Goal: Task Accomplishment & Management: Manage account settings

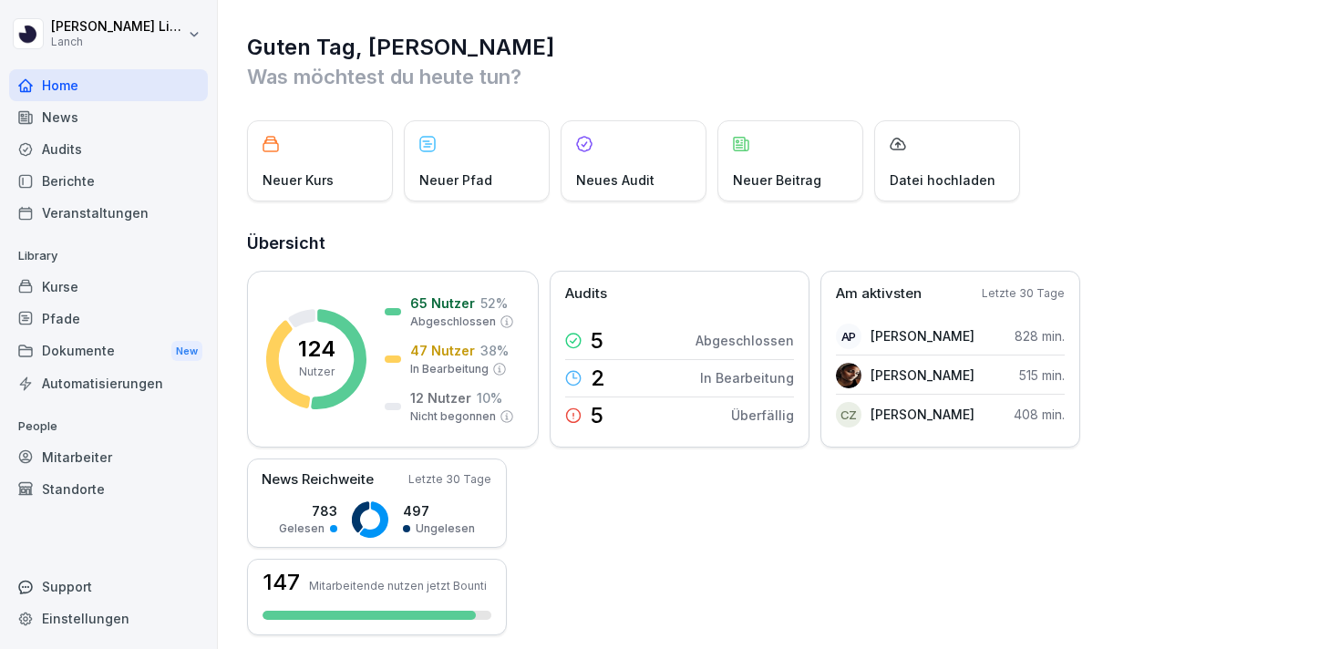
click at [99, 157] on div "Audits" at bounding box center [108, 149] width 199 height 32
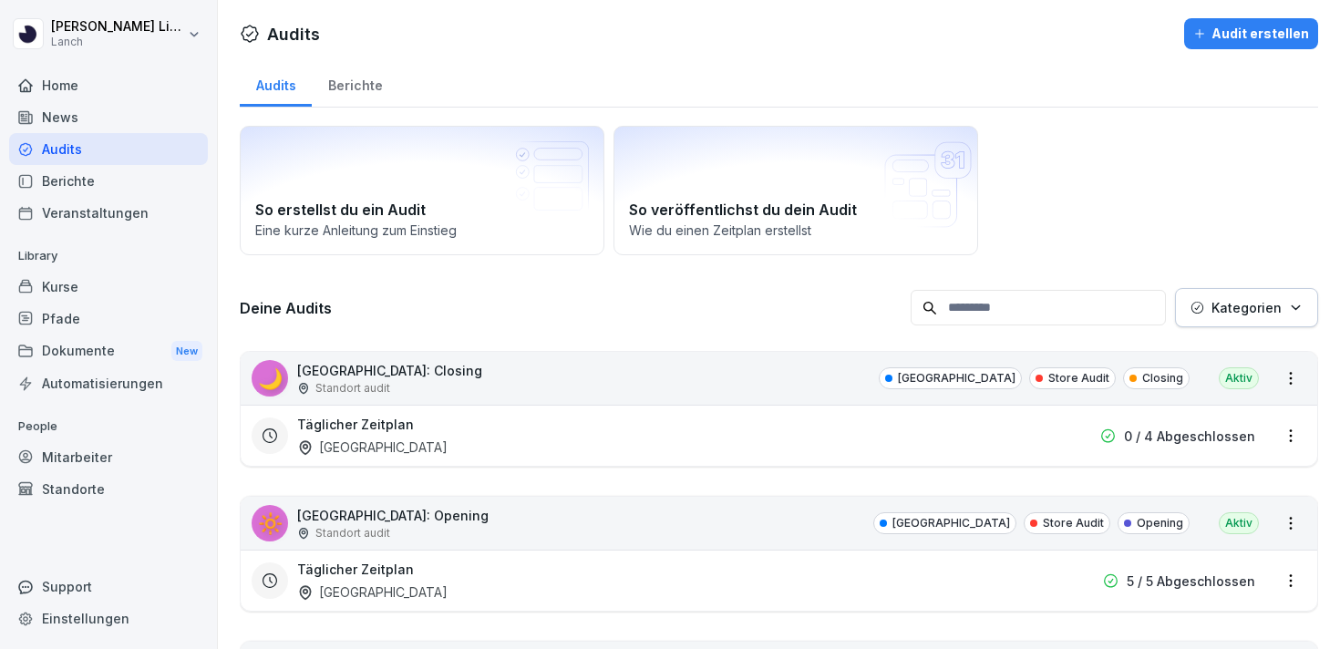
click at [1031, 310] on input at bounding box center [1037, 308] width 255 height 36
type input "********"
click at [535, 440] on div "Jederzeit Zeitplan [GEOGRAPHIC_DATA]" at bounding box center [662, 436] width 730 height 42
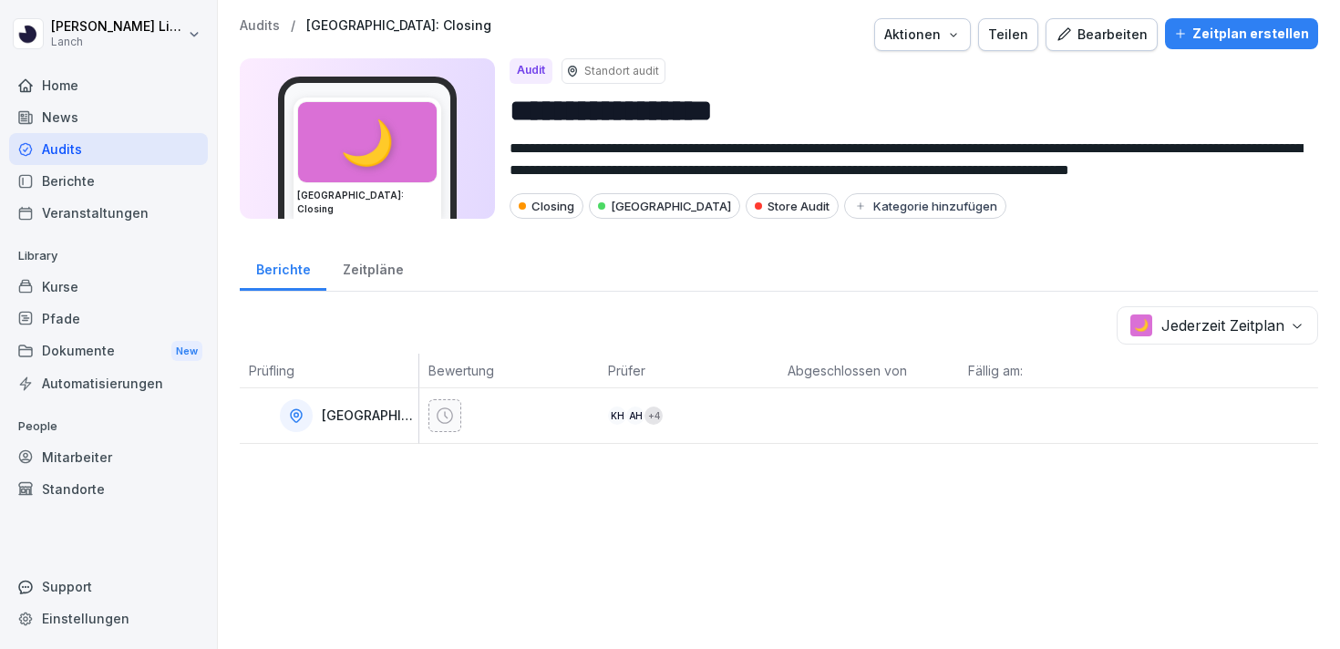
click at [1069, 44] on div "Bearbeiten" at bounding box center [1101, 35] width 92 height 20
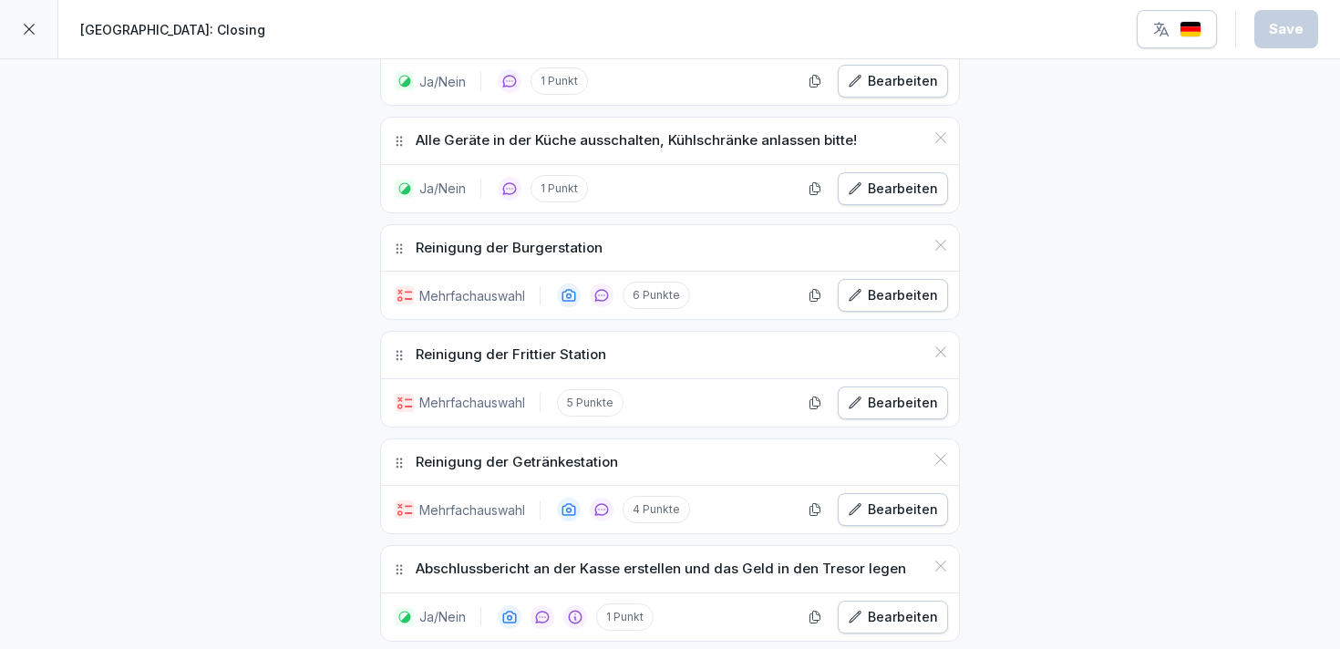
scroll to position [1801, 0]
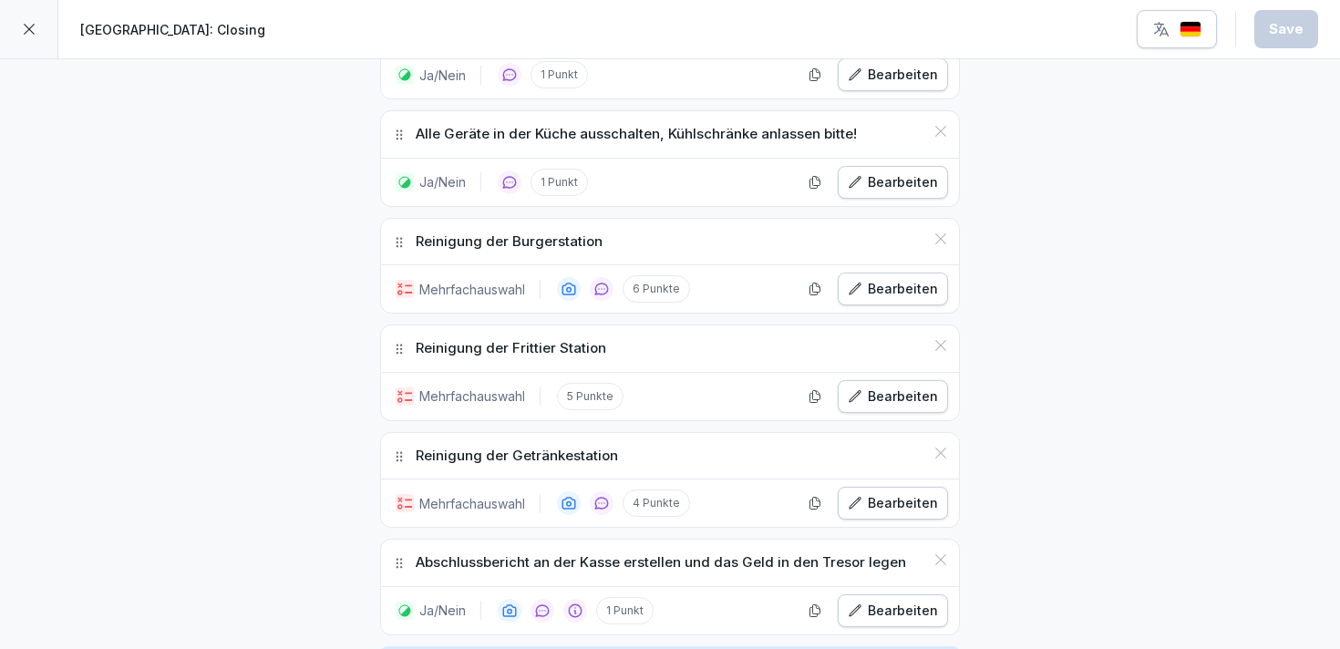
click at [879, 287] on div "Bearbeiten" at bounding box center [892, 289] width 90 height 20
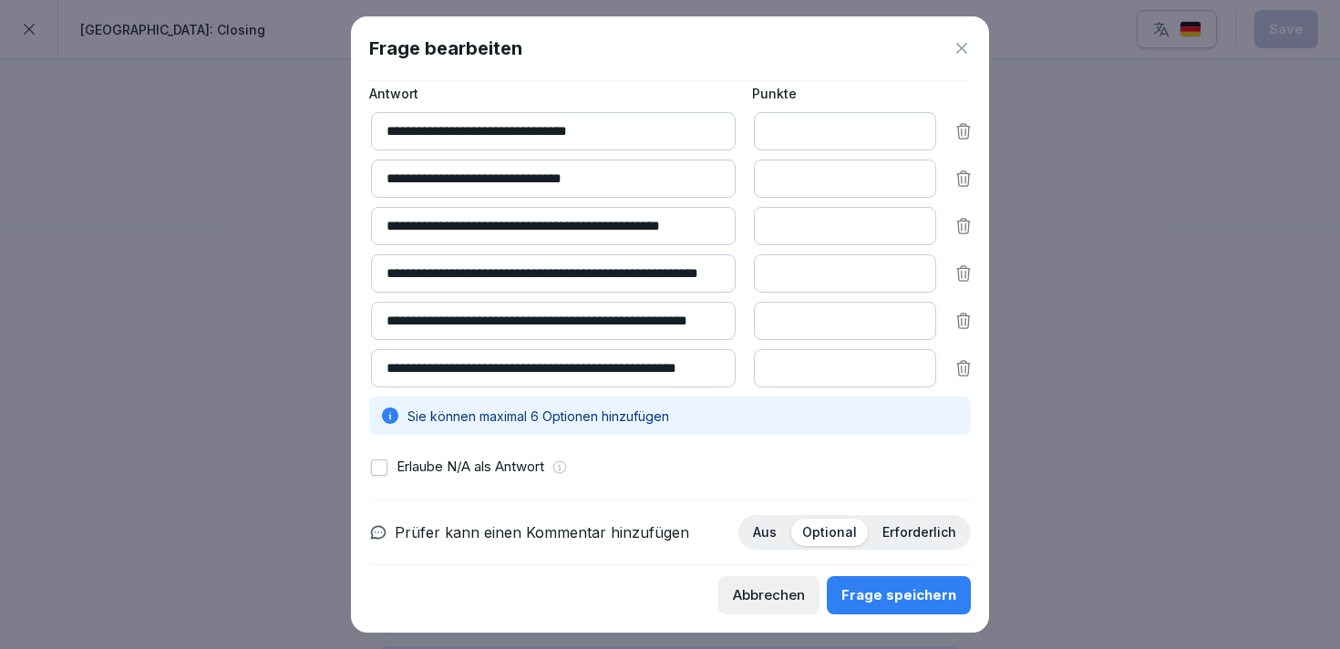
scroll to position [188, 0]
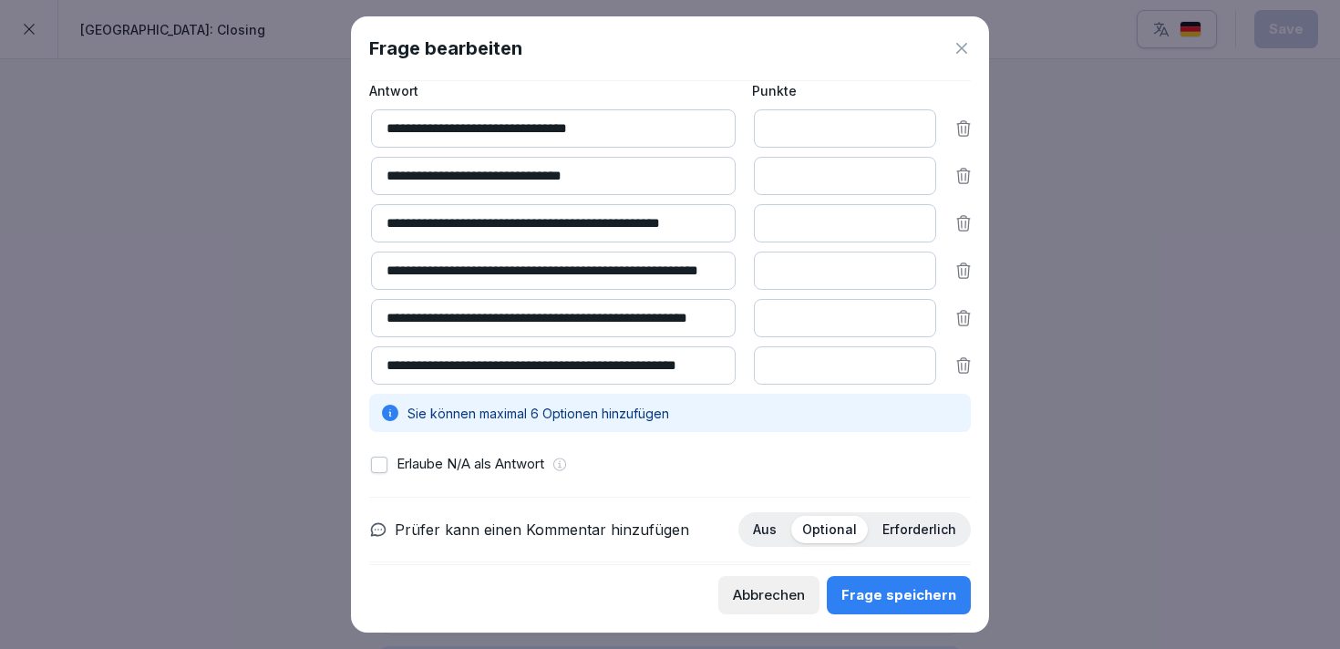
drag, startPoint x: 580, startPoint y: 332, endPoint x: 766, endPoint y: 332, distance: 185.9
click at [766, 332] on div "**********" at bounding box center [671, 318] width 601 height 38
drag, startPoint x: 666, startPoint y: 310, endPoint x: 782, endPoint y: 310, distance: 115.7
click at [782, 310] on div "**********" at bounding box center [671, 318] width 601 height 38
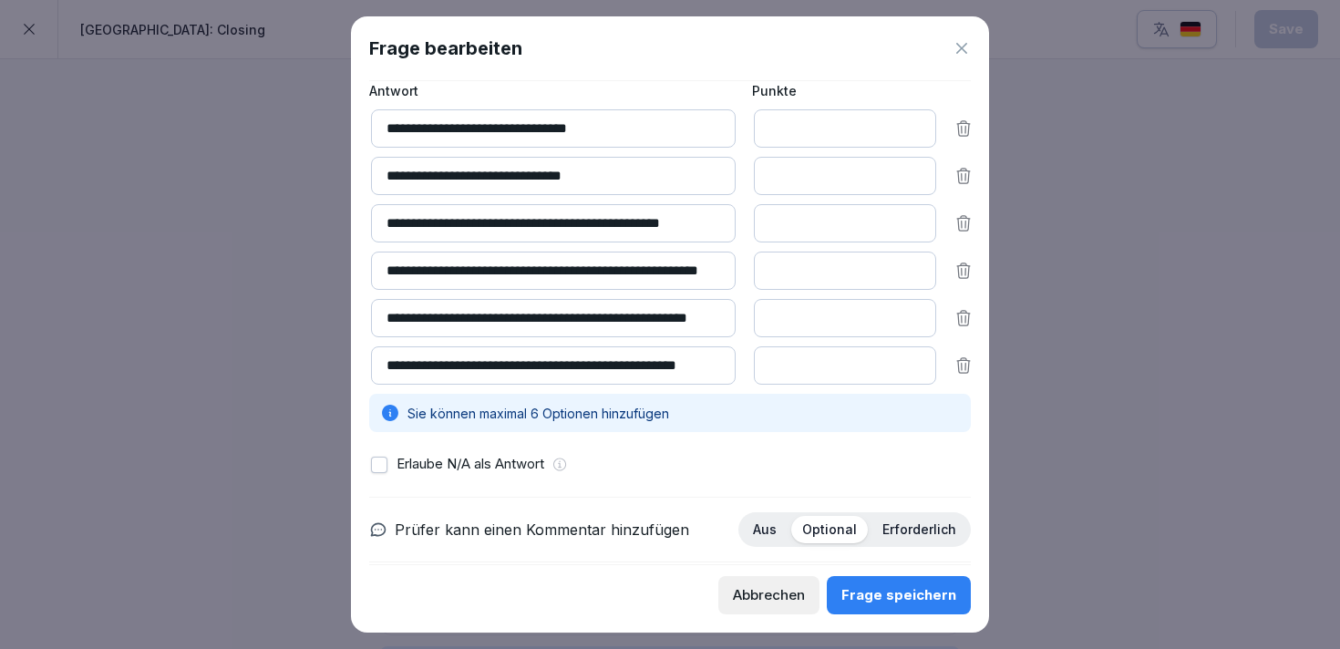
scroll to position [0, 35]
drag, startPoint x: 570, startPoint y: 368, endPoint x: 761, endPoint y: 376, distance: 190.6
click at [761, 376] on div "**********" at bounding box center [671, 365] width 601 height 38
click at [762, 582] on button "Abbrechen" at bounding box center [768, 595] width 101 height 38
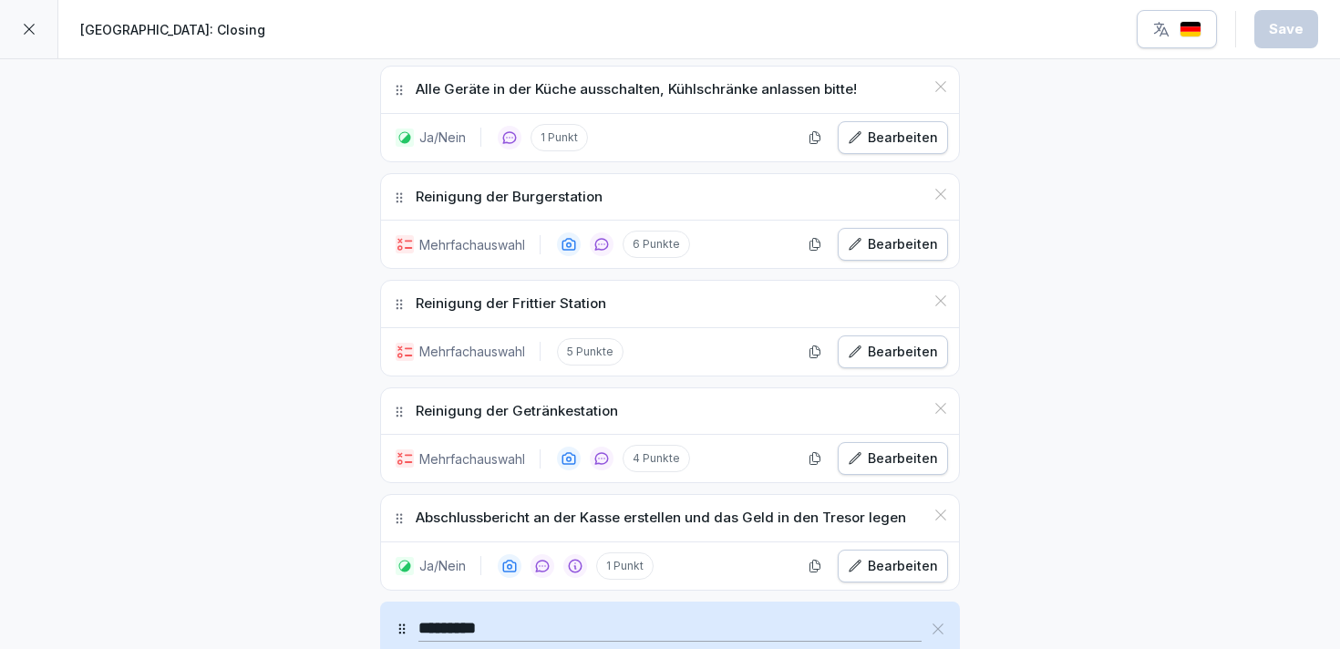
scroll to position [1846, 0]
click at [892, 355] on div "Bearbeiten" at bounding box center [892, 351] width 90 height 20
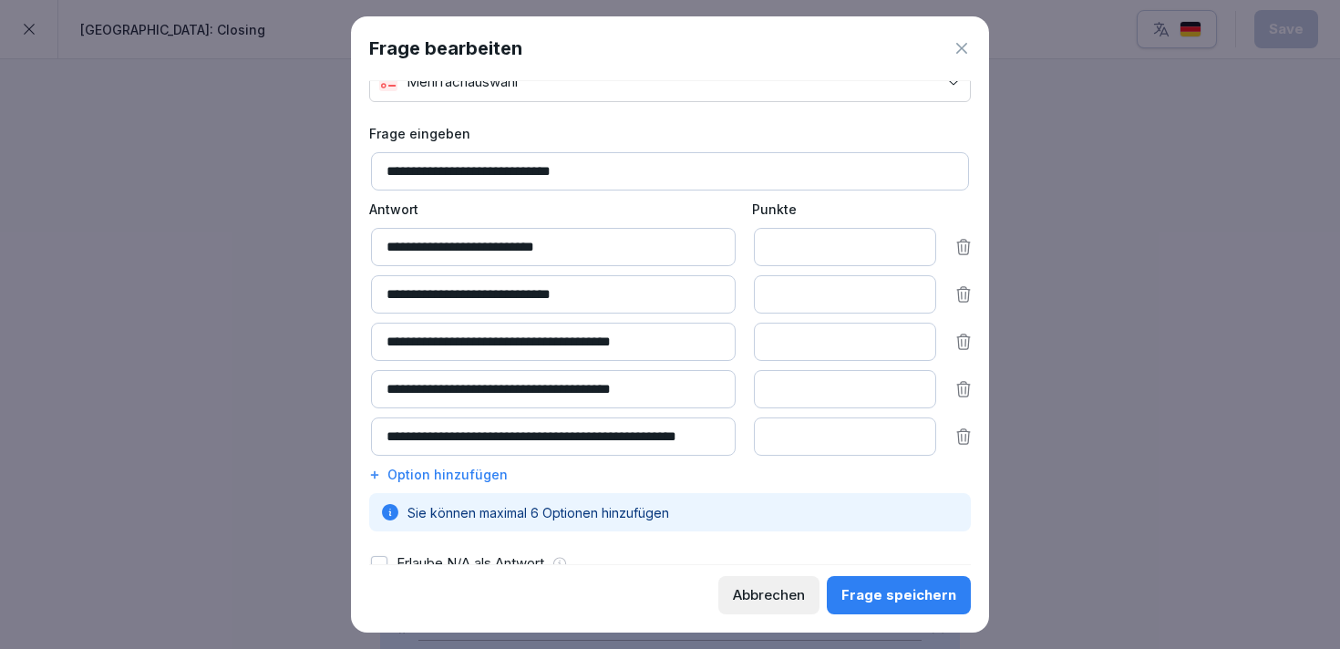
scroll to position [80, 0]
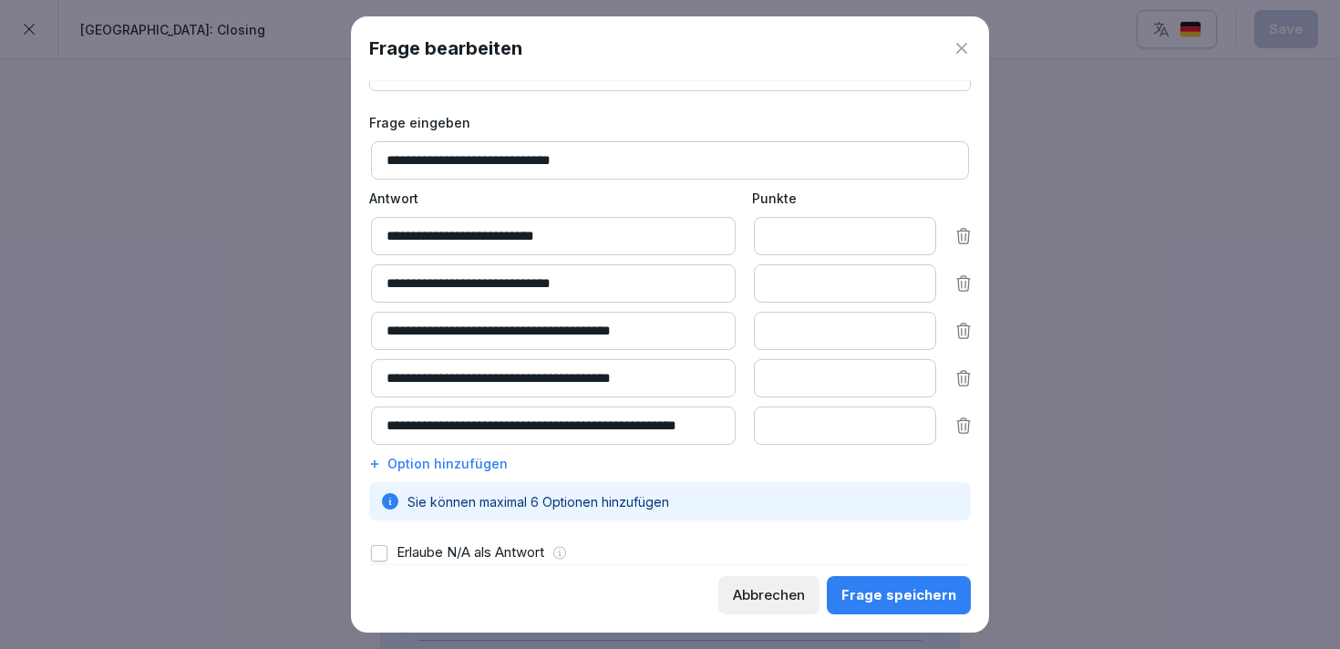
click at [741, 586] on div "Abbrechen" at bounding box center [769, 595] width 72 height 20
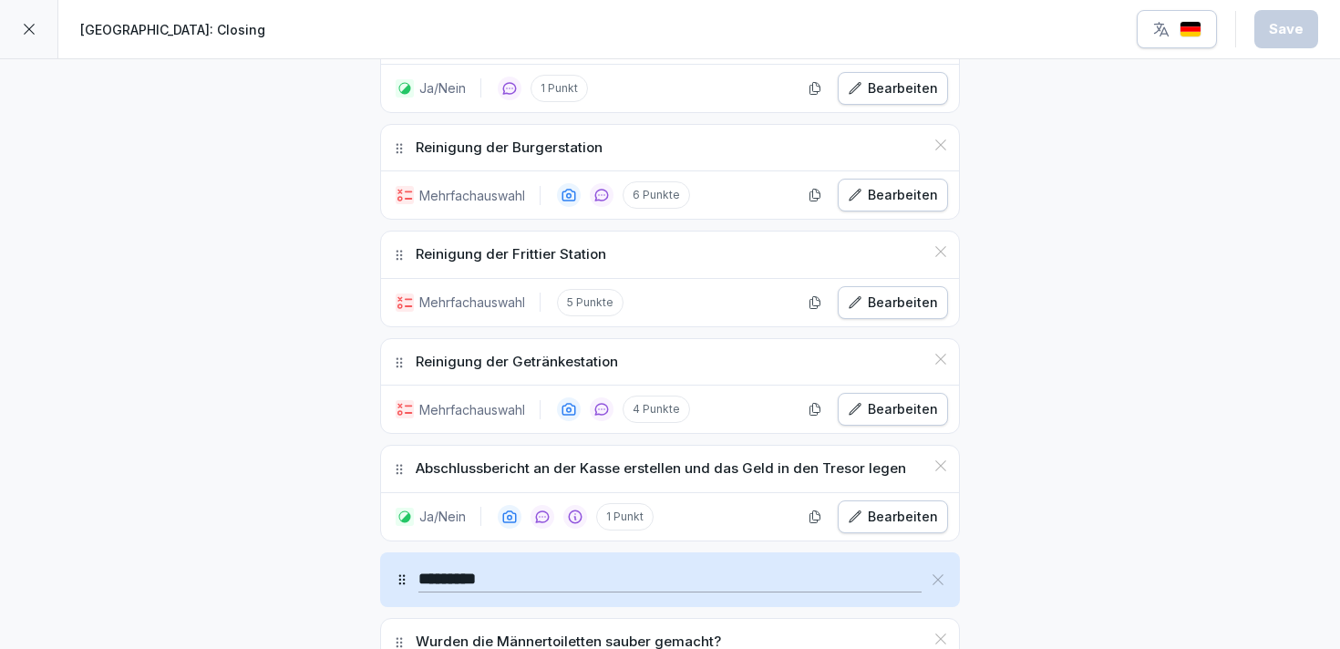
scroll to position [1898, 0]
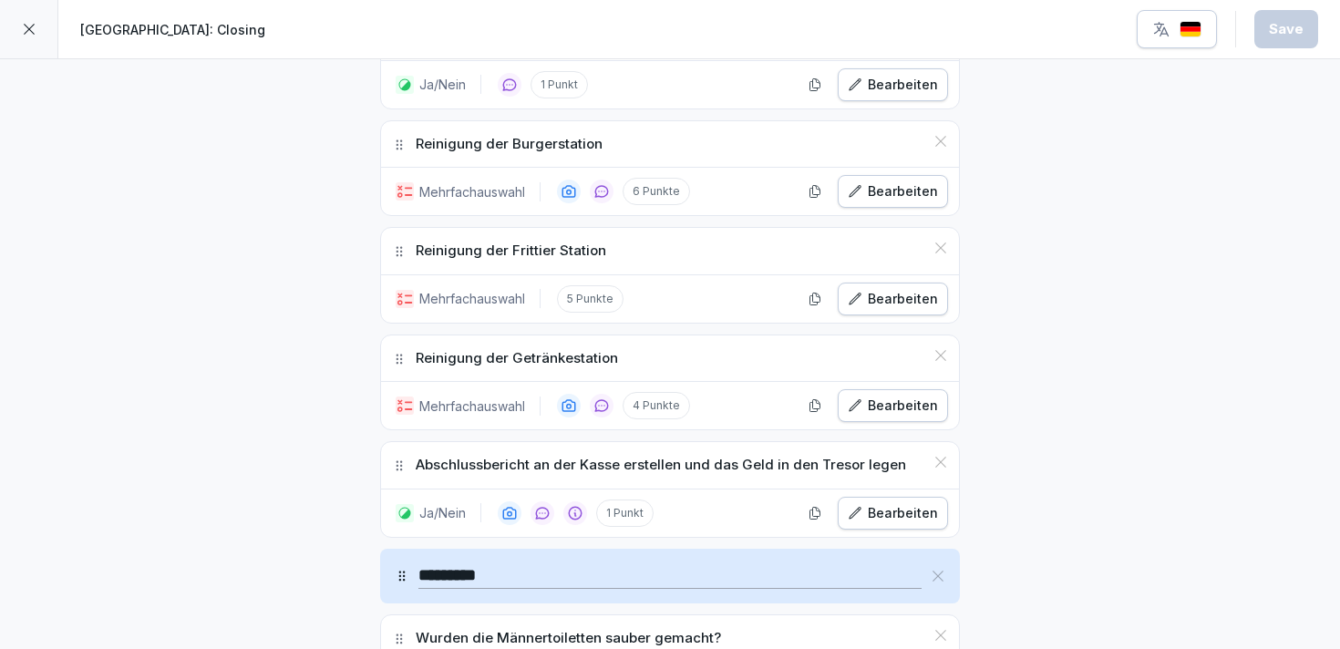
click at [864, 414] on div "Bearbeiten" at bounding box center [892, 405] width 90 height 20
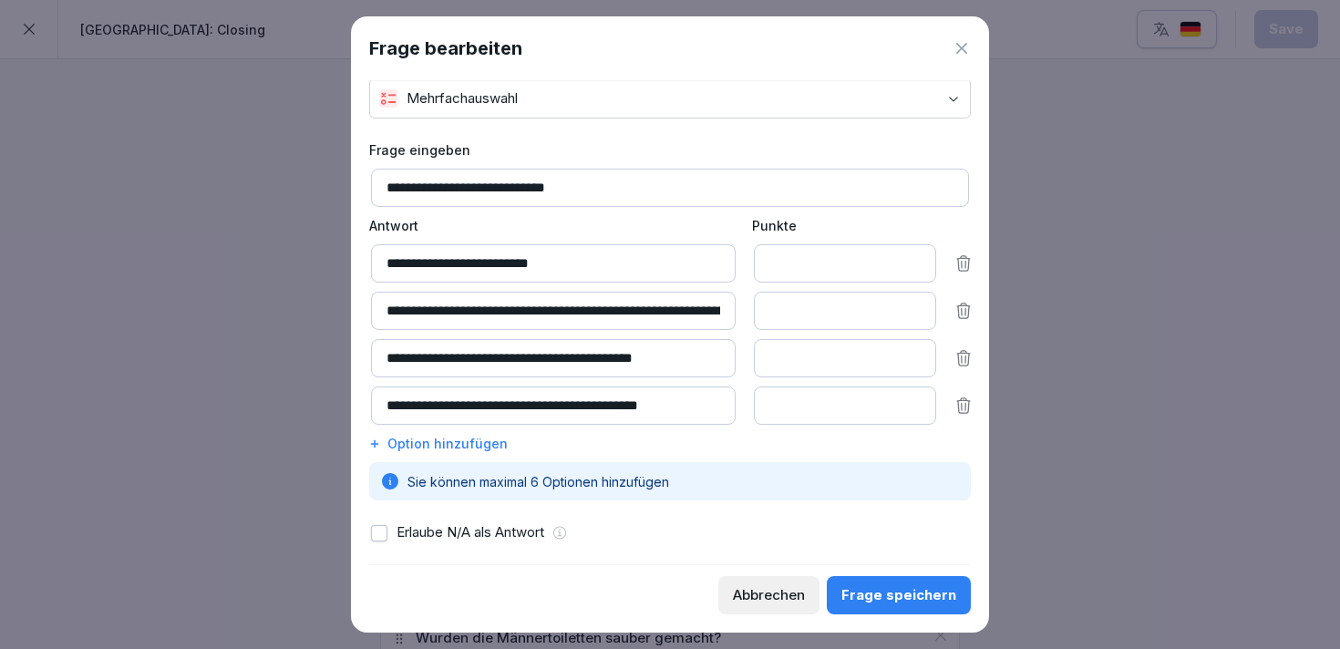
scroll to position [58, 0]
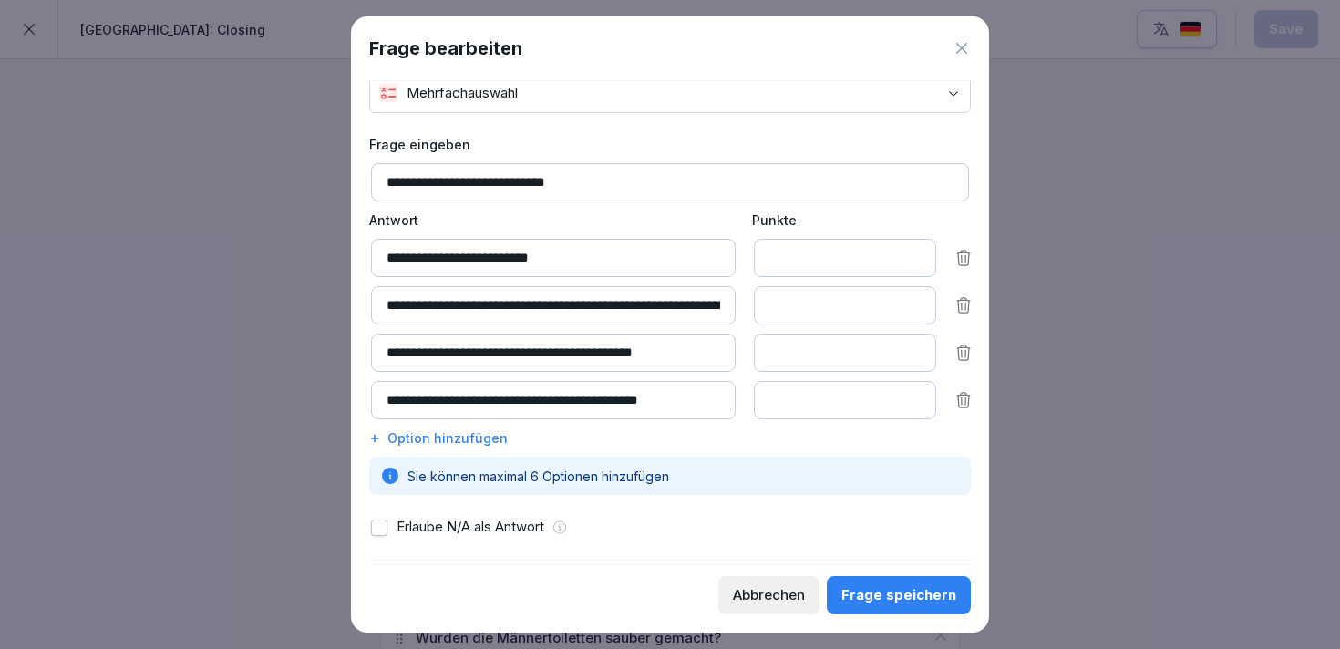
click at [764, 584] on button "Abbrechen" at bounding box center [768, 595] width 101 height 38
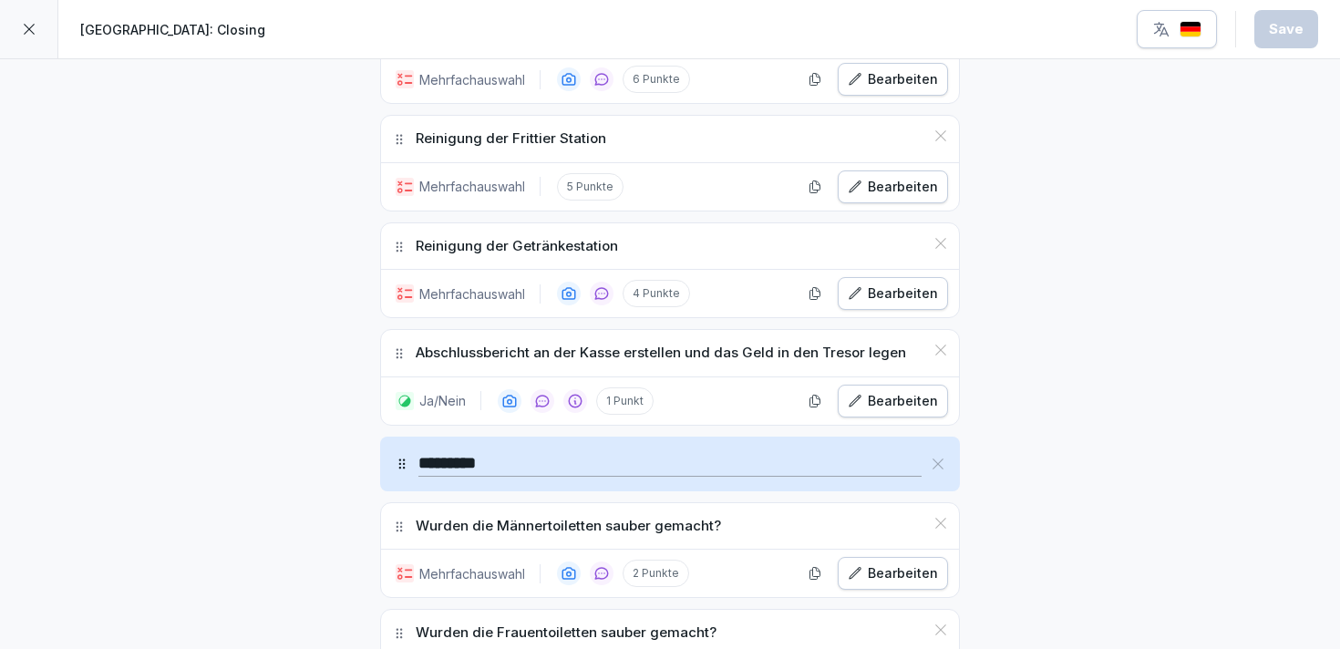
scroll to position [2013, 0]
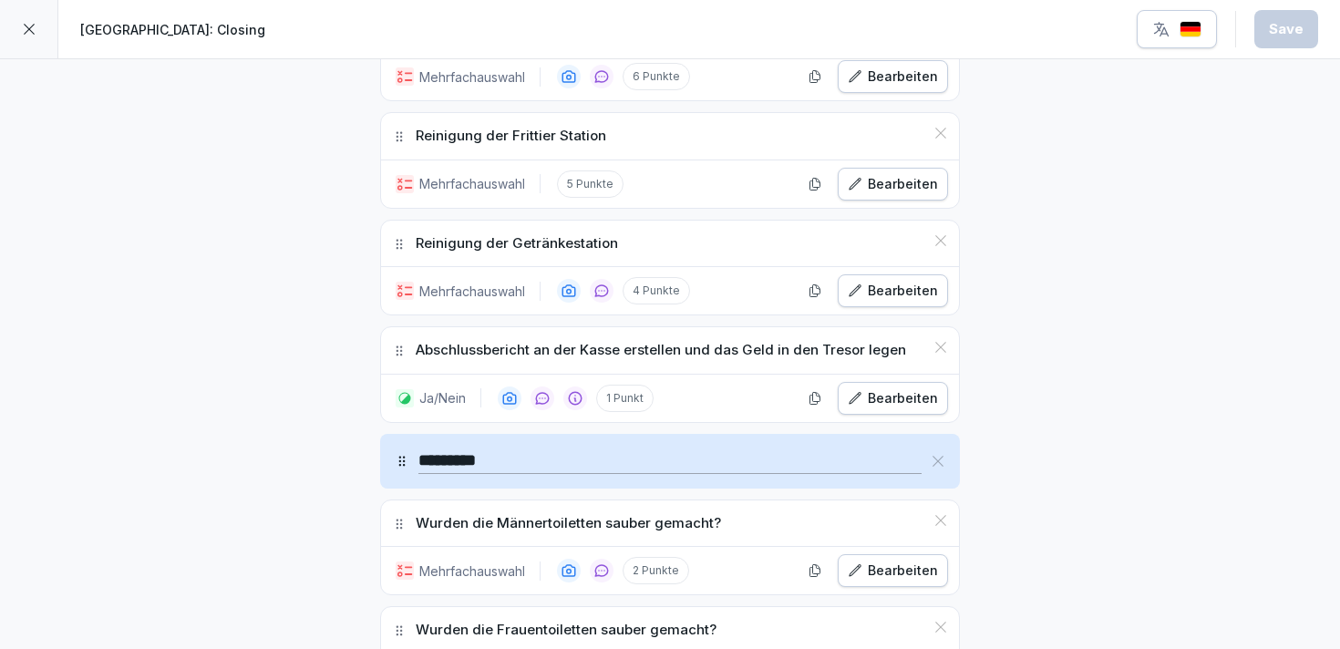
click at [904, 395] on div "Bearbeiten" at bounding box center [892, 398] width 90 height 20
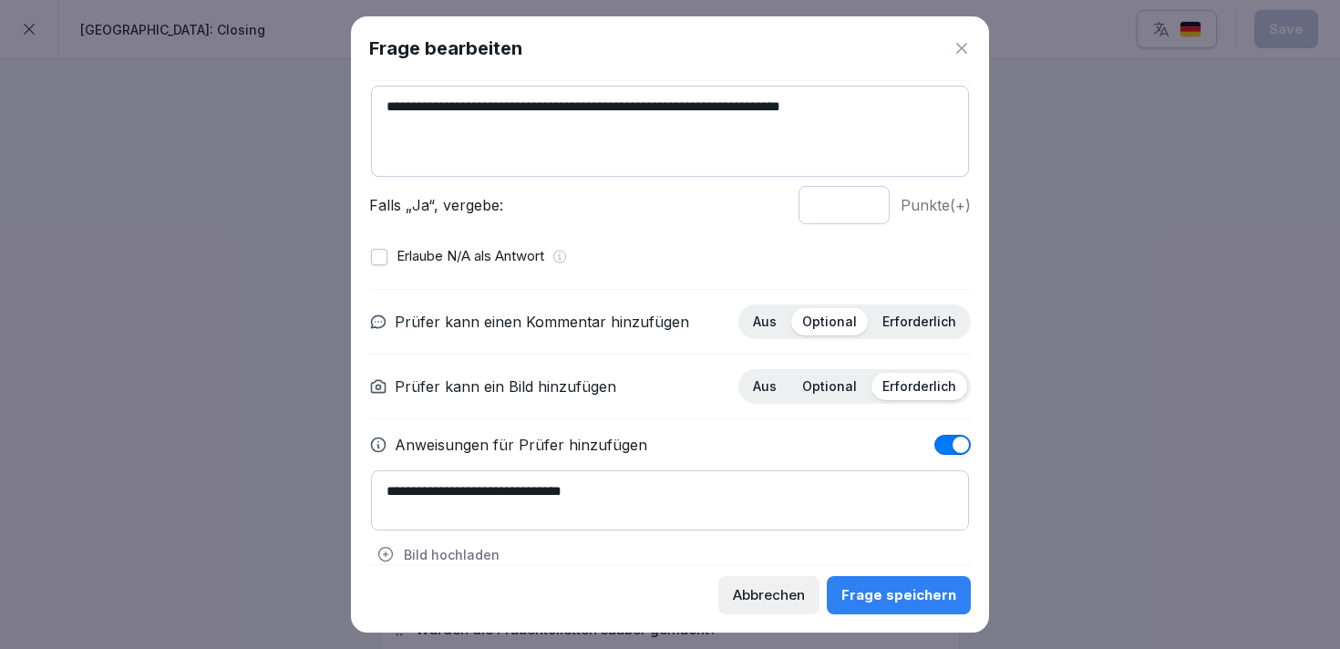
scroll to position [0, 0]
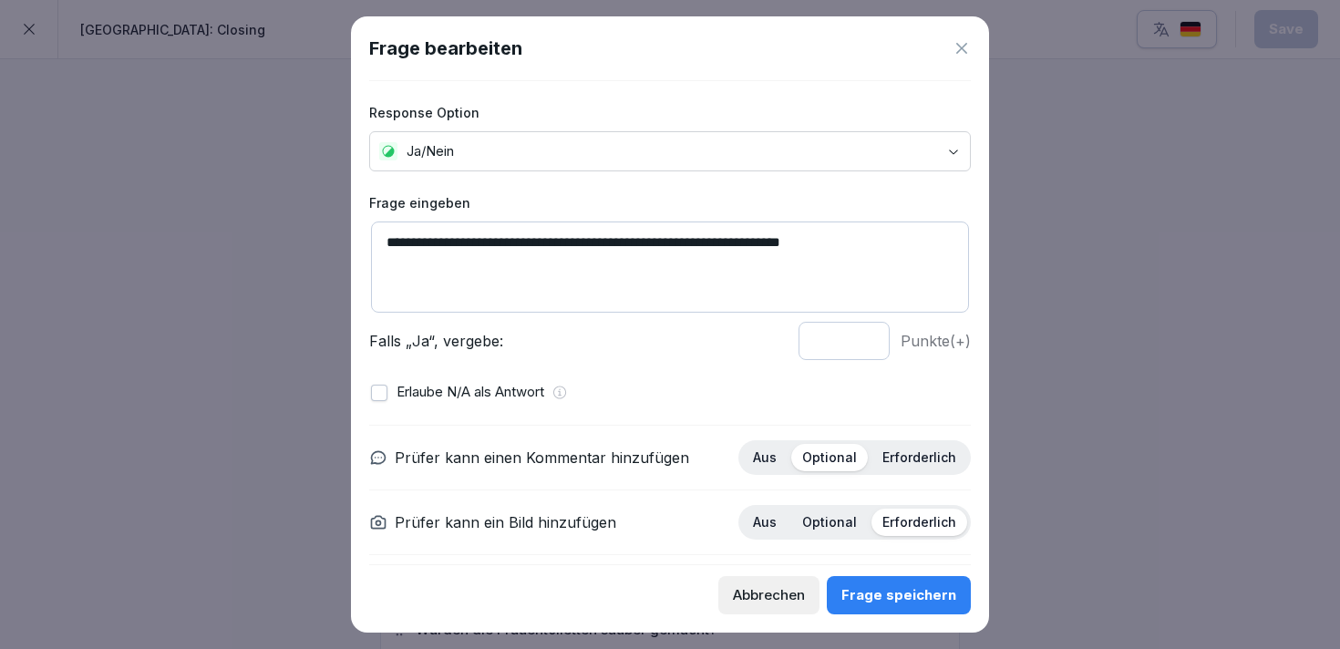
drag, startPoint x: 652, startPoint y: 248, endPoint x: 870, endPoint y: 256, distance: 218.8
click at [870, 256] on textarea "**********" at bounding box center [670, 266] width 598 height 91
type textarea "**********"
click at [891, 594] on div "Frage speichern" at bounding box center [898, 595] width 115 height 20
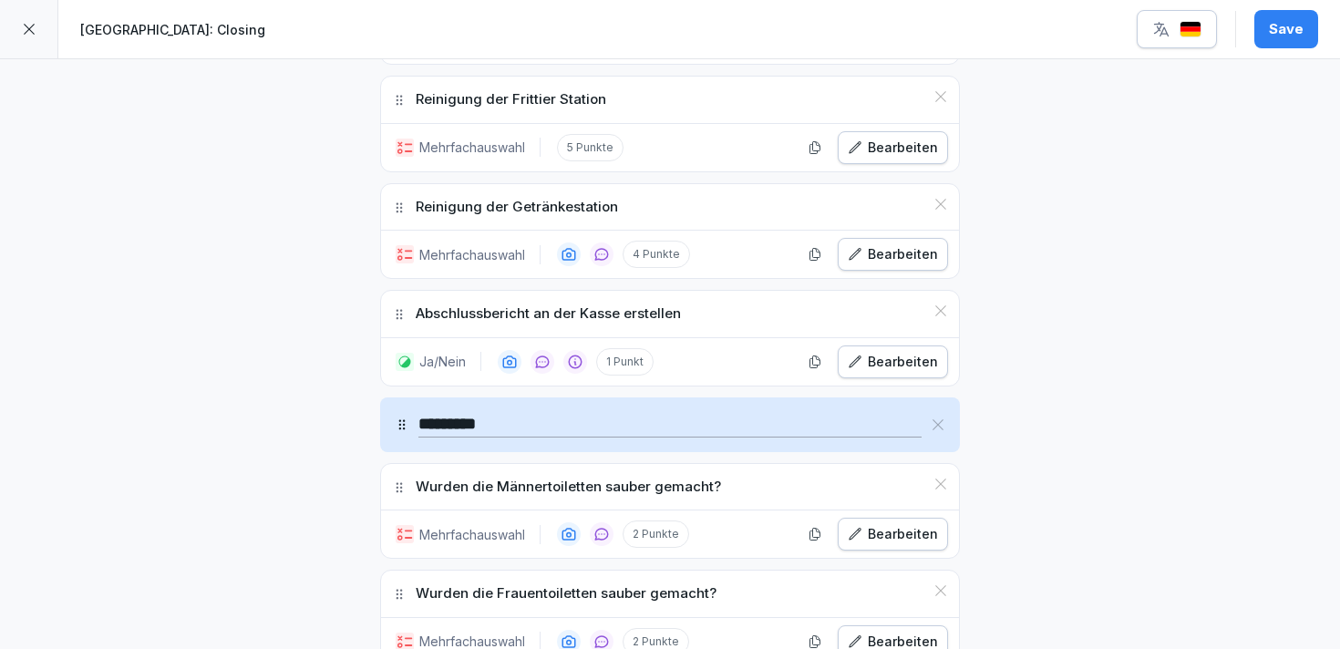
scroll to position [2050, 0]
click at [879, 376] on div "Ja/Nein 1 Punkt Bearbeiten" at bounding box center [670, 360] width 578 height 47
click at [879, 366] on div "Bearbeiten" at bounding box center [892, 361] width 90 height 20
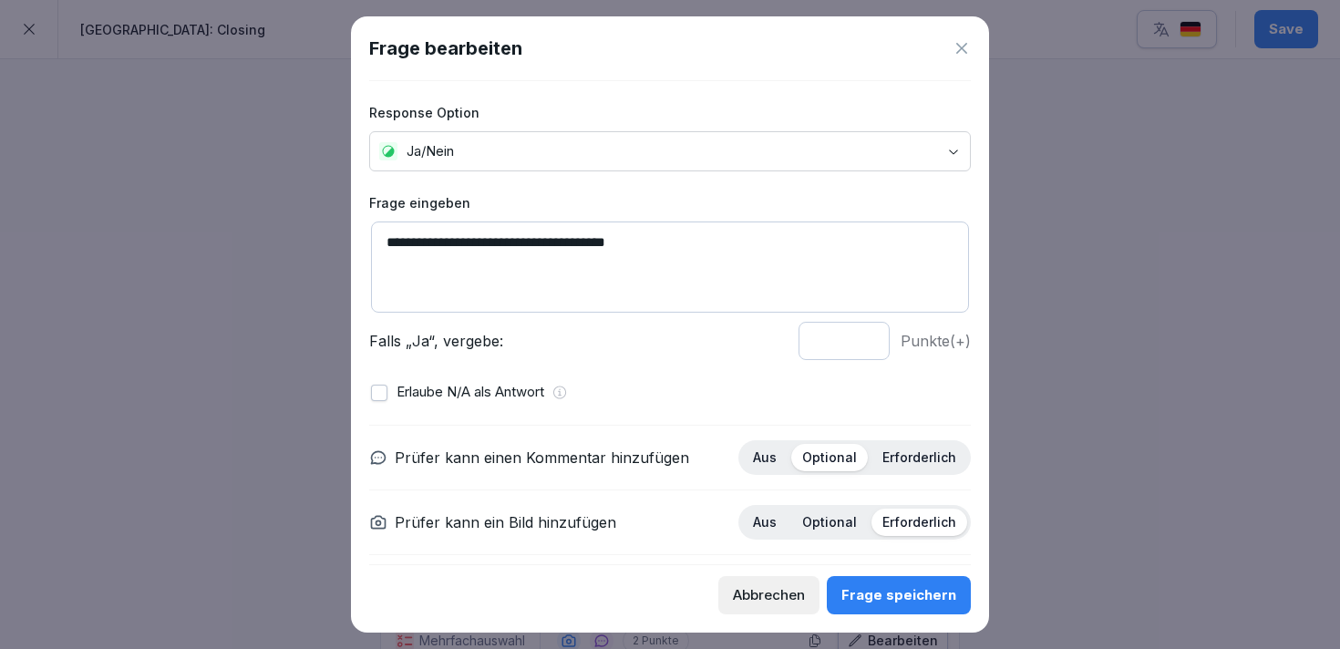
click at [962, 47] on icon at bounding box center [961, 48] width 18 height 18
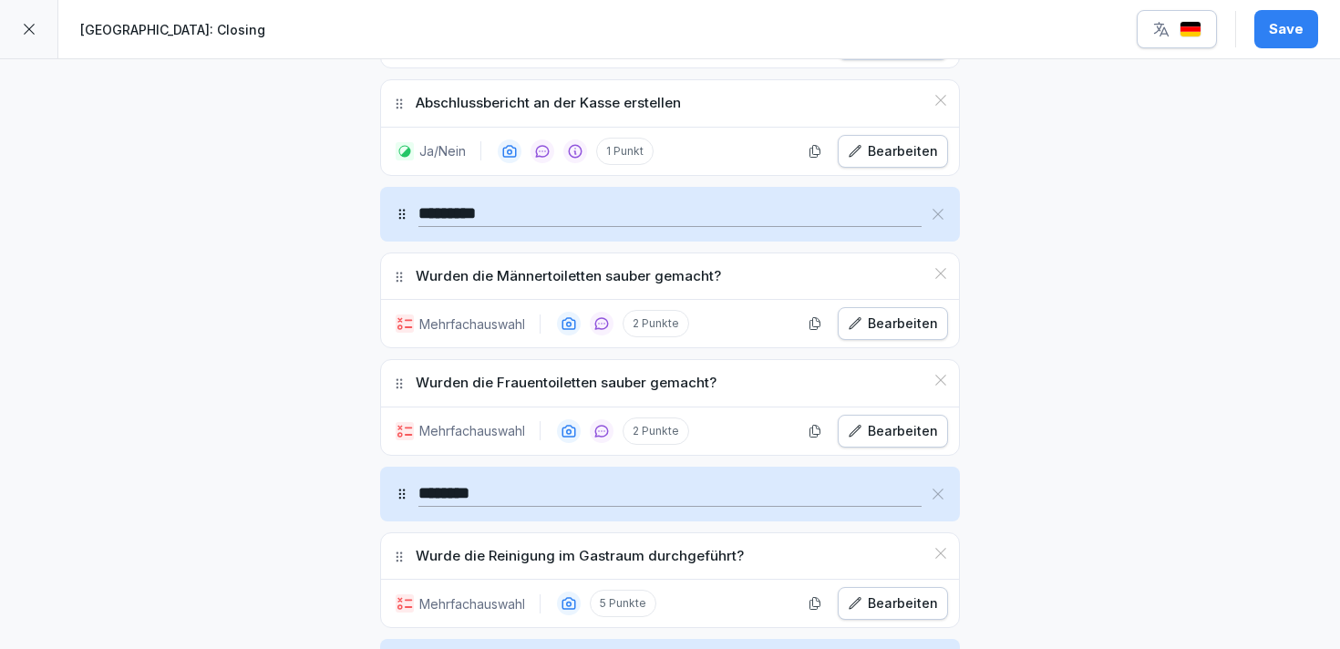
scroll to position [2261, 0]
click at [856, 313] on div "Bearbeiten" at bounding box center [892, 323] width 90 height 20
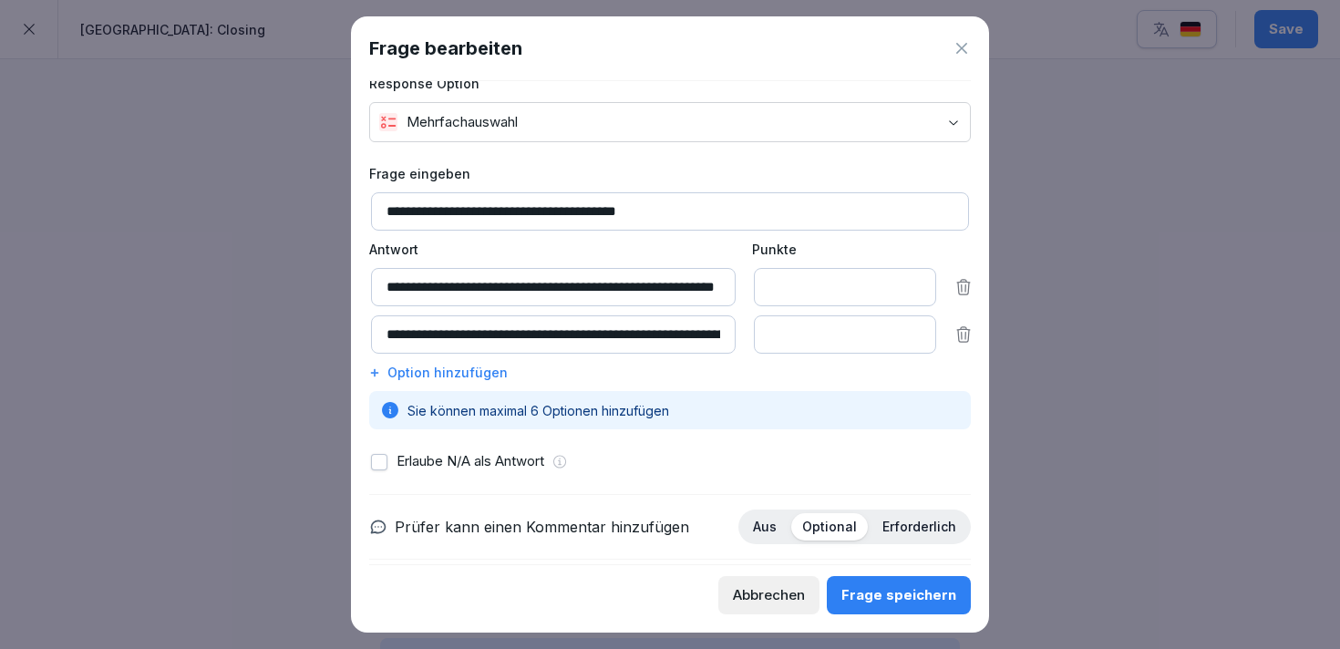
scroll to position [0, 55]
drag, startPoint x: 652, startPoint y: 291, endPoint x: 752, endPoint y: 290, distance: 100.2
click at [752, 290] on div "**********" at bounding box center [671, 287] width 601 height 38
drag, startPoint x: 457, startPoint y: 334, endPoint x: 728, endPoint y: 327, distance: 271.6
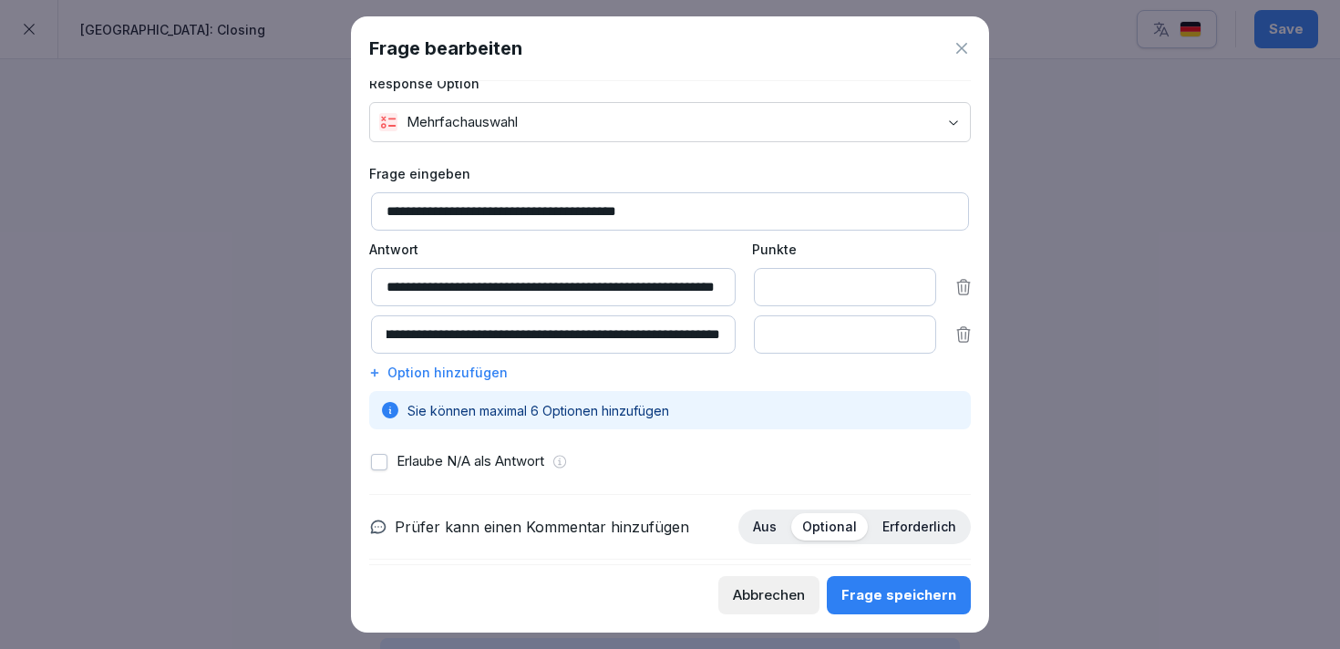
click at [728, 327] on input "**********" at bounding box center [553, 334] width 364 height 38
click at [870, 594] on div "Frage speichern" at bounding box center [898, 595] width 115 height 20
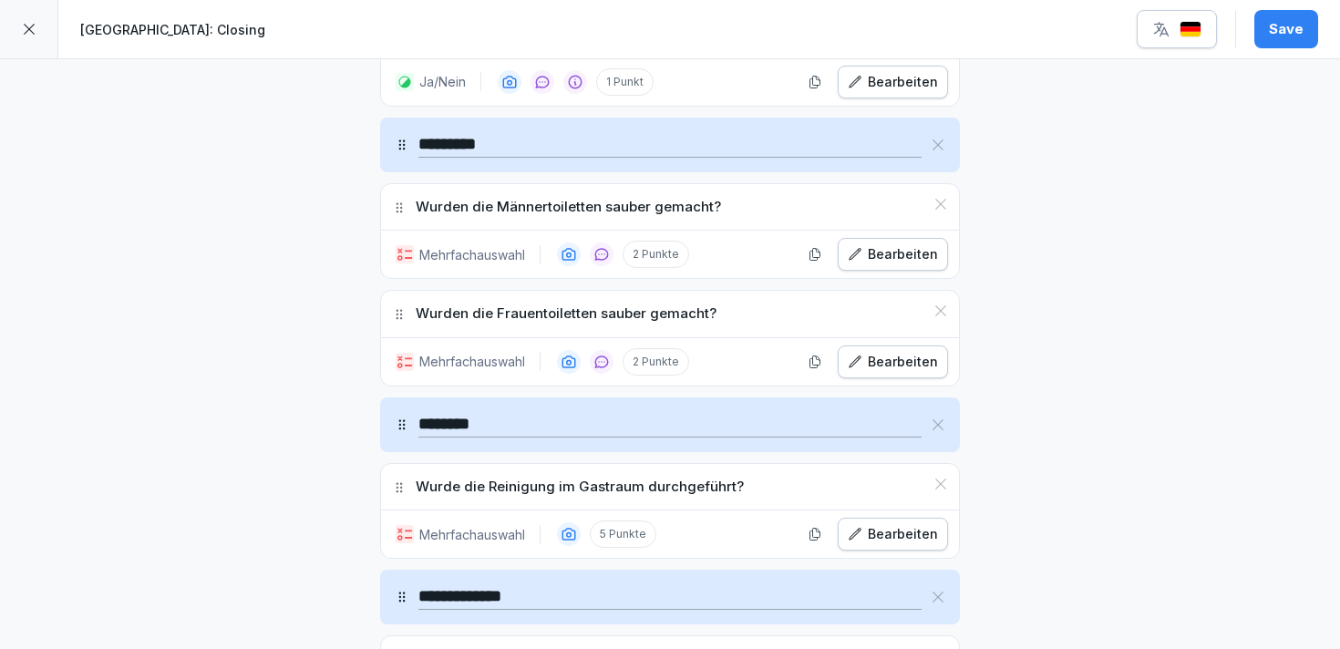
scroll to position [2330, 0]
click at [876, 363] on div "Bearbeiten" at bounding box center [892, 361] width 90 height 20
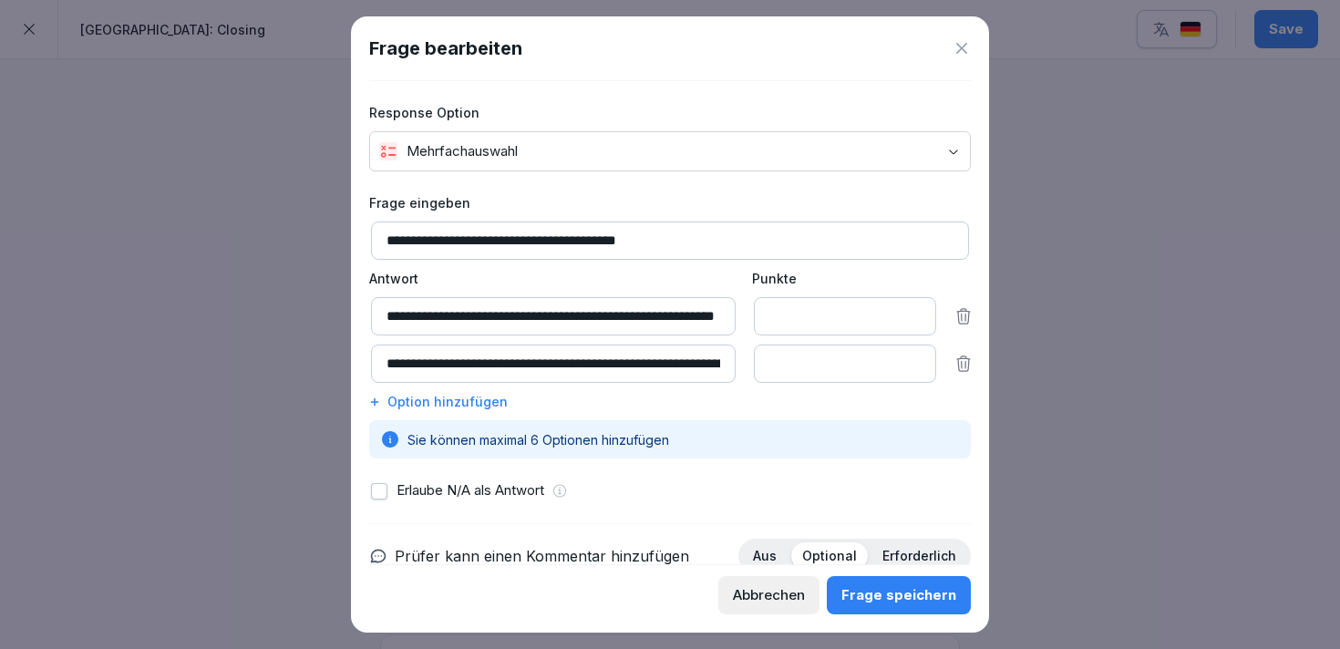
scroll to position [37, 0]
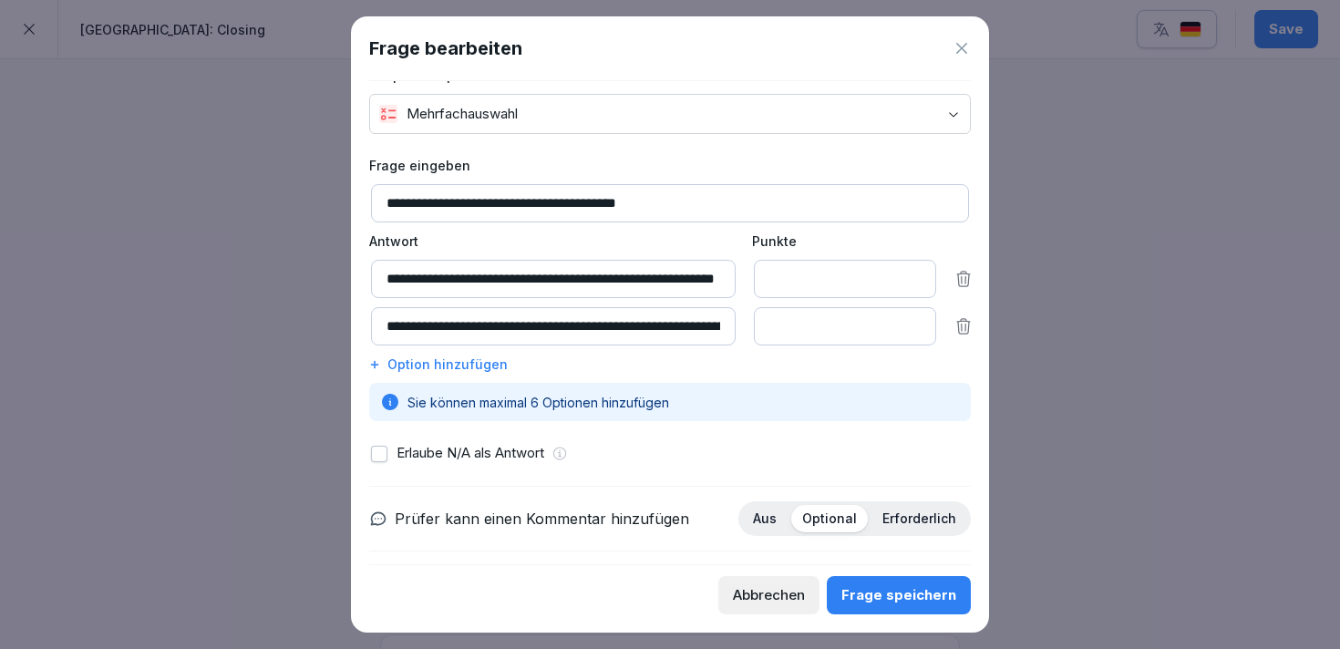
click at [757, 601] on div "Abbrechen" at bounding box center [769, 595] width 72 height 20
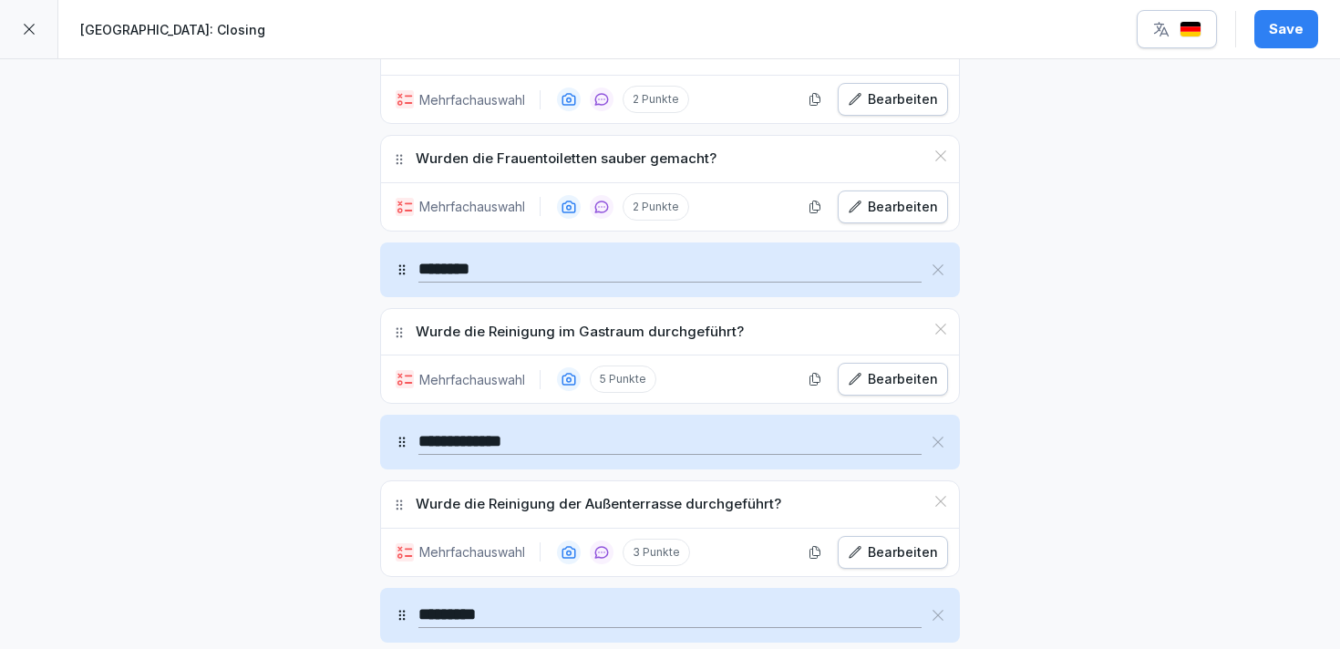
scroll to position [2486, 0]
click at [887, 385] on div "Bearbeiten" at bounding box center [892, 377] width 90 height 20
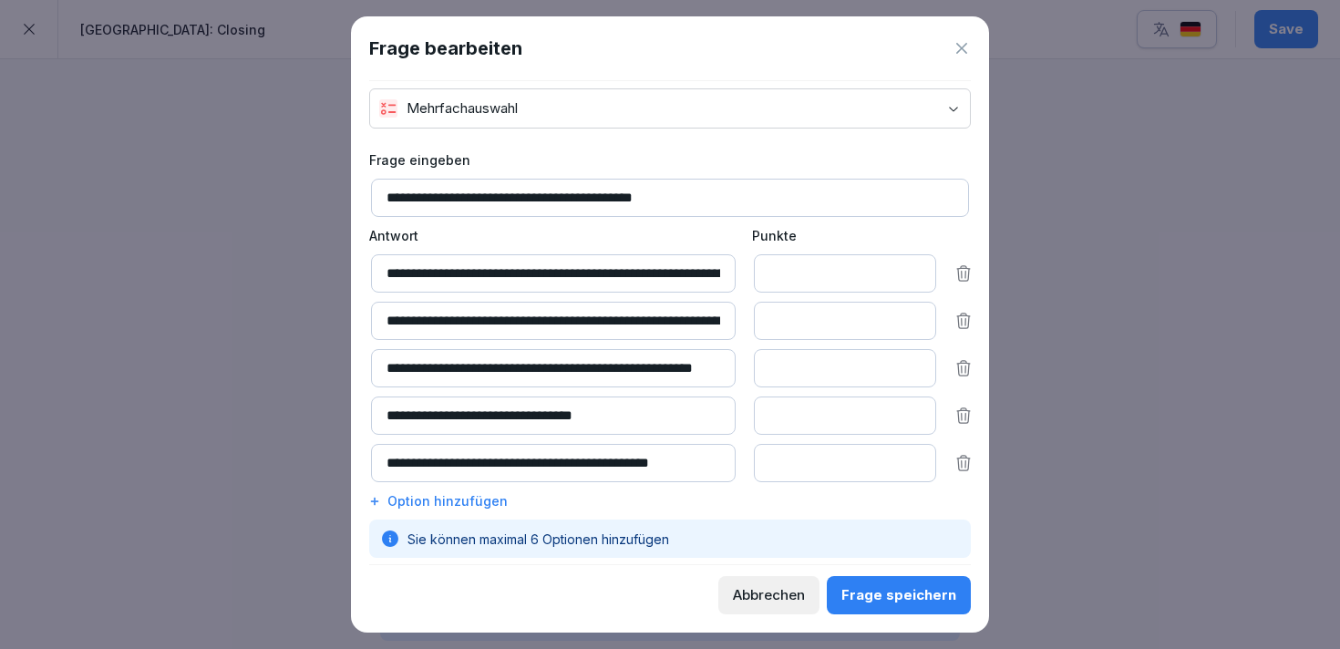
scroll to position [0, 29]
drag, startPoint x: 513, startPoint y: 370, endPoint x: 746, endPoint y: 385, distance: 233.8
click at [746, 385] on div "**********" at bounding box center [671, 368] width 601 height 38
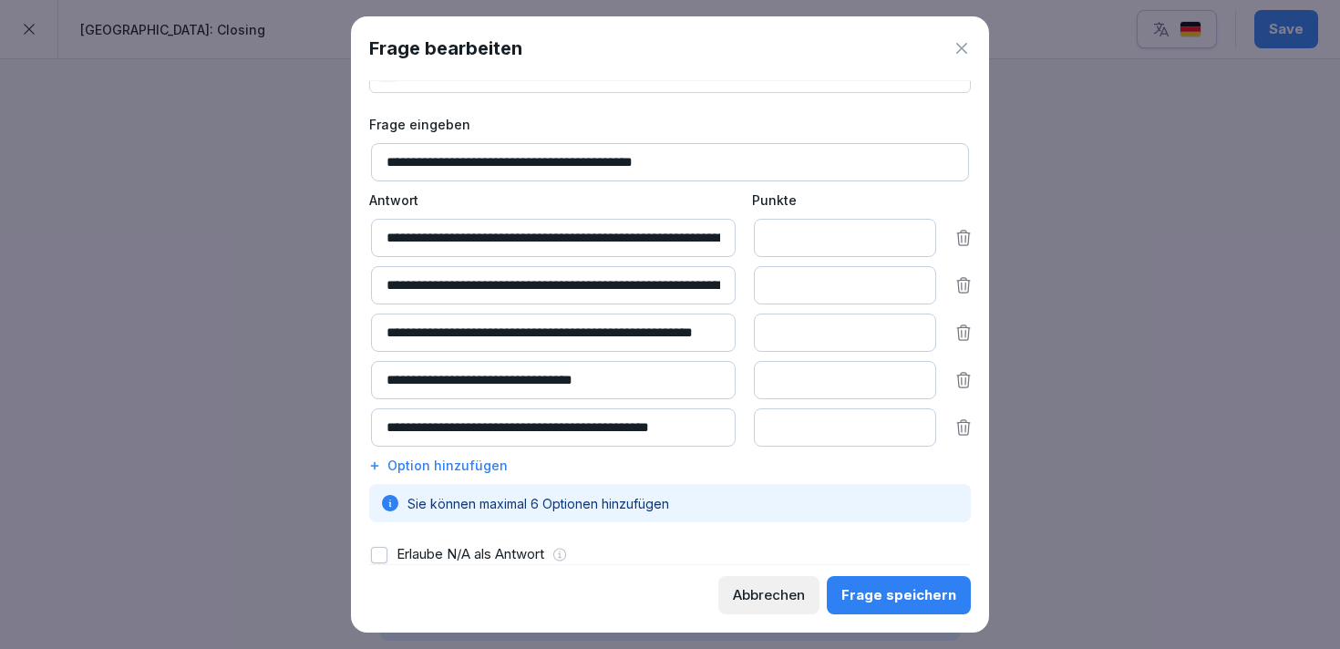
scroll to position [0, 0]
click at [883, 594] on div "Frage speichern" at bounding box center [898, 595] width 115 height 20
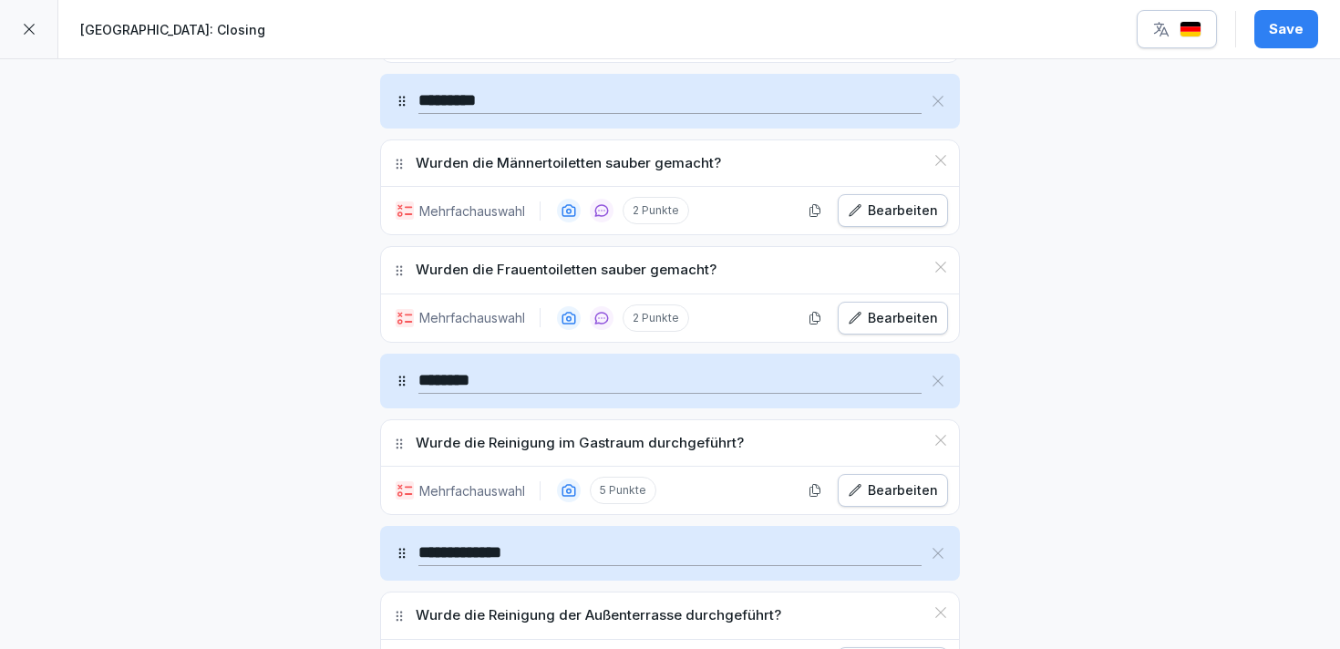
scroll to position [2384, 0]
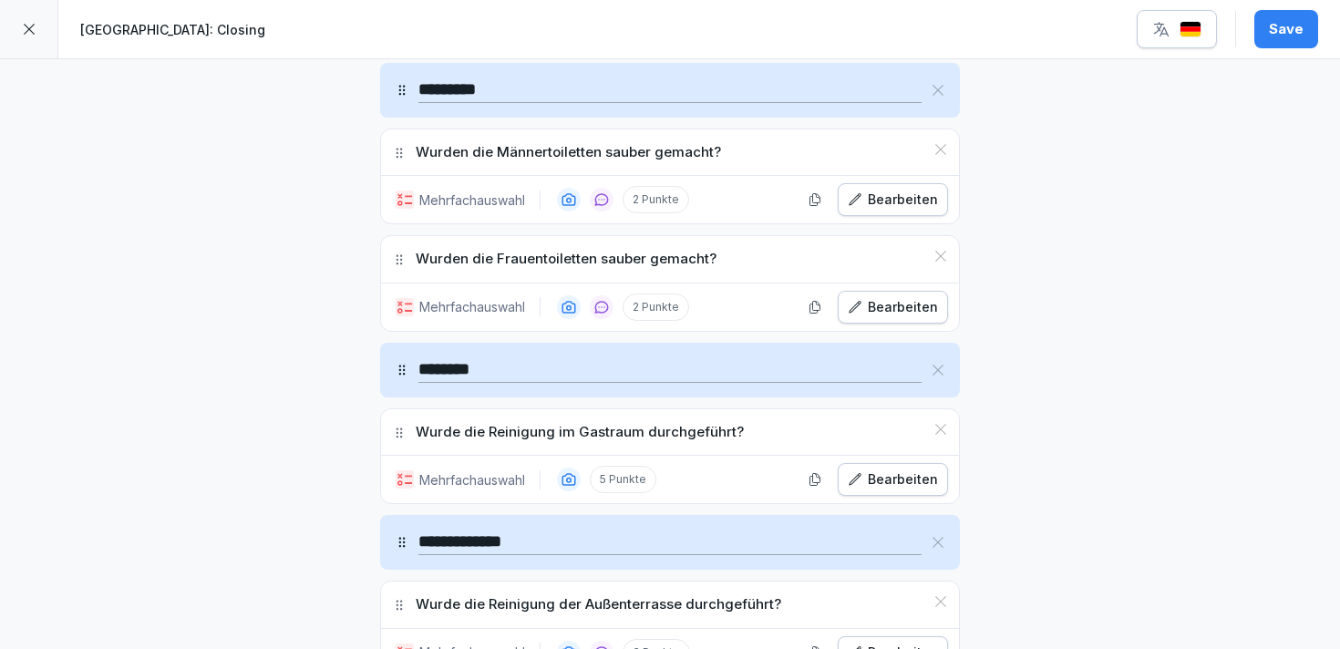
click at [860, 485] on icon "button" at bounding box center [854, 479] width 15 height 15
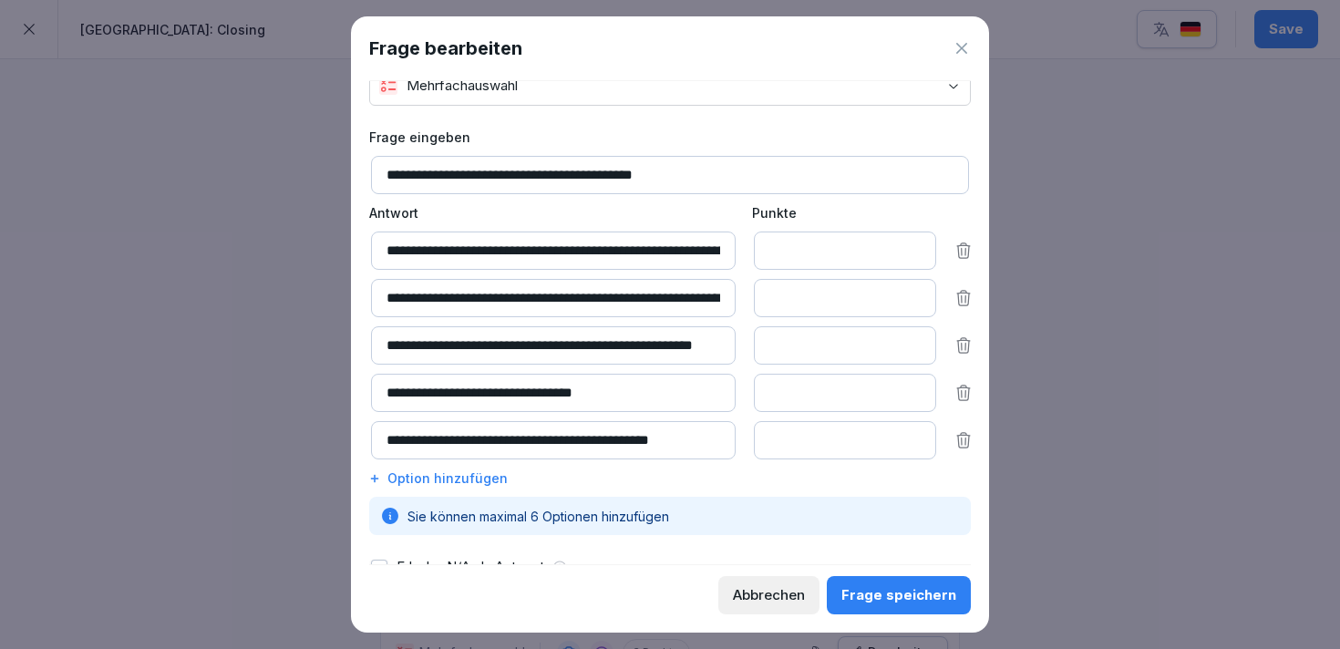
scroll to position [79, 0]
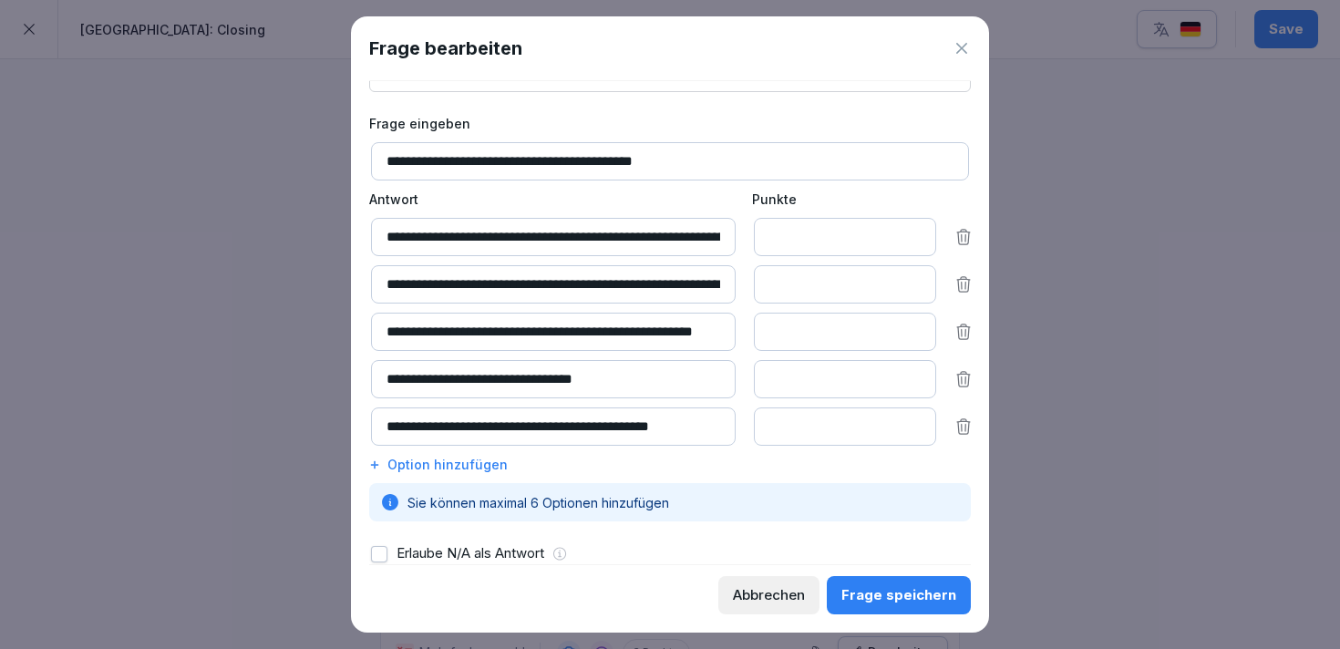
click at [547, 382] on input "**********" at bounding box center [553, 379] width 364 height 38
click at [601, 389] on input "**********" at bounding box center [553, 379] width 364 height 38
type input "**********"
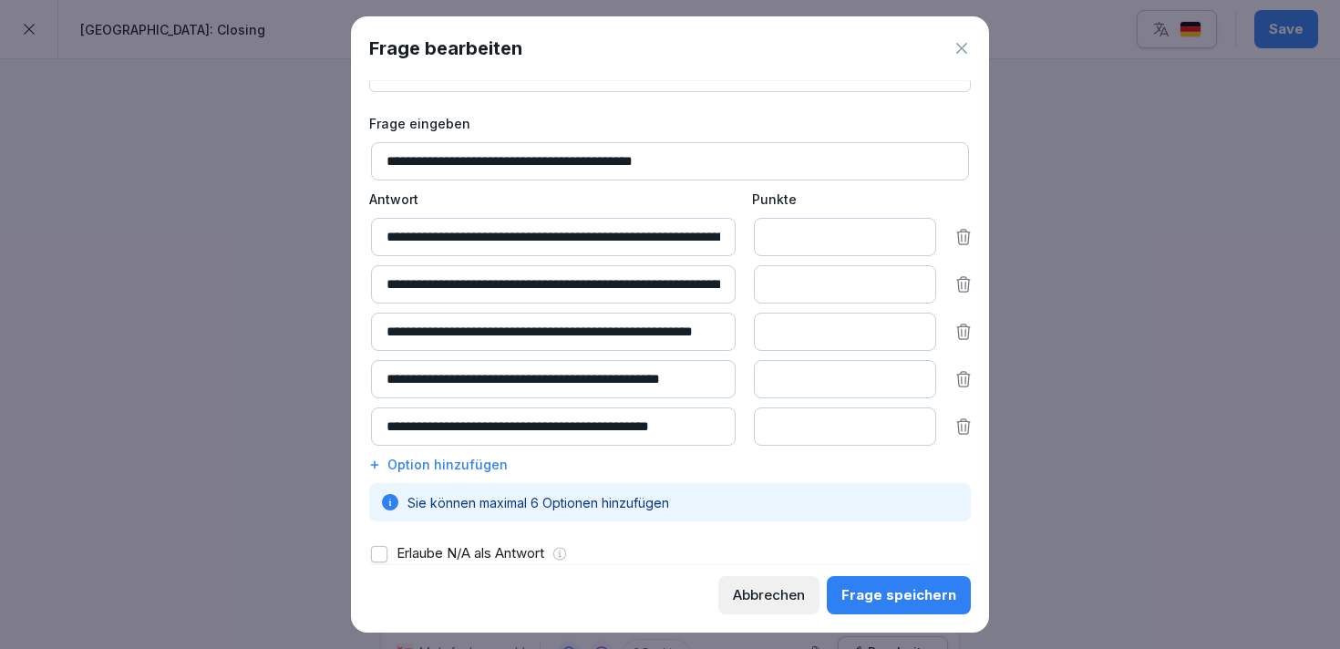
click at [890, 575] on div "Abbrechen Frage speichern" at bounding box center [669, 589] width 601 height 50
click at [856, 578] on button "Frage speichern" at bounding box center [898, 595] width 144 height 38
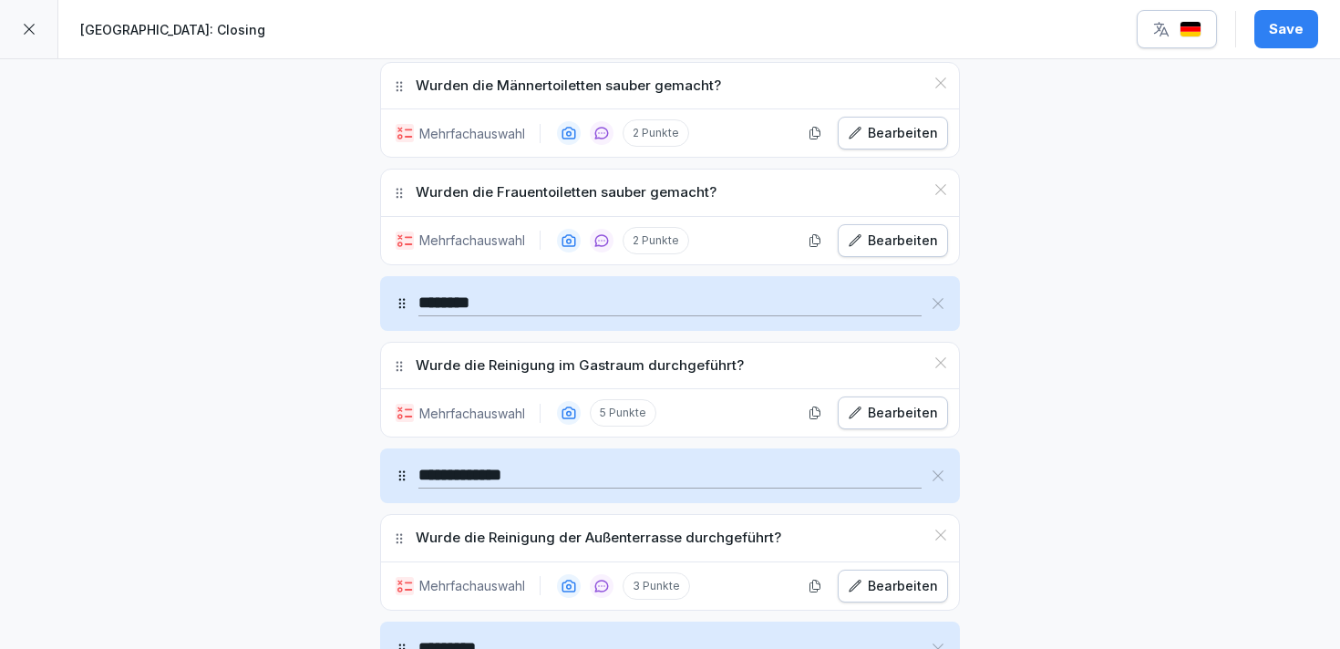
scroll to position [2452, 0]
click at [874, 425] on button "Bearbeiten" at bounding box center [892, 411] width 110 height 33
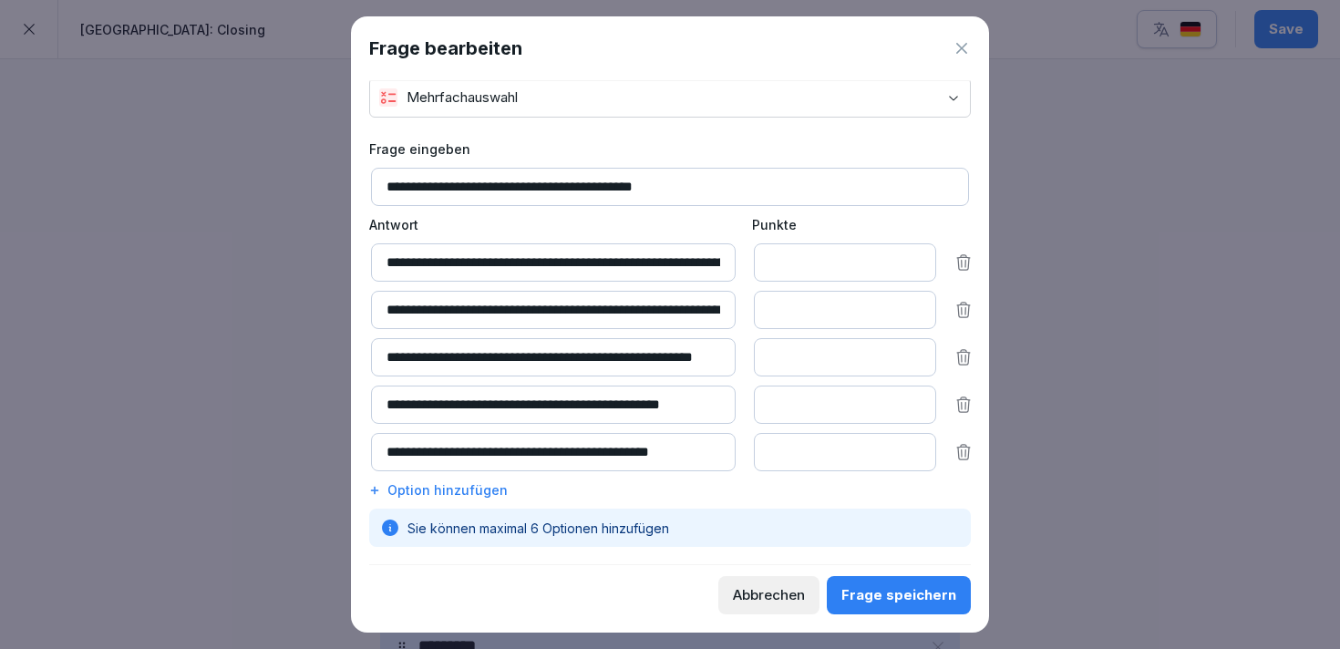
scroll to position [56, 0]
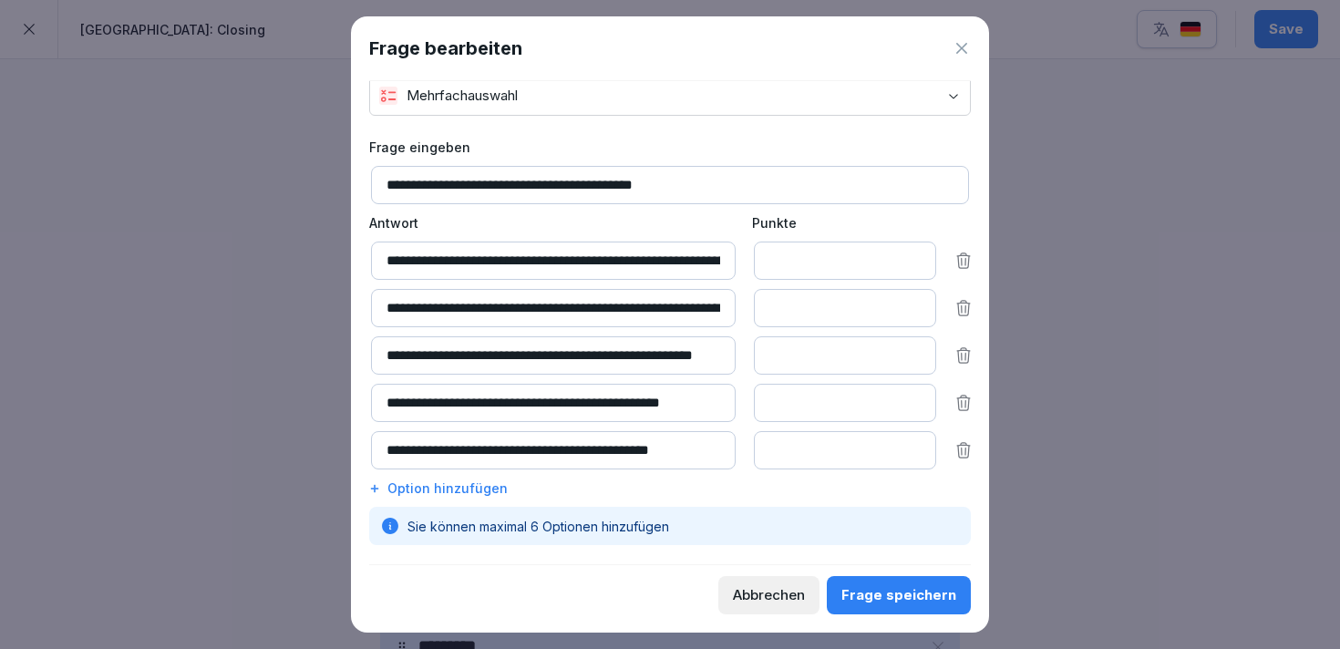
drag, startPoint x: 520, startPoint y: 305, endPoint x: 743, endPoint y: 312, distance: 222.4
click at [743, 312] on div "**********" at bounding box center [671, 308] width 601 height 38
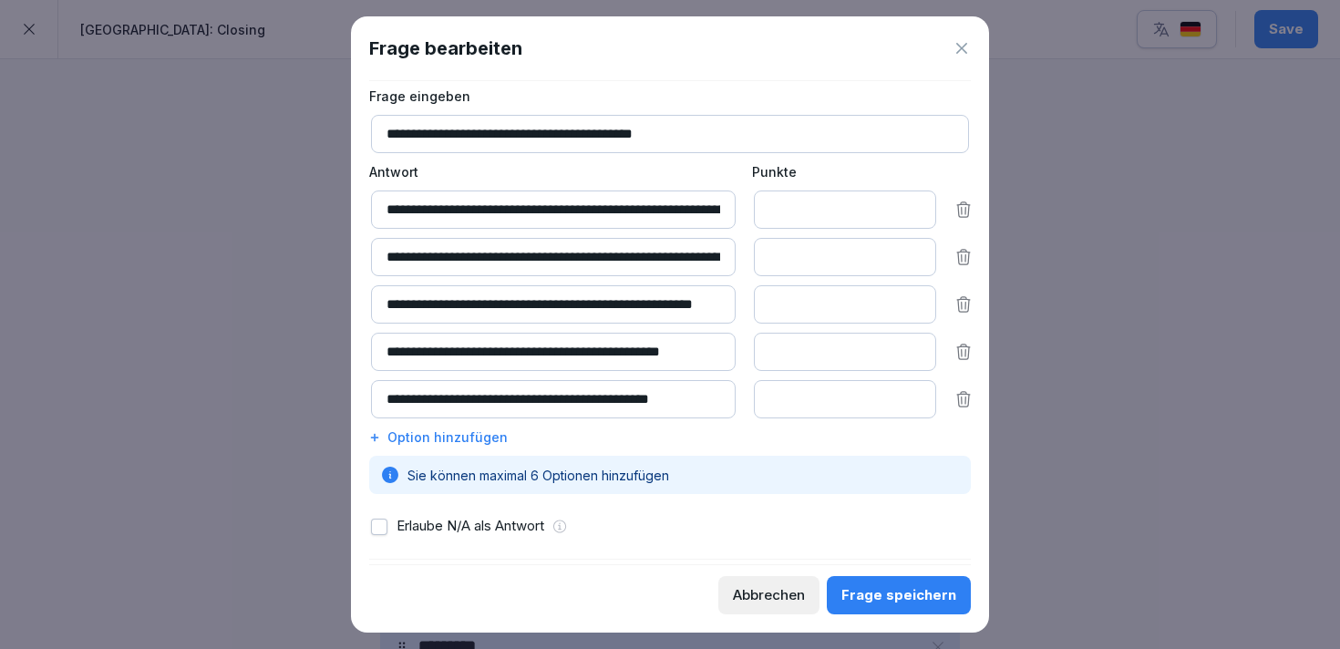
scroll to position [108, 0]
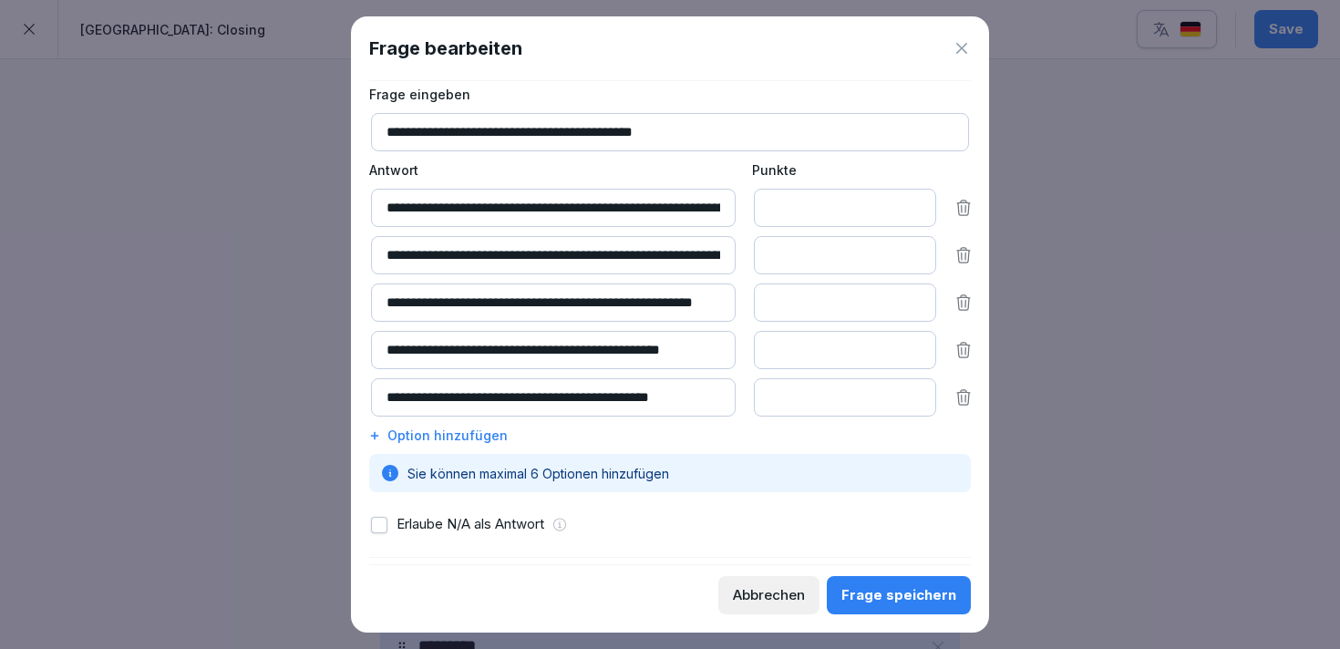
click at [873, 588] on div "Frage speichern" at bounding box center [898, 595] width 115 height 20
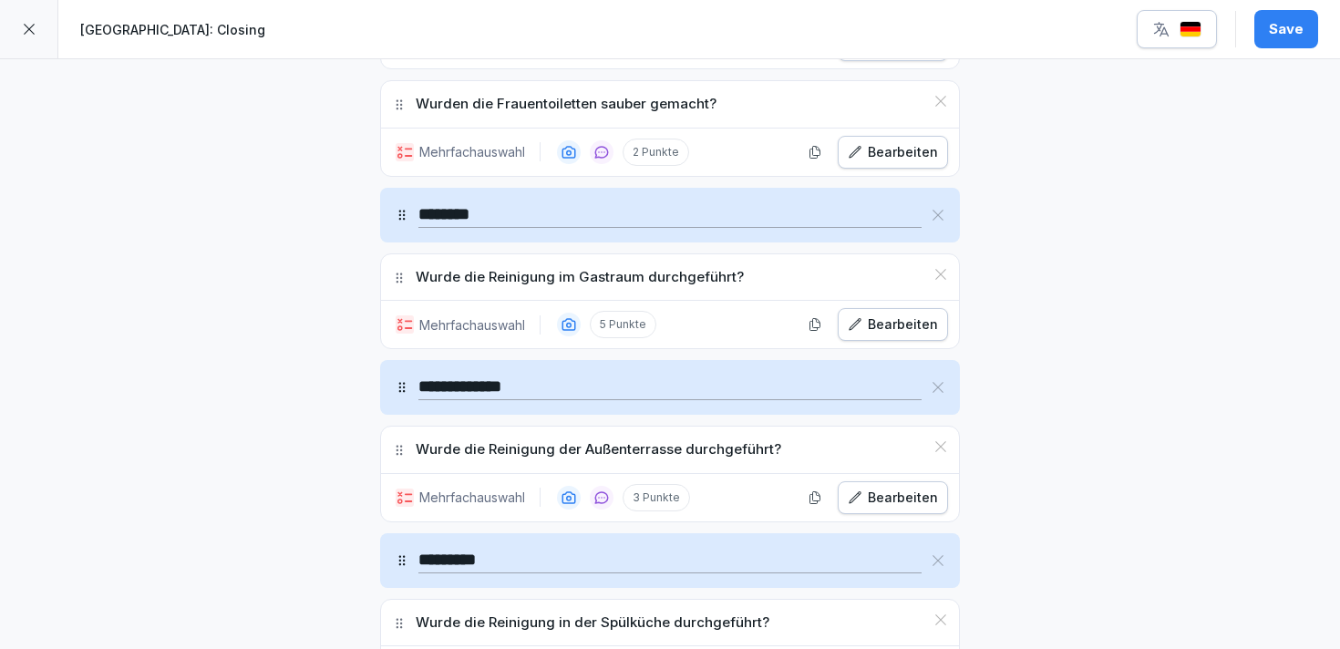
scroll to position [2538, 0]
click at [889, 491] on div "Bearbeiten" at bounding box center [892, 498] width 90 height 20
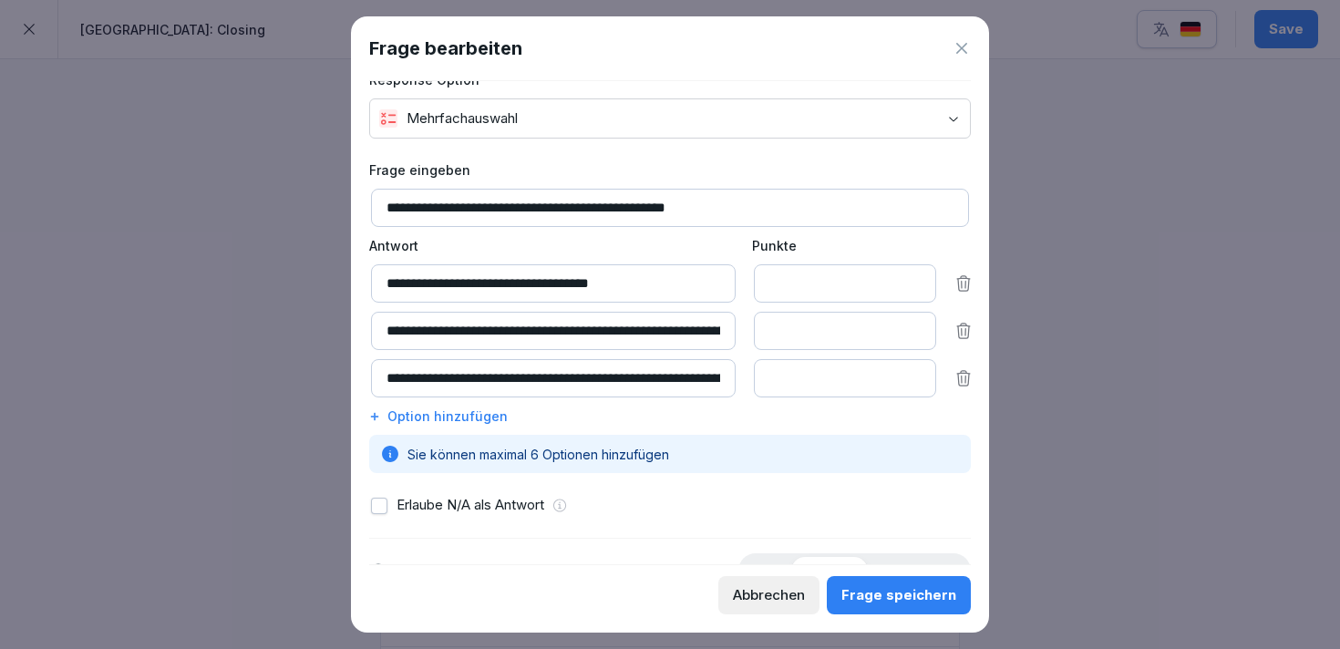
scroll to position [0, 109]
drag, startPoint x: 539, startPoint y: 374, endPoint x: 783, endPoint y: 385, distance: 243.6
click at [783, 385] on div "**********" at bounding box center [671, 378] width 601 height 38
click at [503, 381] on input "**********" at bounding box center [553, 378] width 364 height 38
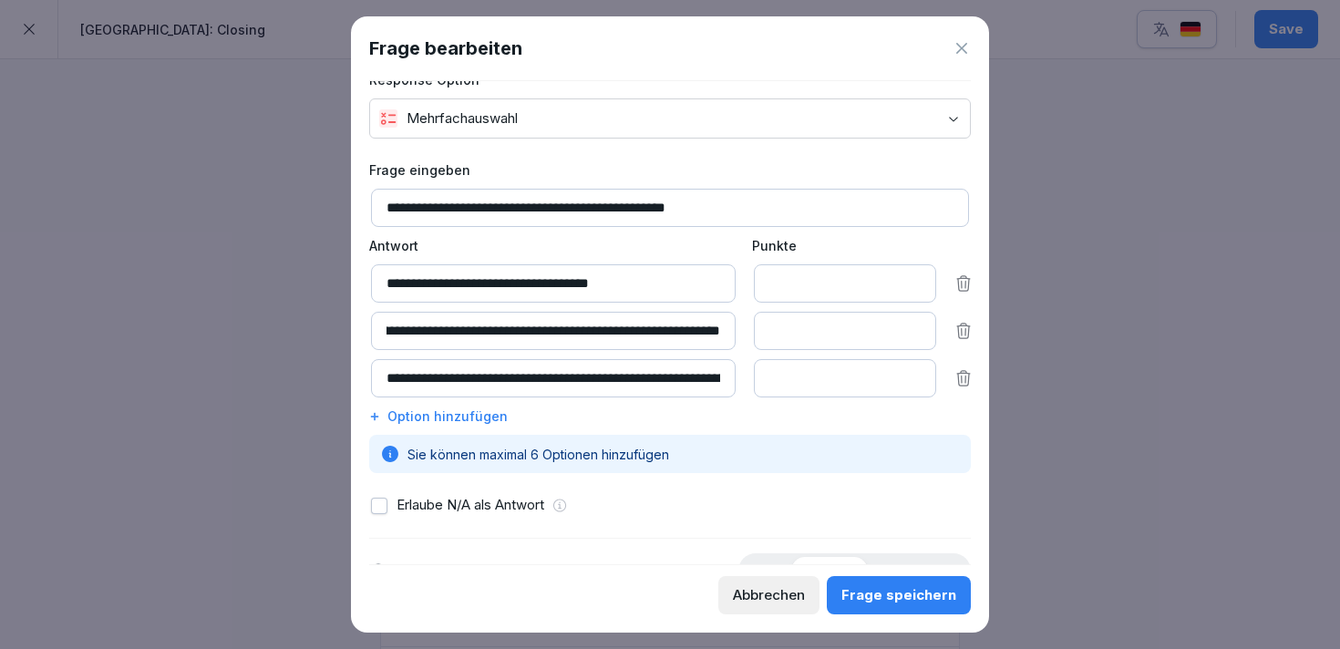
drag, startPoint x: 643, startPoint y: 326, endPoint x: 866, endPoint y: 328, distance: 222.3
click at [866, 328] on div "**********" at bounding box center [671, 331] width 601 height 38
click at [965, 376] on icon at bounding box center [963, 378] width 13 height 15
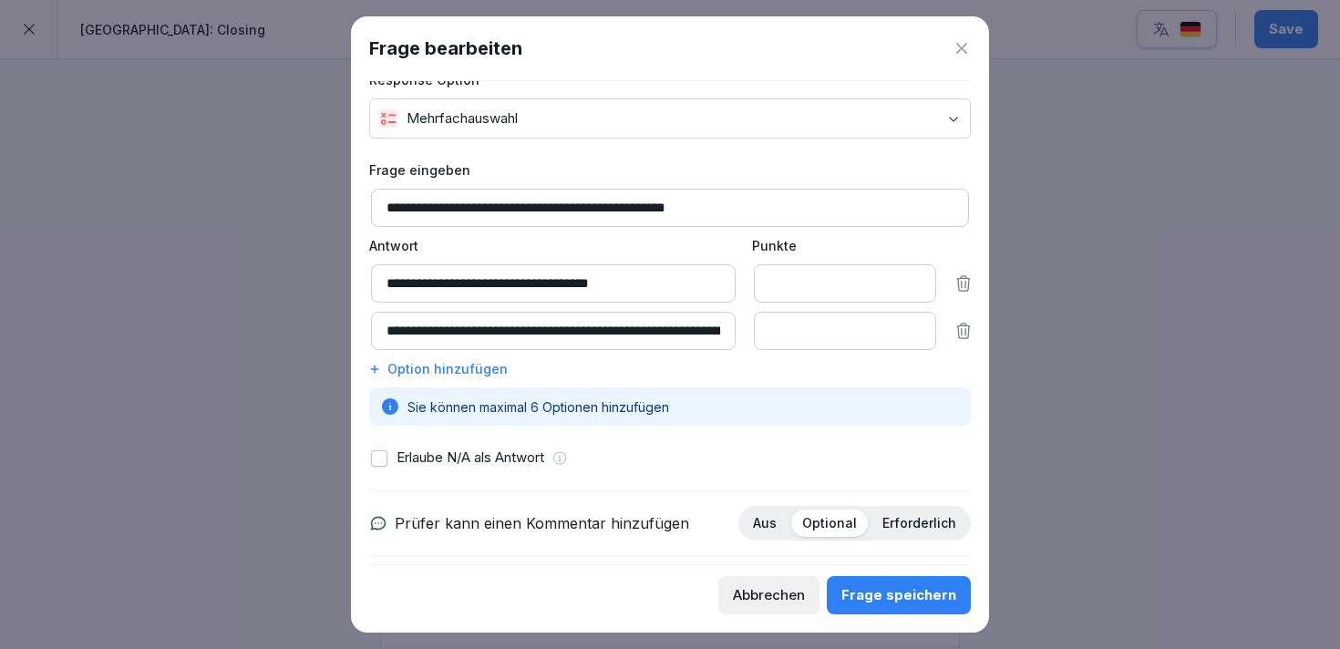
click at [895, 587] on div "Frage speichern" at bounding box center [898, 595] width 115 height 20
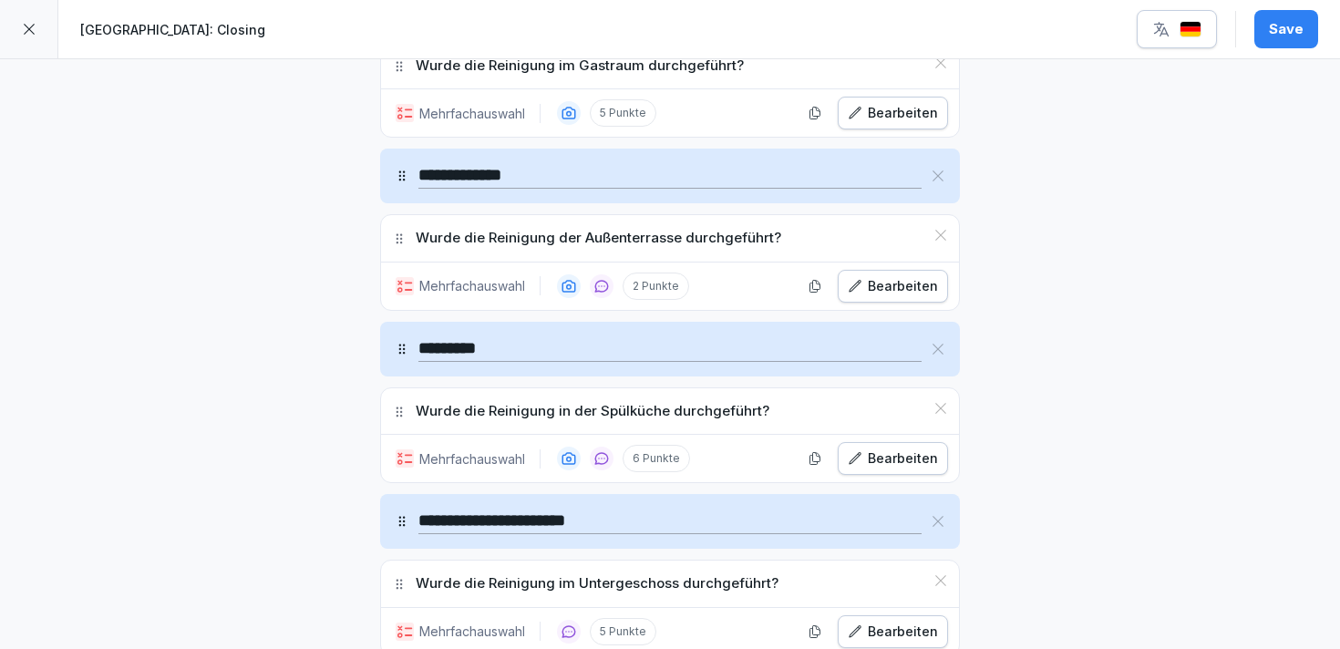
scroll to position [2752, 0]
click at [894, 287] on div "Bearbeiten" at bounding box center [892, 284] width 90 height 20
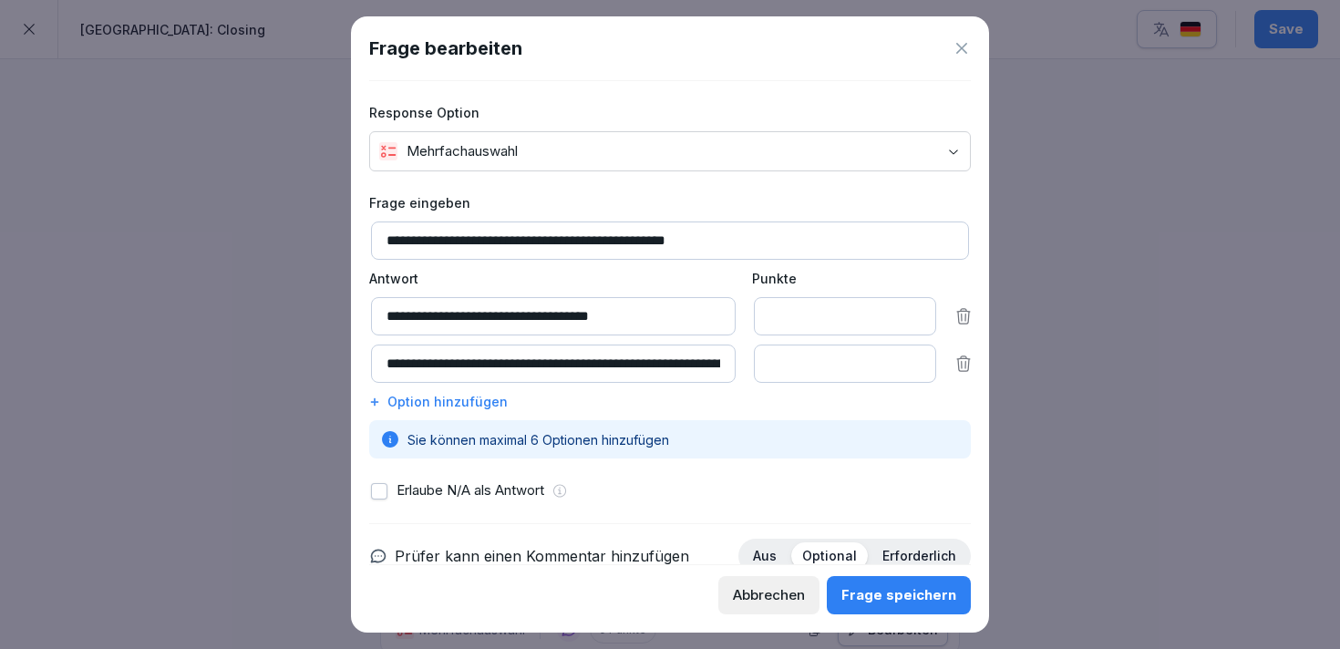
click at [456, 405] on div "Option hinzufügen" at bounding box center [669, 401] width 601 height 19
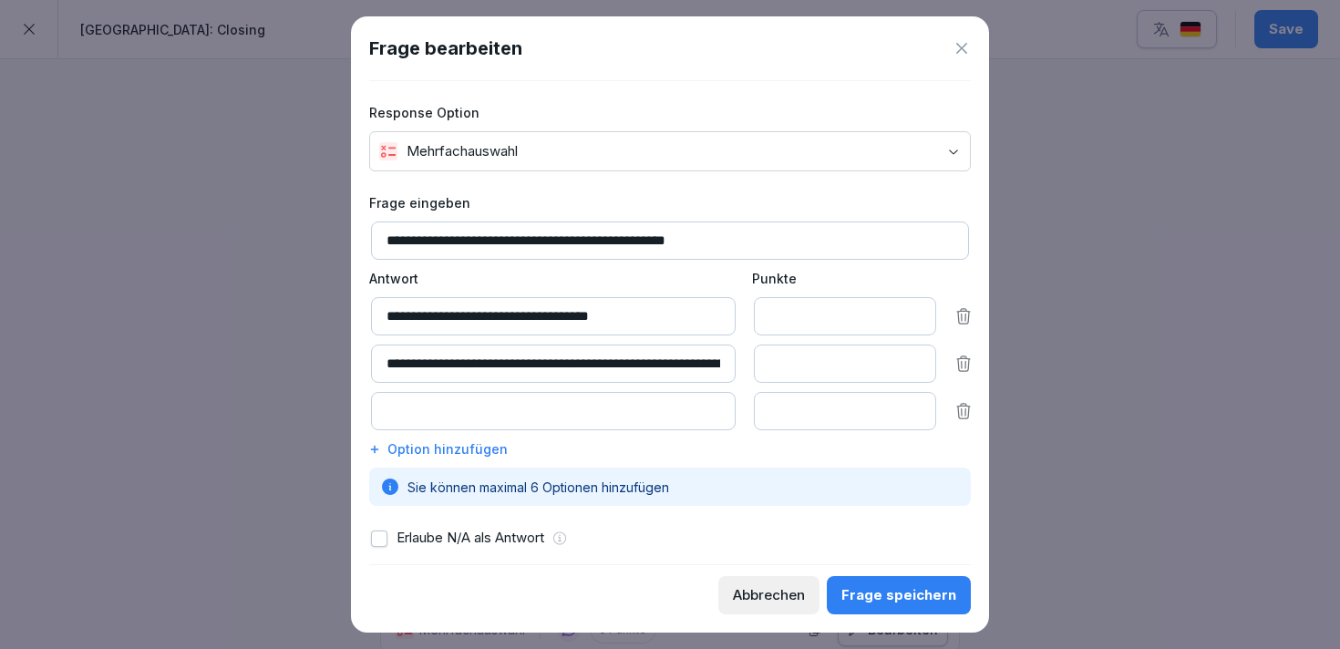
click at [465, 407] on input at bounding box center [553, 411] width 364 height 38
type input "**********"
click at [851, 597] on div "Frage speichern" at bounding box center [898, 595] width 115 height 20
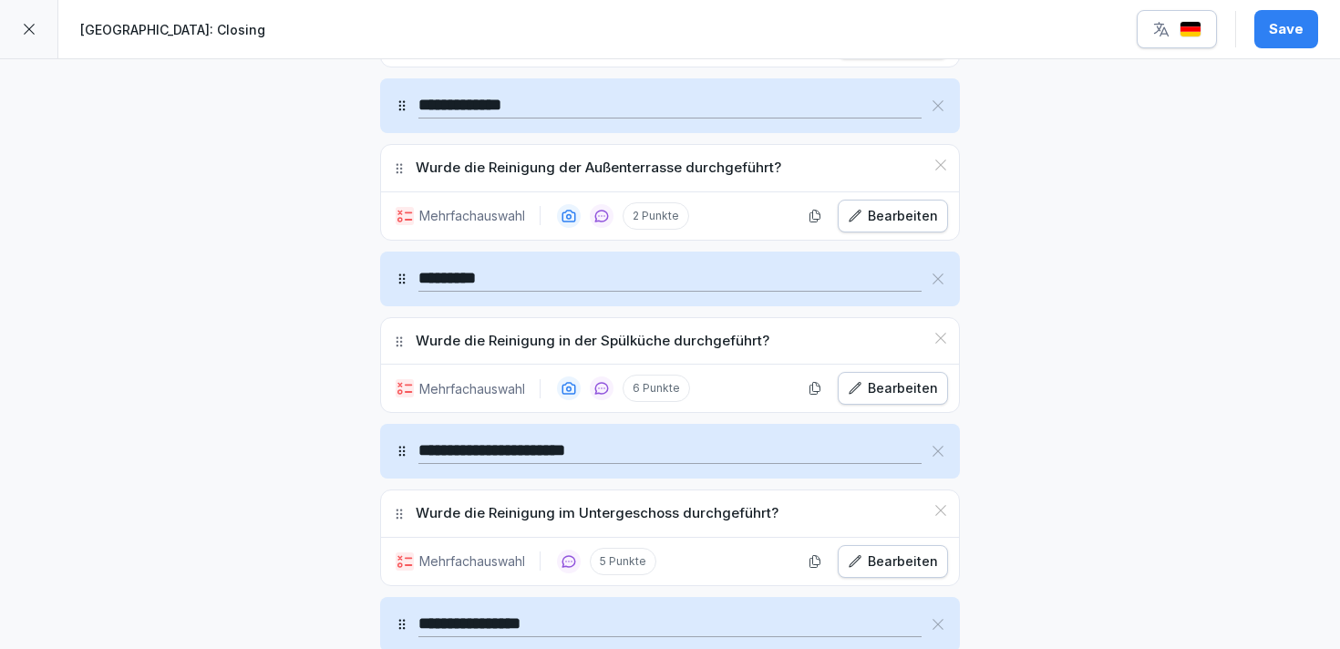
scroll to position [2849, 0]
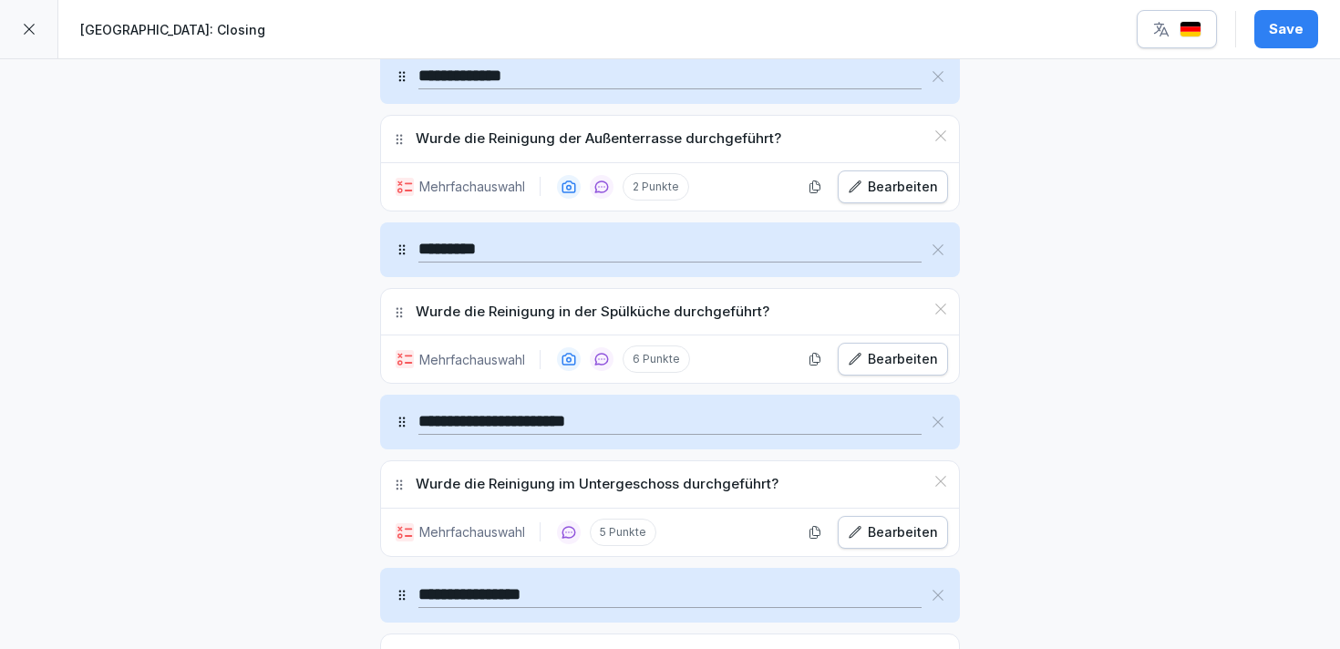
click at [855, 353] on icon "button" at bounding box center [854, 359] width 15 height 15
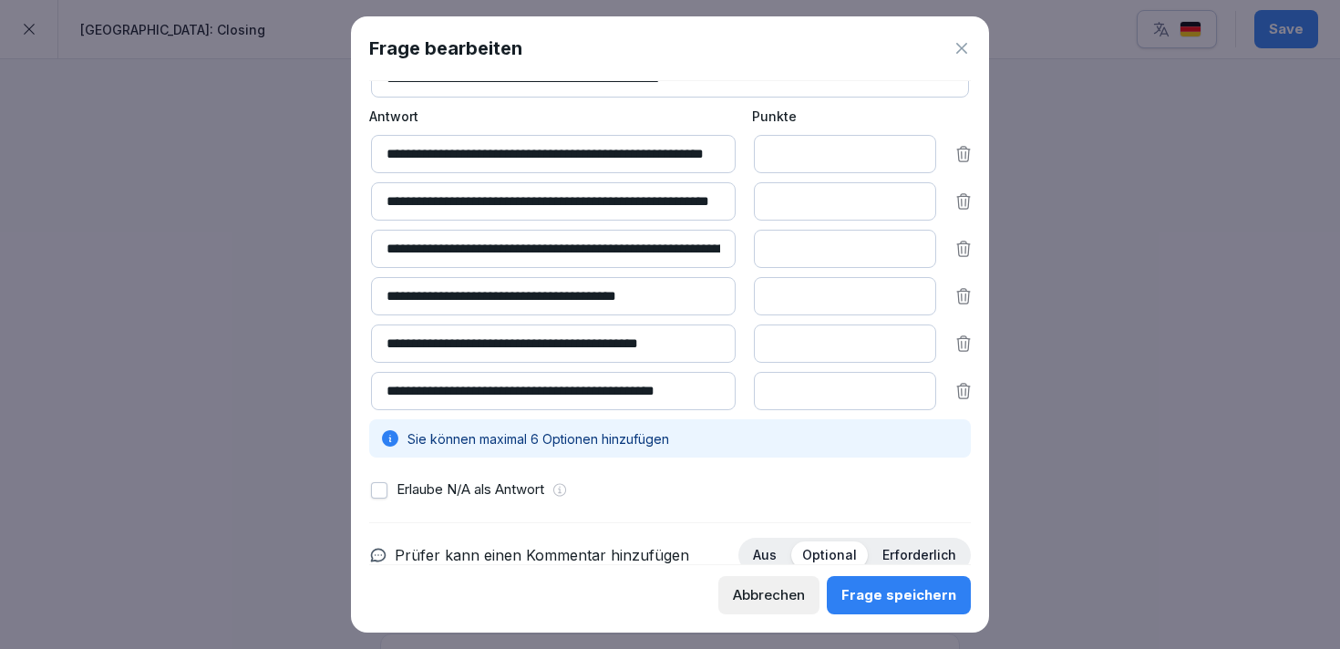
scroll to position [0, 10]
drag, startPoint x: 582, startPoint y: 388, endPoint x: 785, endPoint y: 388, distance: 202.3
click at [785, 388] on div "**********" at bounding box center [671, 391] width 601 height 38
click at [884, 601] on div "Frage speichern" at bounding box center [898, 595] width 115 height 20
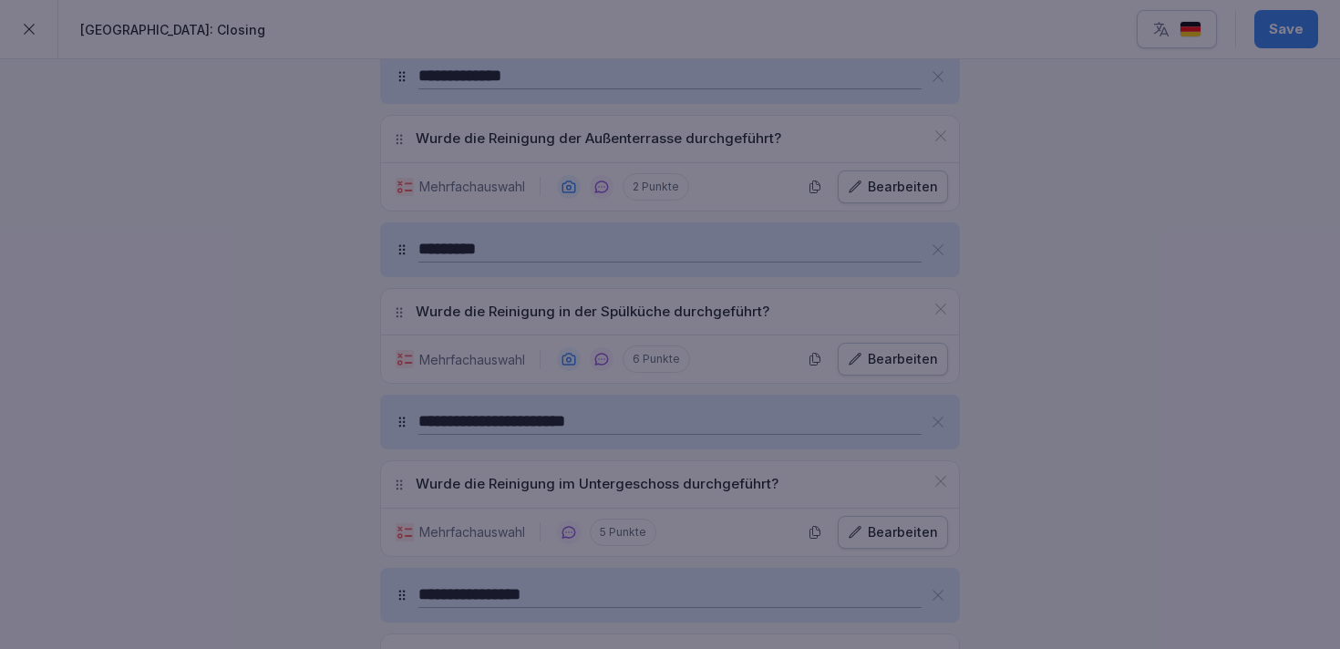
scroll to position [0, 0]
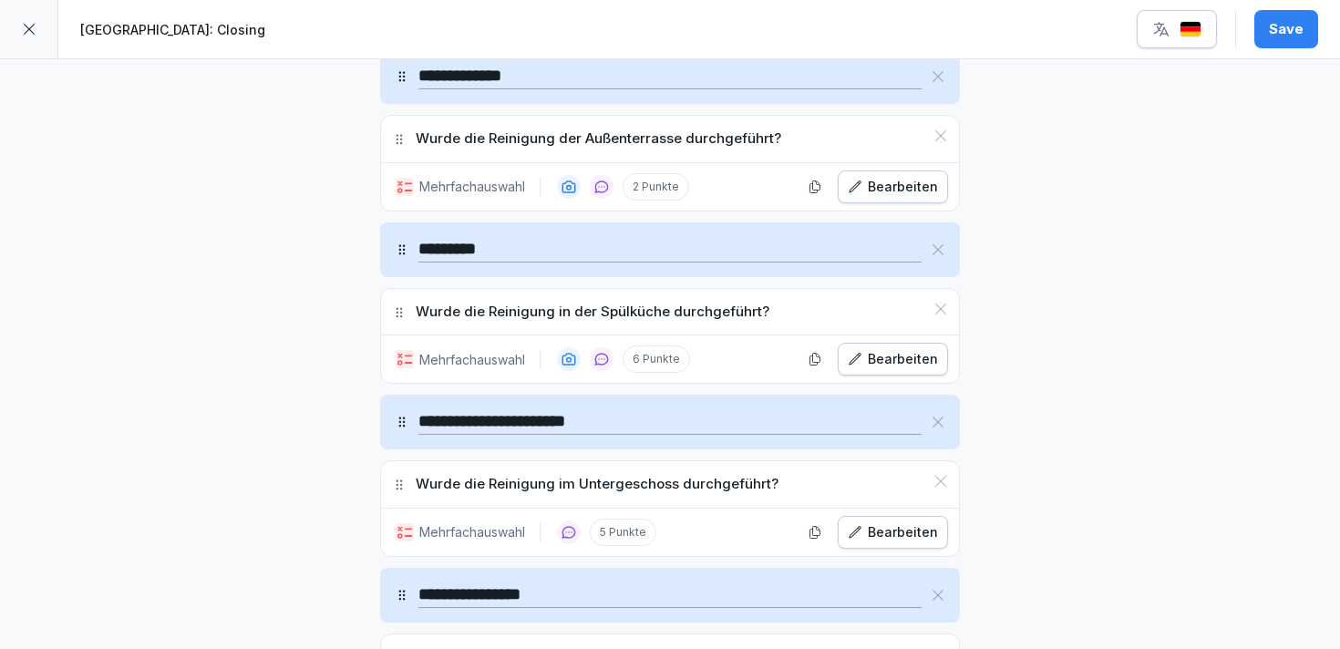
click at [844, 360] on button "Bearbeiten" at bounding box center [892, 359] width 110 height 33
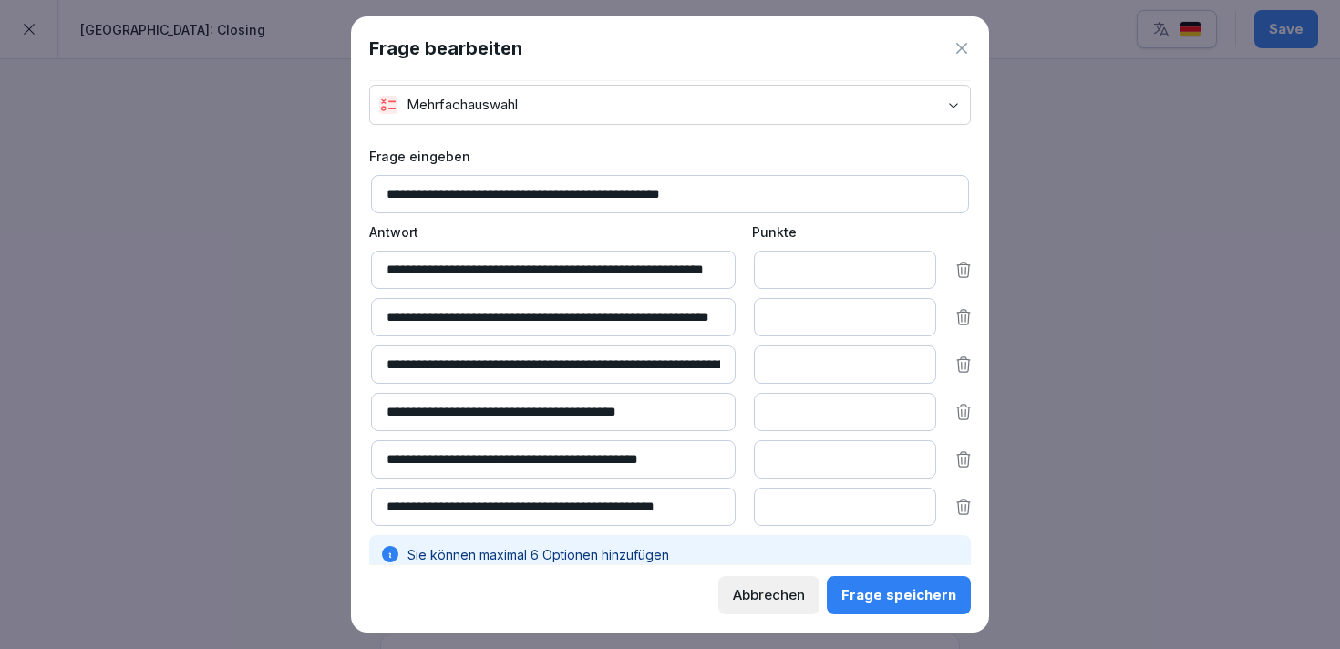
scroll to position [46, 0]
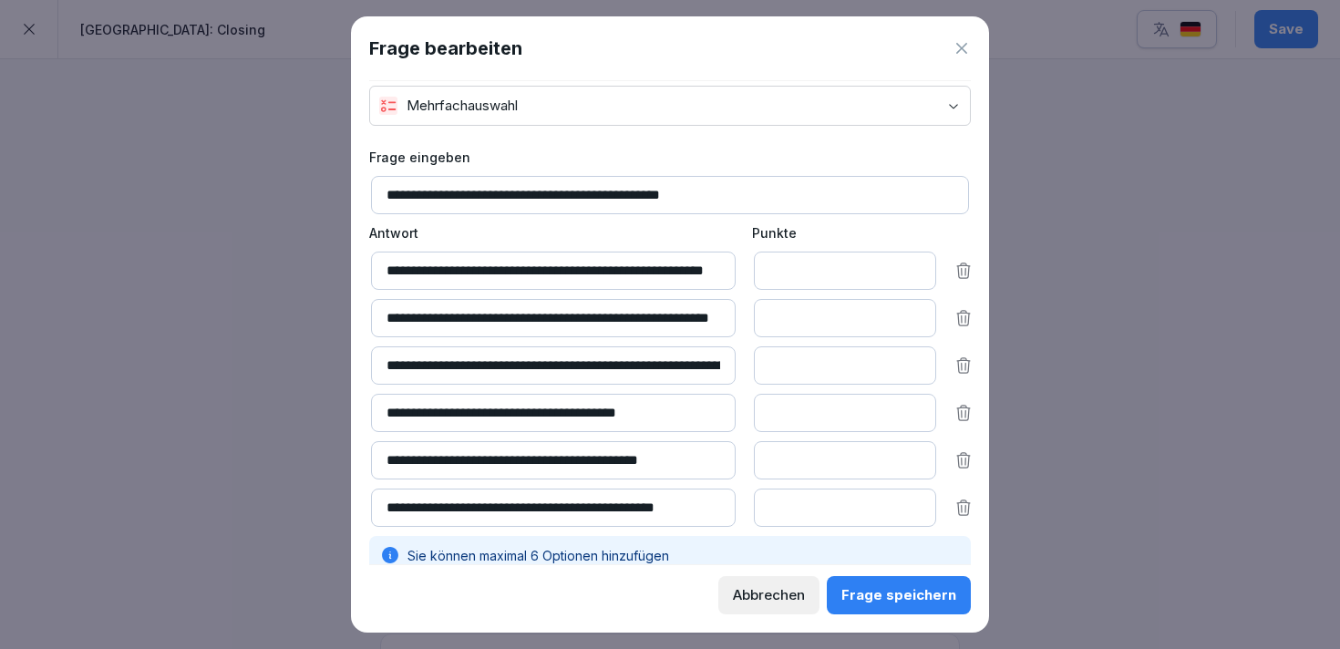
click at [927, 607] on button "Frage speichern" at bounding box center [898, 595] width 144 height 38
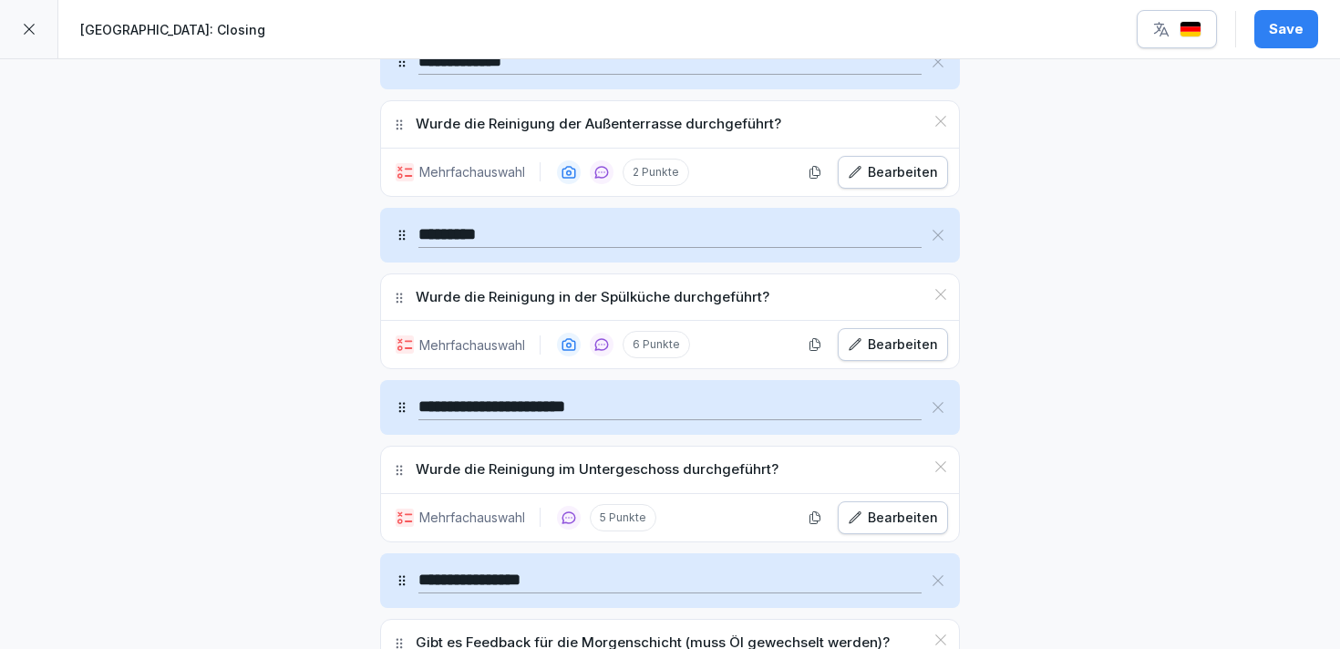
scroll to position [2867, 0]
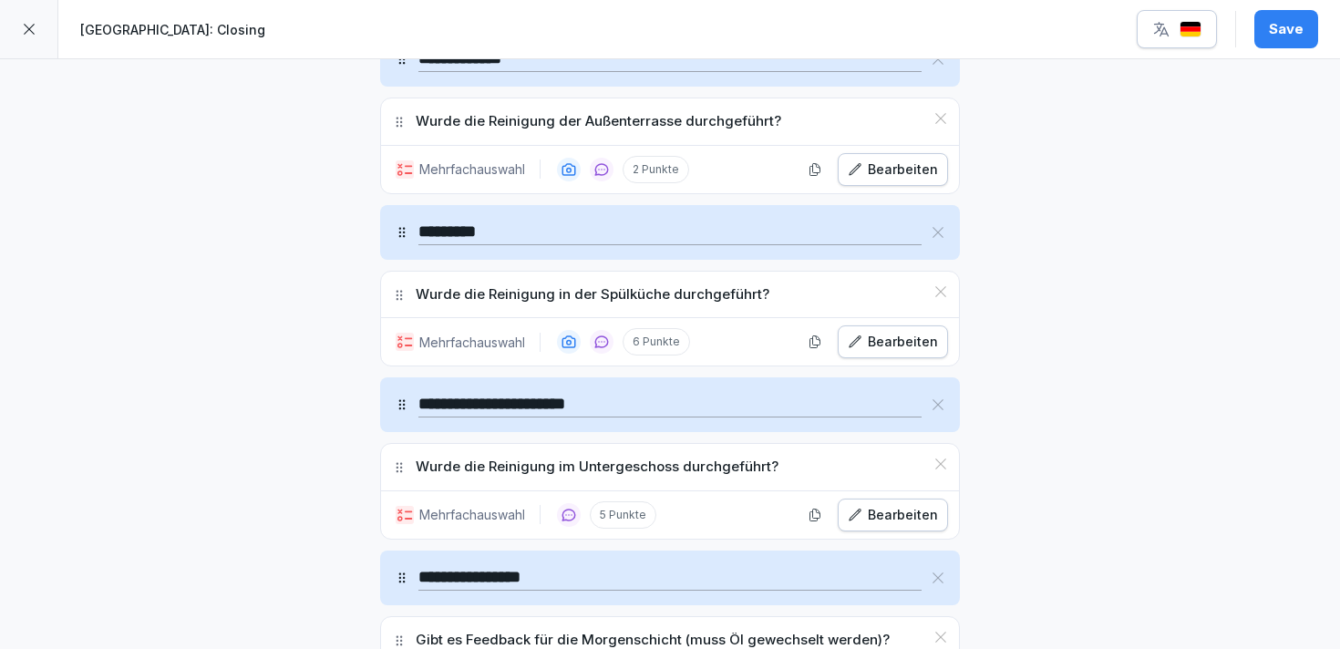
click at [855, 511] on icon "button" at bounding box center [854, 515] width 15 height 15
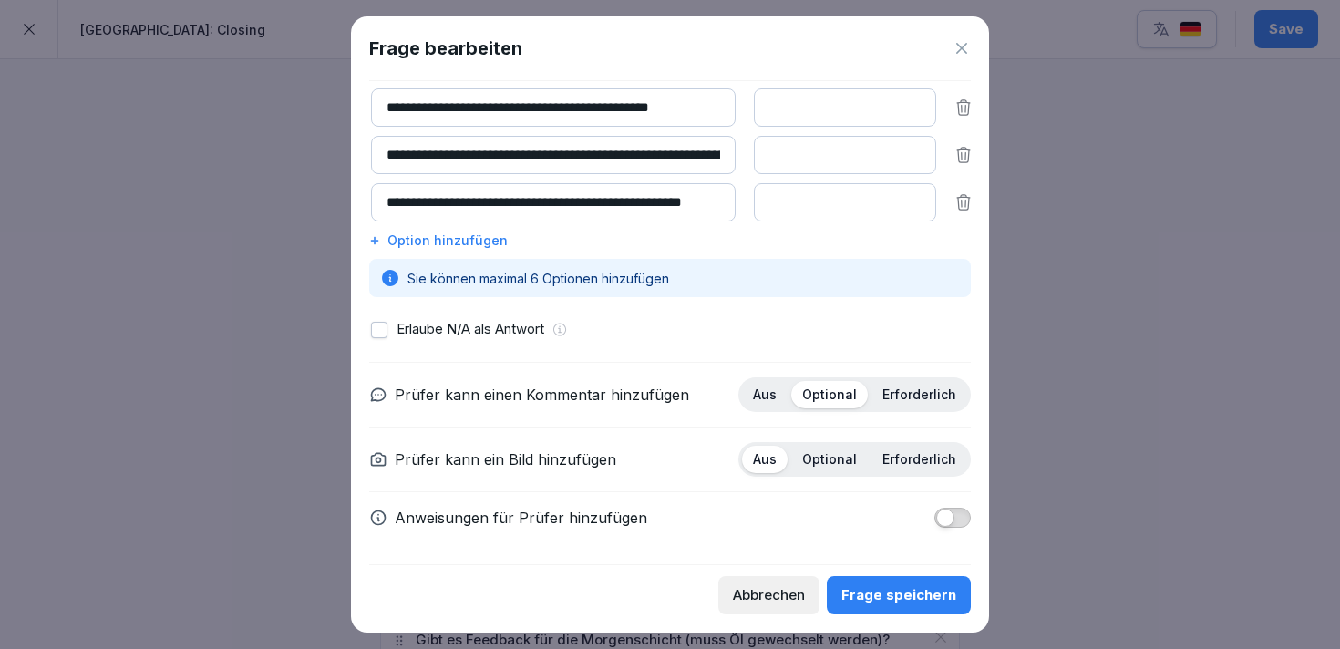
scroll to position [0, 0]
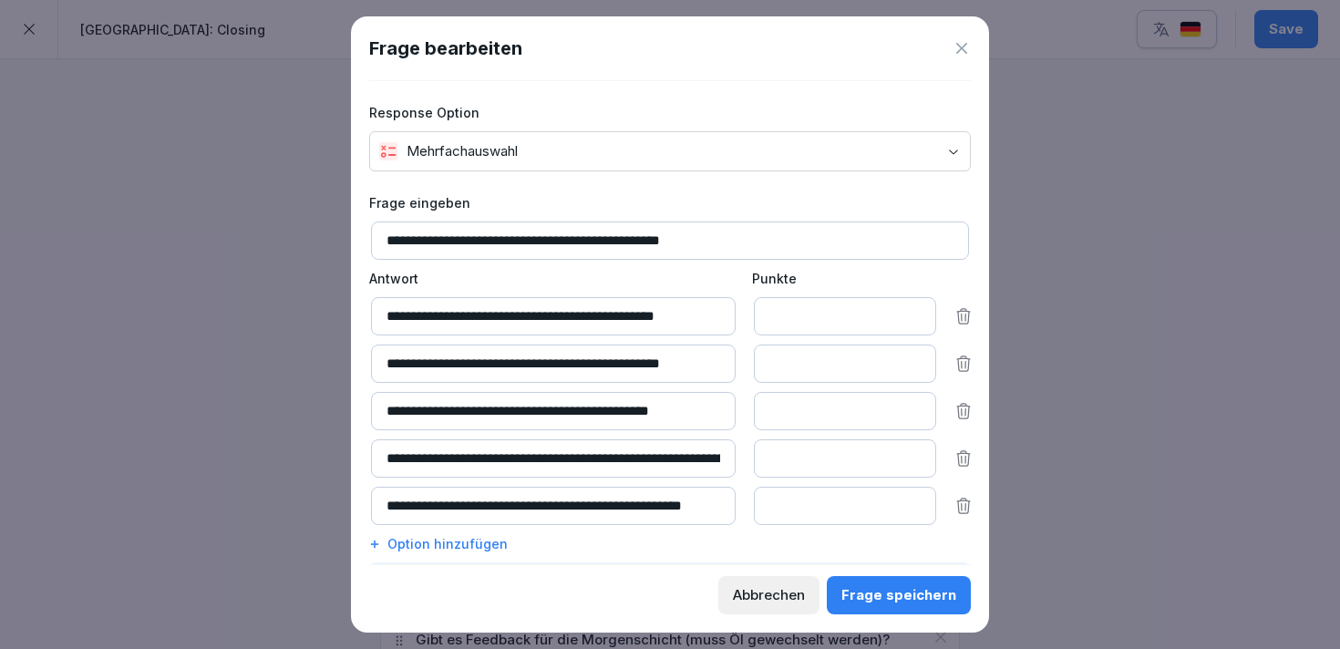
click at [1076, 516] on div at bounding box center [670, 324] width 1340 height 649
click at [814, 597] on button "Abbrechen" at bounding box center [768, 595] width 101 height 38
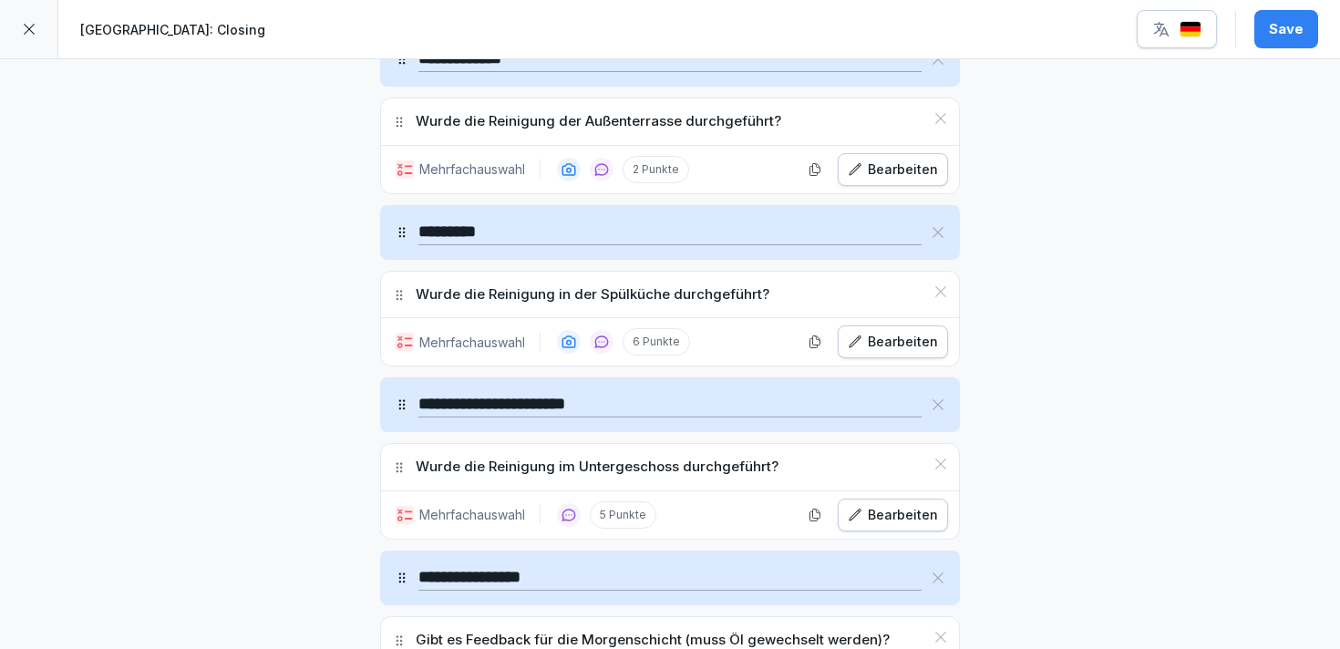
click at [879, 515] on div "Bearbeiten" at bounding box center [892, 515] width 90 height 20
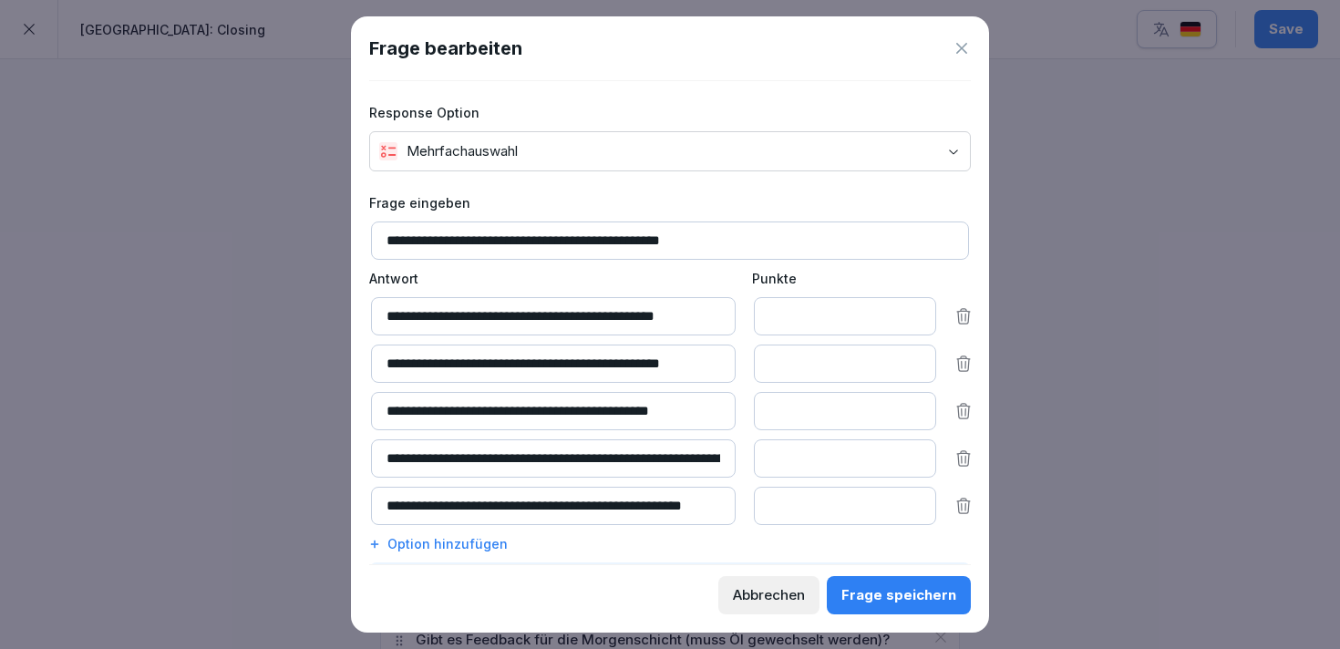
click at [568, 240] on input "**********" at bounding box center [670, 240] width 598 height 38
type input "**********"
click at [919, 603] on div "Frage speichern" at bounding box center [898, 595] width 115 height 20
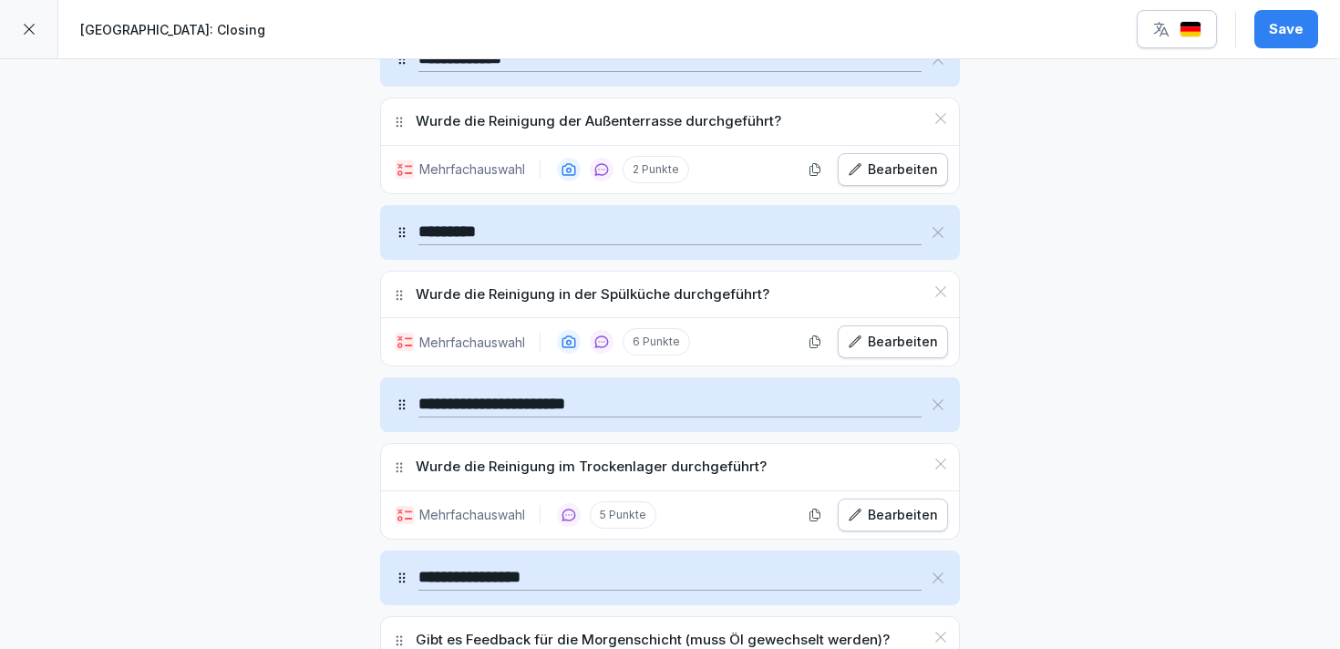
scroll to position [2884, 0]
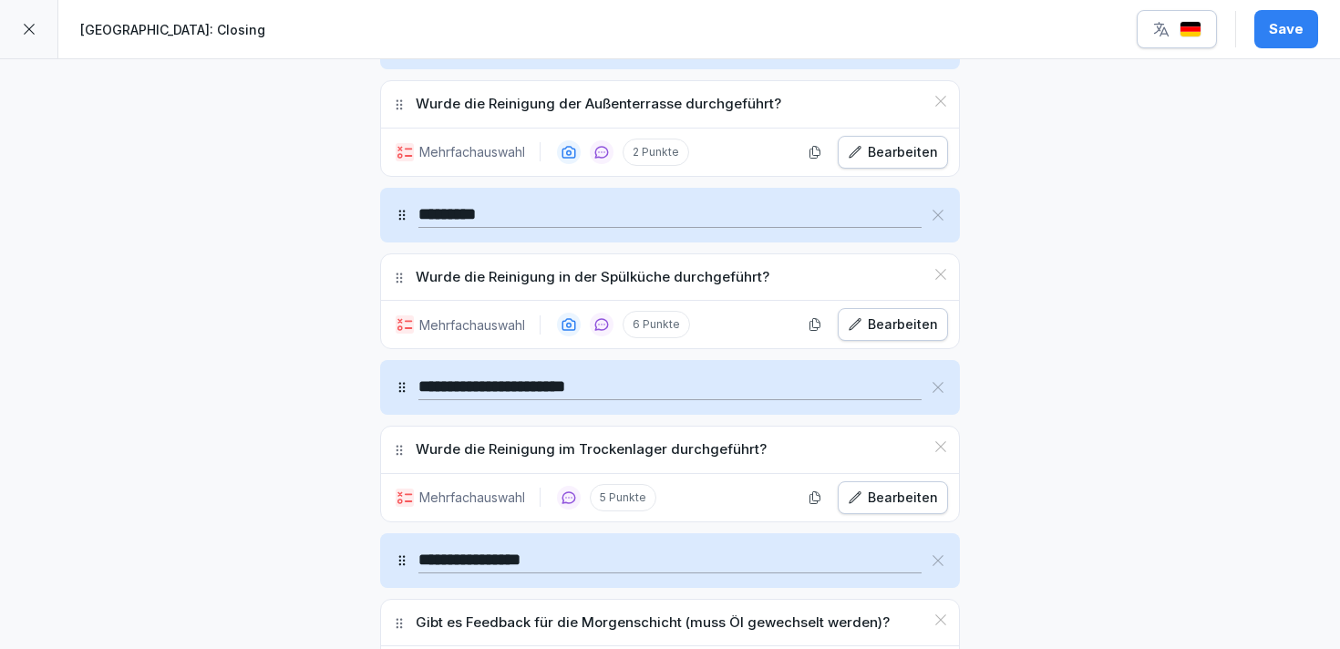
click at [873, 313] on button "Bearbeiten" at bounding box center [892, 324] width 110 height 33
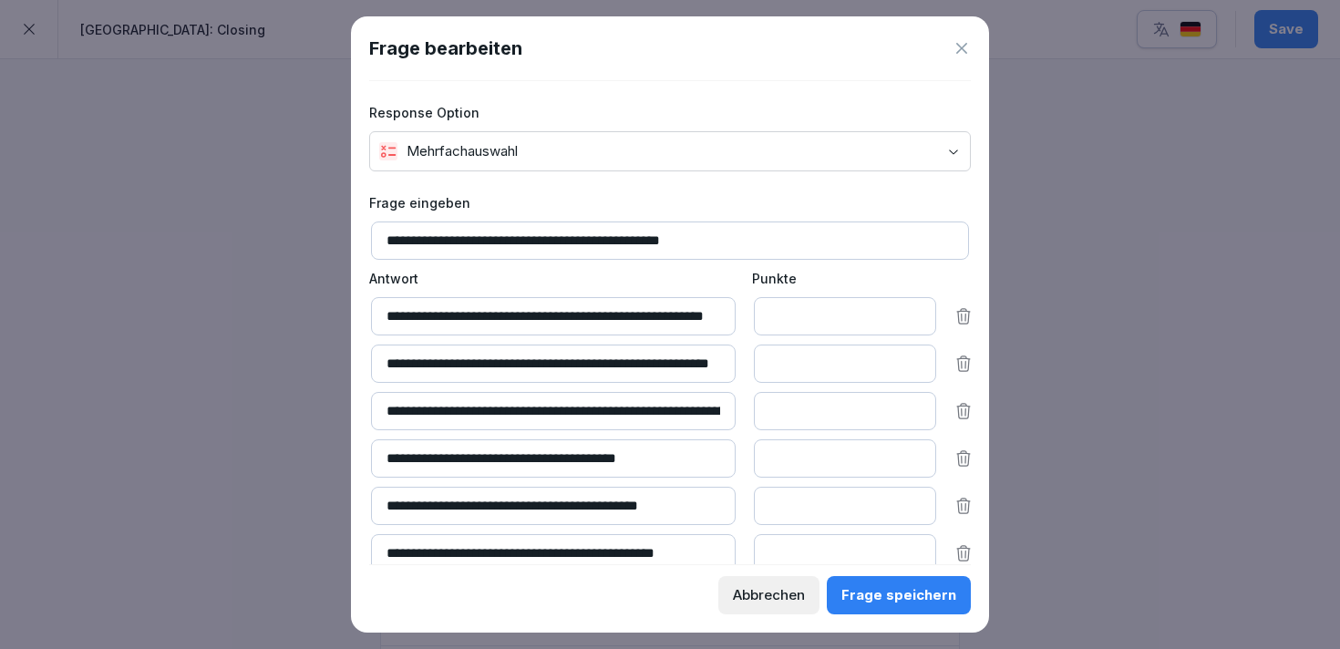
scroll to position [0, 51]
drag, startPoint x: 530, startPoint y: 310, endPoint x: 756, endPoint y: 313, distance: 226.0
click at [756, 313] on div "**********" at bounding box center [671, 316] width 601 height 38
drag, startPoint x: 422, startPoint y: 367, endPoint x: 783, endPoint y: 380, distance: 361.1
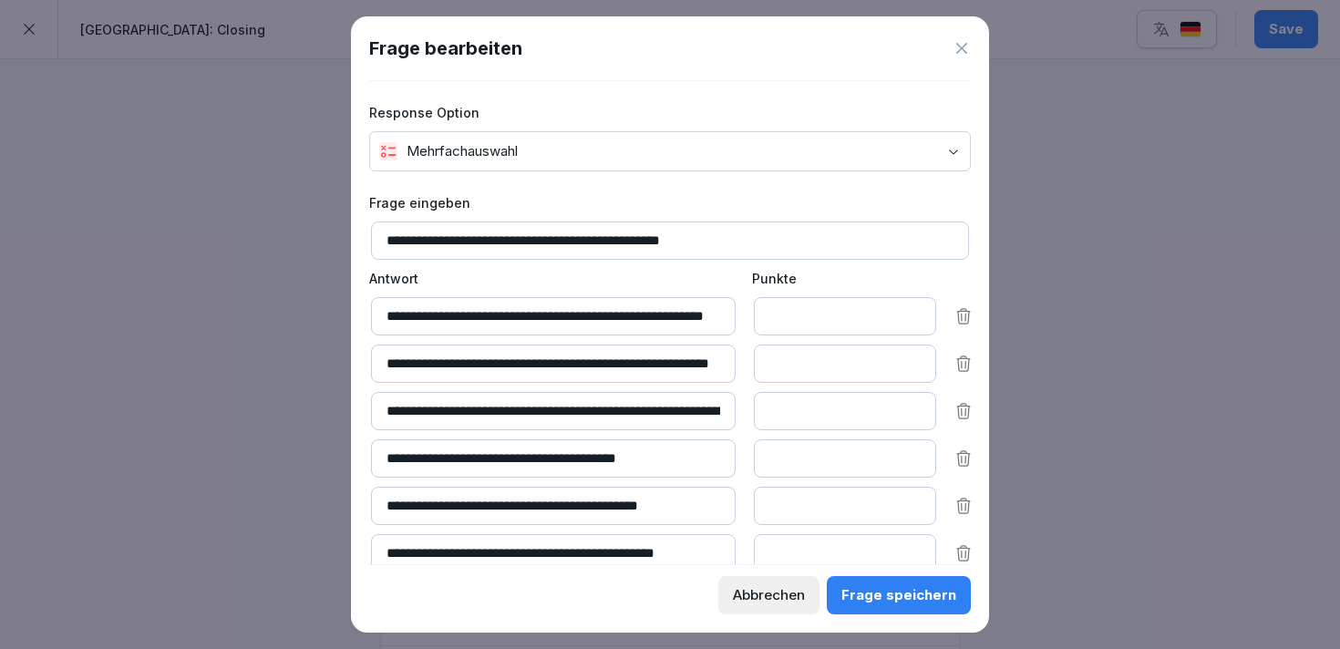
click at [783, 380] on div "**********" at bounding box center [671, 363] width 601 height 38
drag, startPoint x: 397, startPoint y: 409, endPoint x: 788, endPoint y: 419, distance: 391.0
click at [788, 419] on div "**********" at bounding box center [671, 411] width 601 height 38
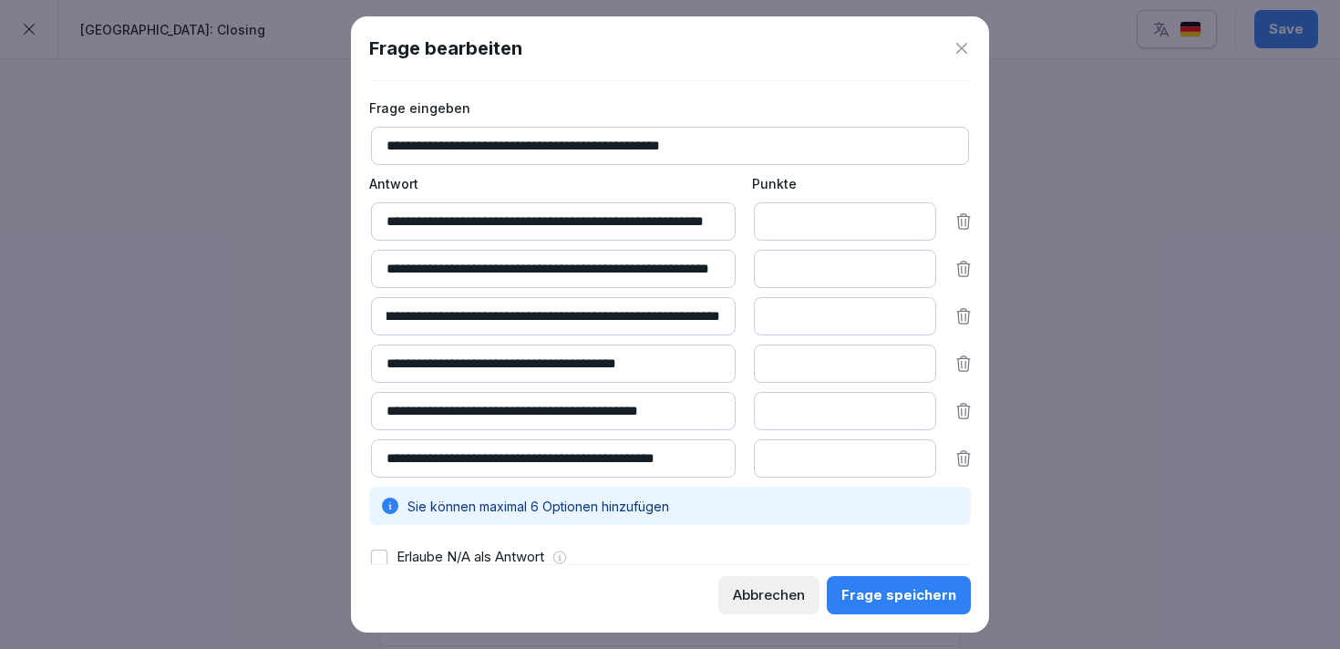
scroll to position [0, 0]
drag, startPoint x: 394, startPoint y: 419, endPoint x: 731, endPoint y: 424, distance: 337.2
click at [731, 424] on input "**********" at bounding box center [553, 411] width 364 height 38
drag, startPoint x: 386, startPoint y: 452, endPoint x: 791, endPoint y: 450, distance: 404.6
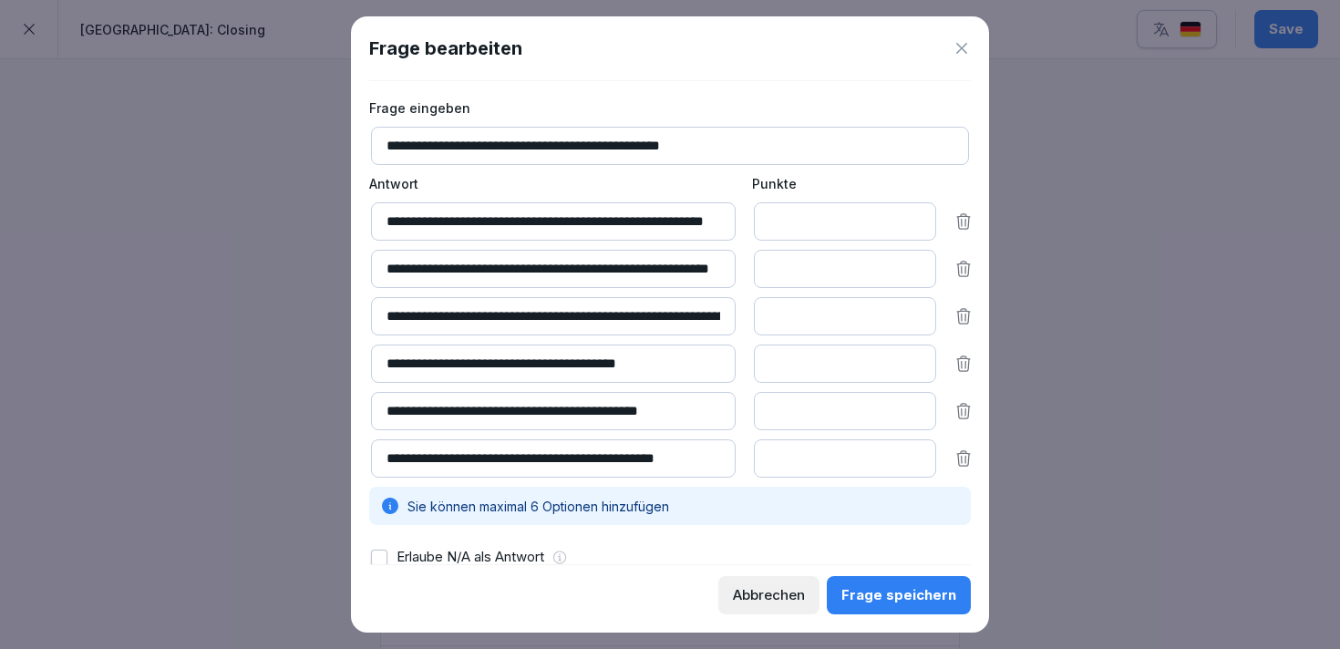
click at [791, 450] on div "**********" at bounding box center [671, 458] width 601 height 38
click at [724, 467] on input "**********" at bounding box center [553, 458] width 364 height 38
type input "**********"
click at [913, 607] on button "Frage speichern" at bounding box center [898, 595] width 144 height 38
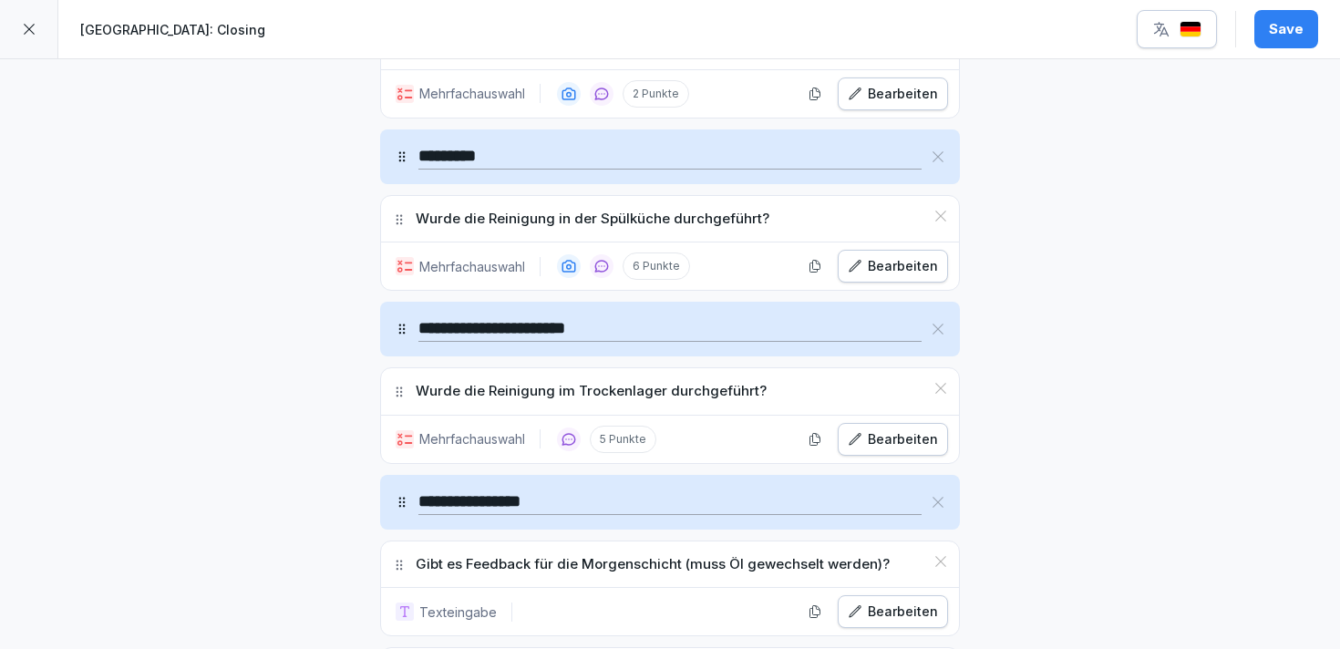
scroll to position [2943, 0]
click at [869, 447] on div "Bearbeiten" at bounding box center [892, 438] width 90 height 20
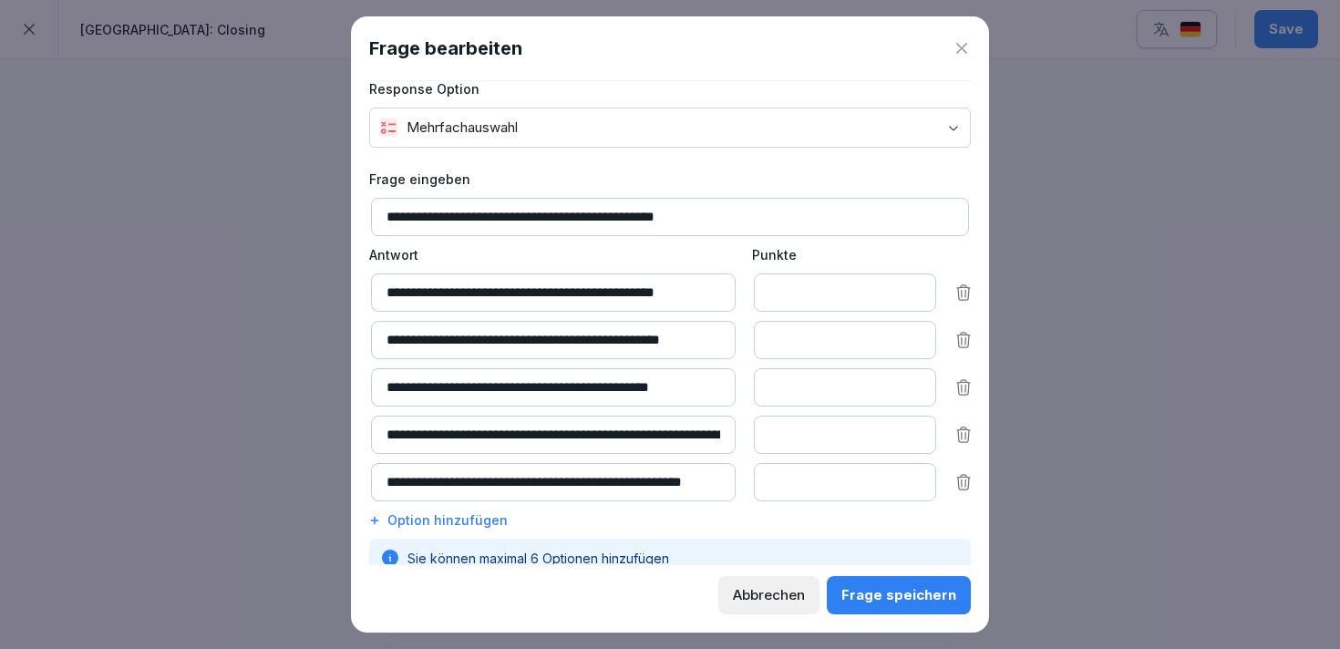
scroll to position [0, 155]
drag, startPoint x: 540, startPoint y: 436, endPoint x: 759, endPoint y: 435, distance: 218.7
click at [759, 435] on div "**********" at bounding box center [671, 435] width 601 height 38
drag, startPoint x: 419, startPoint y: 482, endPoint x: 760, endPoint y: 488, distance: 340.8
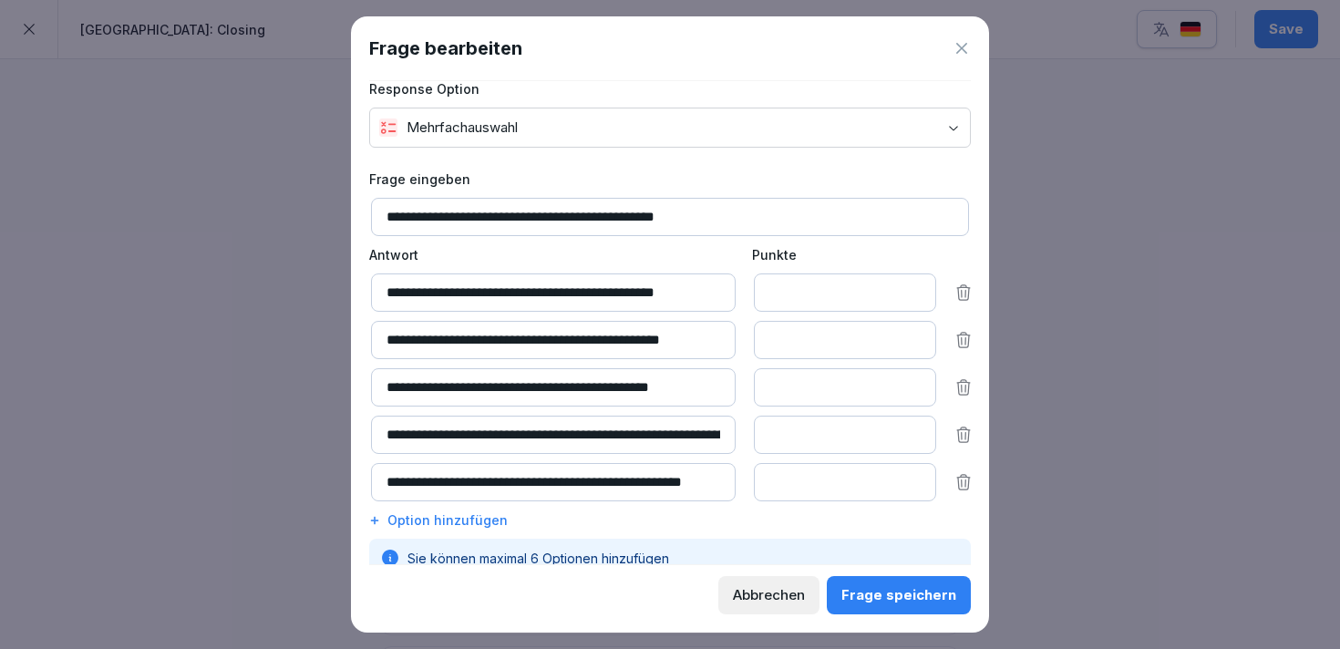
click at [760, 488] on div "**********" at bounding box center [671, 482] width 601 height 38
drag, startPoint x: 389, startPoint y: 387, endPoint x: 731, endPoint y: 388, distance: 341.7
click at [731, 388] on input "**********" at bounding box center [553, 387] width 364 height 38
click at [573, 481] on input "**********" at bounding box center [553, 482] width 364 height 38
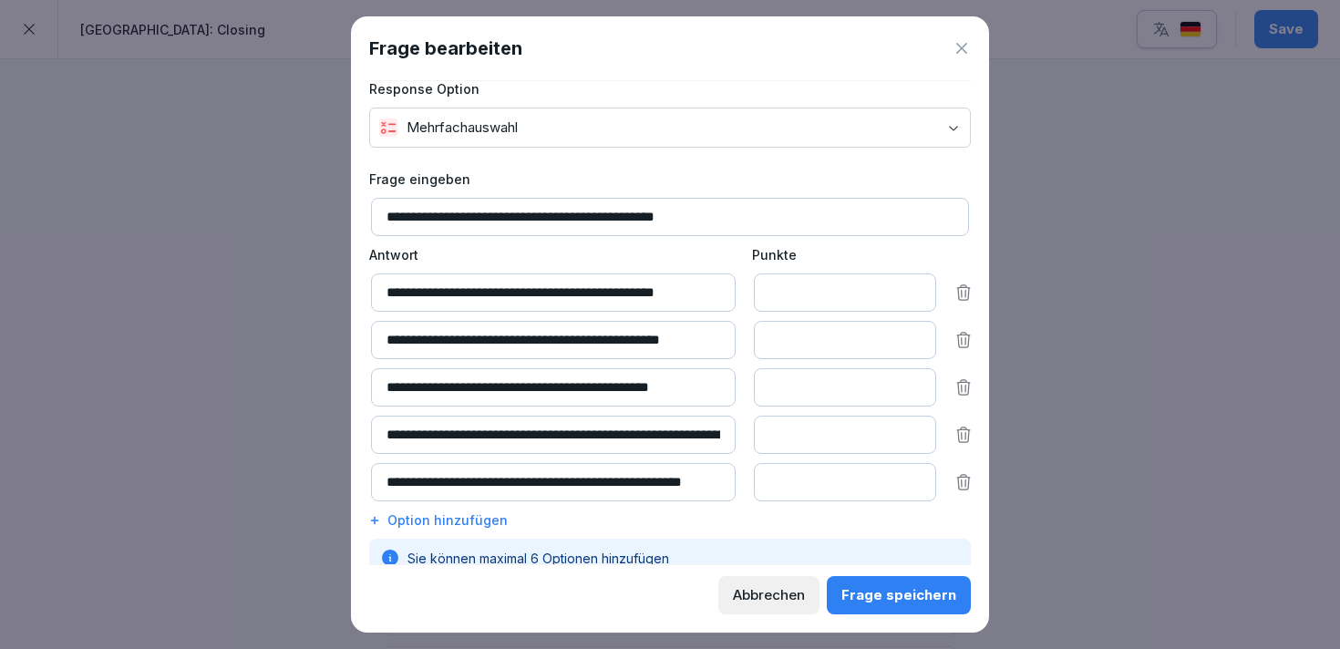
scroll to position [0, 0]
click at [762, 597] on div "Abbrechen" at bounding box center [769, 595] width 72 height 20
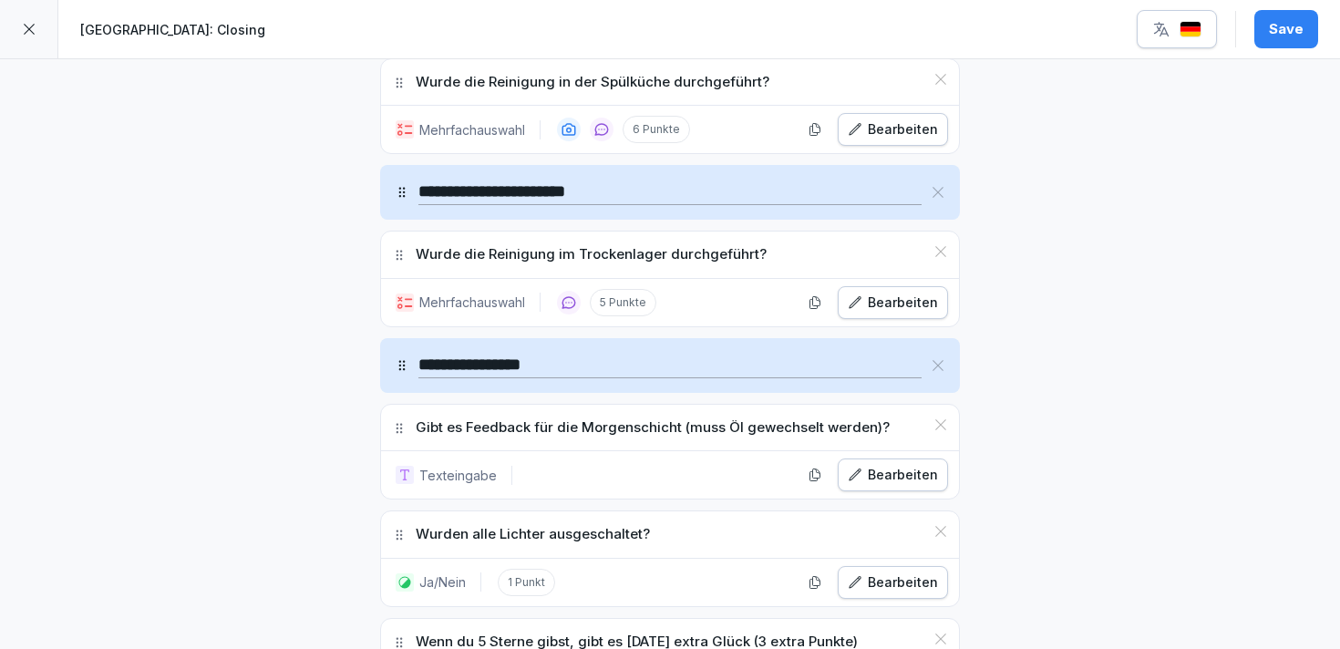
scroll to position [3082, 0]
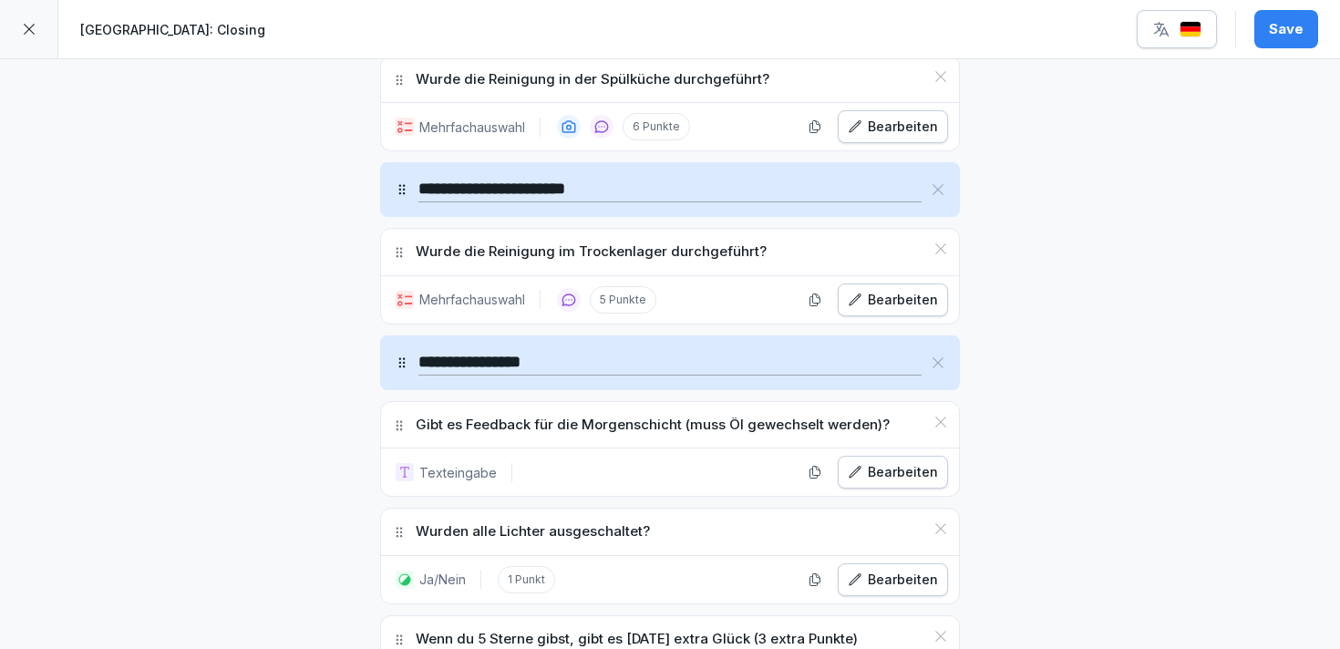
click at [898, 467] on div "Bearbeiten" at bounding box center [892, 472] width 90 height 20
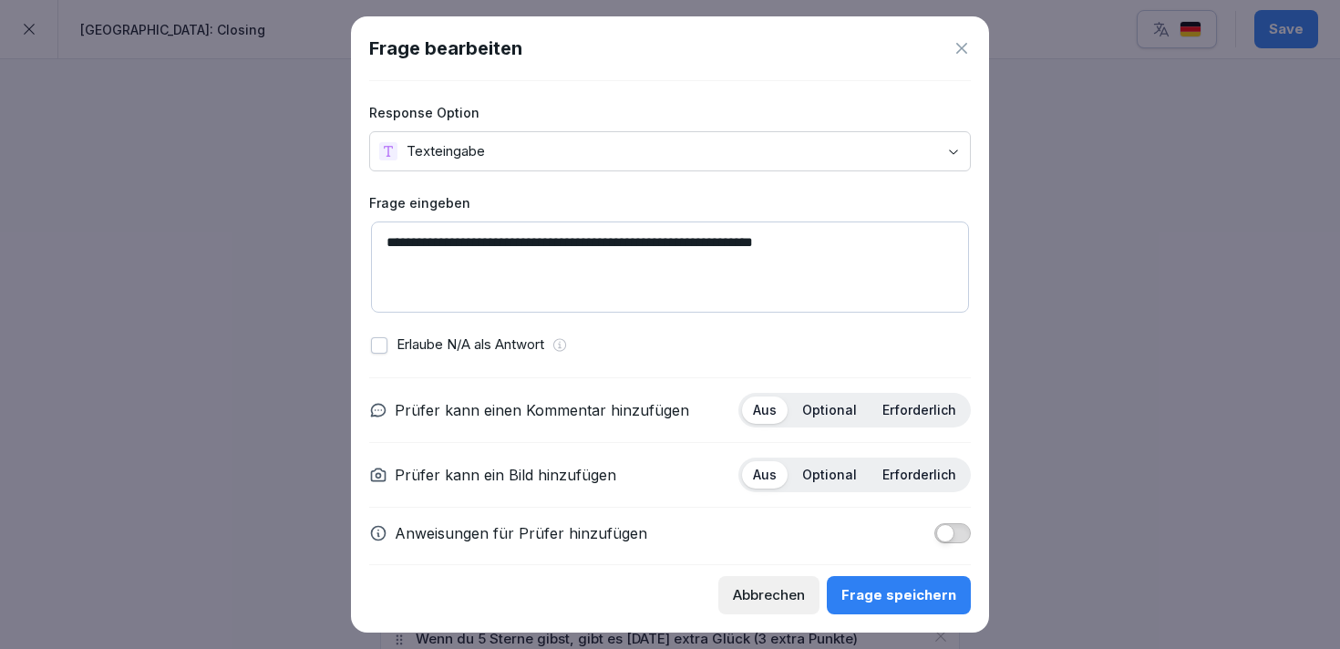
scroll to position [15, 0]
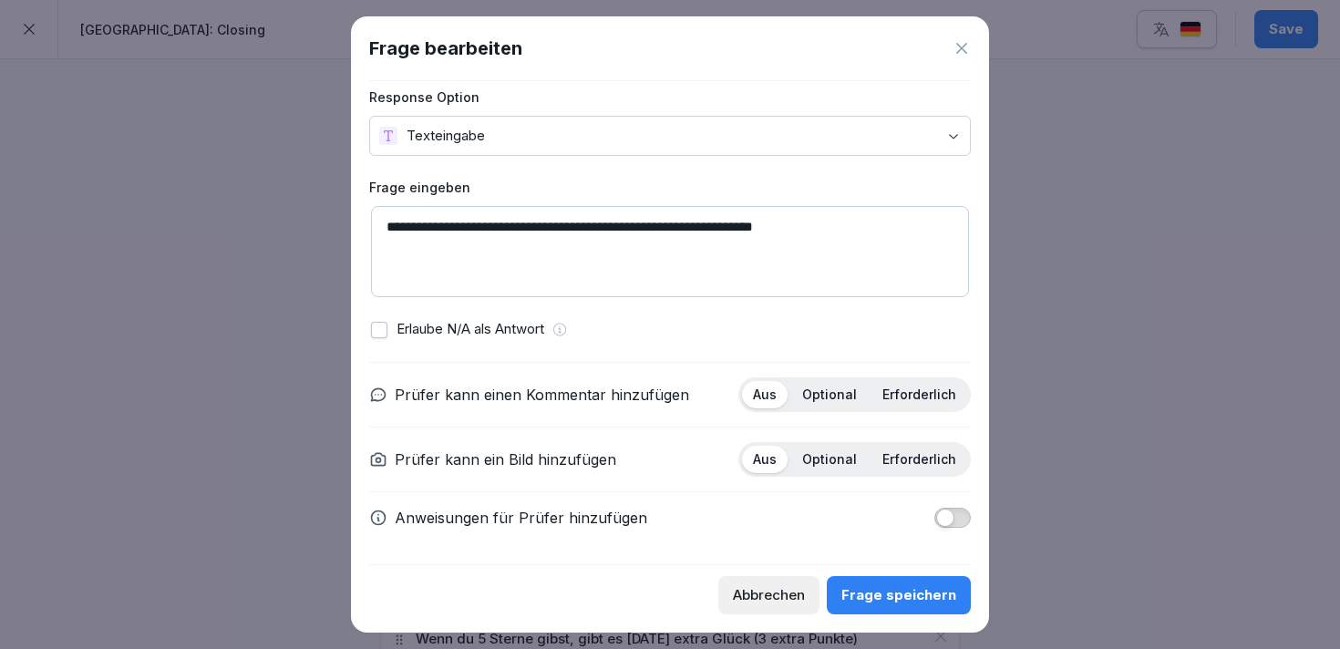
click at [760, 590] on div "Abbrechen" at bounding box center [769, 595] width 72 height 20
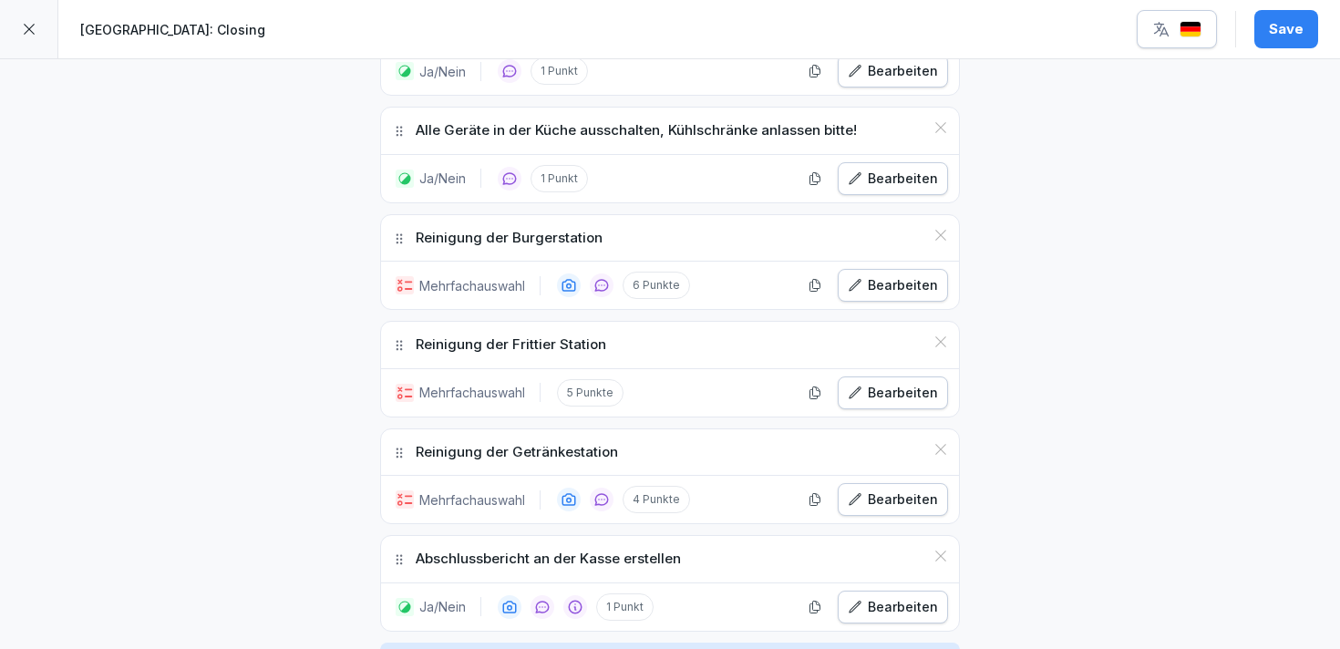
scroll to position [1815, 0]
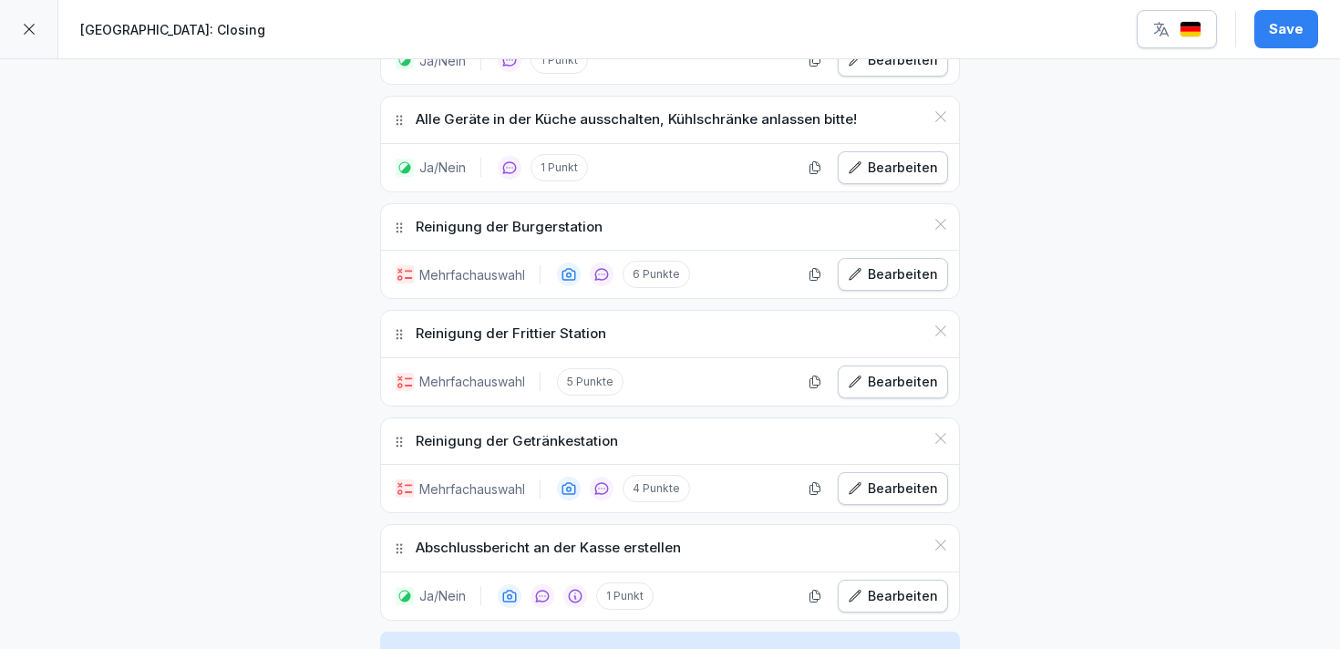
click at [875, 383] on div "Bearbeiten" at bounding box center [892, 382] width 90 height 20
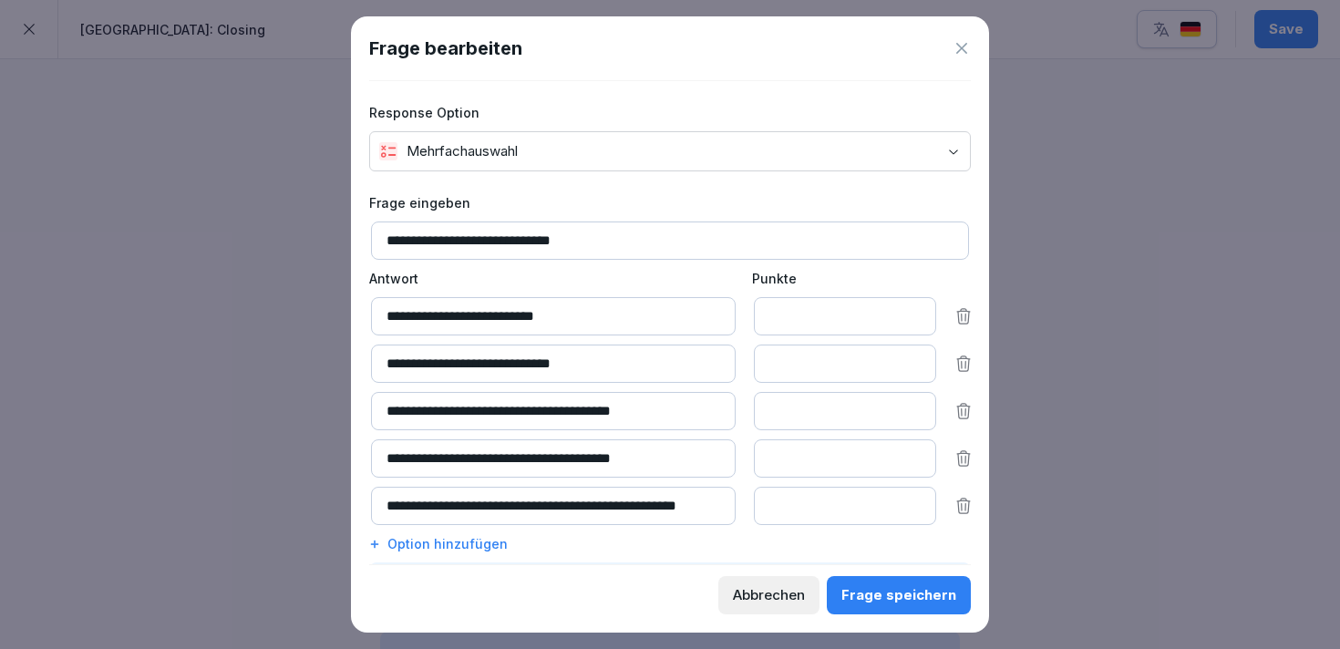
click at [457, 544] on div "Option hinzufügen" at bounding box center [669, 543] width 601 height 19
click at [482, 548] on input at bounding box center [553, 553] width 364 height 38
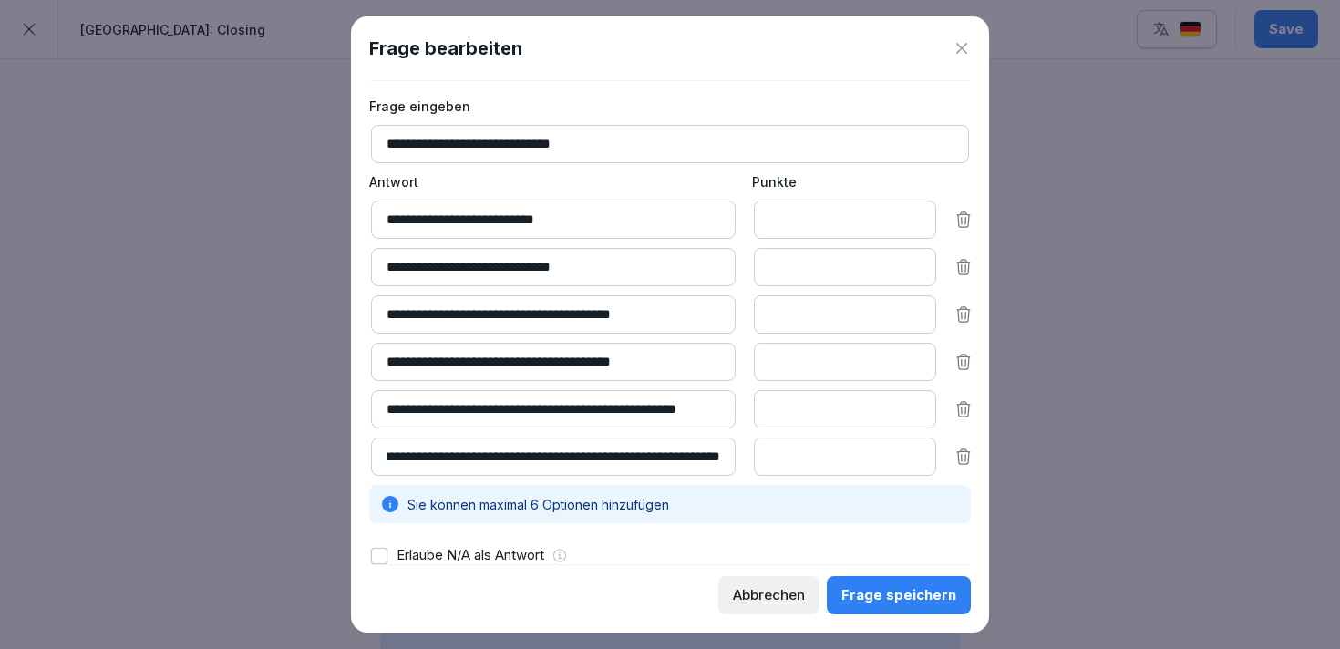
scroll to position [0, 120]
type input "**********"
click at [923, 584] on button "Frage speichern" at bounding box center [898, 595] width 144 height 38
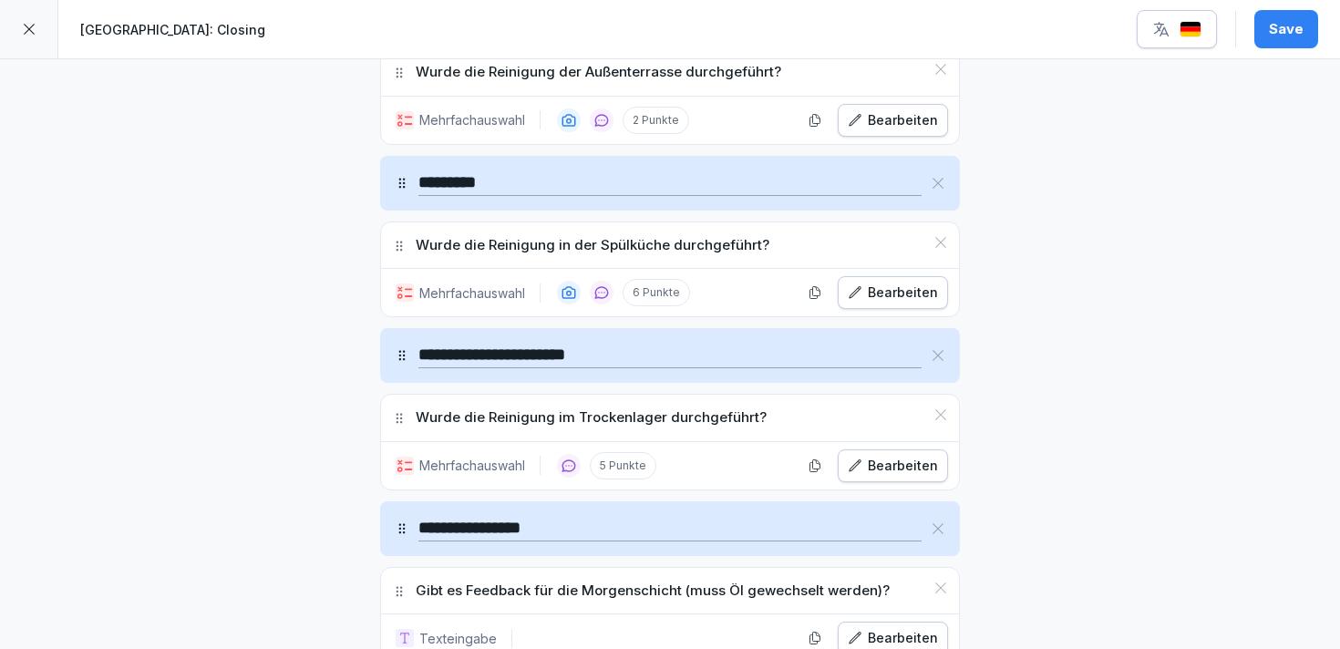
scroll to position [2919, 0]
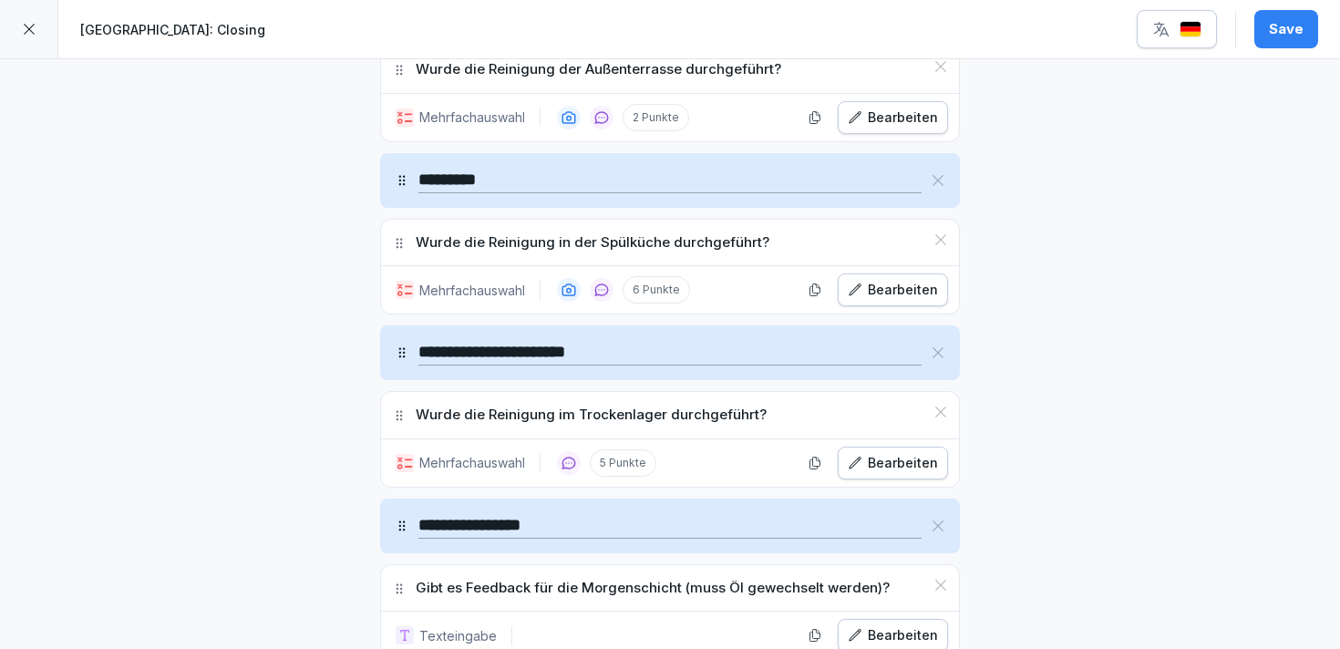
click at [908, 453] on div "Bearbeiten" at bounding box center [892, 463] width 90 height 20
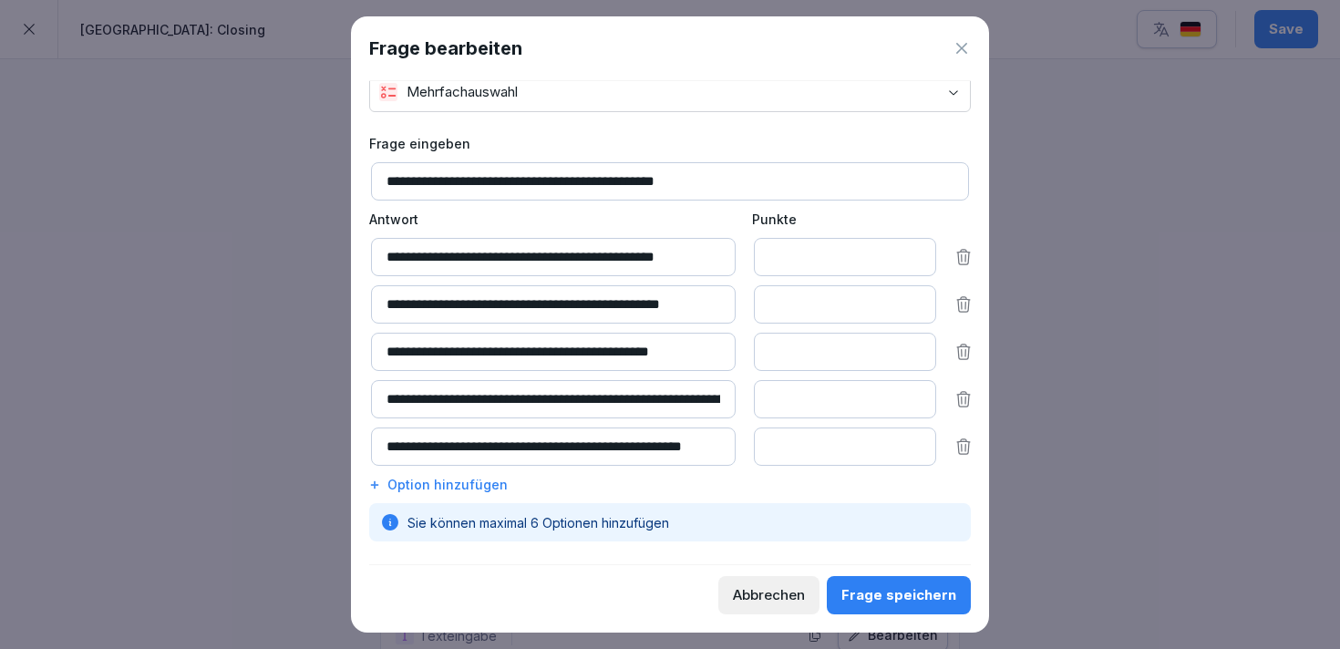
scroll to position [60, 0]
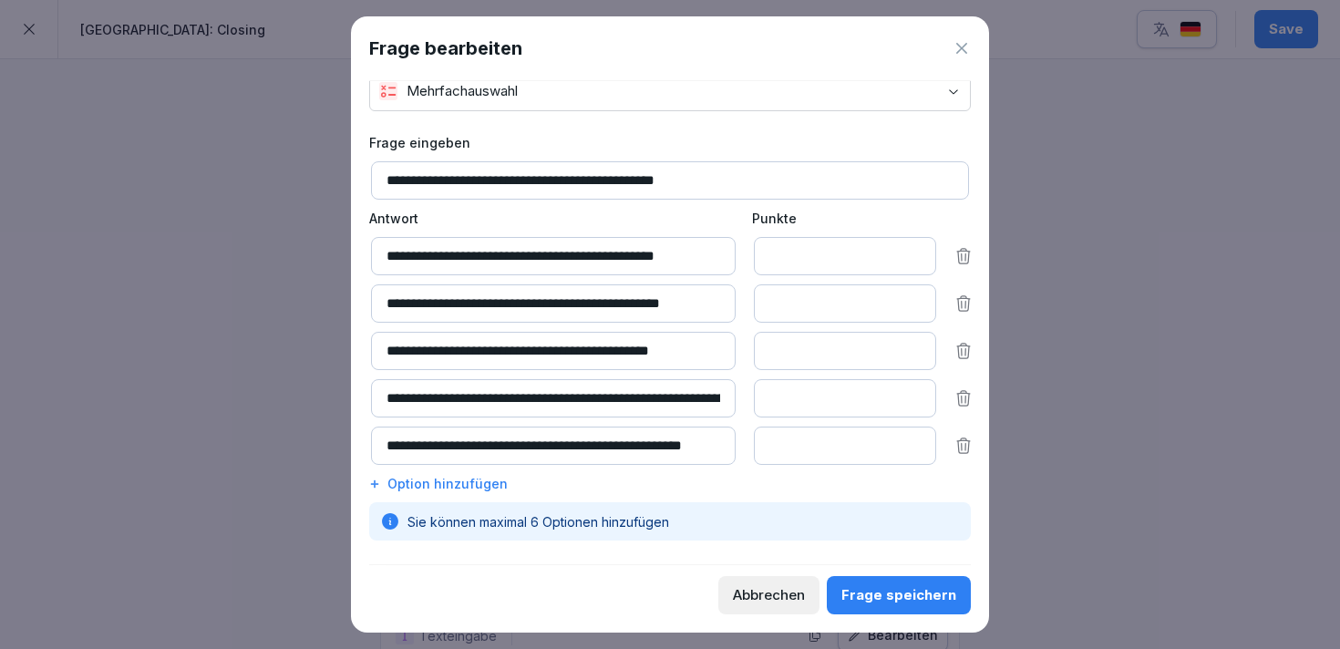
click at [444, 478] on div "Option hinzufügen" at bounding box center [669, 483] width 601 height 19
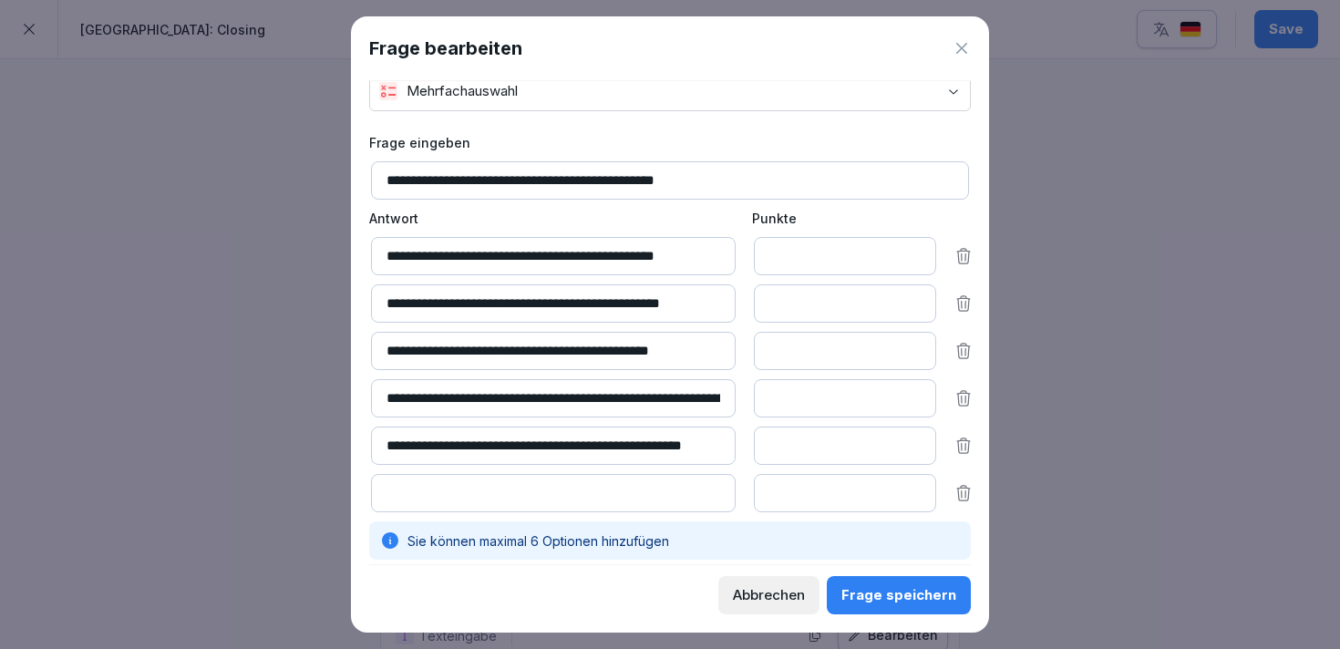
click at [462, 477] on input at bounding box center [553, 493] width 364 height 38
type input "**********"
click at [774, 494] on input "*" at bounding box center [845, 493] width 182 height 38
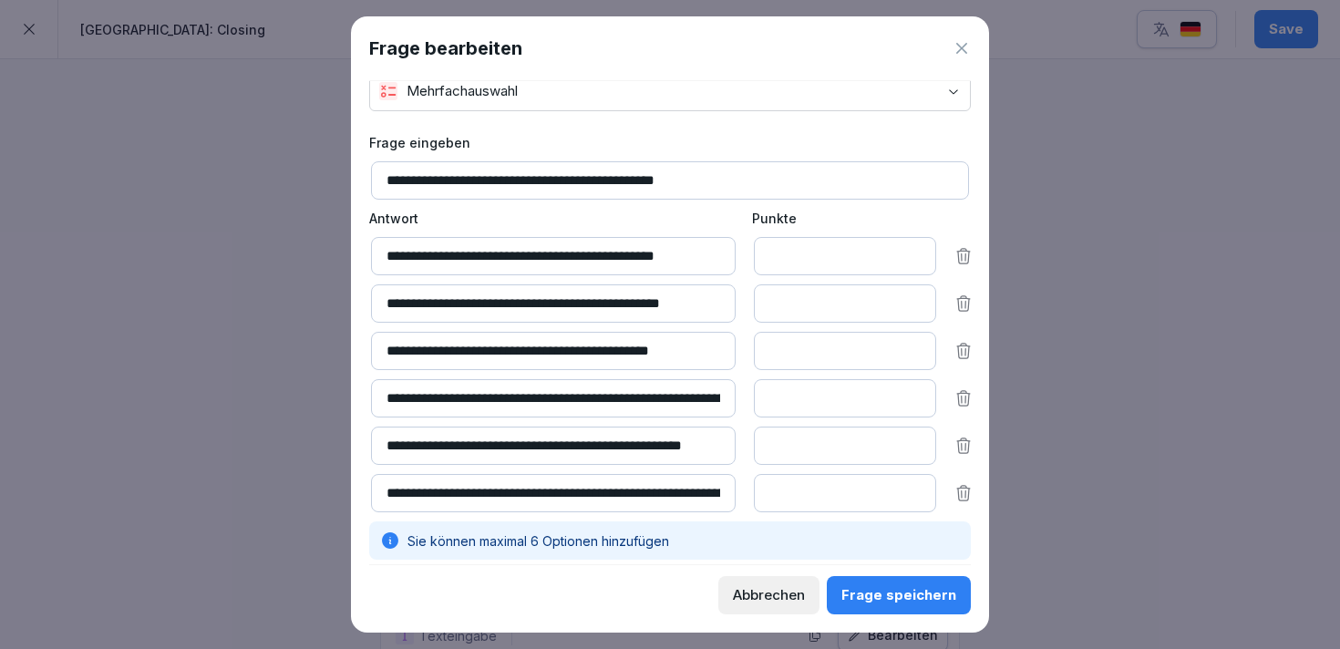
type input "*"
click at [915, 484] on input "*" at bounding box center [845, 493] width 182 height 38
click at [880, 580] on button "Frage speichern" at bounding box center [898, 595] width 144 height 38
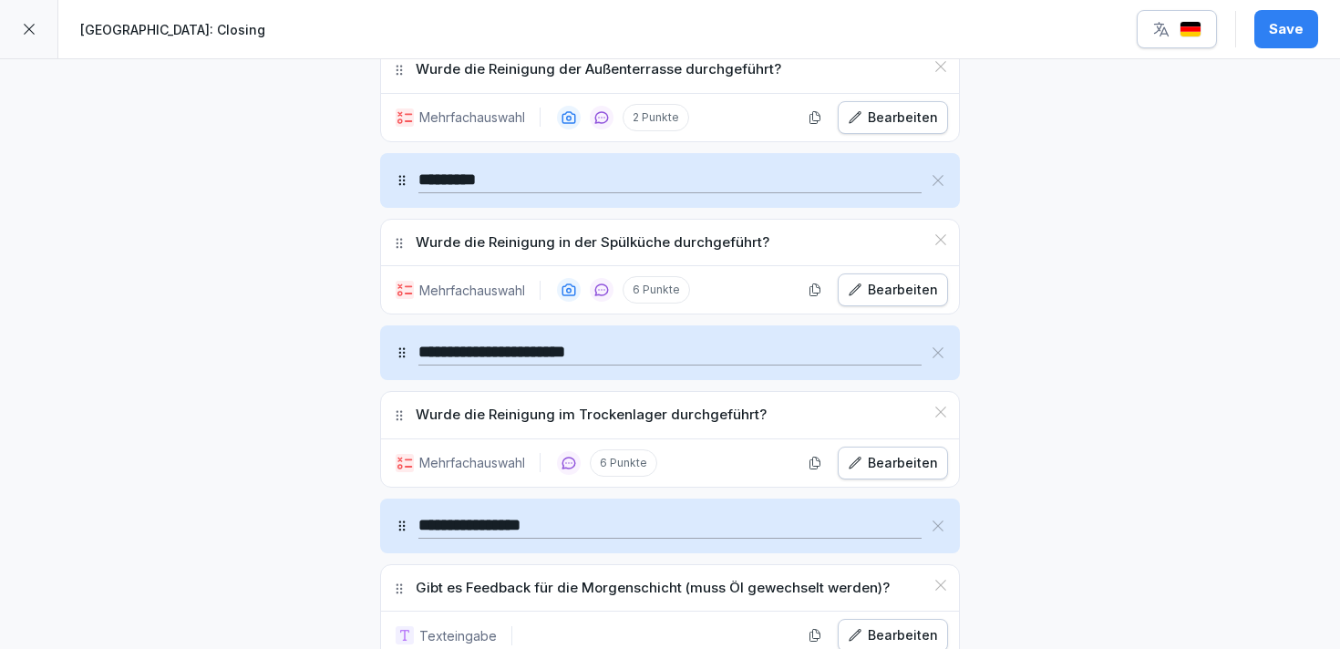
click at [1267, 28] on button "Save" at bounding box center [1286, 29] width 64 height 38
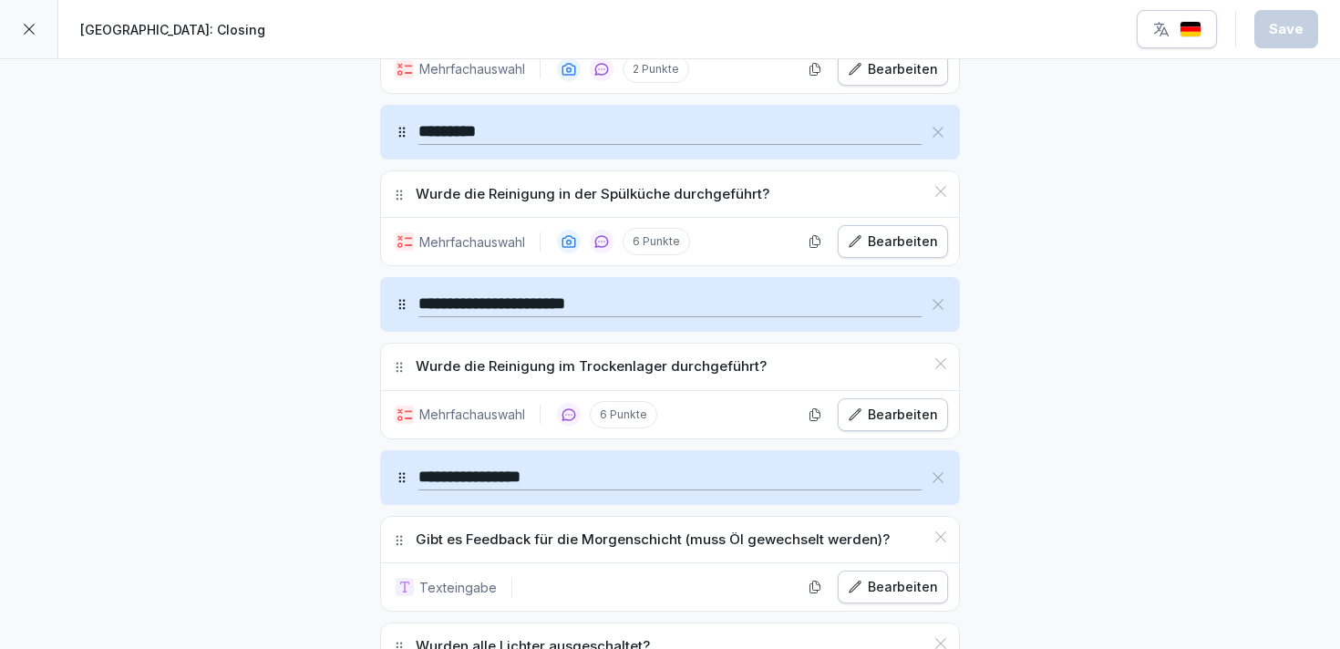
scroll to position [2971, 0]
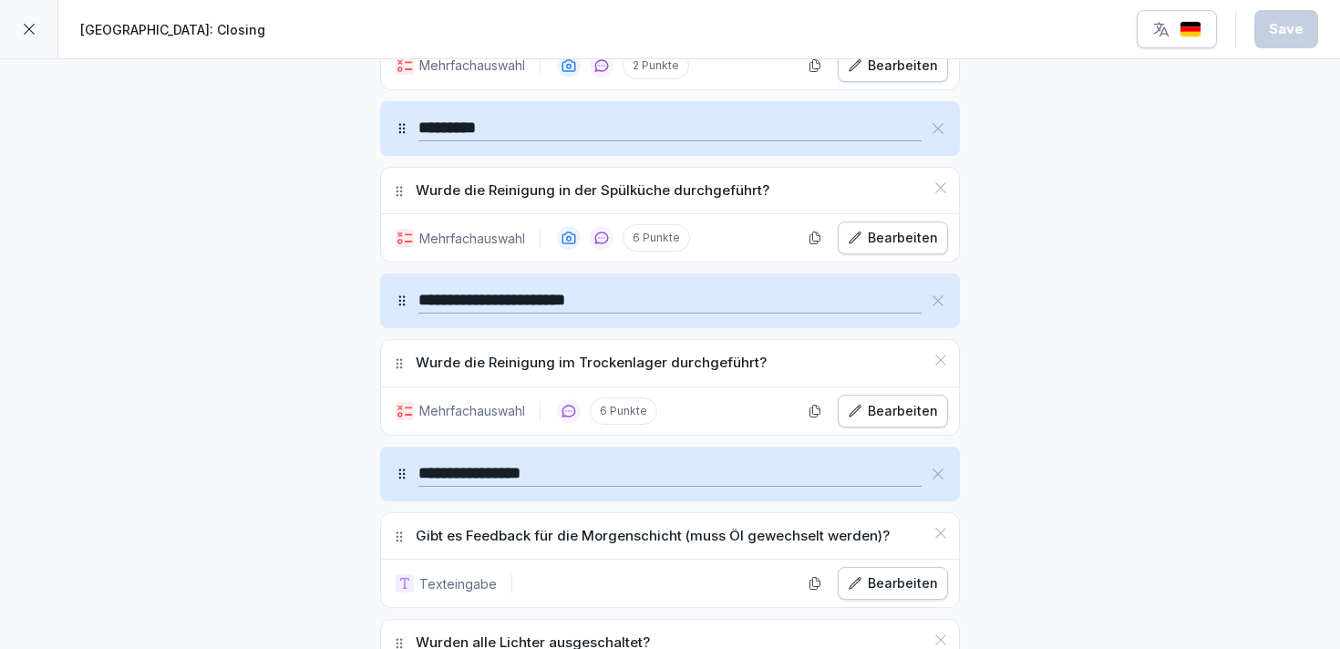
click at [34, 37] on div at bounding box center [29, 29] width 58 height 58
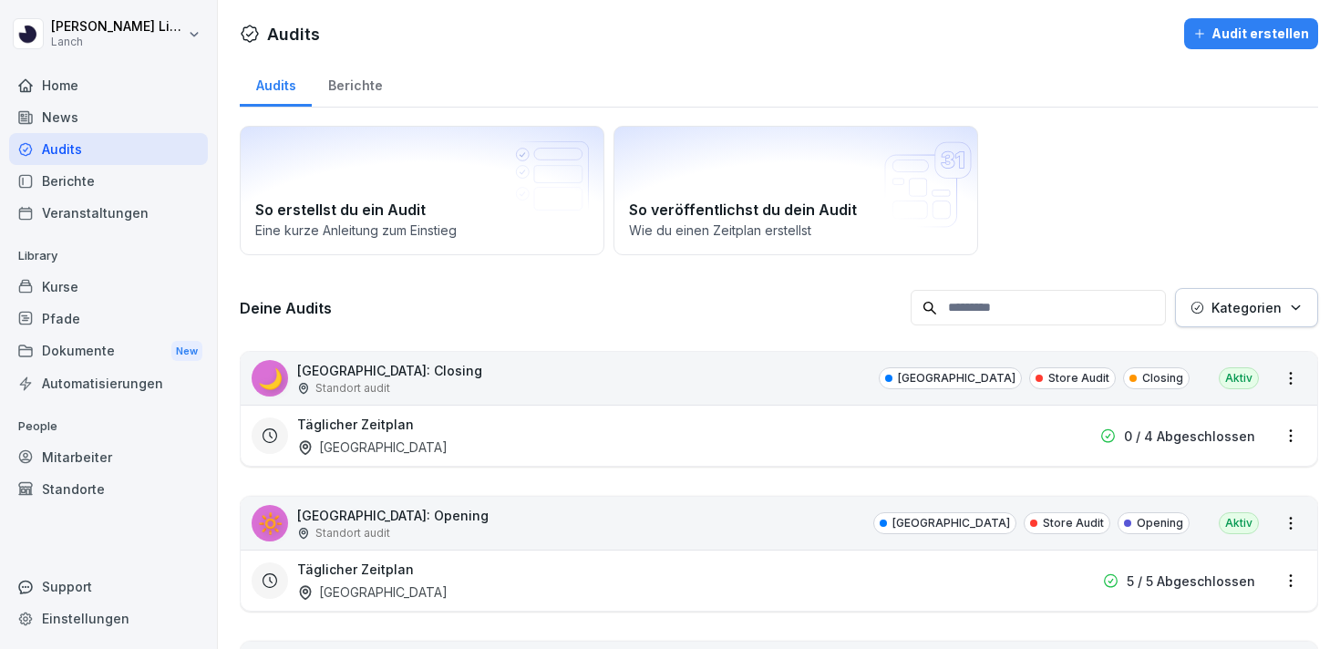
click at [1053, 303] on input at bounding box center [1037, 308] width 255 height 36
type input "********"
click at [426, 540] on div "🔆 [GEOGRAPHIC_DATA]: Opening Standort [GEOGRAPHIC_DATA] Opening Store Audit Akt…" at bounding box center [779, 523] width 1076 height 53
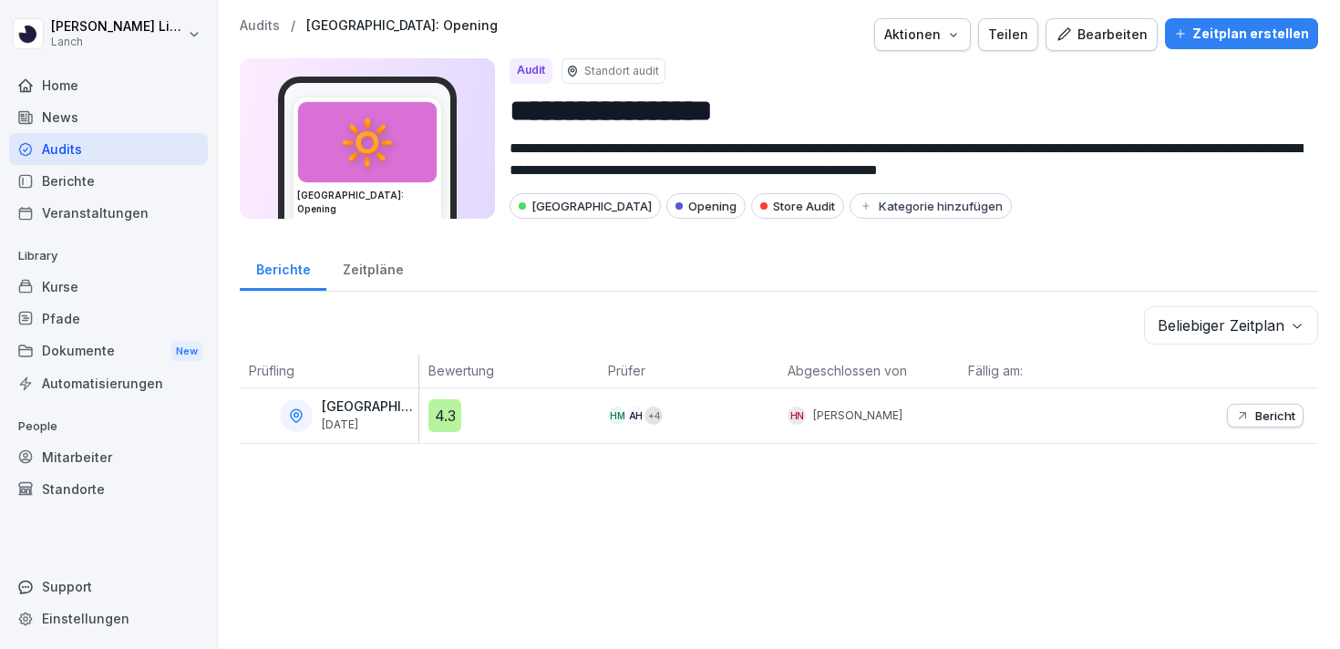
click at [1088, 22] on button "Bearbeiten" at bounding box center [1101, 34] width 112 height 33
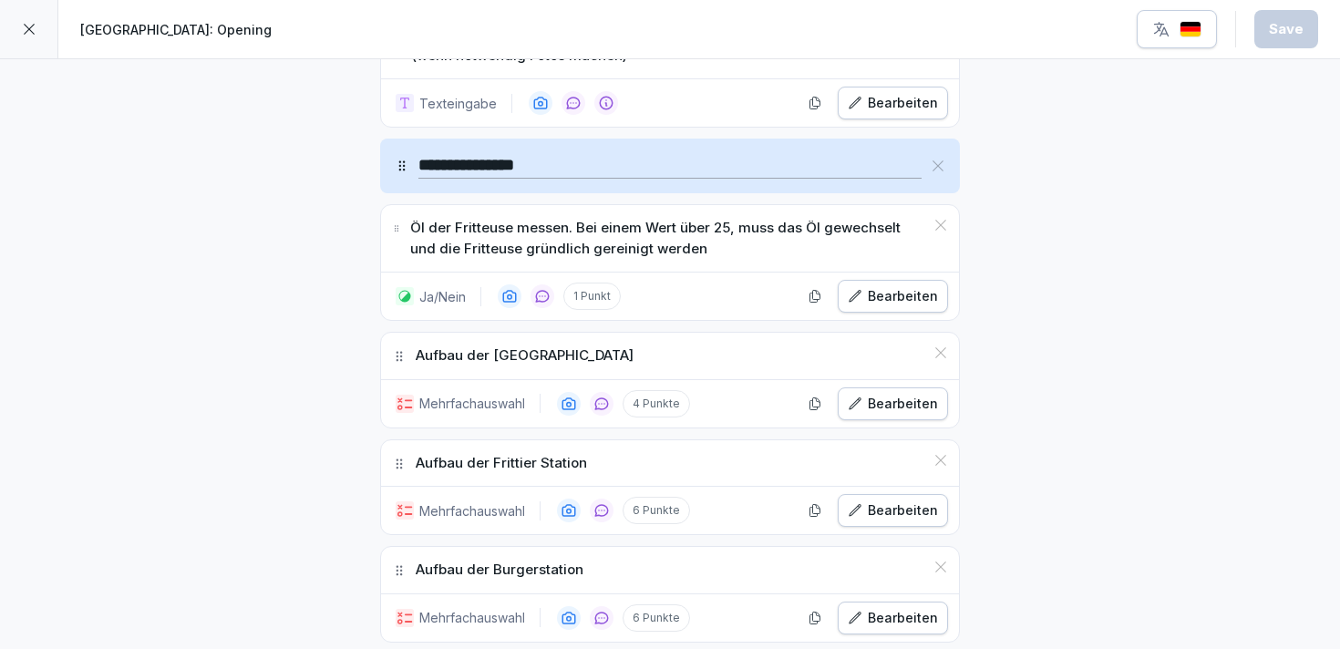
scroll to position [1627, 0]
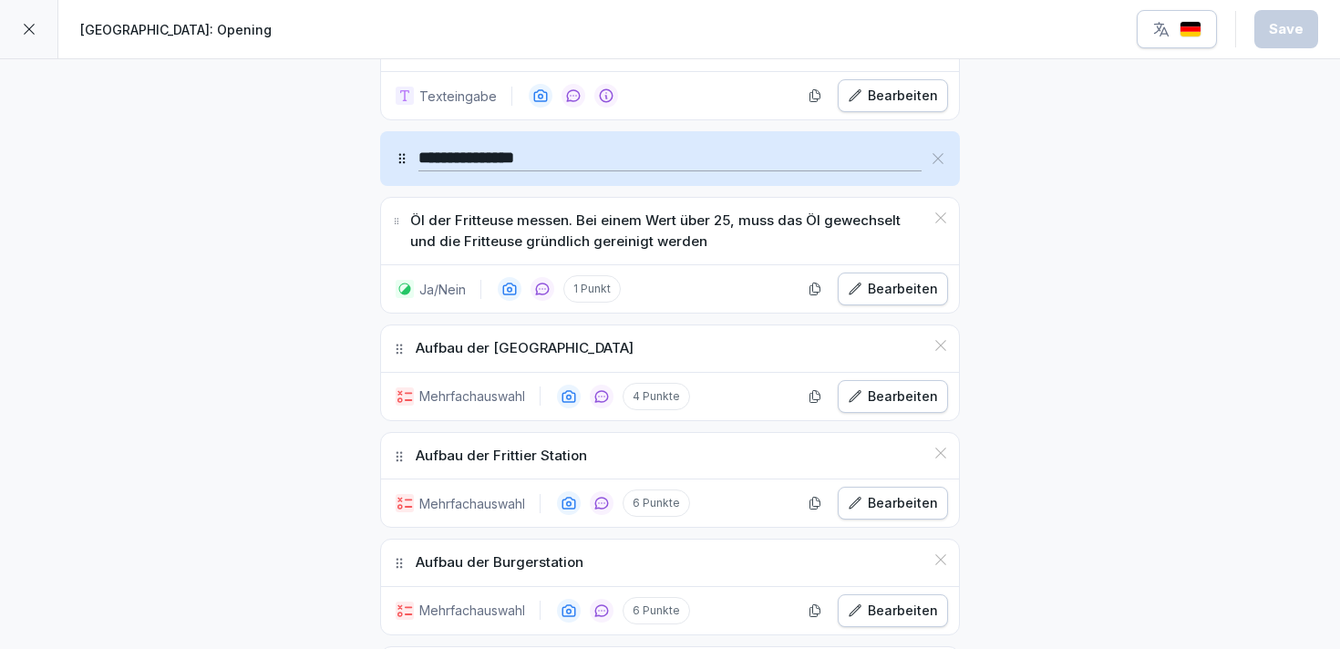
click at [930, 288] on div "Bearbeiten" at bounding box center [892, 289] width 90 height 20
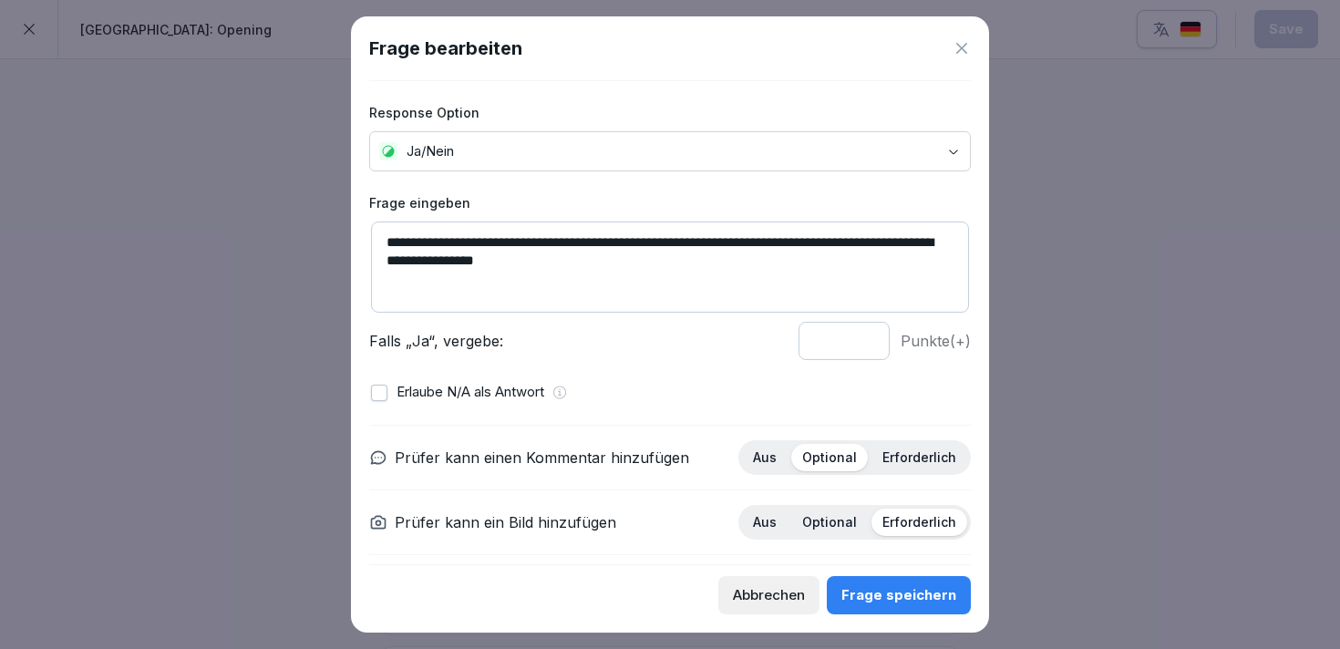
scroll to position [27, 0]
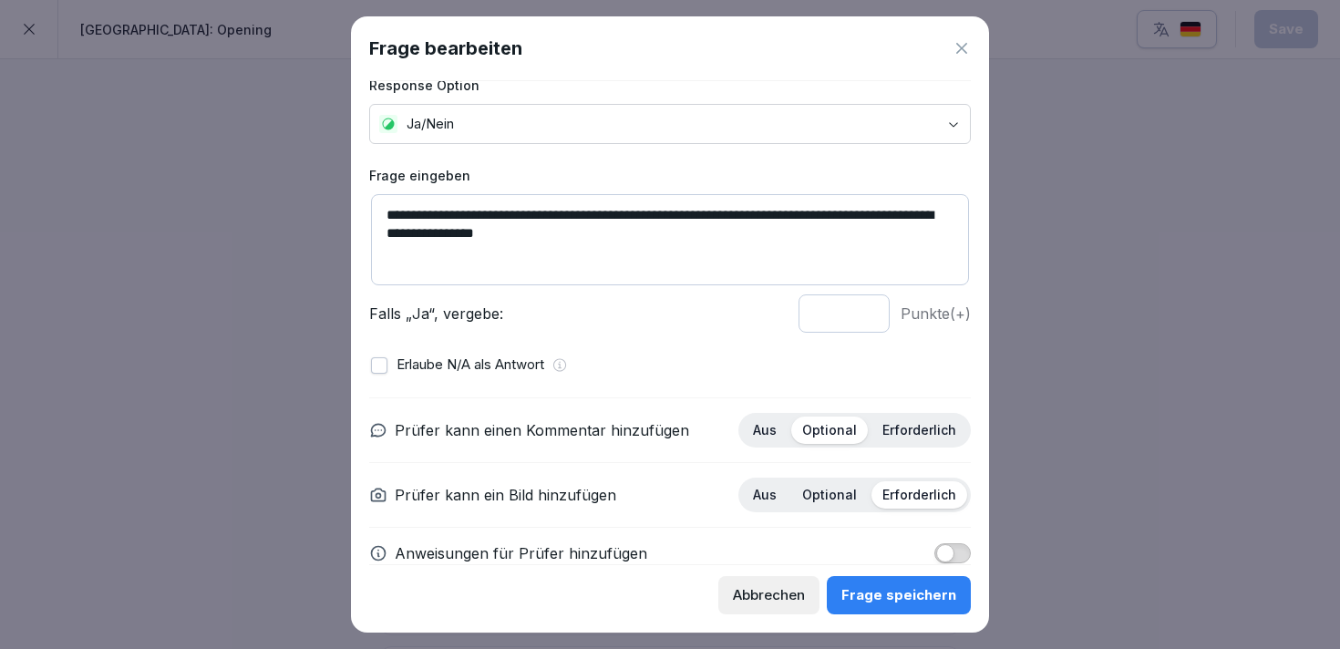
click at [631, 231] on textarea "**********" at bounding box center [670, 239] width 598 height 91
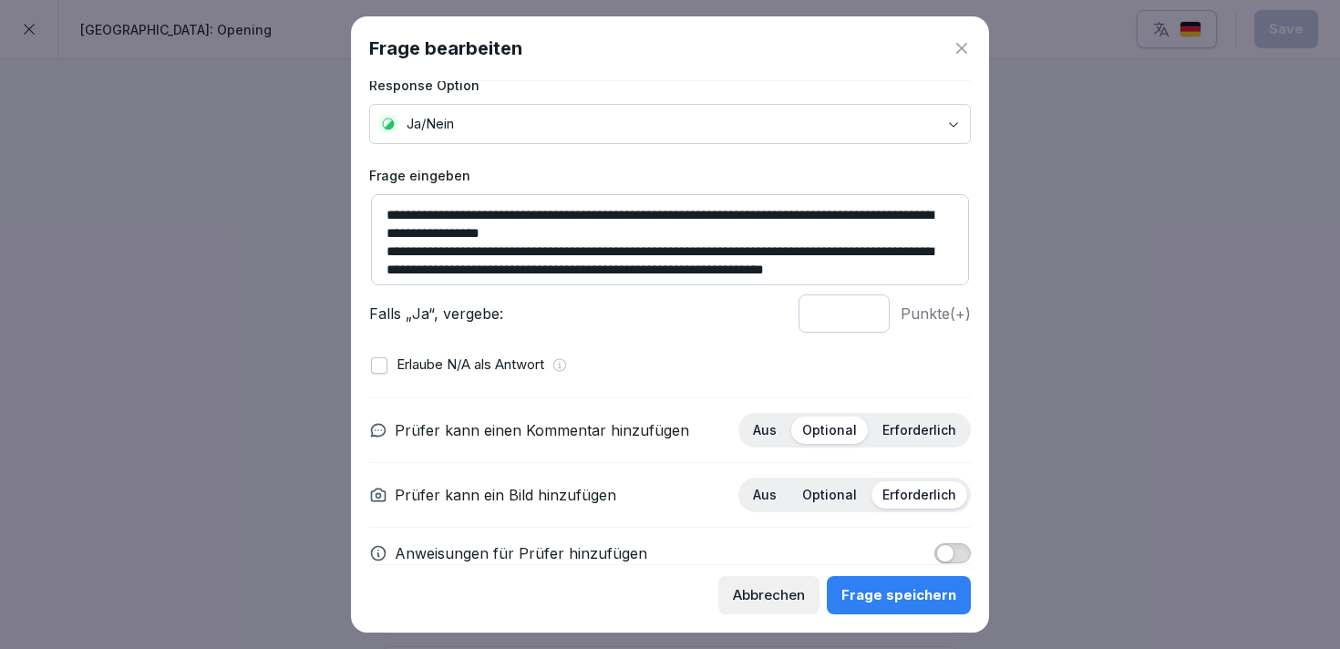
scroll to position [12, 0]
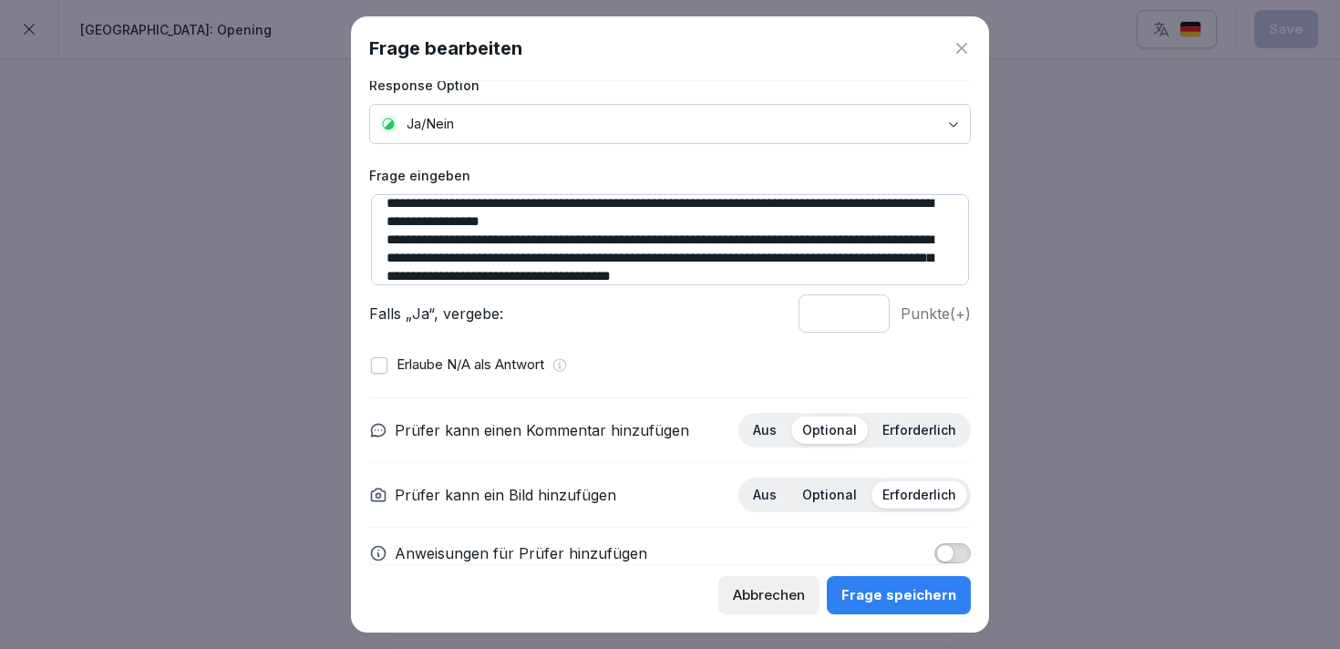
type textarea "**********"
click at [889, 609] on button "Frage speichern" at bounding box center [898, 595] width 144 height 38
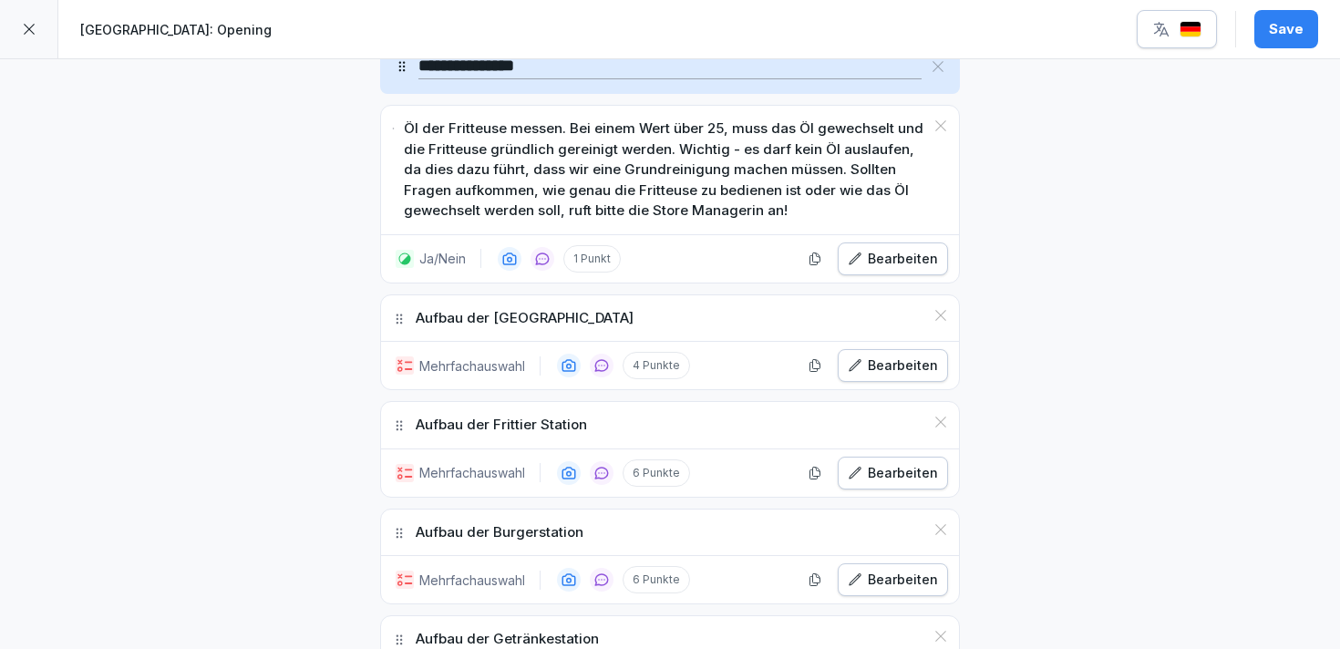
scroll to position [1720, 0]
click at [909, 376] on button "Bearbeiten" at bounding box center [892, 364] width 110 height 33
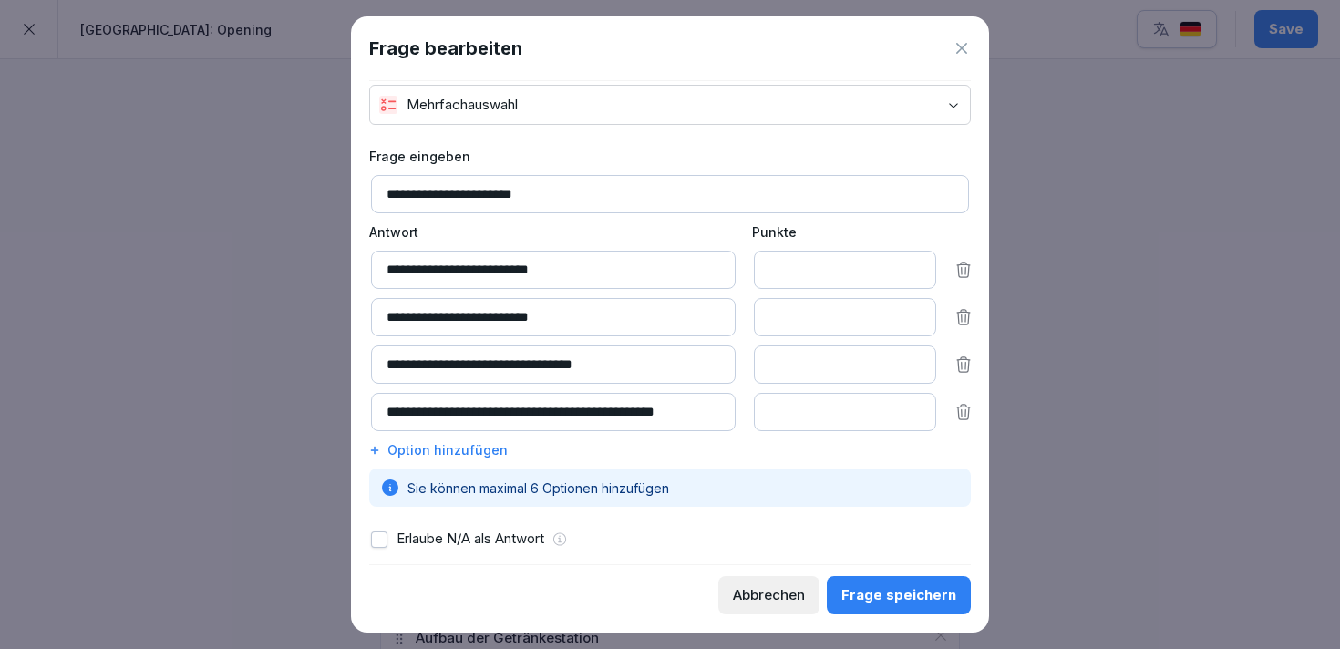
scroll to position [52, 0]
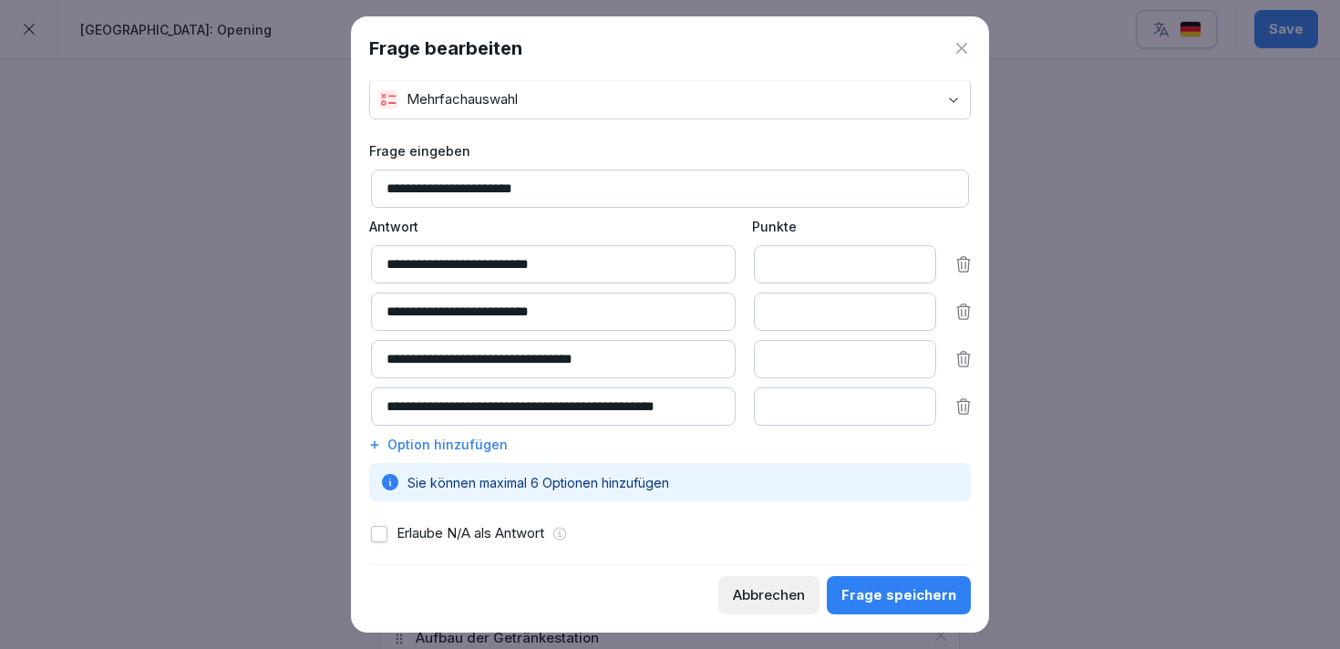
click at [957, 313] on icon at bounding box center [963, 311] width 13 height 15
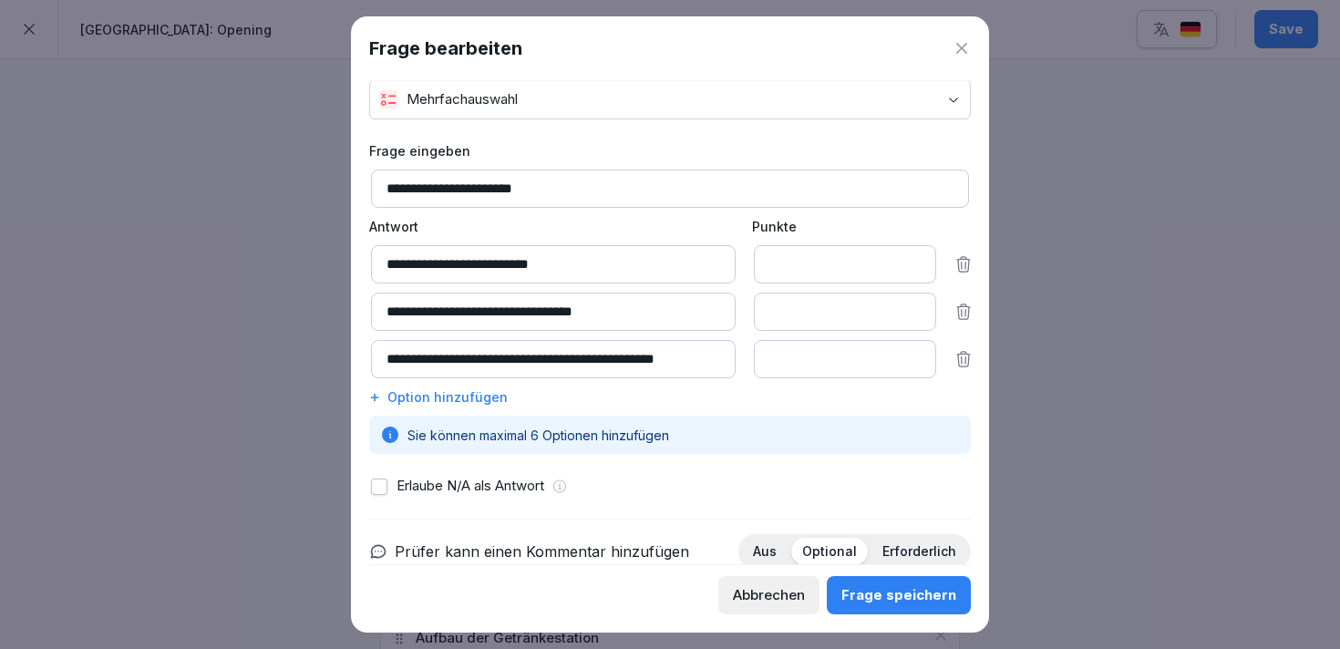
click at [876, 608] on button "Frage speichern" at bounding box center [898, 595] width 144 height 38
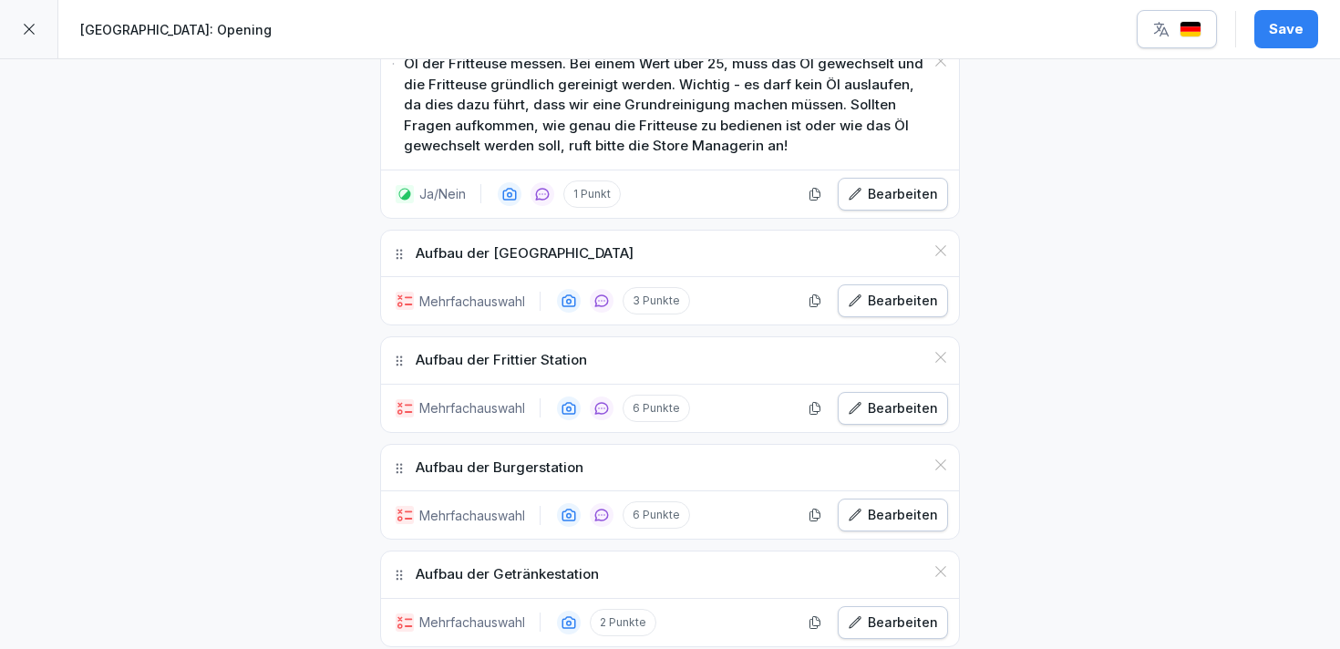
scroll to position [1786, 0]
click at [873, 407] on div "Bearbeiten" at bounding box center [892, 406] width 90 height 20
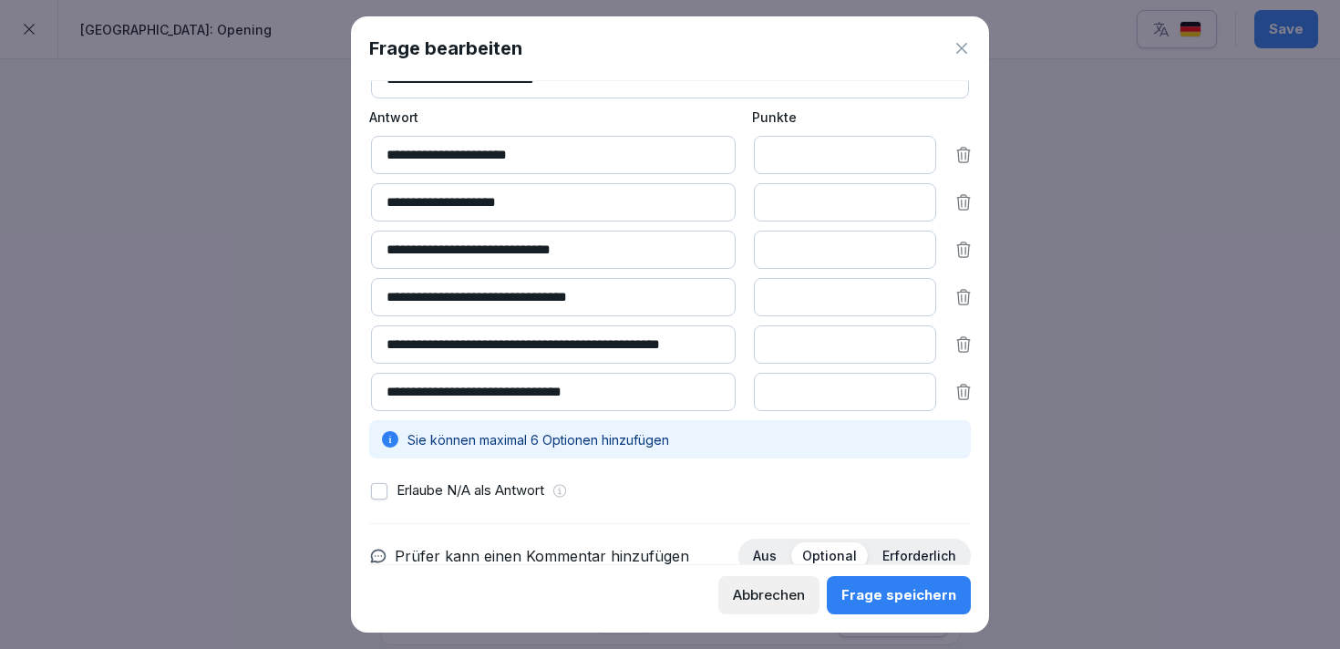
scroll to position [166, 0]
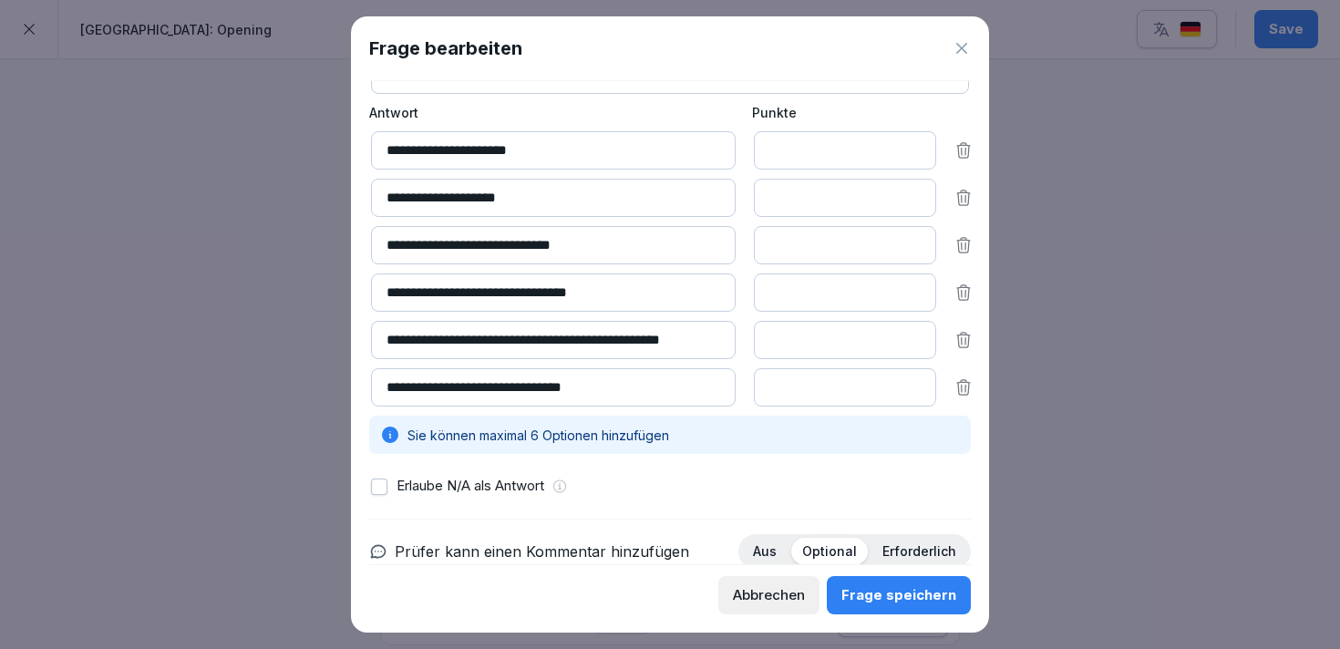
click at [879, 602] on div "Frage speichern" at bounding box center [898, 595] width 115 height 20
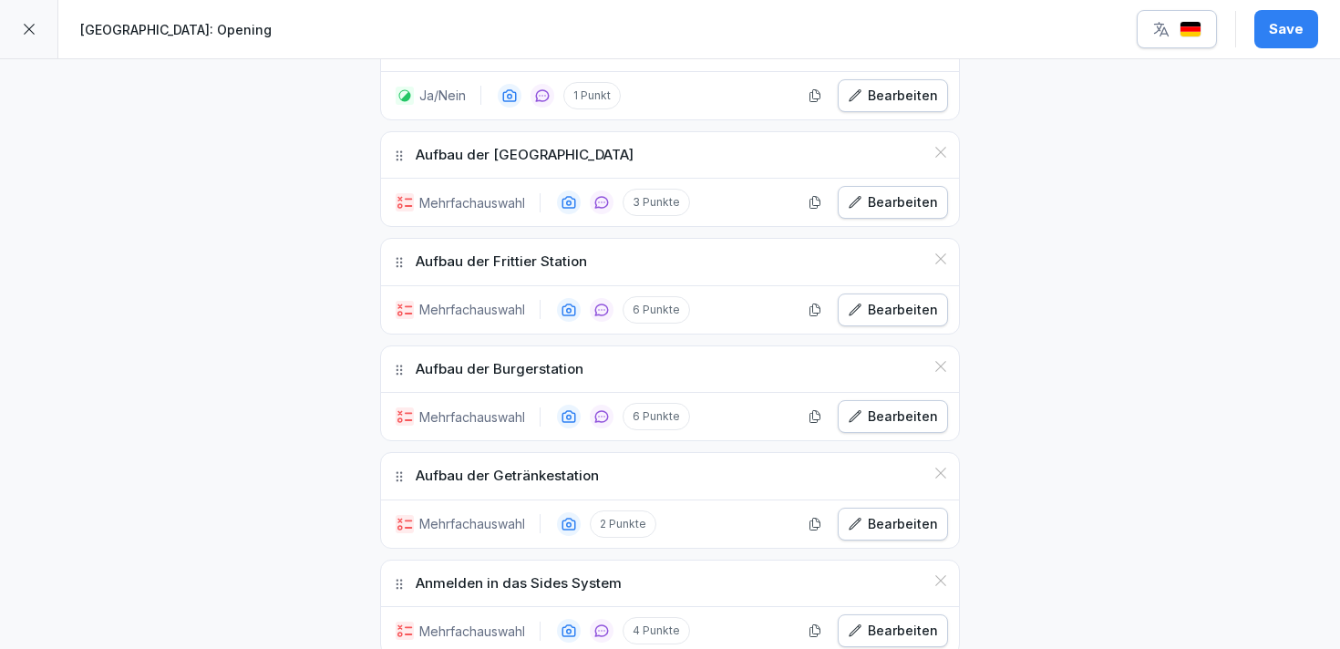
scroll to position [1885, 0]
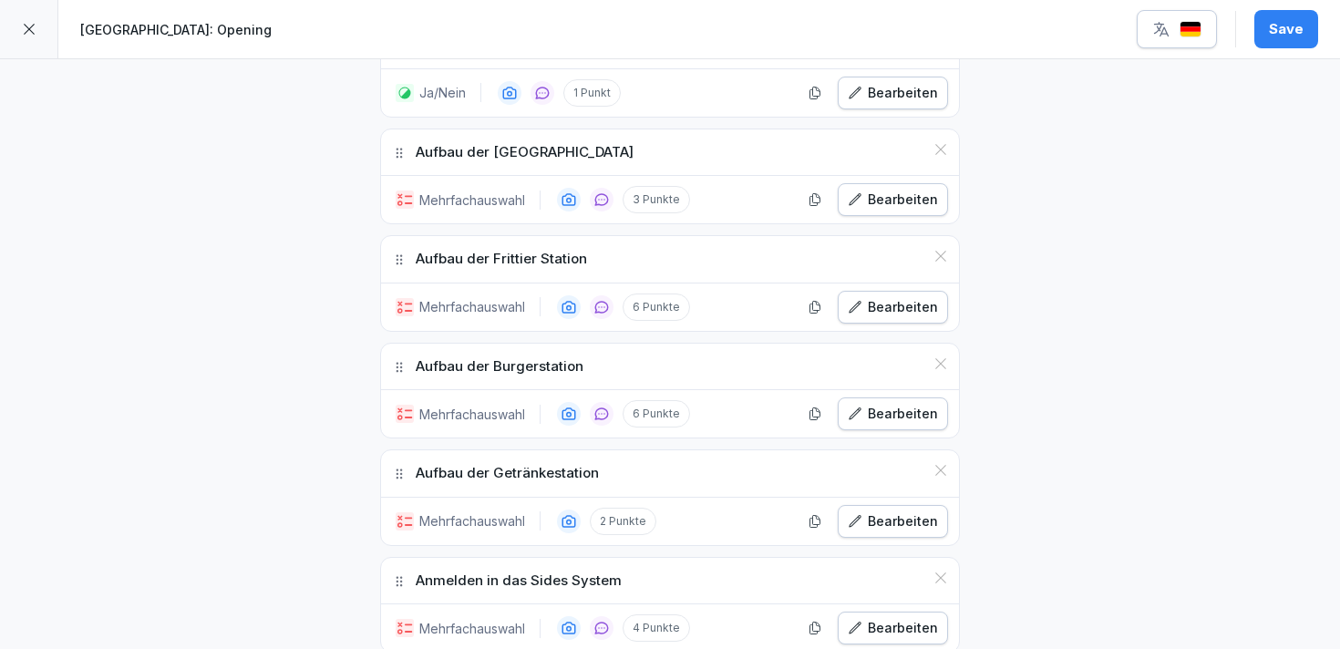
click at [887, 313] on div "Bearbeiten" at bounding box center [892, 307] width 90 height 20
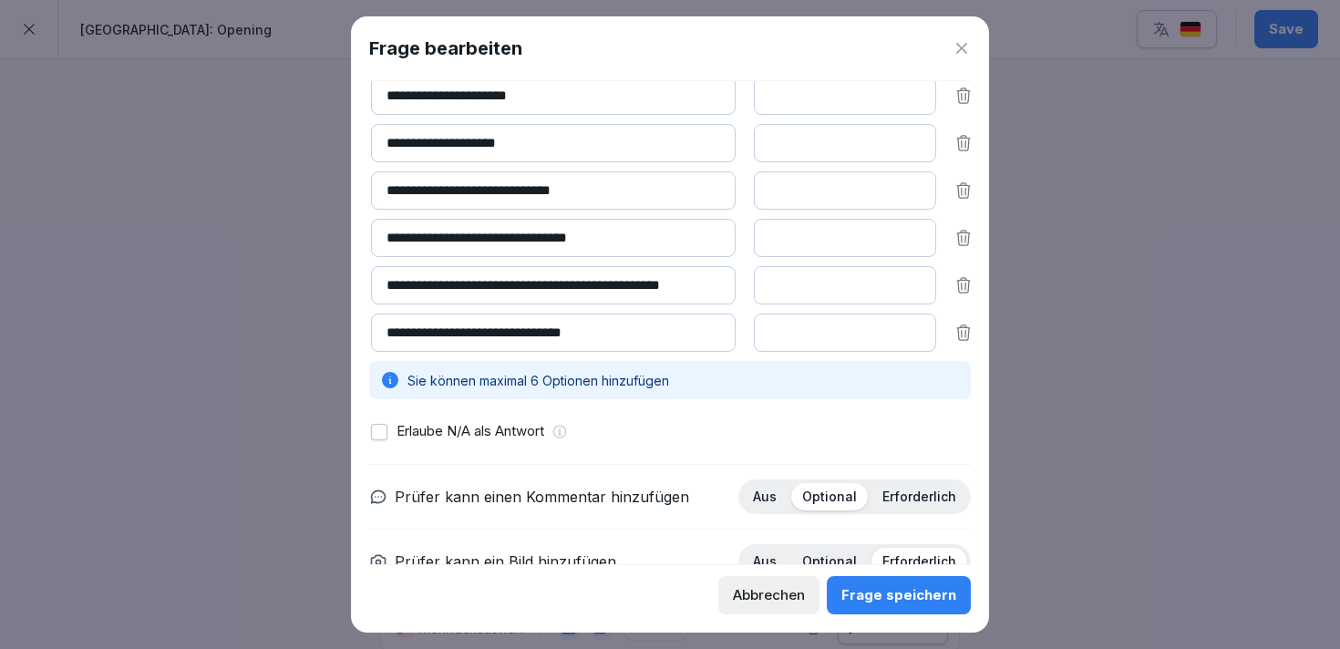
scroll to position [201, 0]
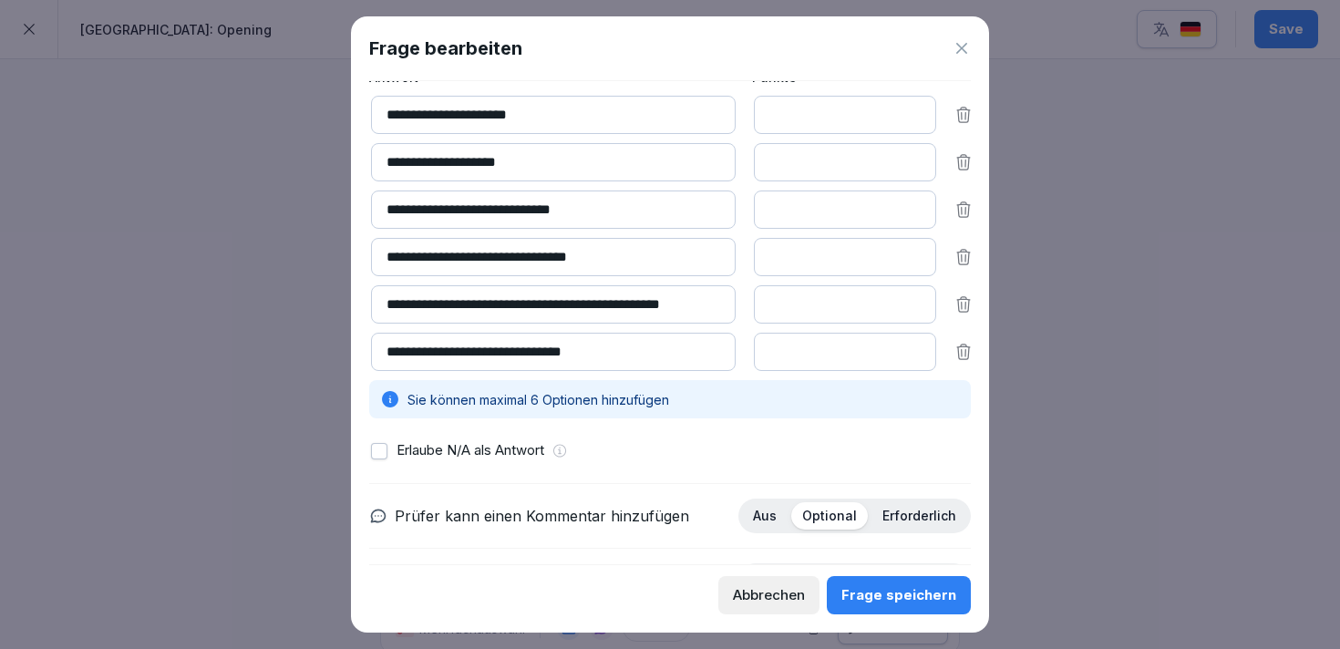
click at [1027, 467] on div at bounding box center [670, 324] width 1340 height 649
click at [780, 592] on div "Abbrechen" at bounding box center [769, 595] width 72 height 20
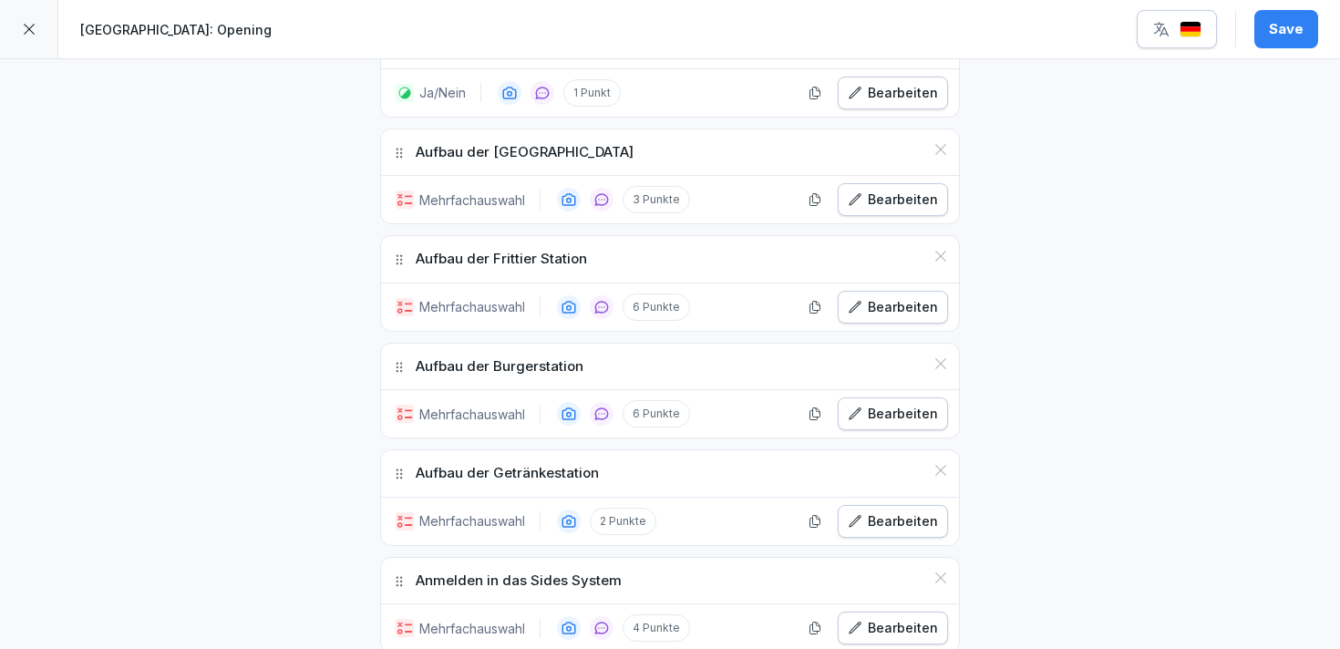
click at [873, 401] on button "Bearbeiten" at bounding box center [892, 413] width 110 height 33
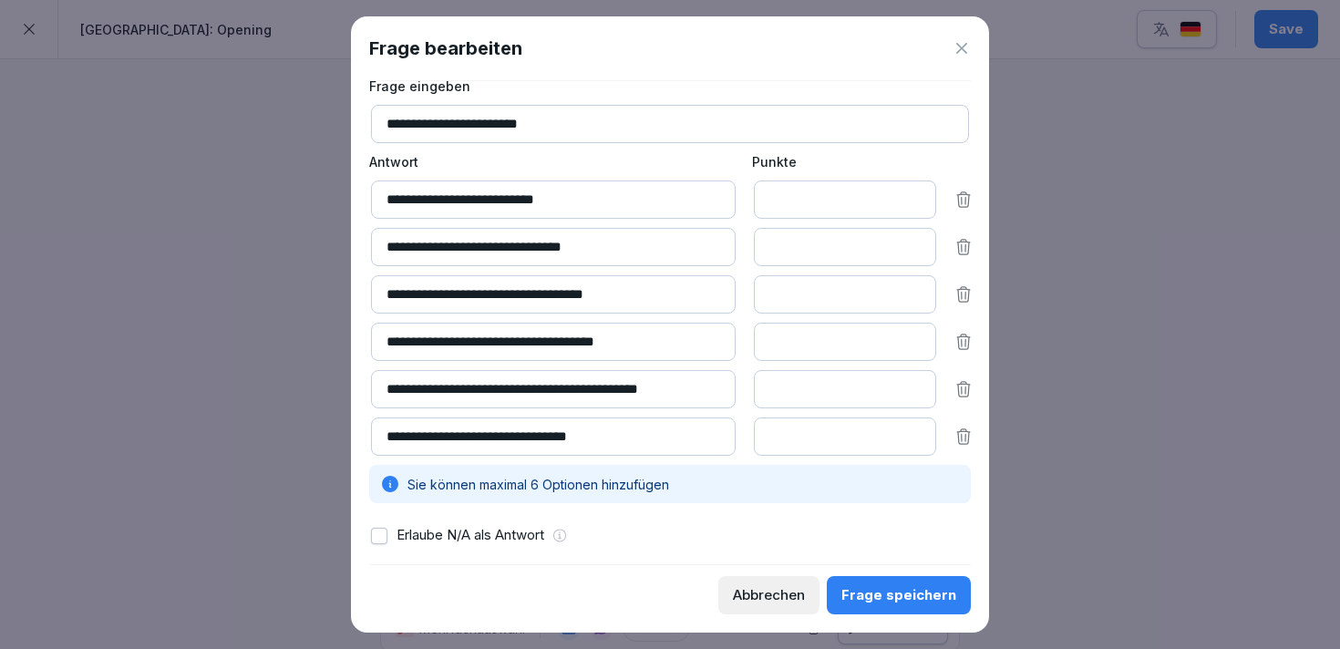
scroll to position [103, 0]
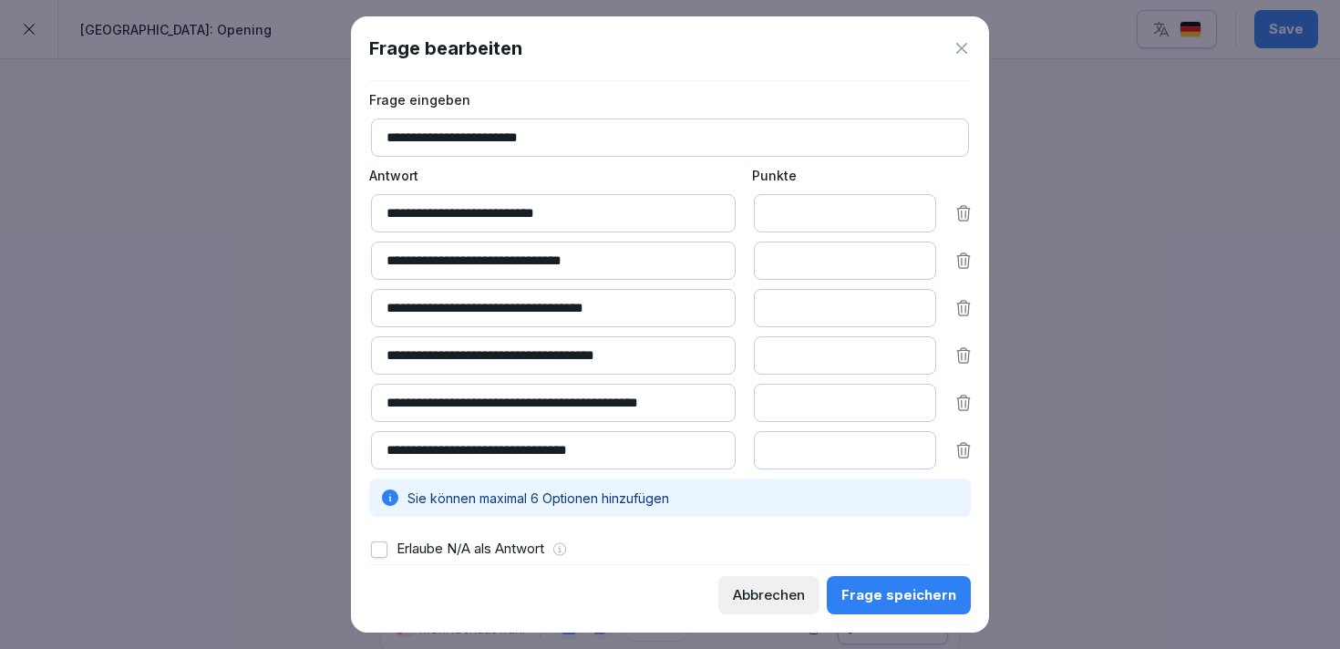
click at [958, 213] on icon at bounding box center [963, 213] width 13 height 15
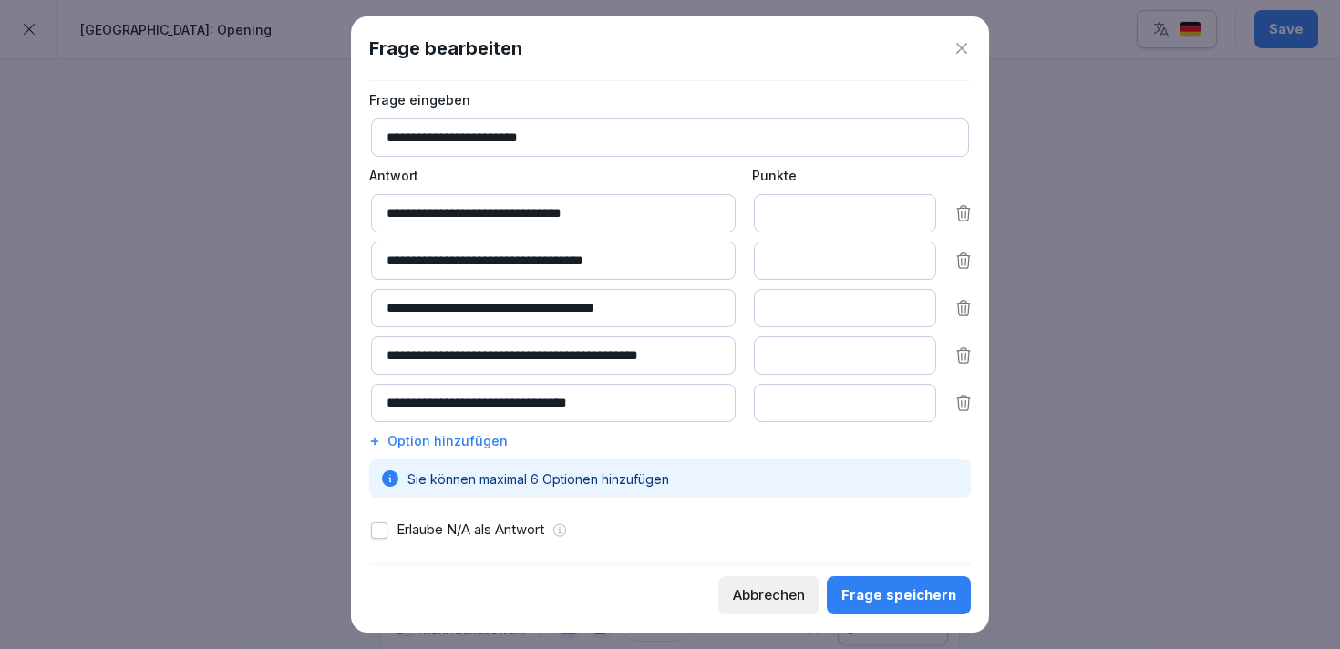
click at [887, 595] on div "Frage speichern" at bounding box center [898, 595] width 115 height 20
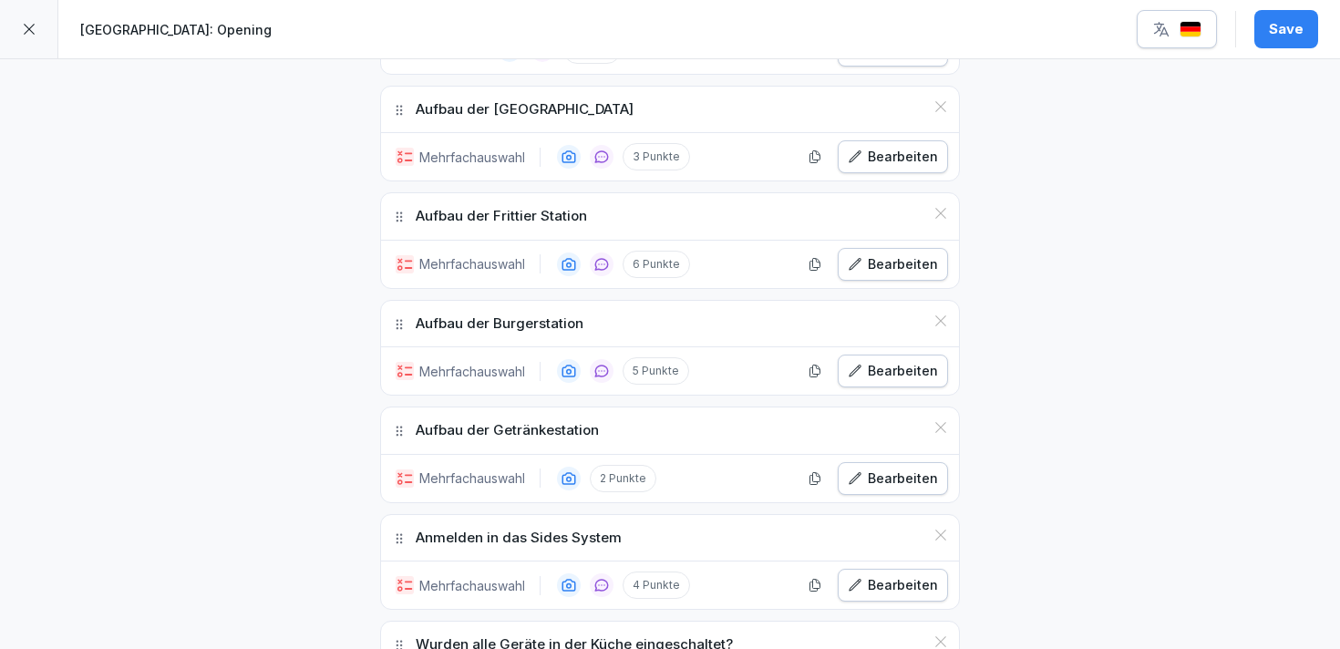
scroll to position [1976, 0]
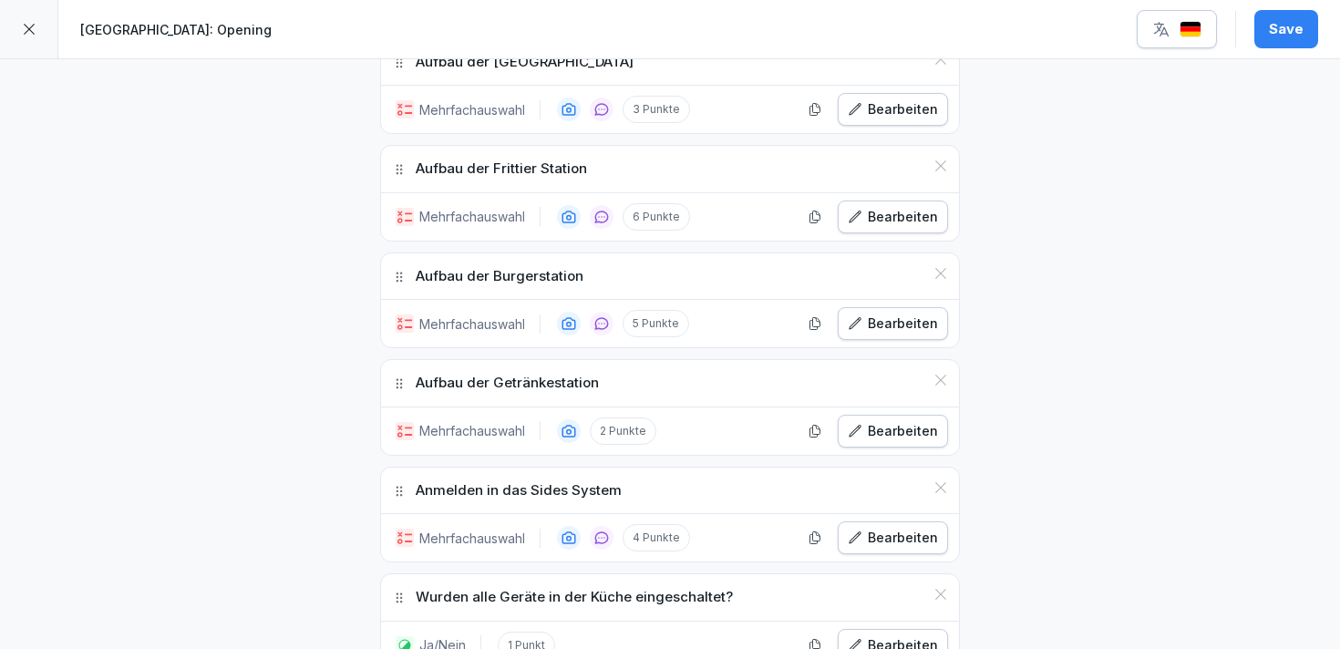
click at [906, 429] on div "Bearbeiten" at bounding box center [892, 431] width 90 height 20
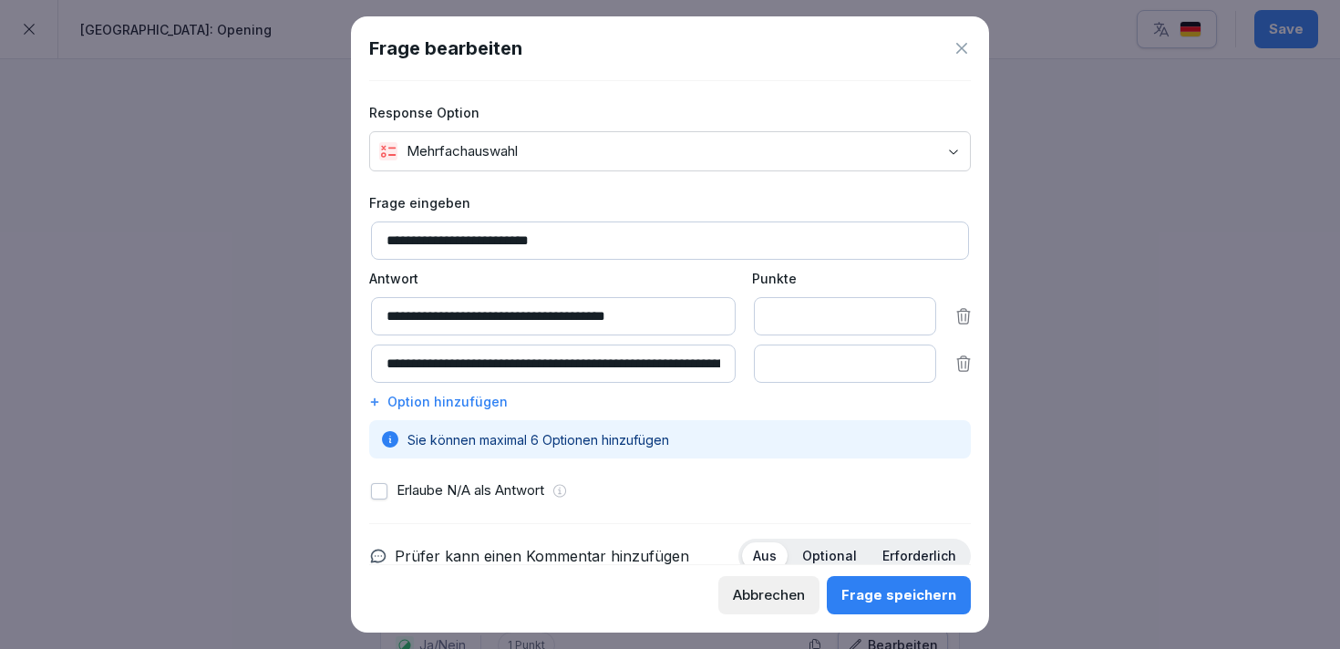
click at [955, 313] on icon at bounding box center [963, 316] width 18 height 18
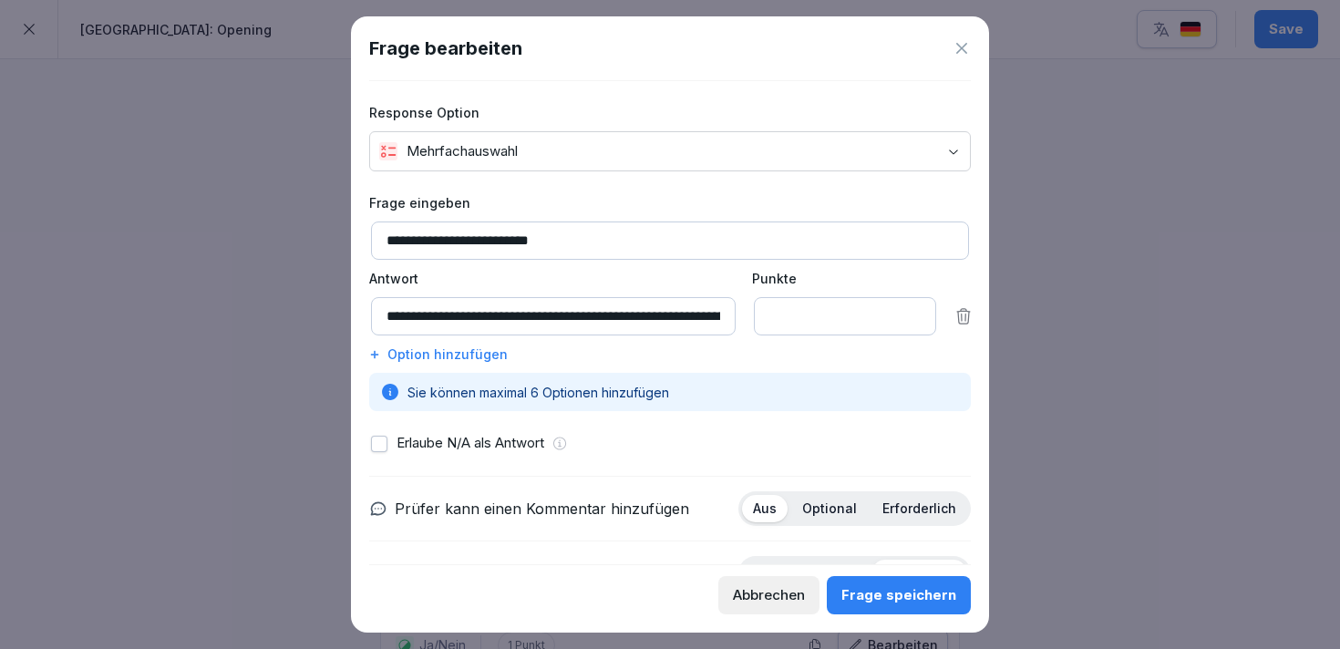
scroll to position [0, 644]
drag, startPoint x: 629, startPoint y: 318, endPoint x: 803, endPoint y: 322, distance: 174.1
click at [803, 322] on div "**********" at bounding box center [671, 316] width 601 height 38
click at [917, 597] on div "Frage speichern" at bounding box center [898, 595] width 115 height 20
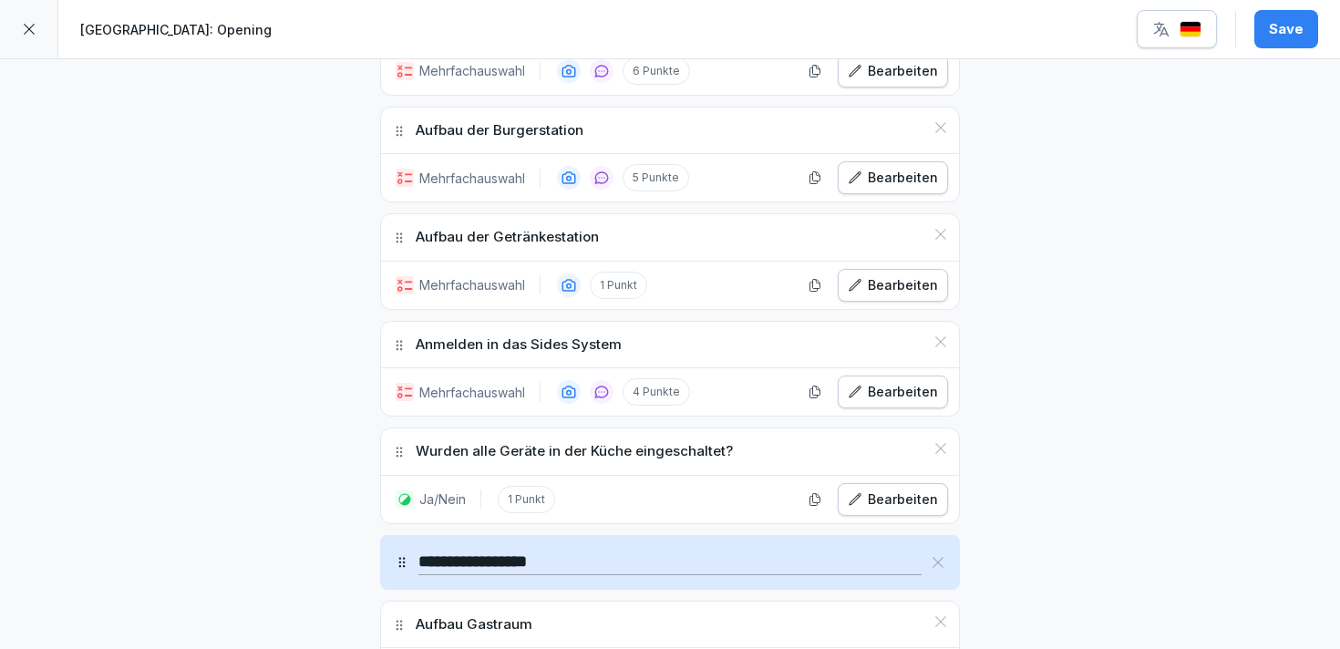
scroll to position [2126, 0]
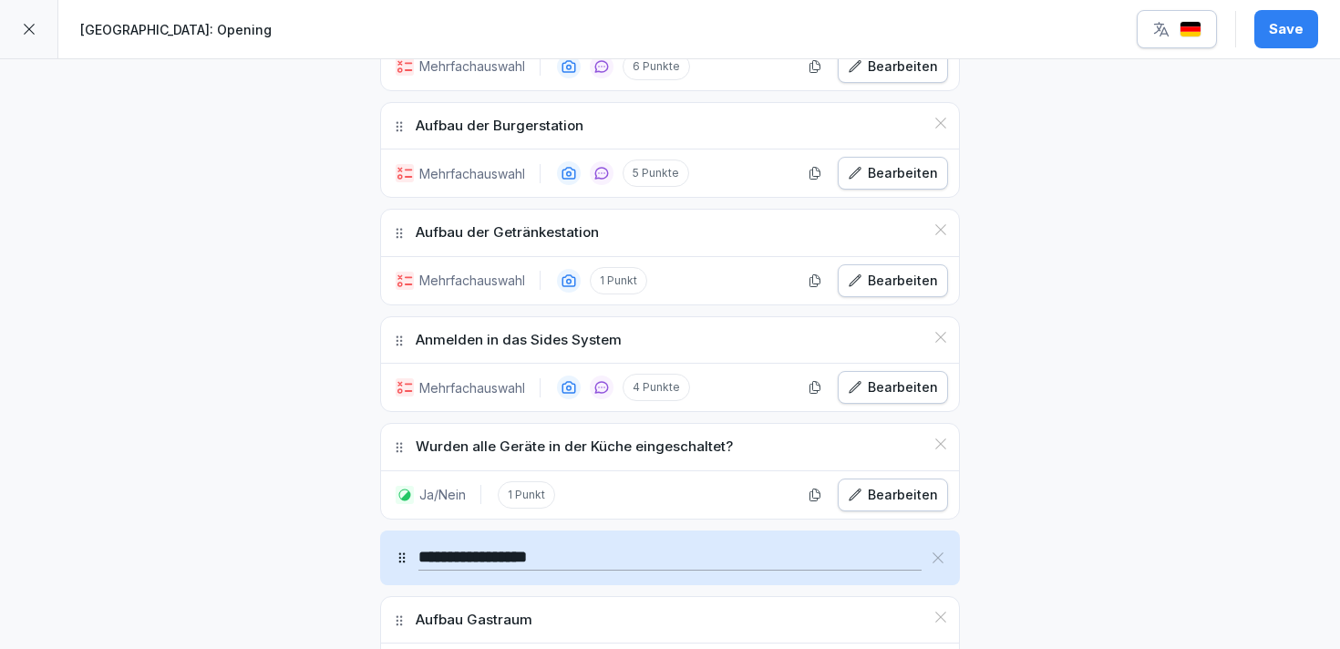
click at [878, 385] on div "Bearbeiten" at bounding box center [892, 387] width 90 height 20
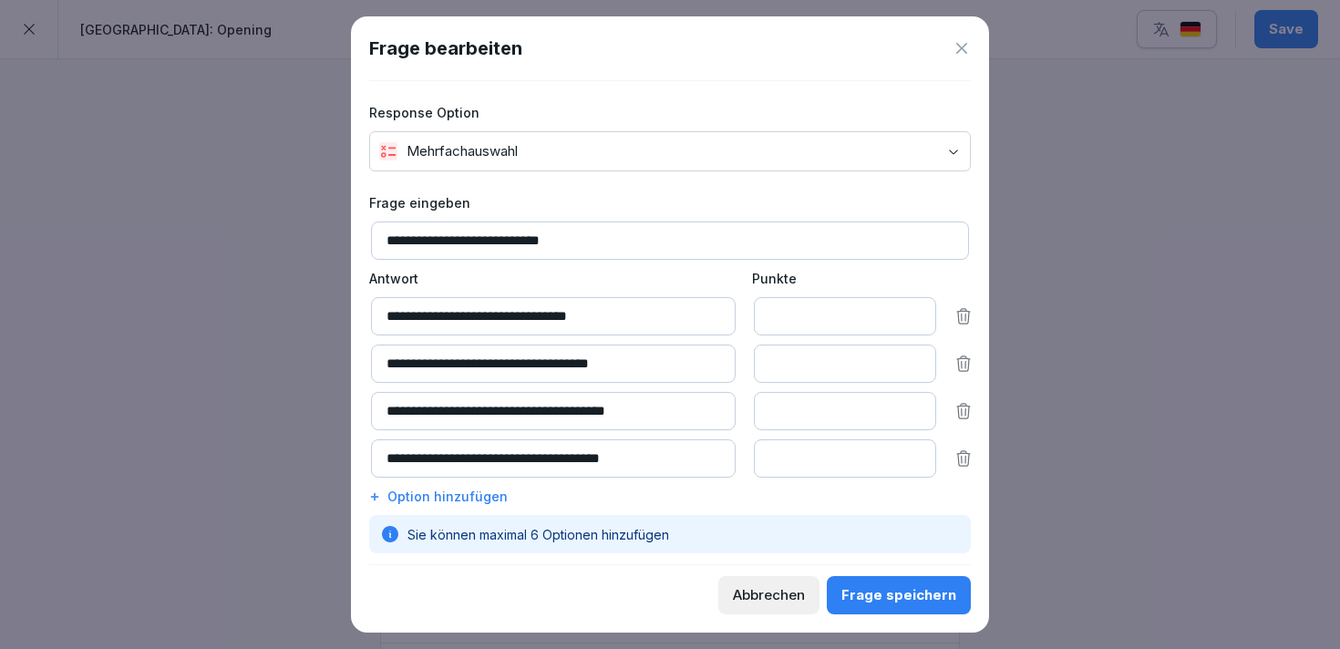
click at [898, 585] on div "Frage speichern" at bounding box center [898, 595] width 115 height 20
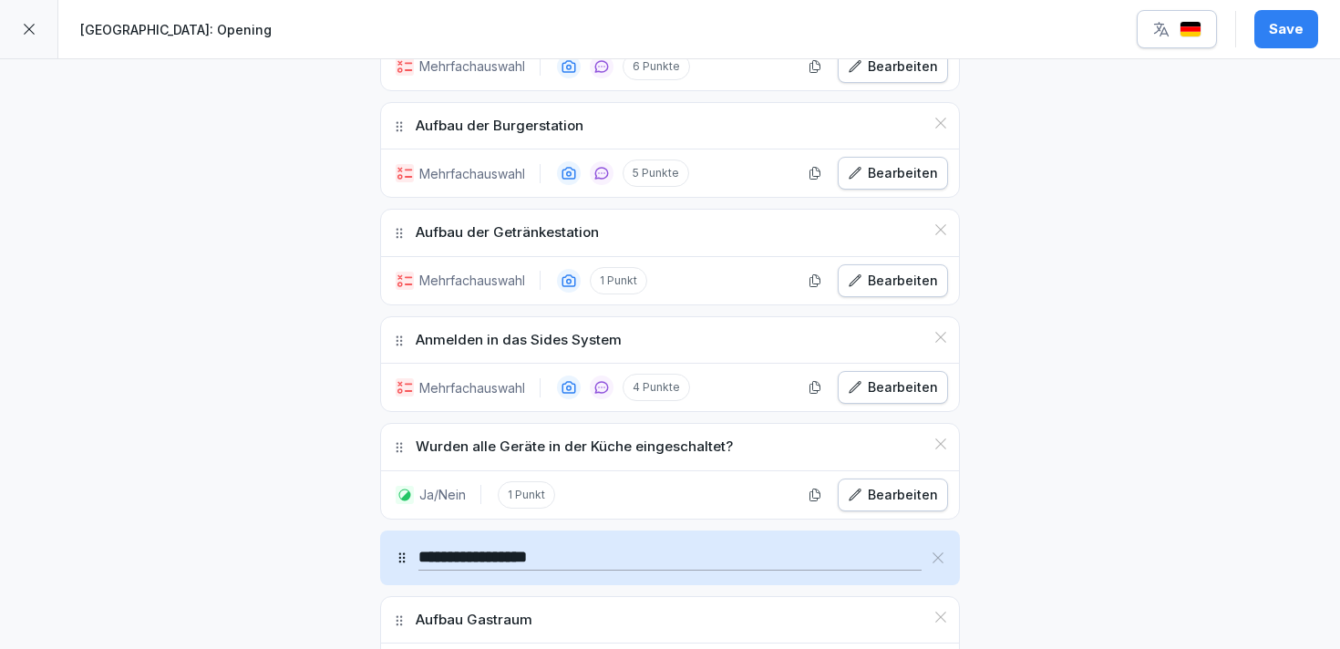
scroll to position [2165, 0]
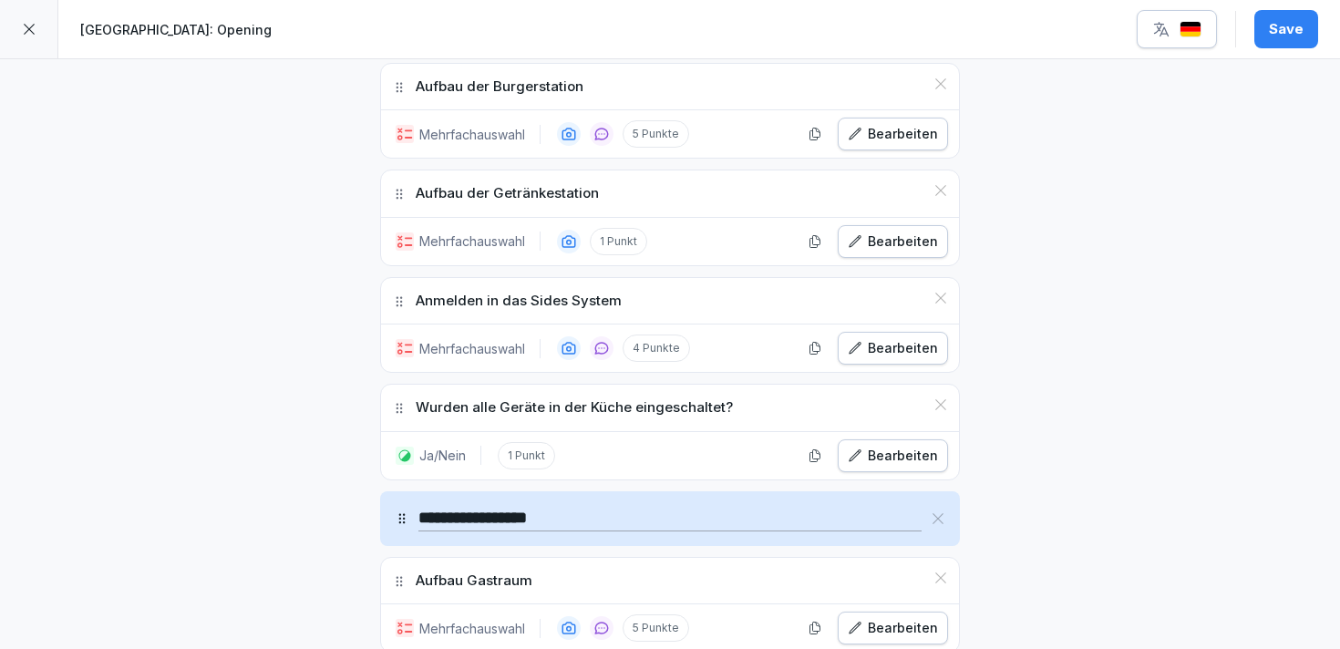
click at [876, 459] on div "Bearbeiten" at bounding box center [892, 456] width 90 height 20
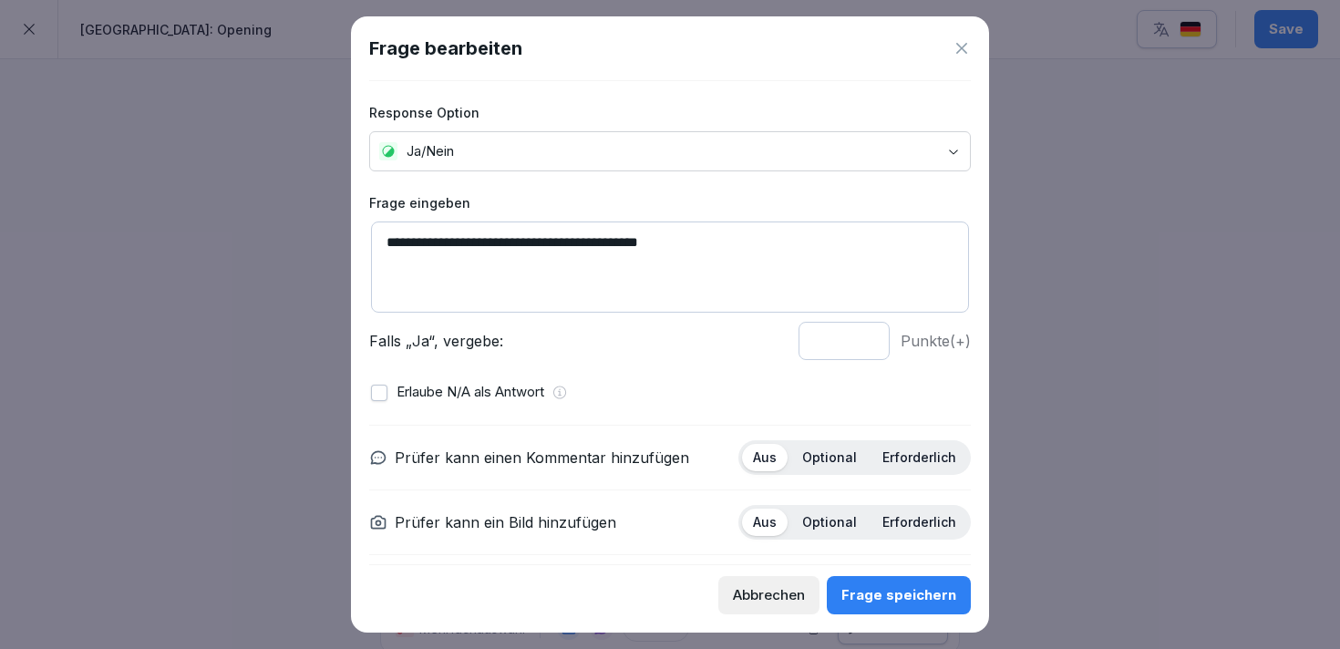
click at [898, 590] on div "Frage speichern" at bounding box center [898, 595] width 115 height 20
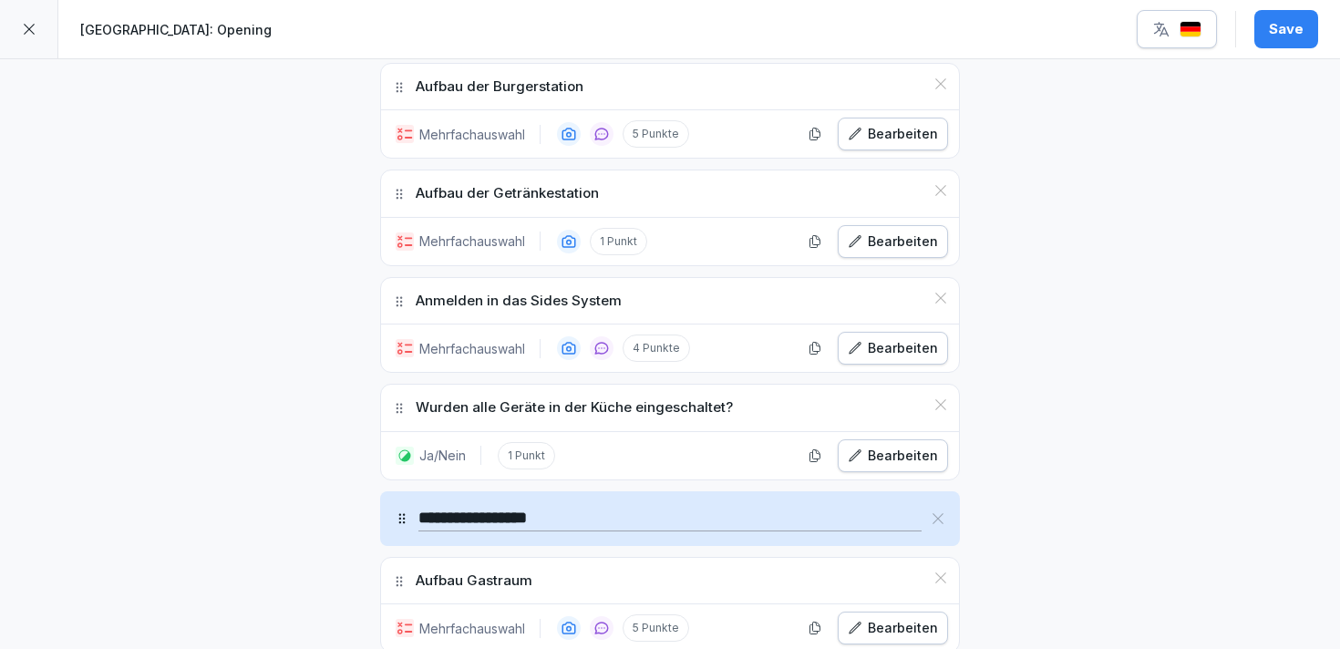
click at [882, 447] on div "Bearbeiten" at bounding box center [892, 456] width 90 height 20
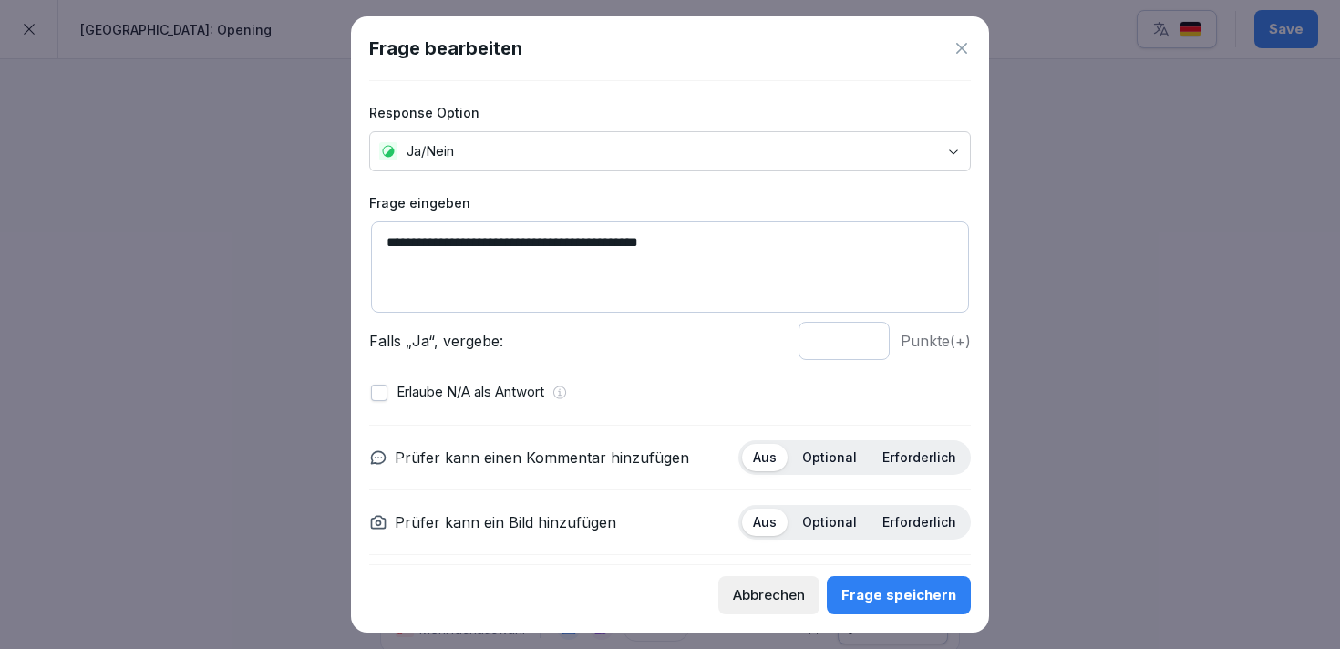
click at [735, 262] on textarea "**********" at bounding box center [670, 266] width 598 height 91
type textarea "**********"
click at [889, 601] on div "Frage speichern" at bounding box center [898, 595] width 115 height 20
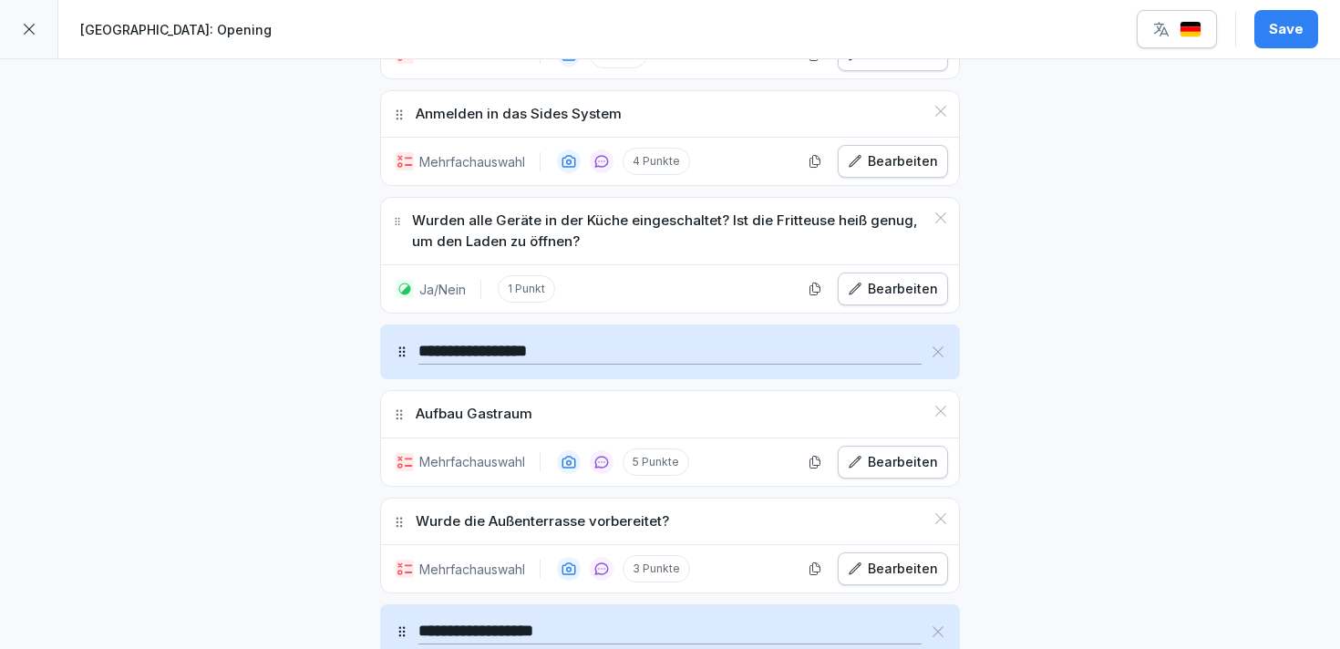
scroll to position [2394, 0]
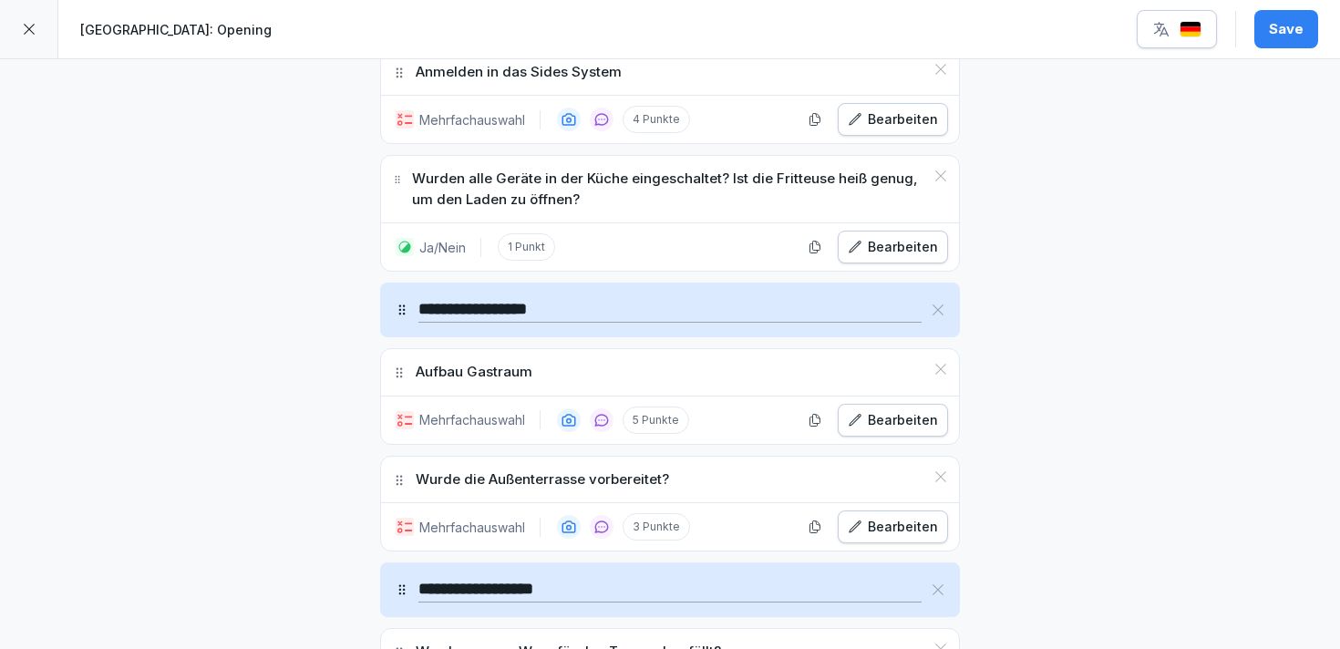
click at [846, 423] on button "Bearbeiten" at bounding box center [892, 420] width 110 height 33
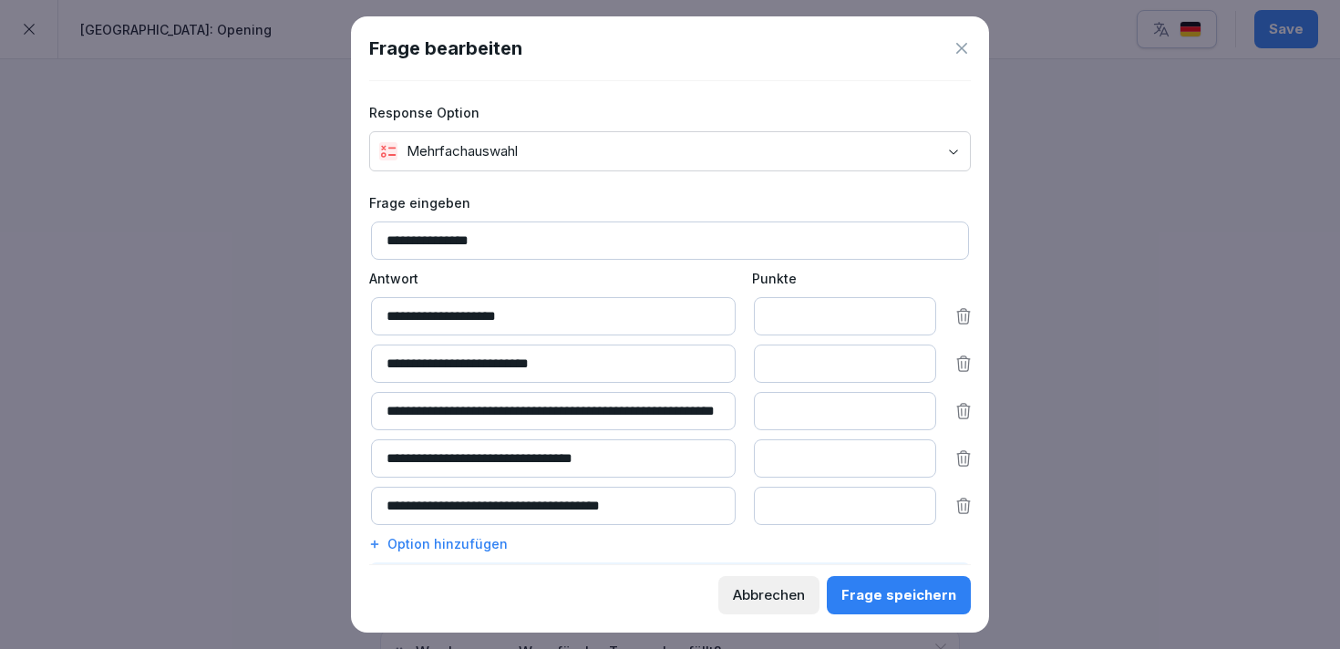
drag, startPoint x: 619, startPoint y: 406, endPoint x: 782, endPoint y: 409, distance: 163.1
click at [785, 409] on div "**********" at bounding box center [671, 411] width 601 height 38
drag, startPoint x: 625, startPoint y: 416, endPoint x: 776, endPoint y: 416, distance: 151.3
click at [778, 416] on div "**********" at bounding box center [671, 411] width 601 height 38
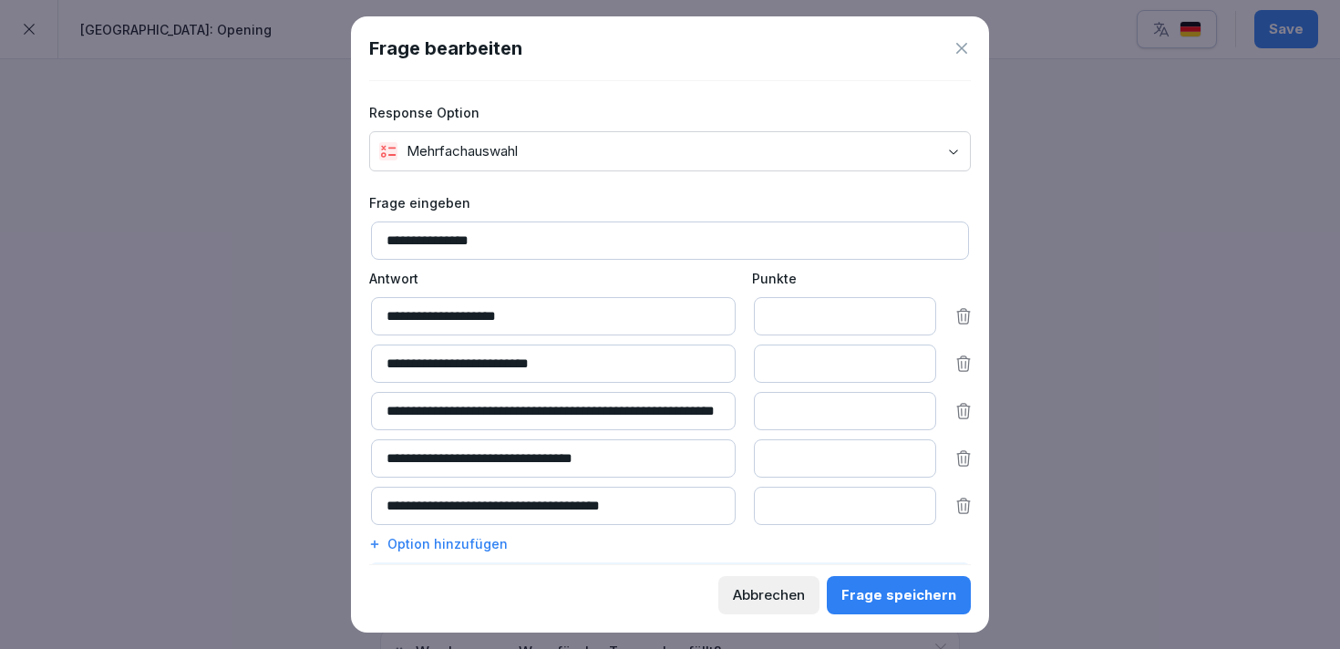
drag, startPoint x: 701, startPoint y: 418, endPoint x: 391, endPoint y: 424, distance: 309.9
click at [391, 424] on input "**********" at bounding box center [553, 411] width 364 height 38
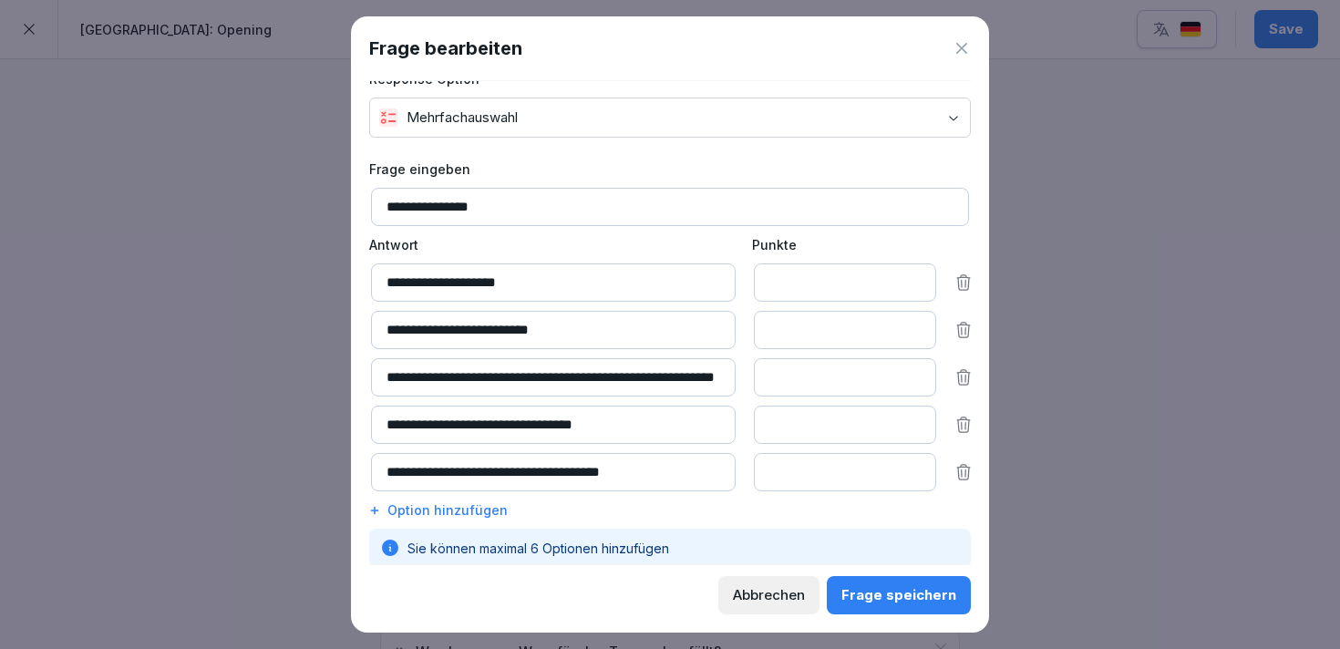
scroll to position [33, 0]
click at [607, 343] on input "**********" at bounding box center [553, 331] width 364 height 38
type input "**********"
click at [883, 580] on button "Frage speichern" at bounding box center [898, 595] width 144 height 38
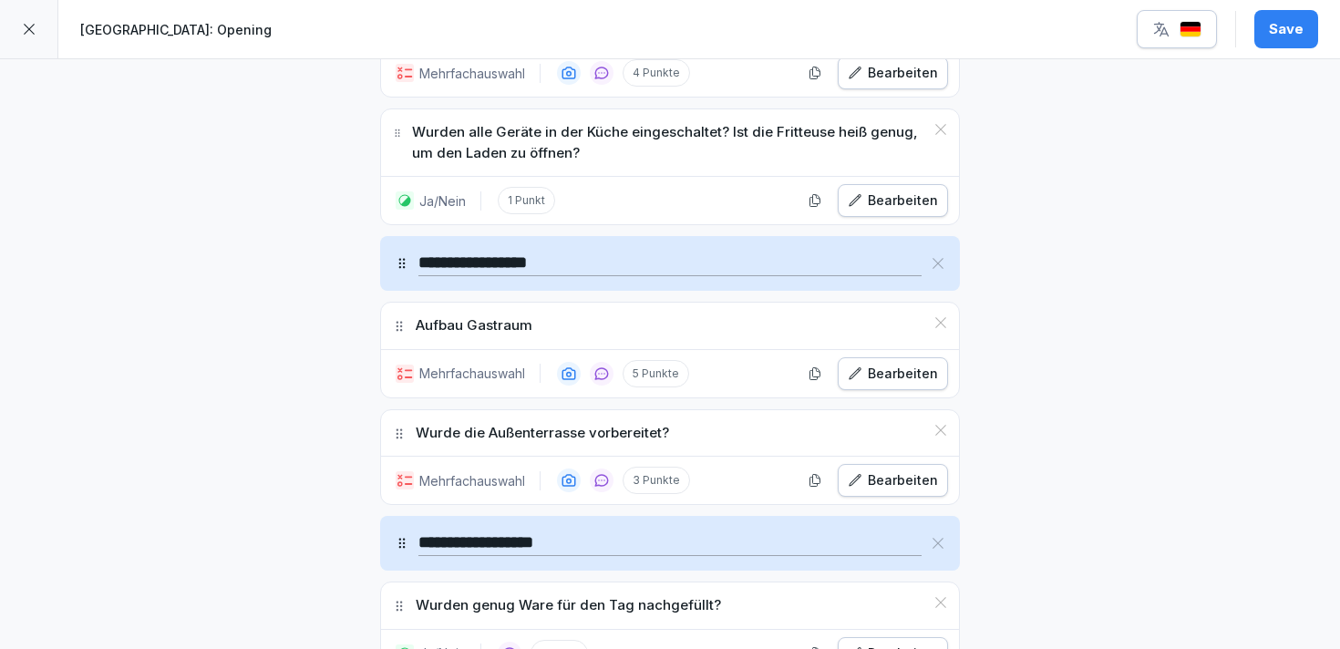
scroll to position [2452, 0]
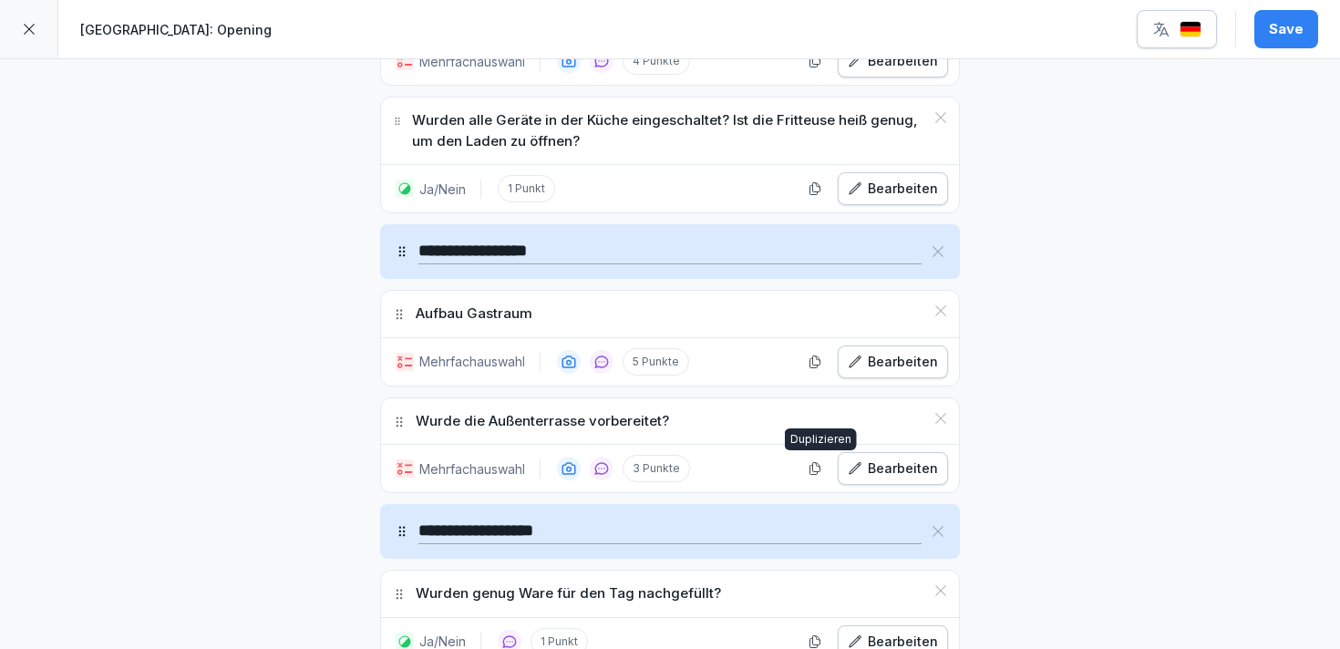
click at [888, 466] on div "Bearbeiten" at bounding box center [892, 468] width 90 height 20
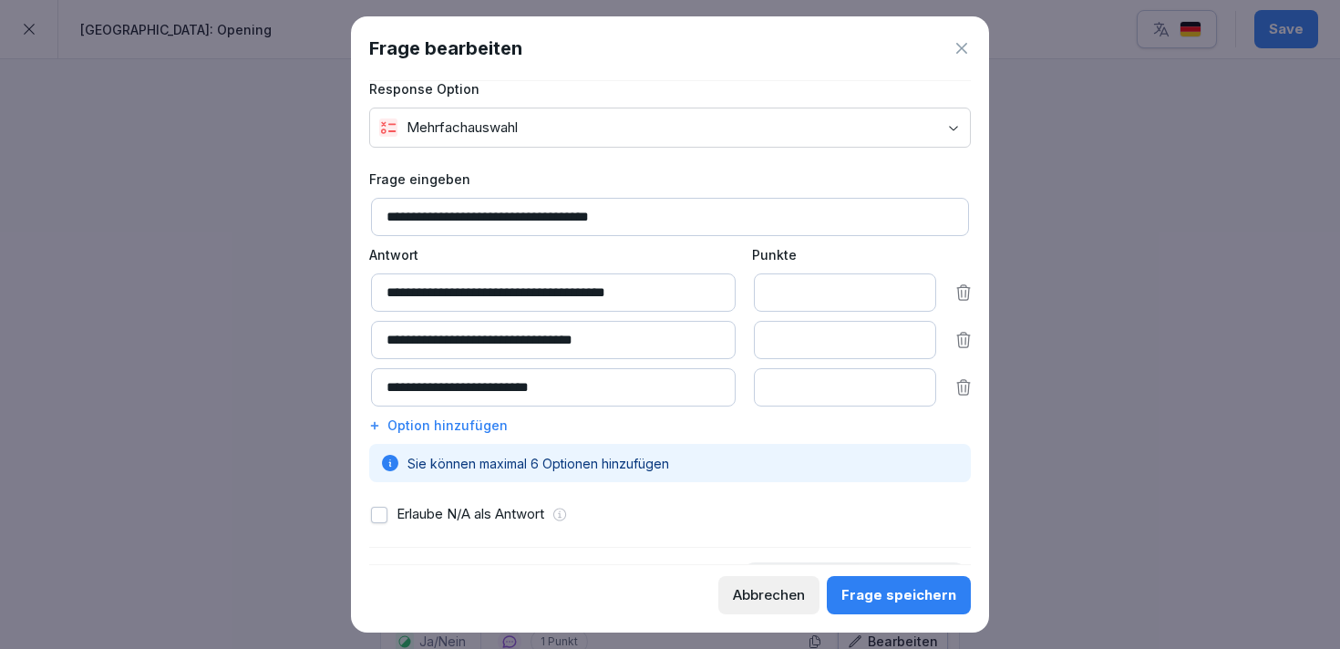
scroll to position [28, 0]
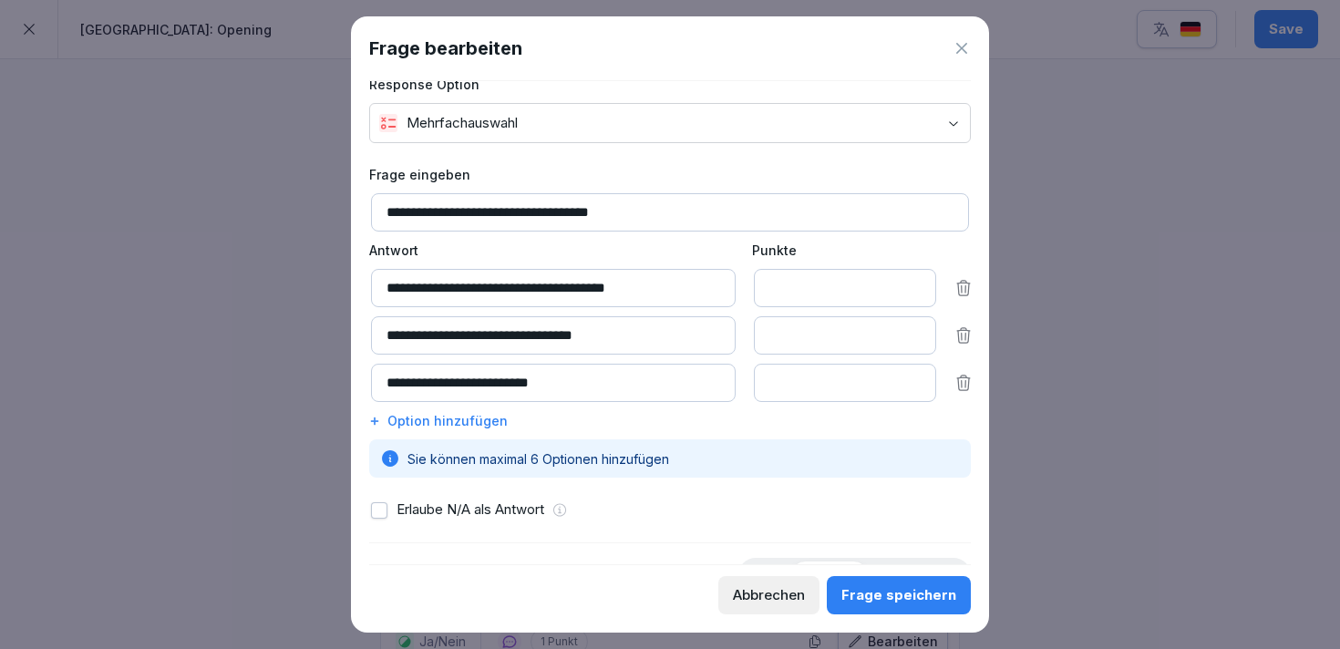
drag, startPoint x: 430, startPoint y: 293, endPoint x: 671, endPoint y: 298, distance: 240.6
click at [671, 298] on input "**********" at bounding box center [553, 288] width 364 height 38
type input "**********"
click at [906, 605] on button "Frage speichern" at bounding box center [898, 595] width 144 height 38
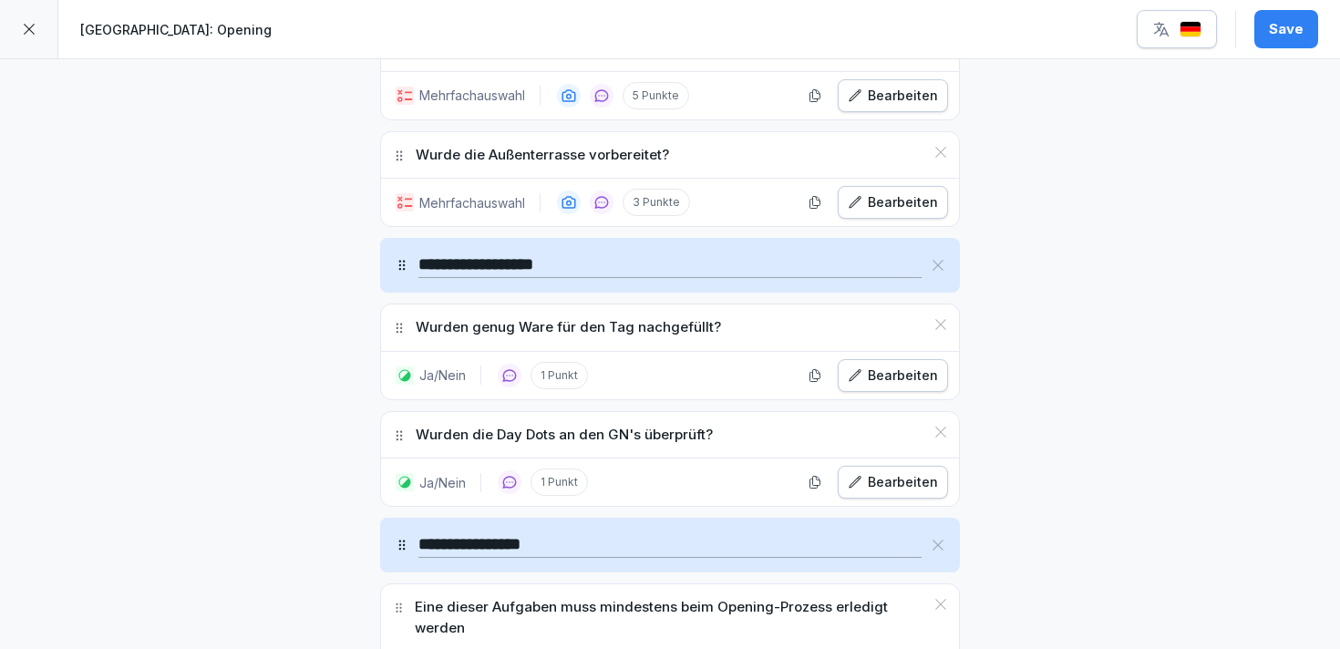
scroll to position [2719, 0]
click at [878, 378] on div "Bearbeiten" at bounding box center [892, 374] width 90 height 20
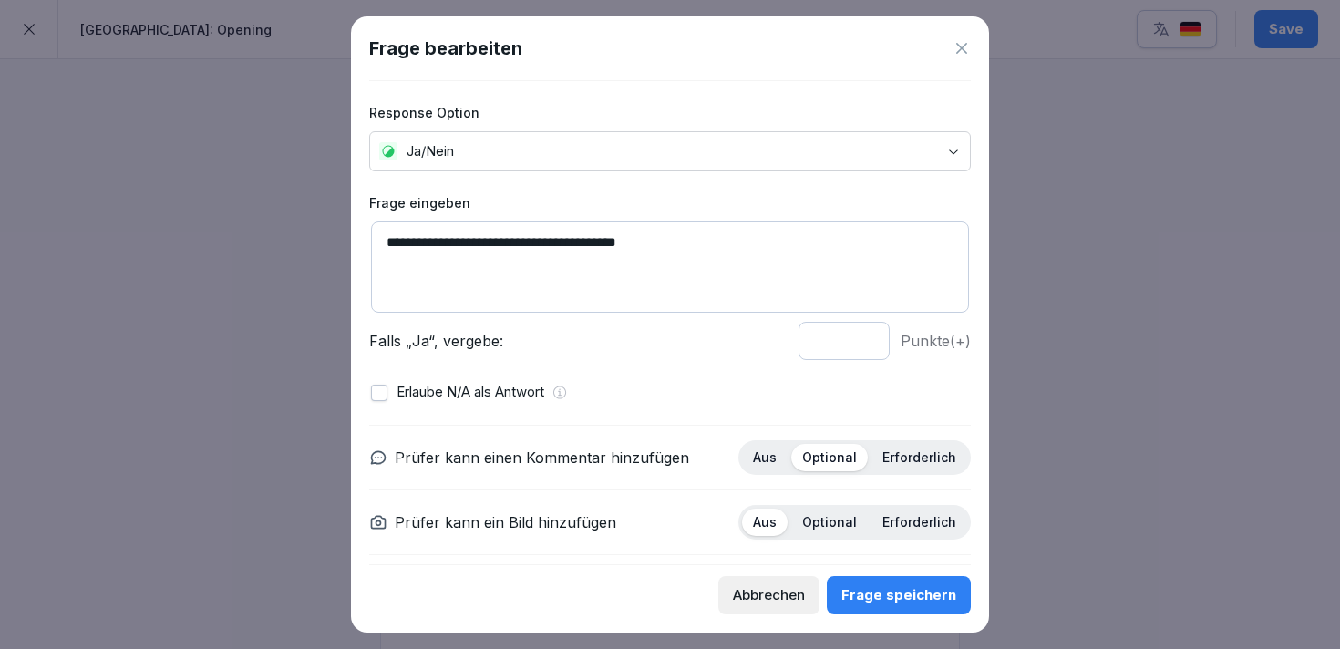
scroll to position [31, 0]
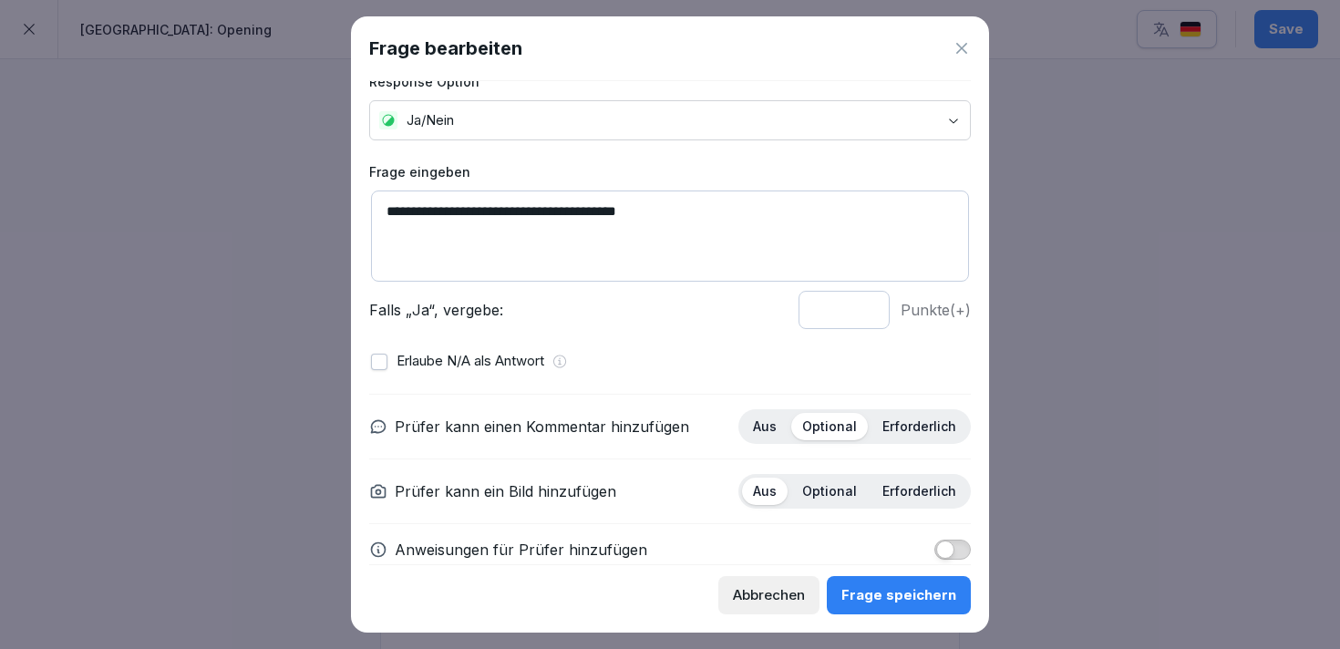
click at [1052, 460] on div at bounding box center [670, 324] width 1340 height 649
click at [776, 595] on div "Abbrechen" at bounding box center [769, 595] width 72 height 20
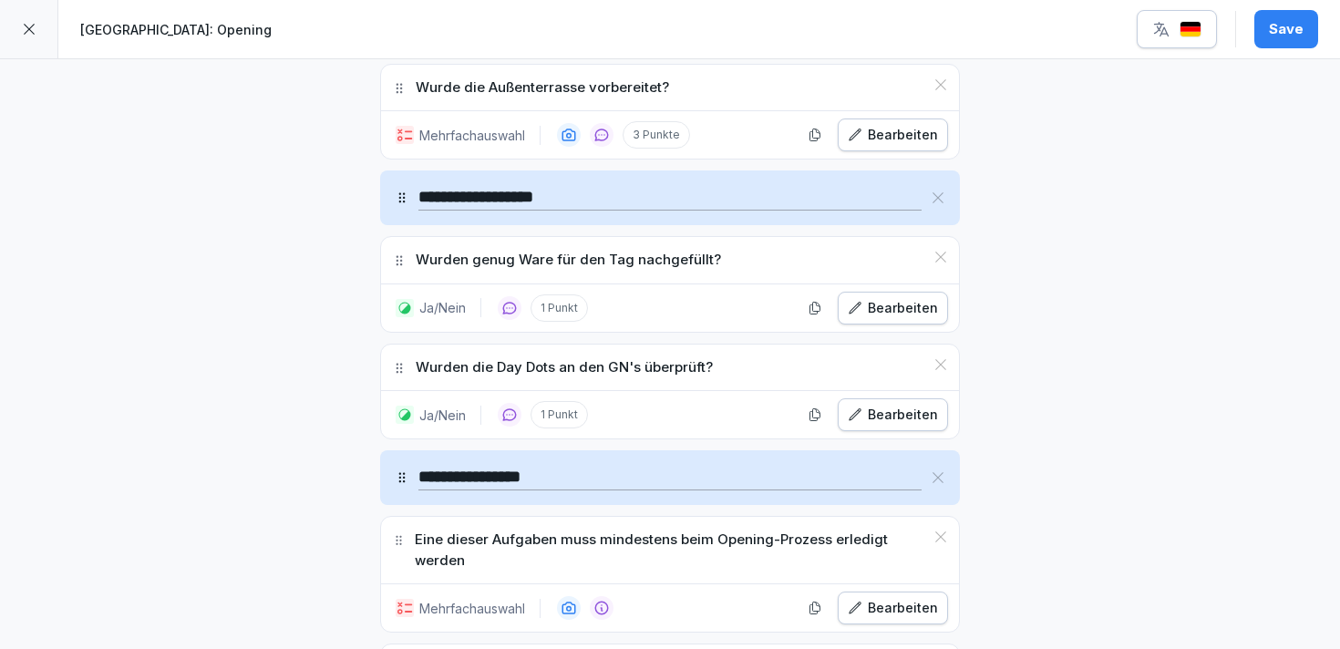
scroll to position [2777, 0]
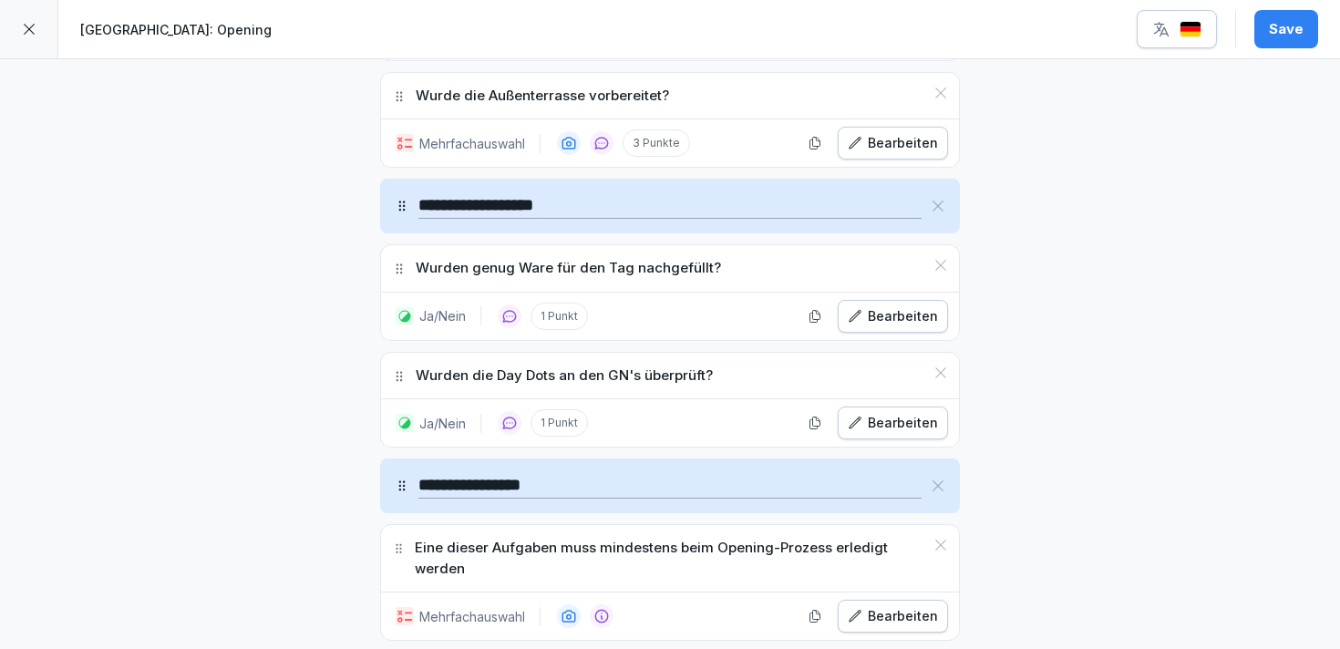
click at [887, 311] on div "Bearbeiten" at bounding box center [892, 316] width 90 height 20
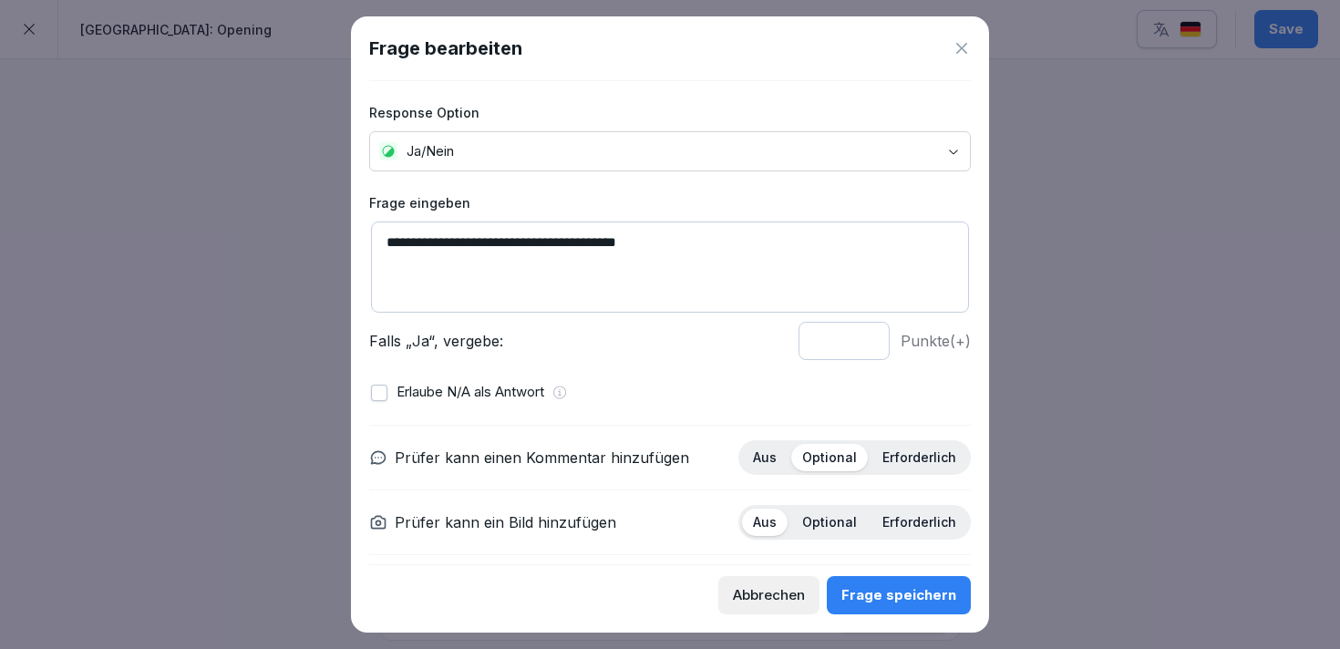
click at [603, 248] on textarea "**********" at bounding box center [670, 266] width 598 height 91
type textarea "**********"
click at [853, 587] on div "Frage speichern" at bounding box center [898, 595] width 115 height 20
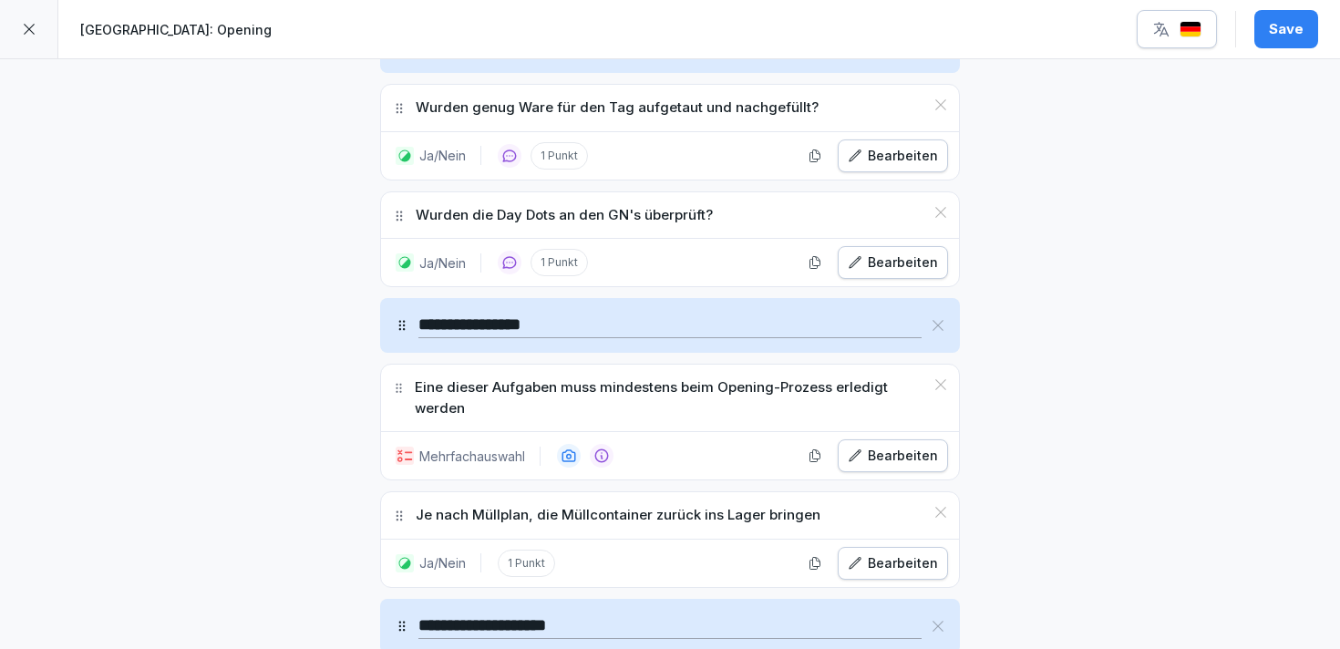
scroll to position [2946, 0]
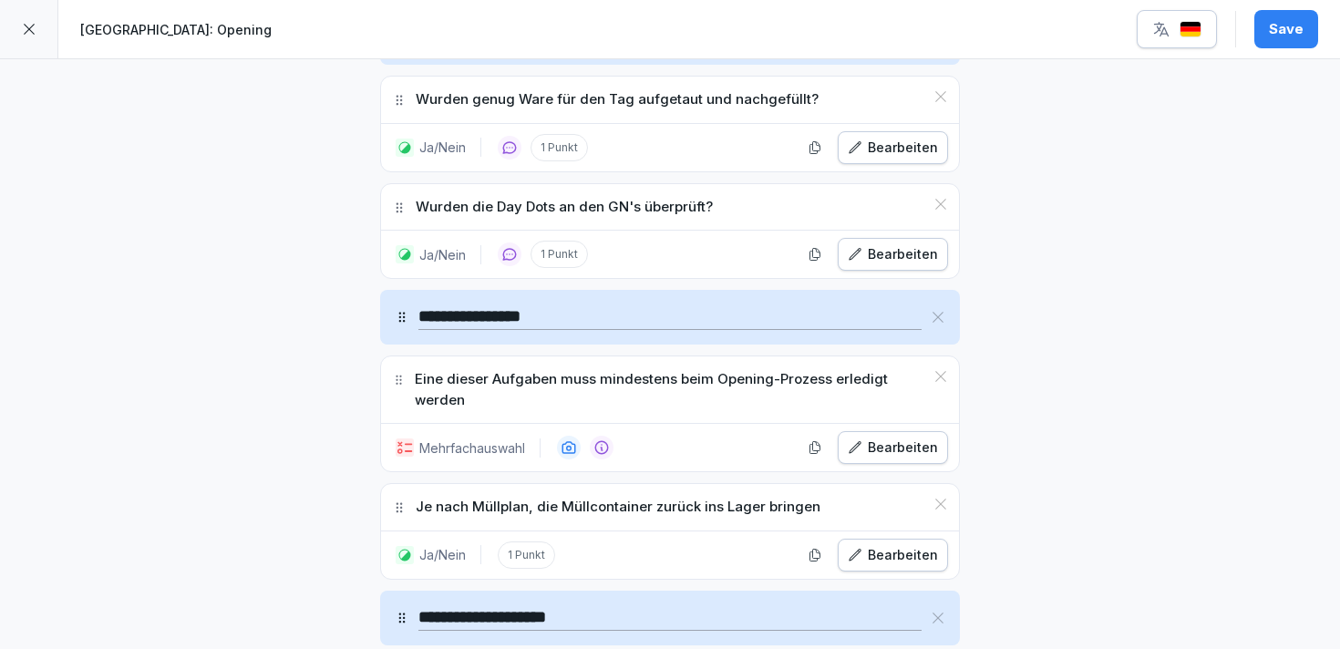
click at [881, 260] on div "Bearbeiten" at bounding box center [892, 254] width 90 height 20
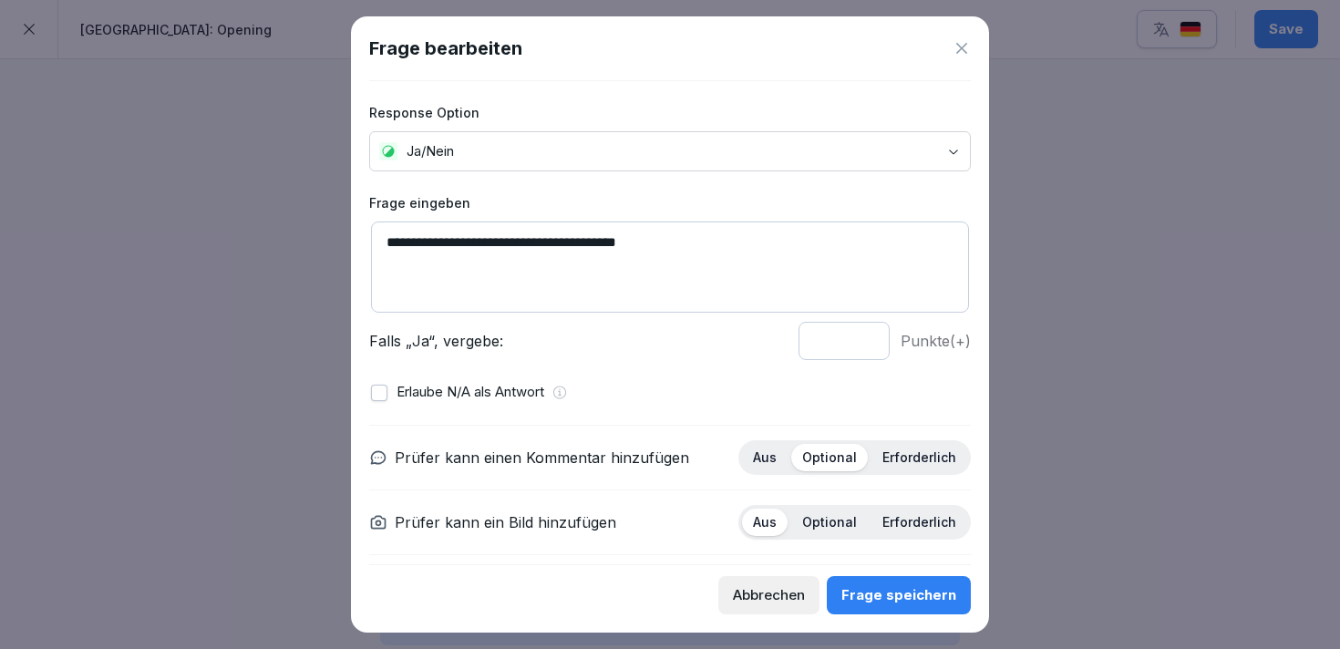
scroll to position [28, 0]
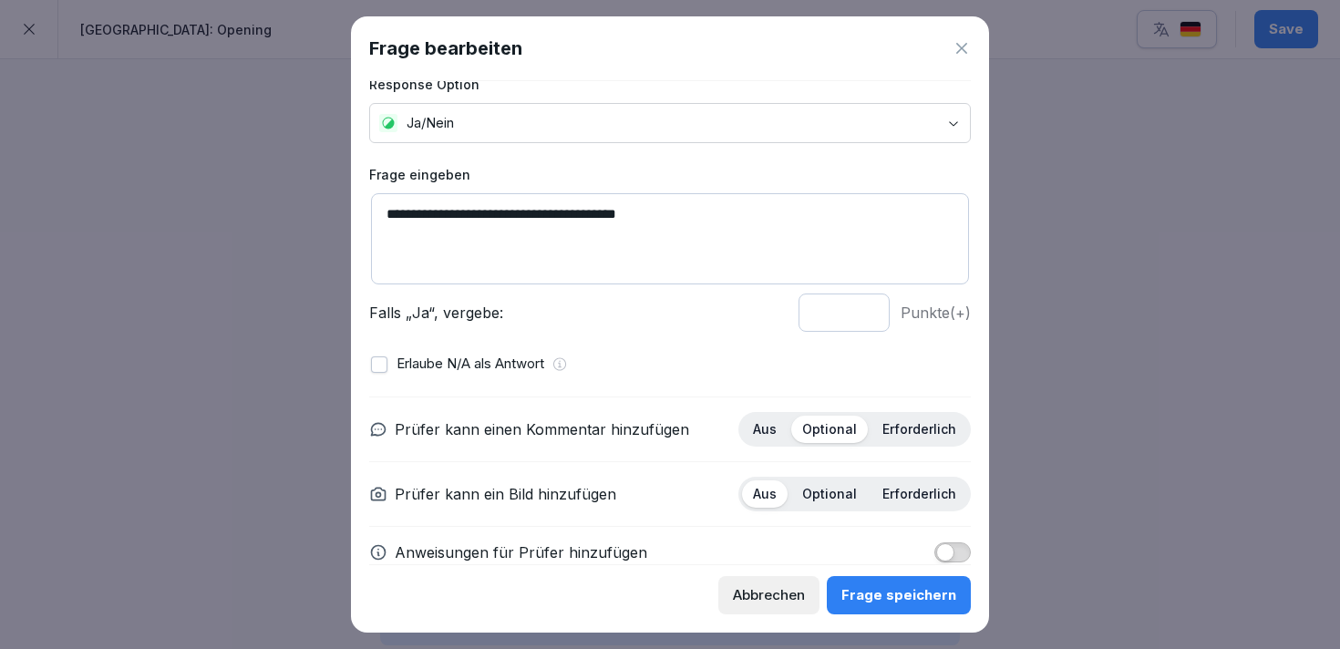
click at [544, 396] on div at bounding box center [669, 396] width 601 height 1
click at [771, 593] on div "Abbrechen" at bounding box center [769, 595] width 72 height 20
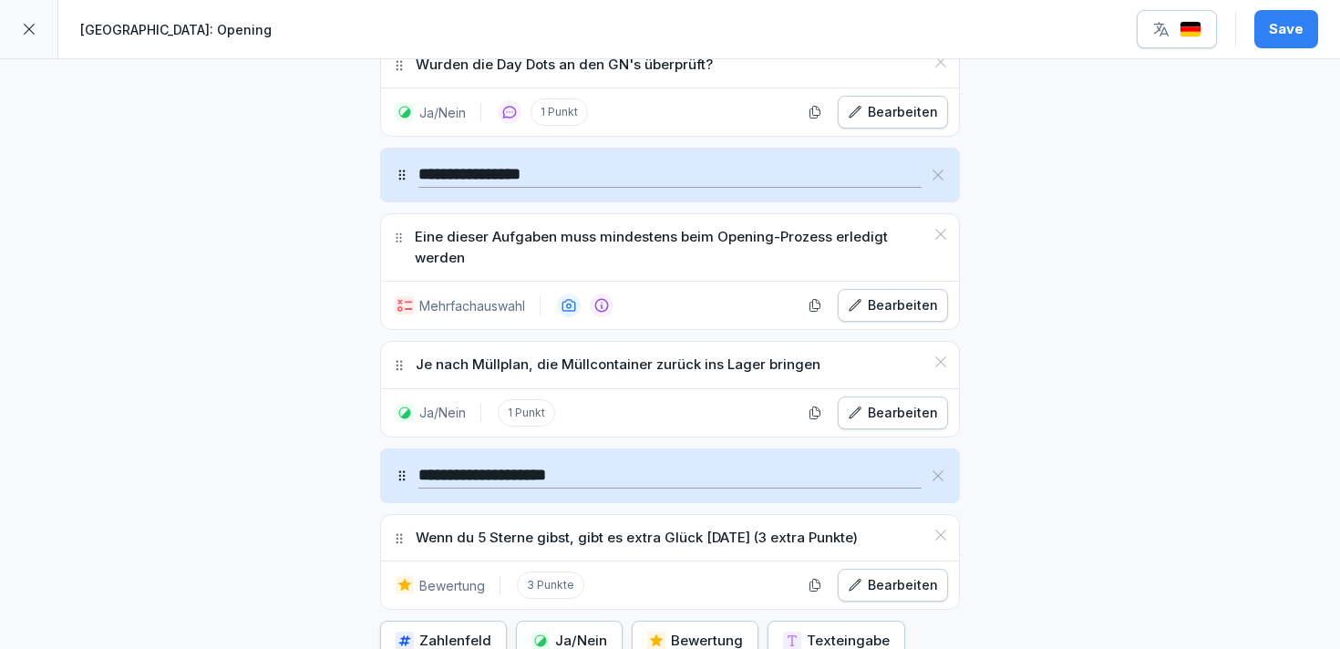
scroll to position [3091, 0]
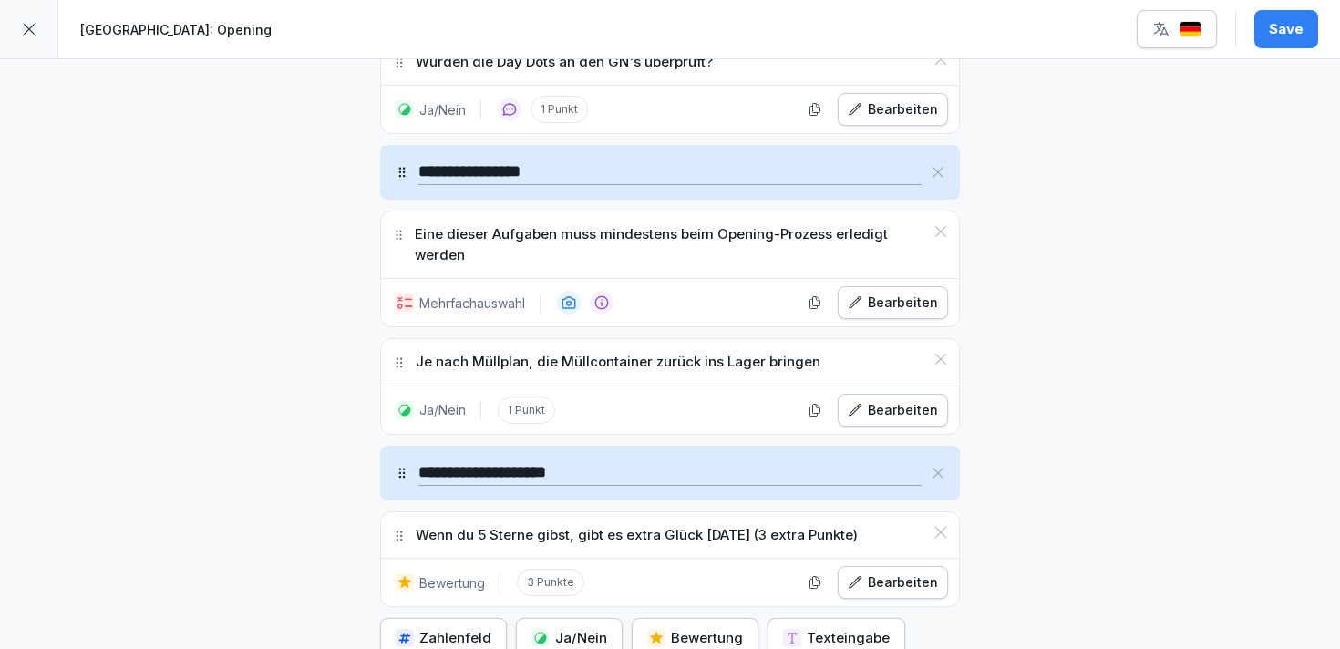
click at [874, 301] on div "Bearbeiten" at bounding box center [892, 303] width 90 height 20
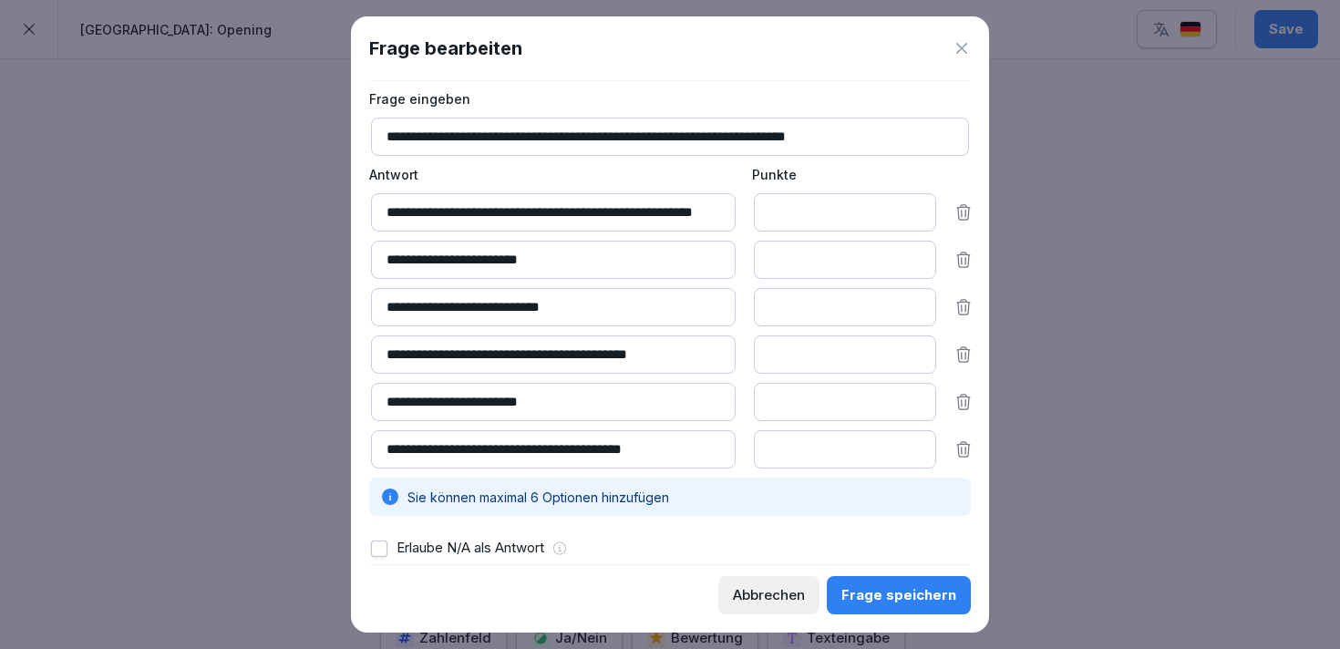
scroll to position [106, 0]
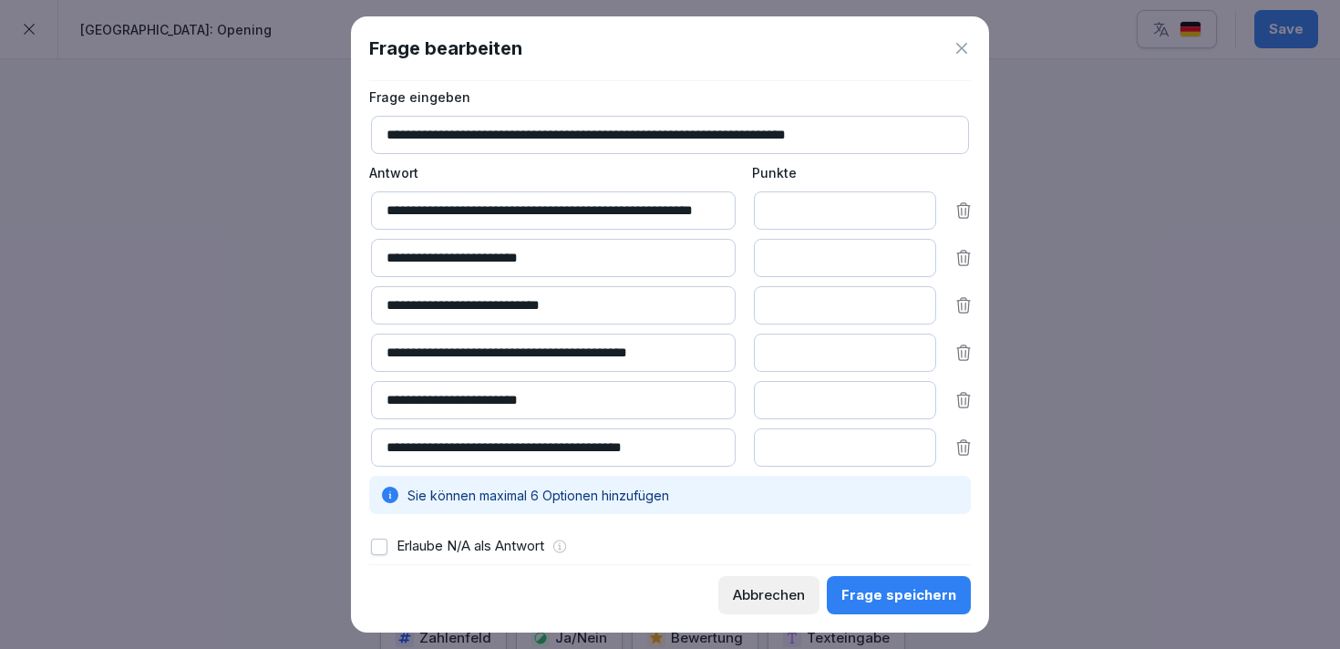
click at [791, 594] on div "Abbrechen" at bounding box center [769, 595] width 72 height 20
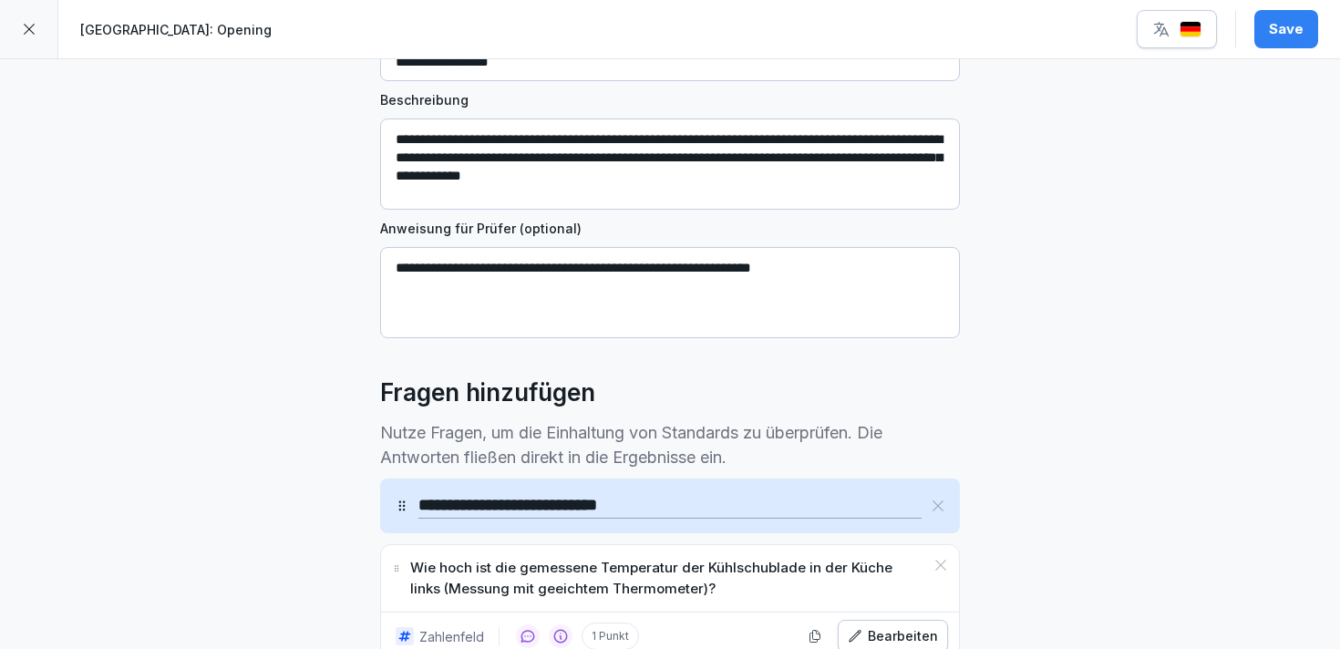
scroll to position [0, 0]
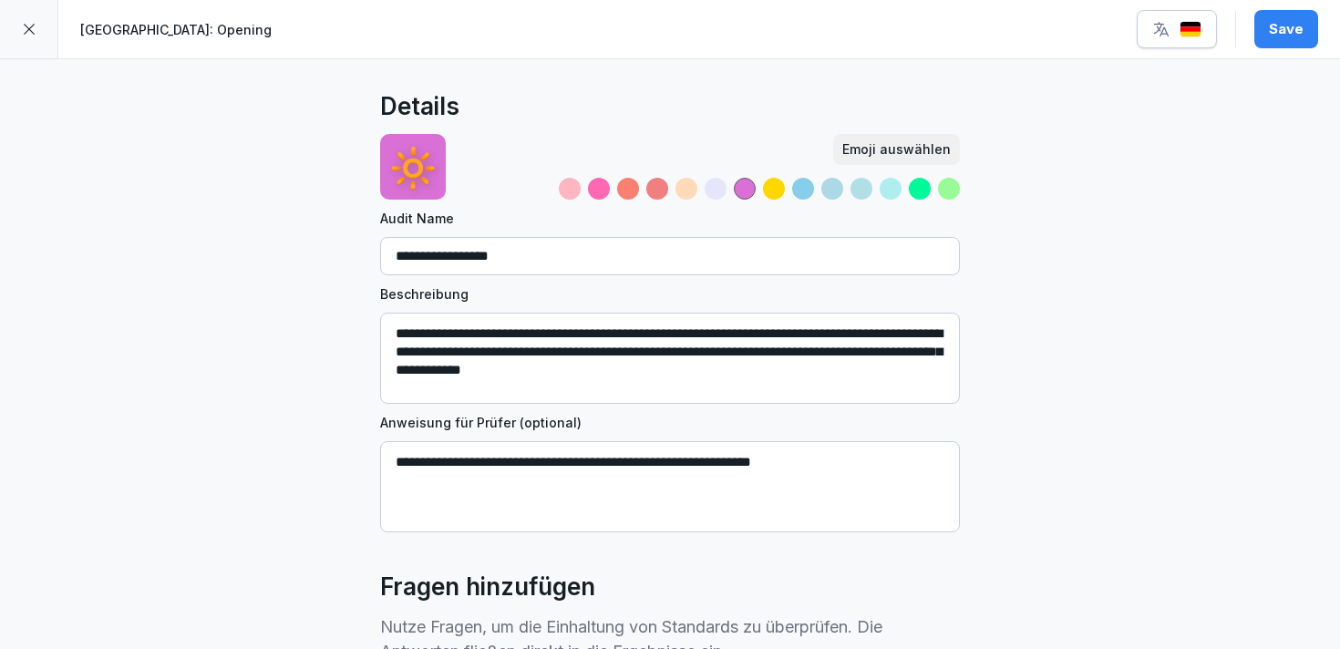
click at [1299, 31] on div "Save" at bounding box center [1285, 29] width 35 height 20
click at [1191, 30] on img "button" at bounding box center [1190, 29] width 22 height 17
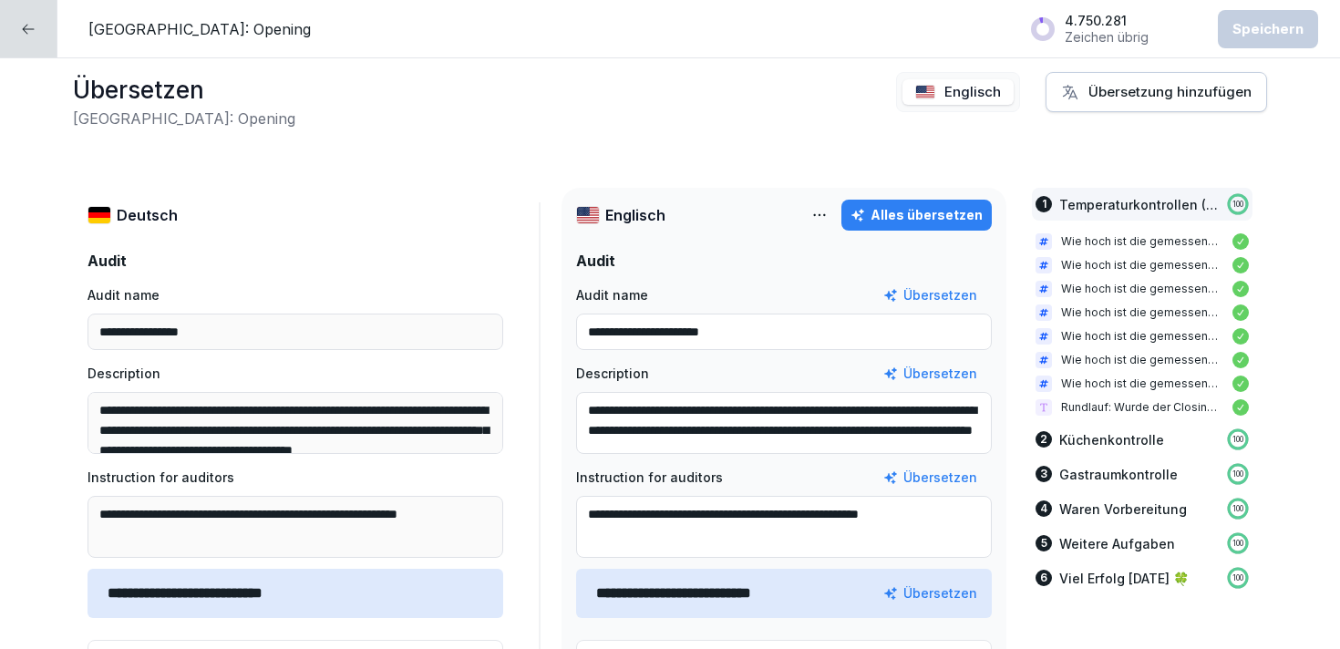
scroll to position [10, 0]
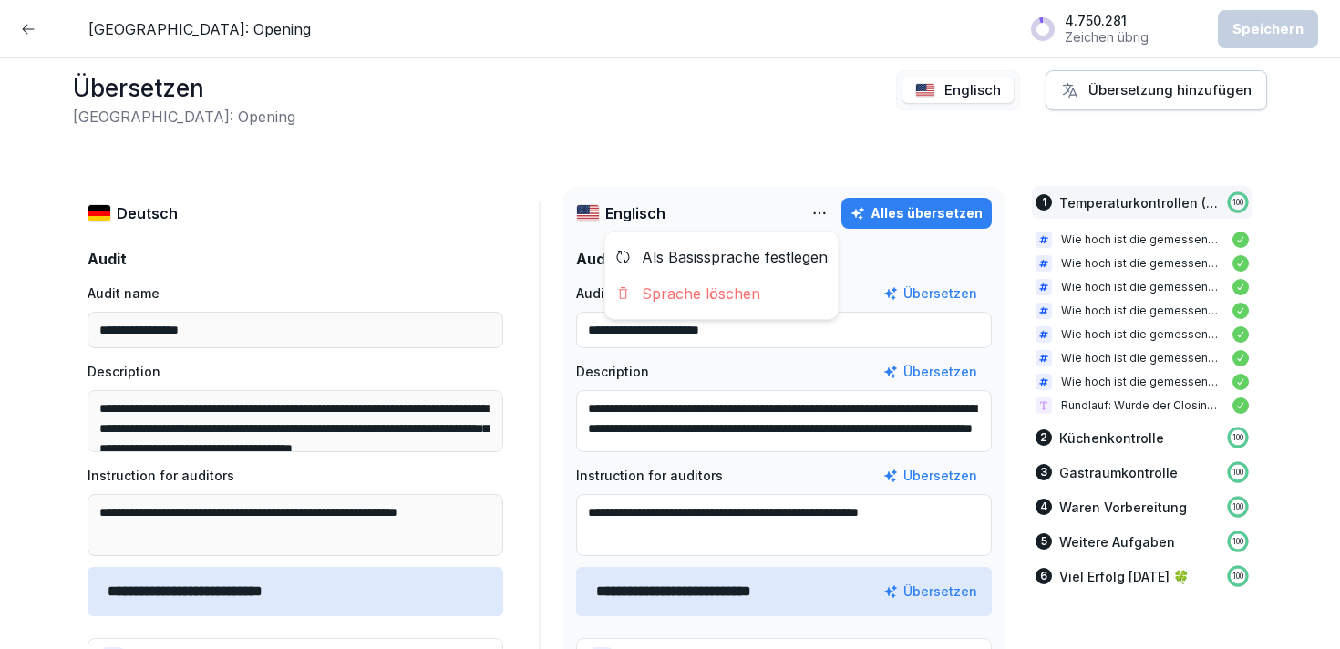
click at [823, 212] on html "**********" at bounding box center [670, 324] width 1340 height 649
click at [783, 180] on html "**********" at bounding box center [670, 324] width 1340 height 649
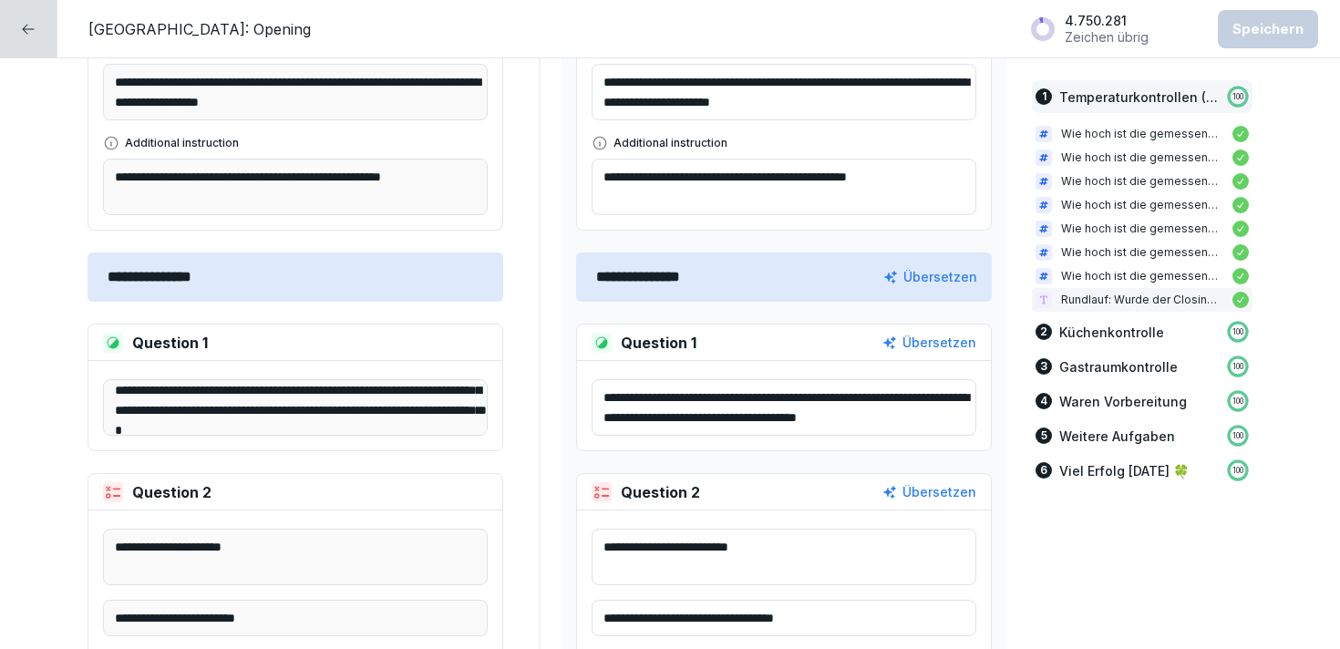
scroll to position [62, 0]
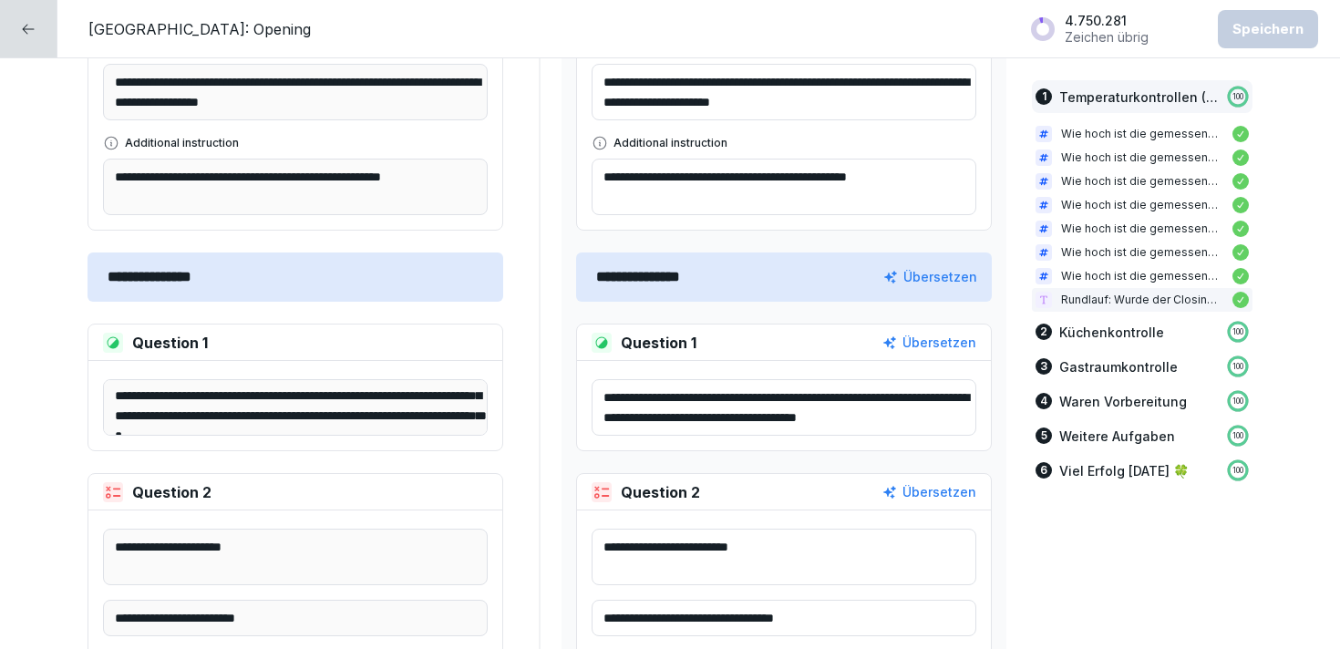
click at [938, 345] on div "Übersetzen" at bounding box center [929, 343] width 94 height 20
type textarea "**********"
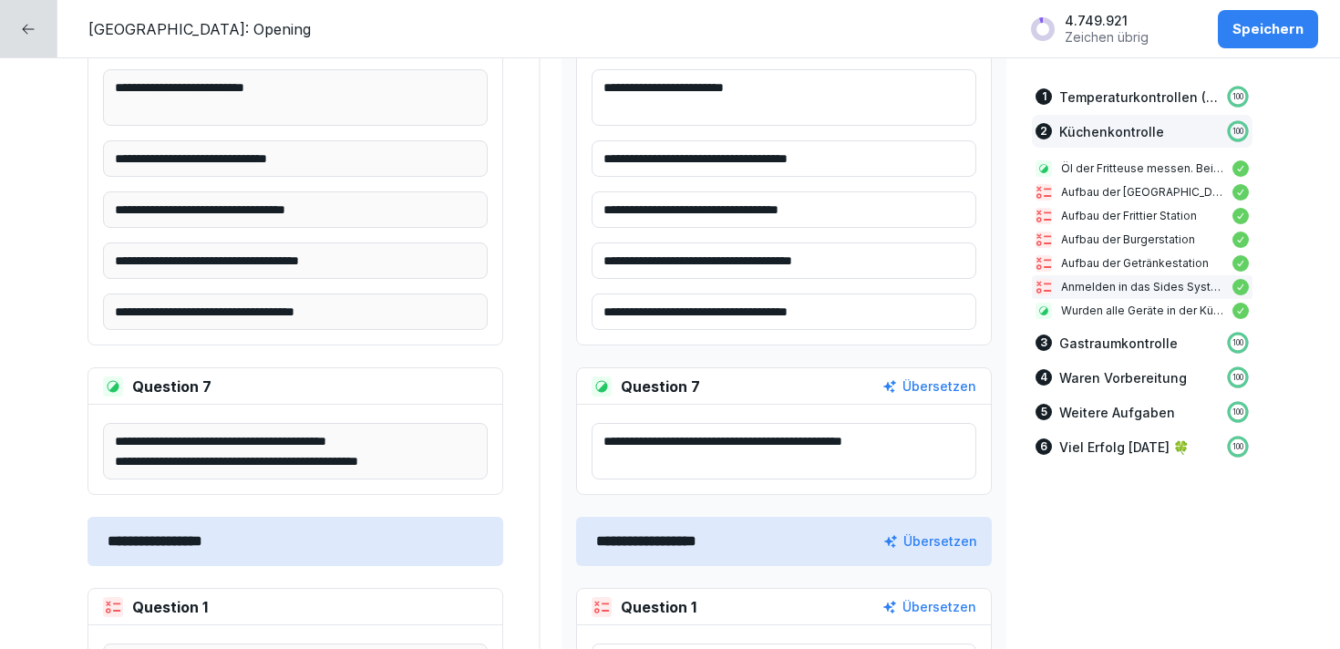
scroll to position [3604, 0]
click at [925, 374] on div "Question 7 Übersetzen" at bounding box center [784, 385] width 414 height 36
click at [922, 378] on div "Übersetzen" at bounding box center [929, 385] width 94 height 20
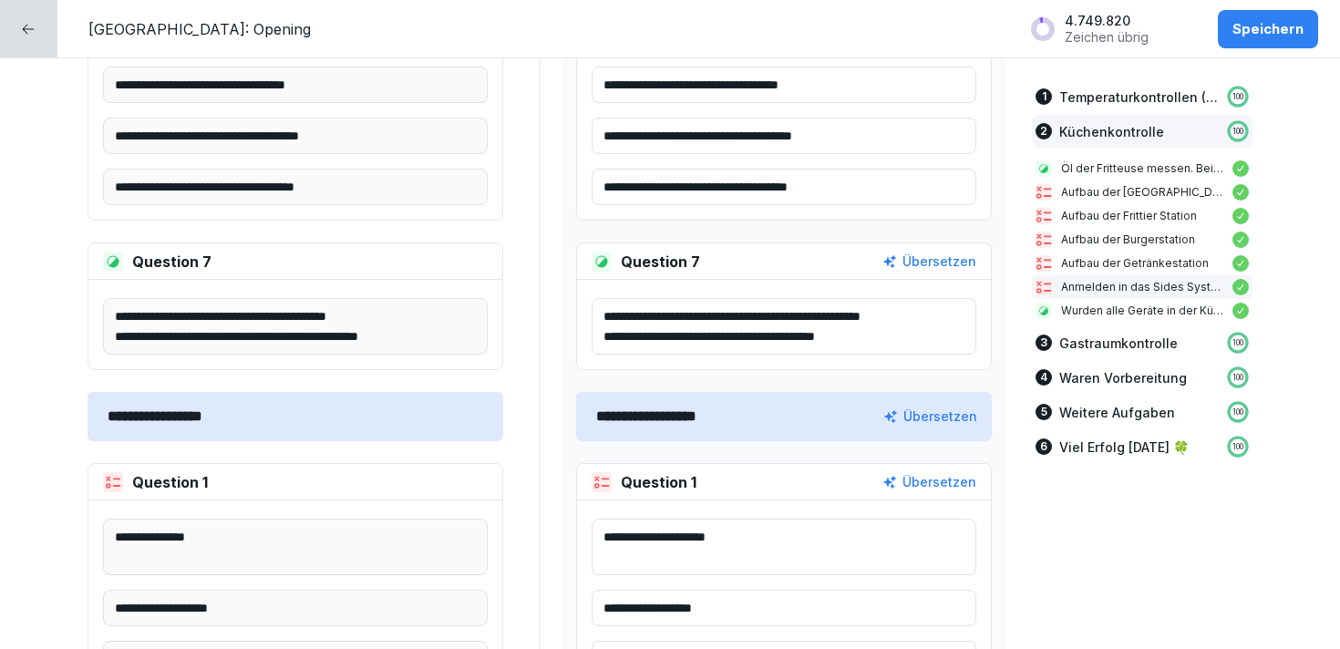
scroll to position [3731, 0]
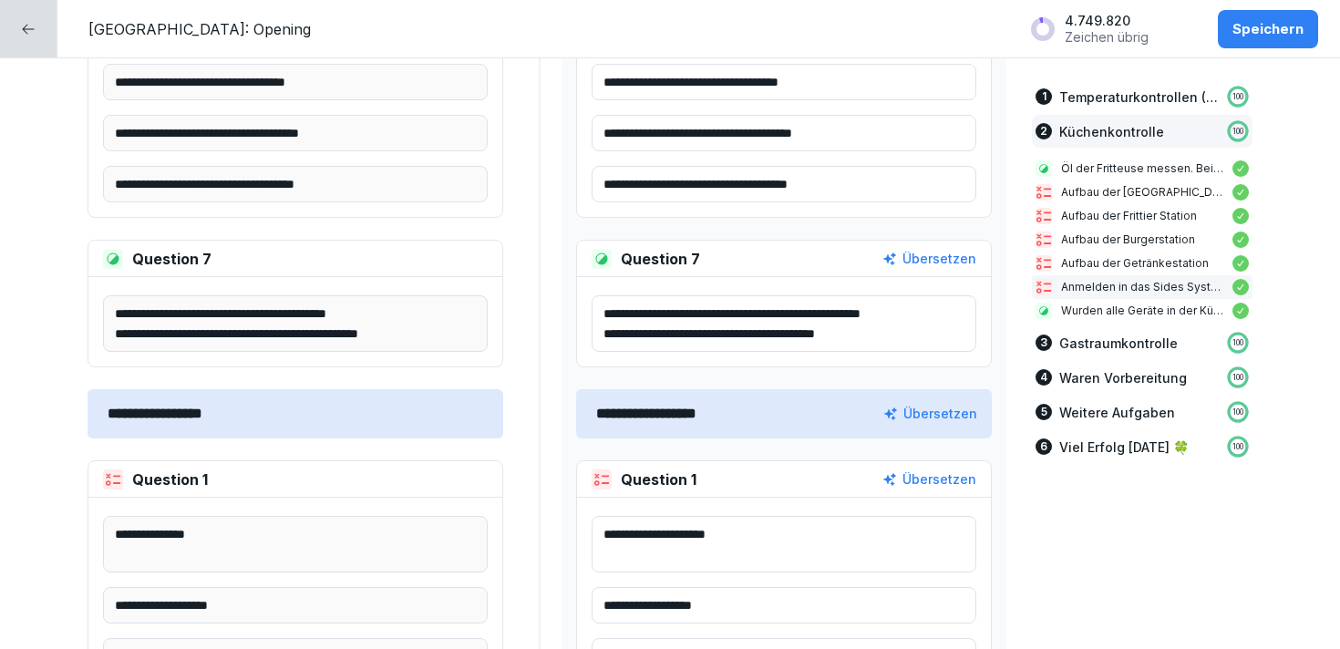
click at [852, 337] on textarea "**********" at bounding box center [783, 323] width 385 height 56
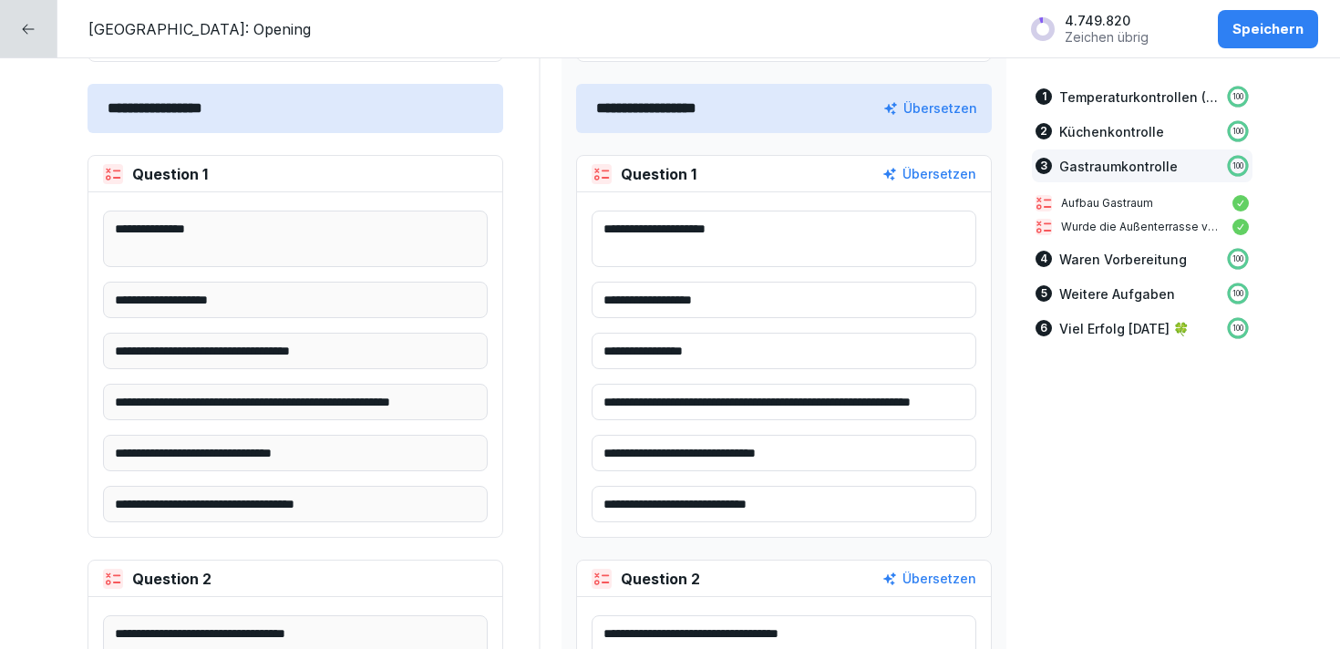
scroll to position [4038, 0]
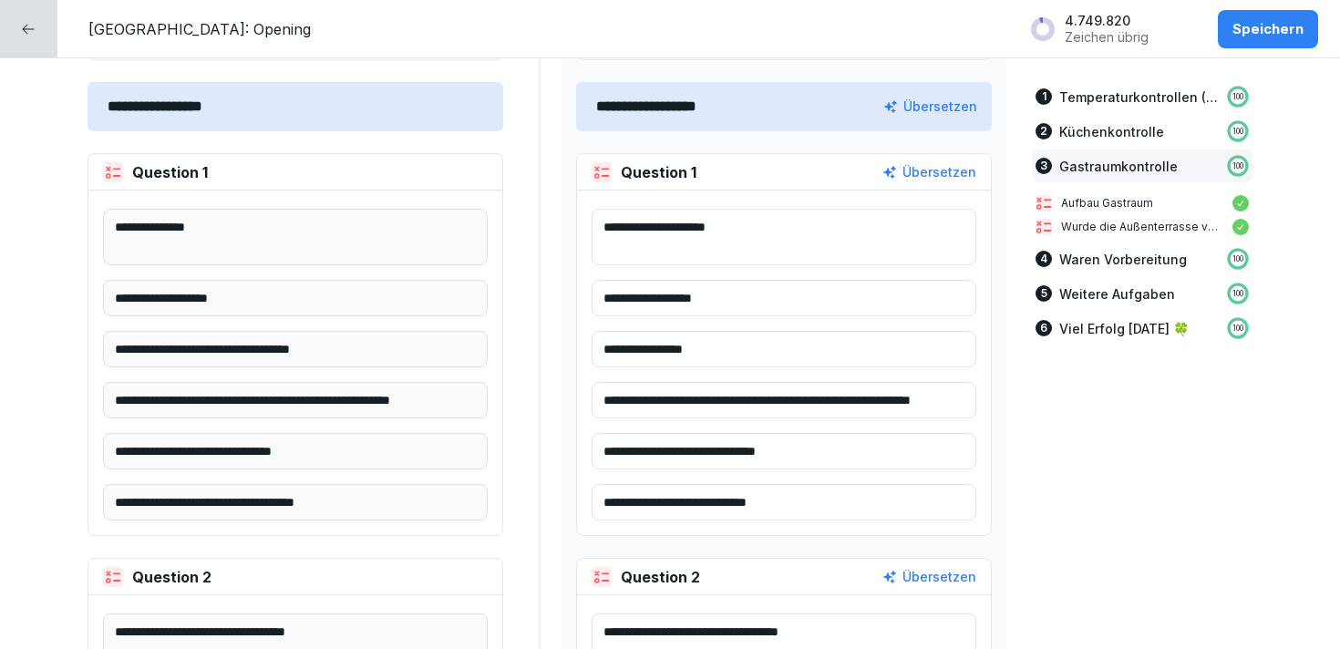
type textarea "**********"
click at [930, 165] on div "Übersetzen" at bounding box center [929, 172] width 94 height 20
type textarea "**********"
type input "**********"
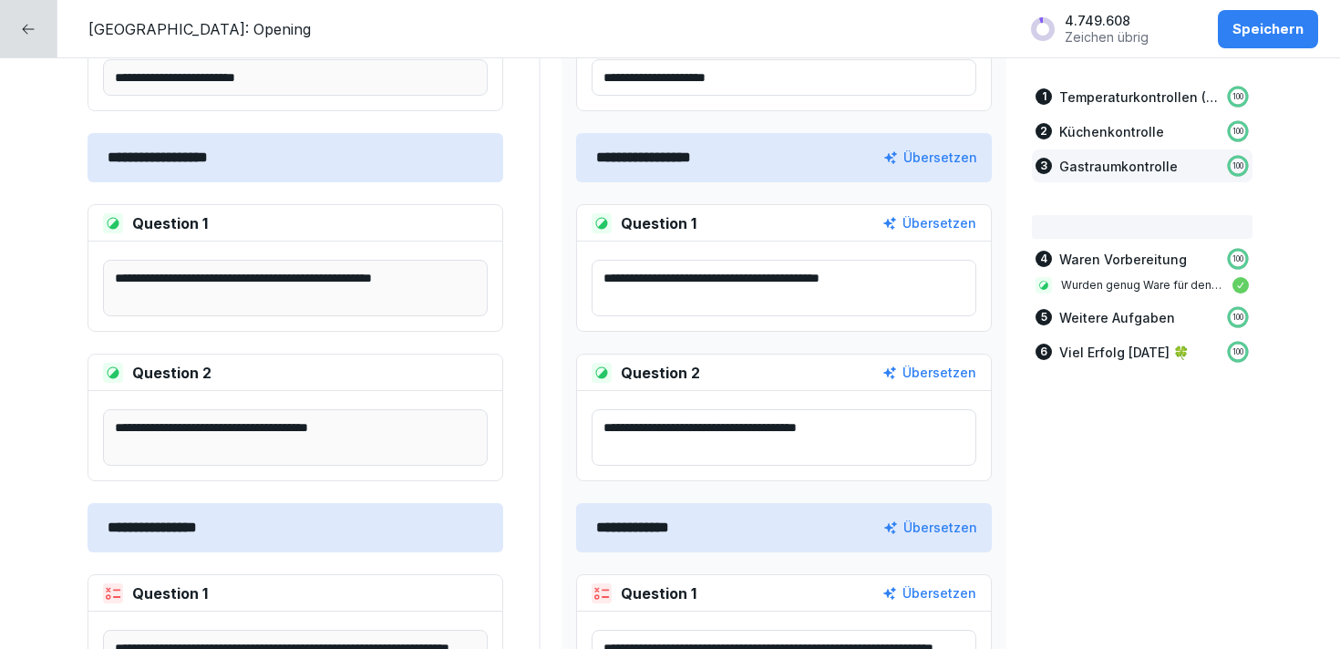
scroll to position [4770, 0]
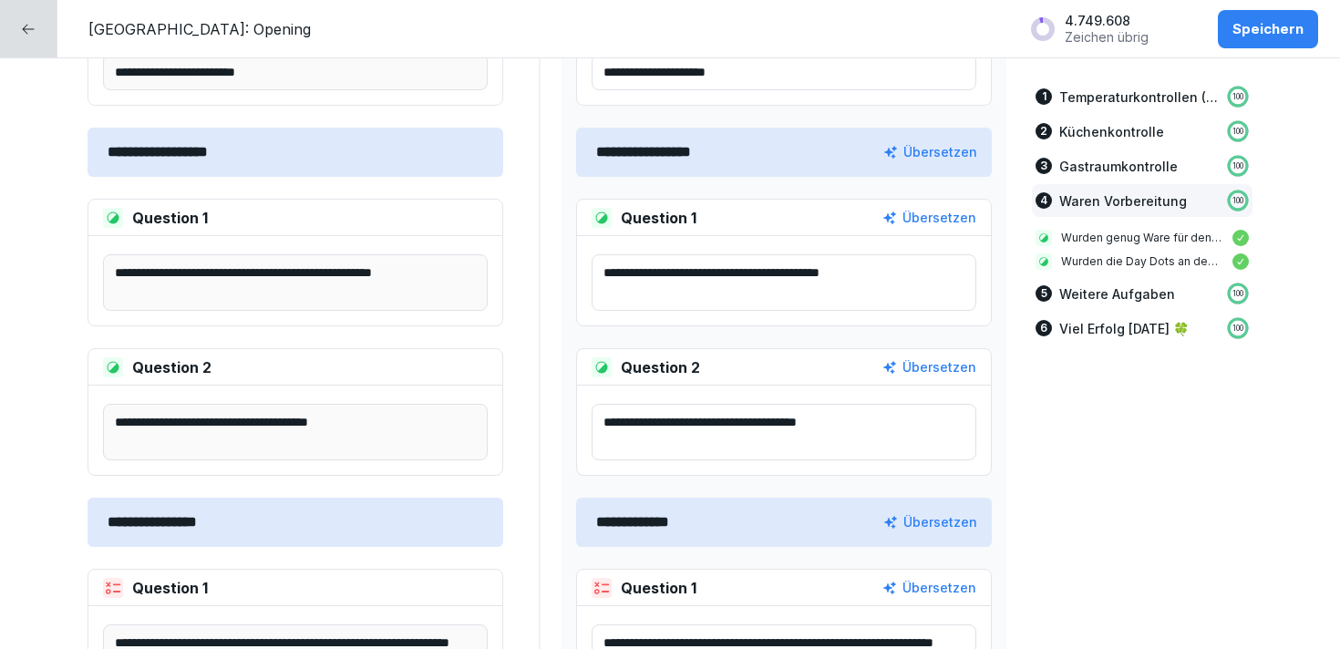
click at [939, 223] on div "Übersetzen" at bounding box center [929, 218] width 94 height 20
type textarea "**********"
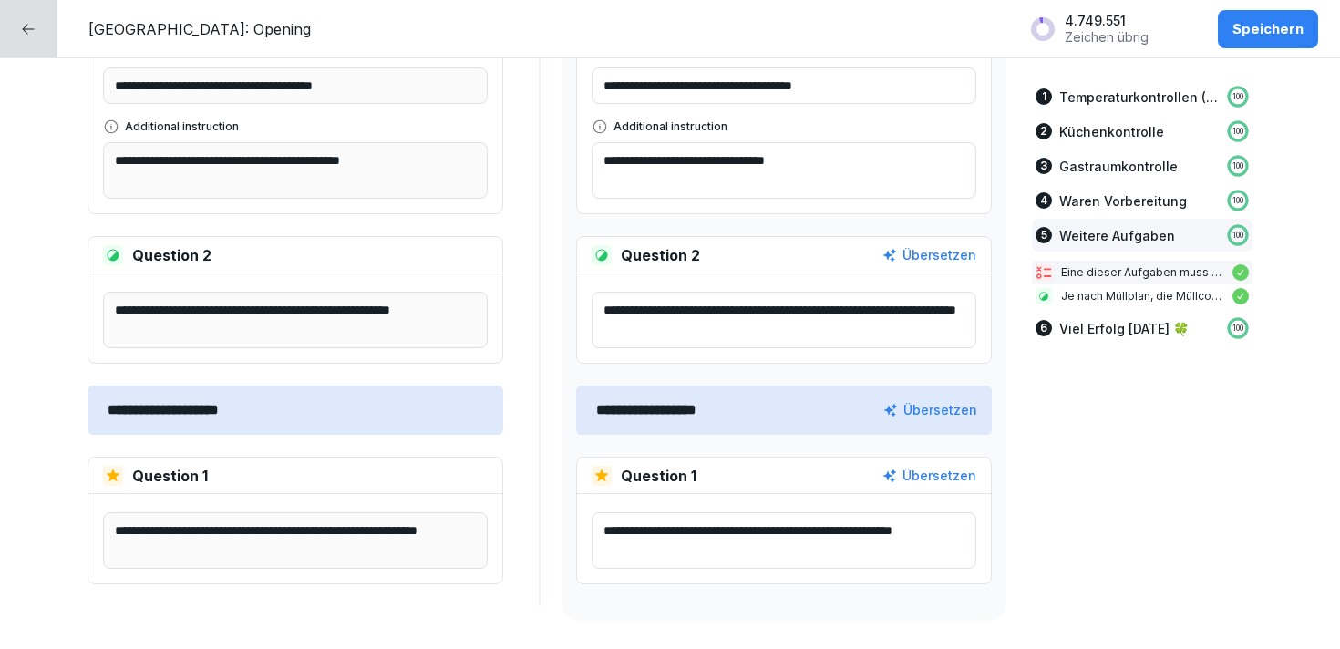
scroll to position [5659, 0]
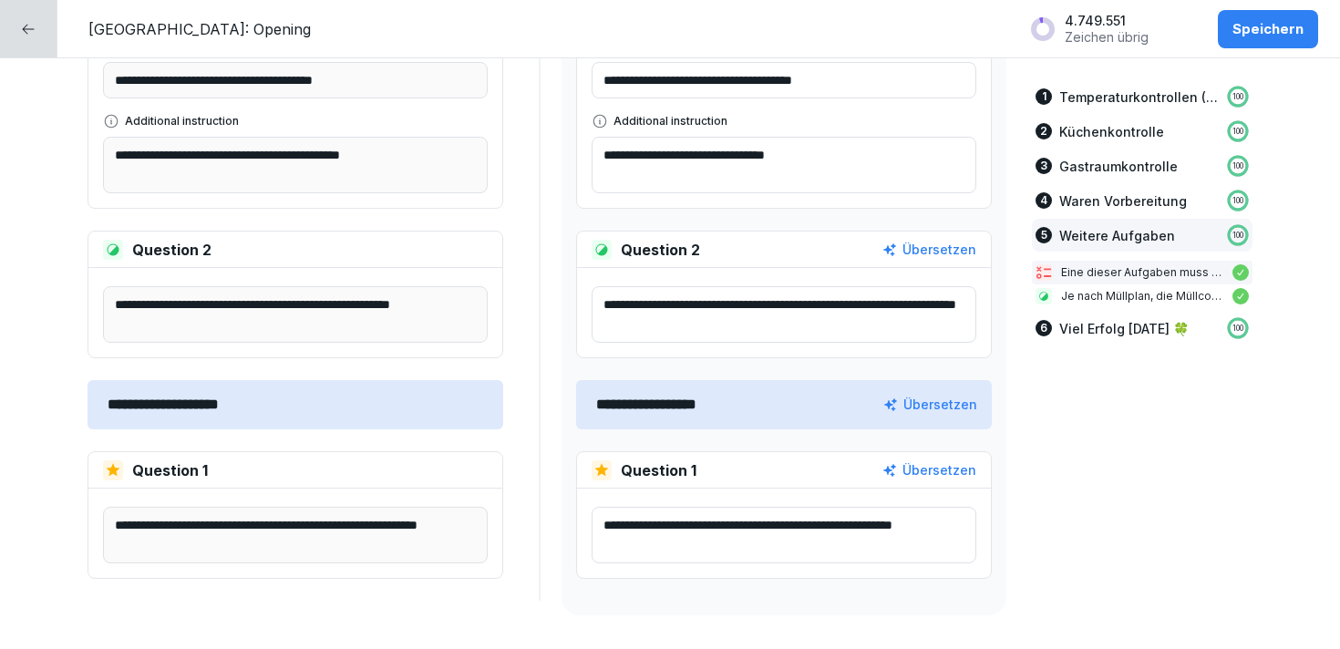
click at [1259, 19] on div "Speichern" at bounding box center [1267, 29] width 71 height 20
click at [18, 35] on div at bounding box center [28, 28] width 57 height 57
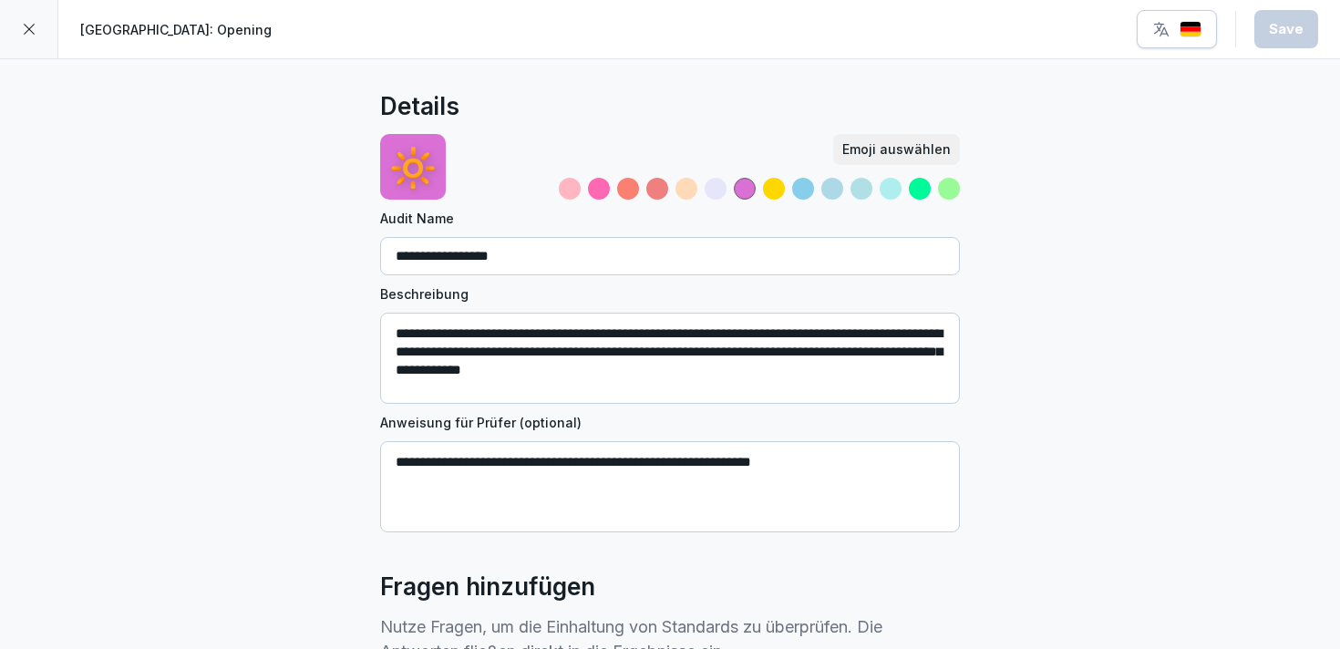
click at [13, 23] on div at bounding box center [29, 29] width 58 height 58
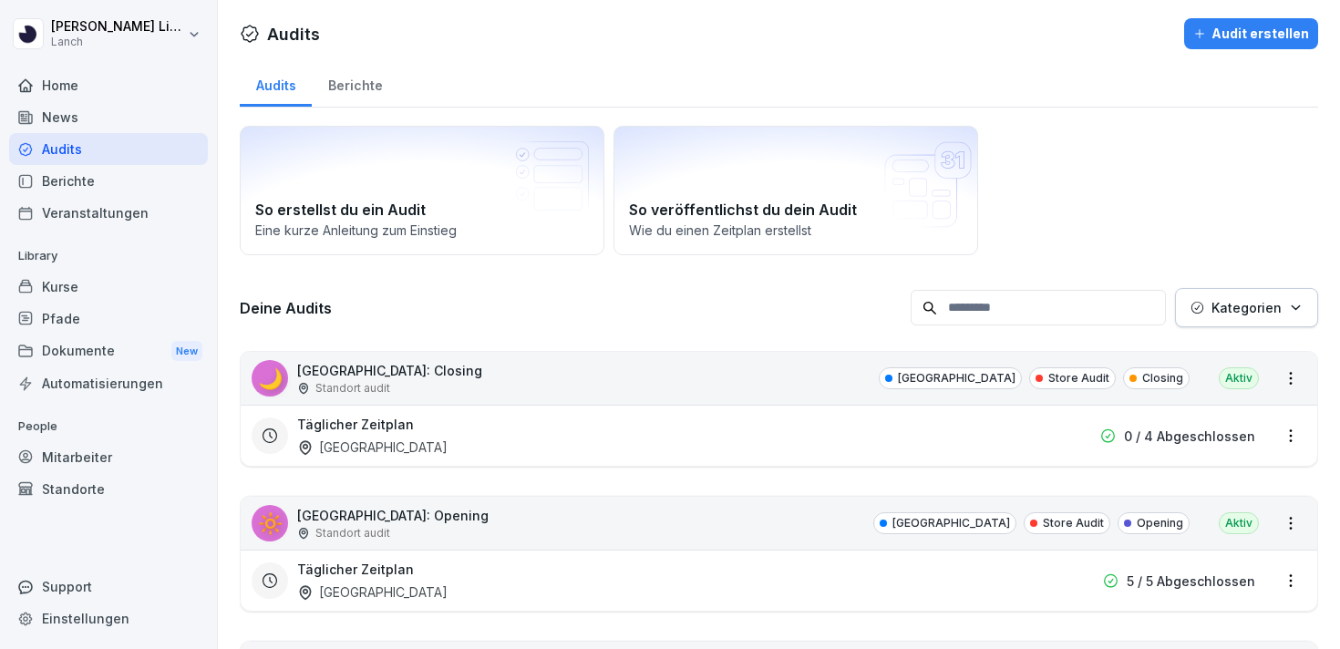
click at [1077, 317] on input at bounding box center [1037, 308] width 255 height 36
type input "****"
click at [459, 416] on div "Jederzeit Zeitplan [GEOGRAPHIC_DATA]" at bounding box center [662, 436] width 730 height 42
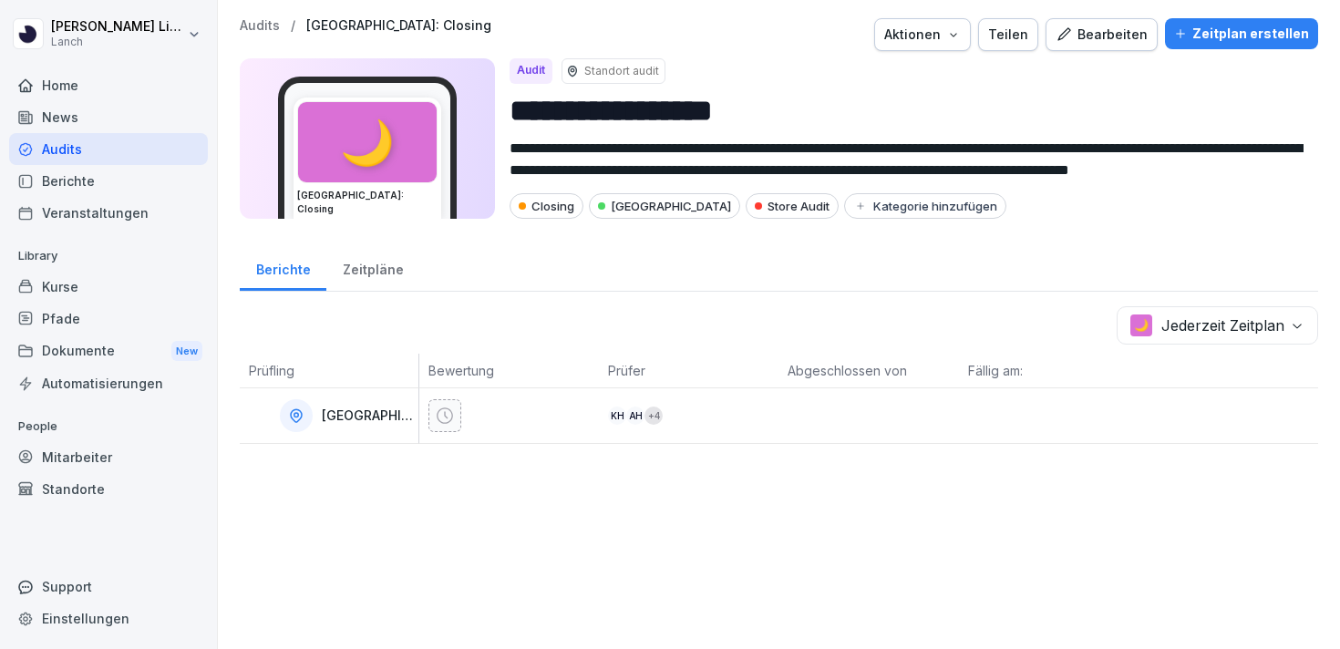
click at [97, 491] on div "Standorte" at bounding box center [108, 489] width 199 height 32
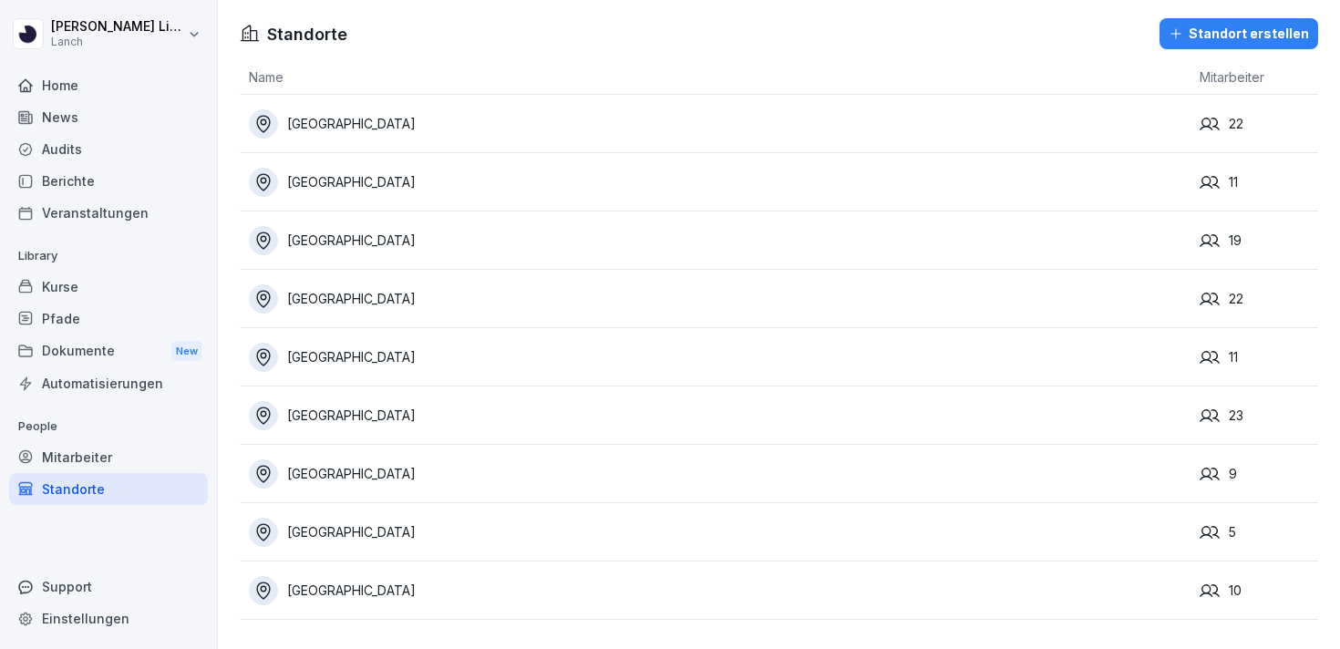
click at [341, 254] on td "[GEOGRAPHIC_DATA]" at bounding box center [715, 240] width 950 height 58
click at [337, 240] on div "[GEOGRAPHIC_DATA]" at bounding box center [719, 240] width 941 height 29
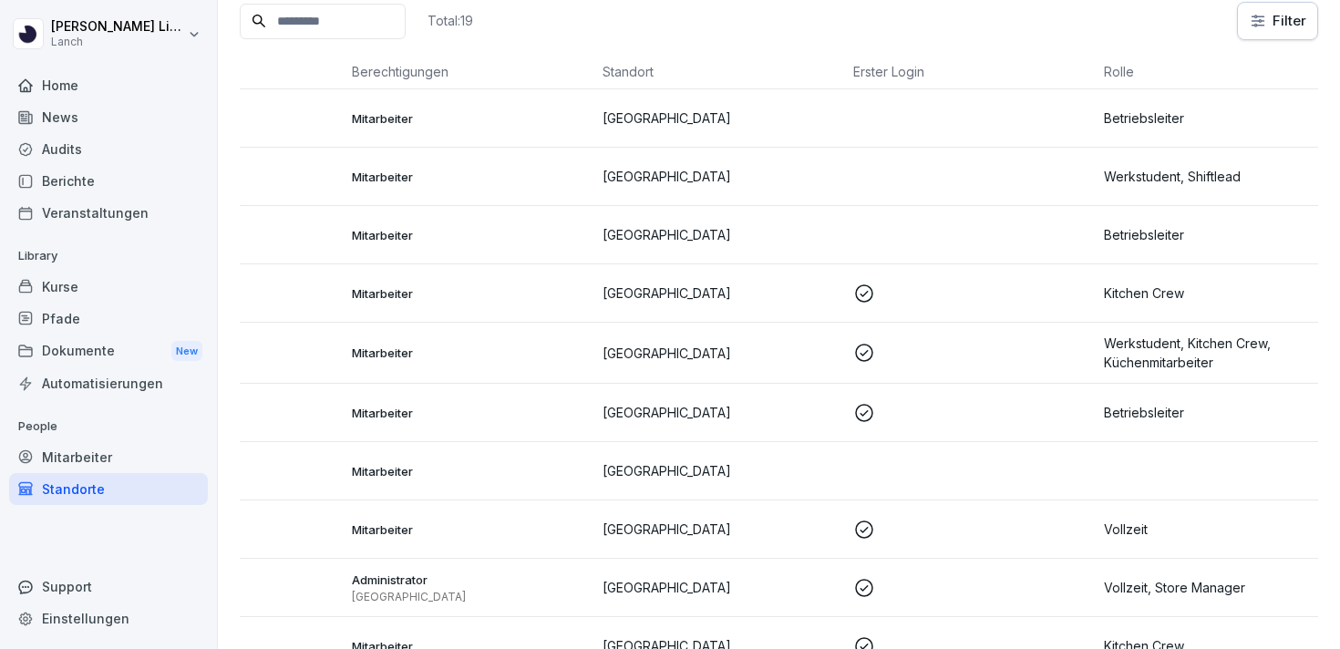
scroll to position [0, 175]
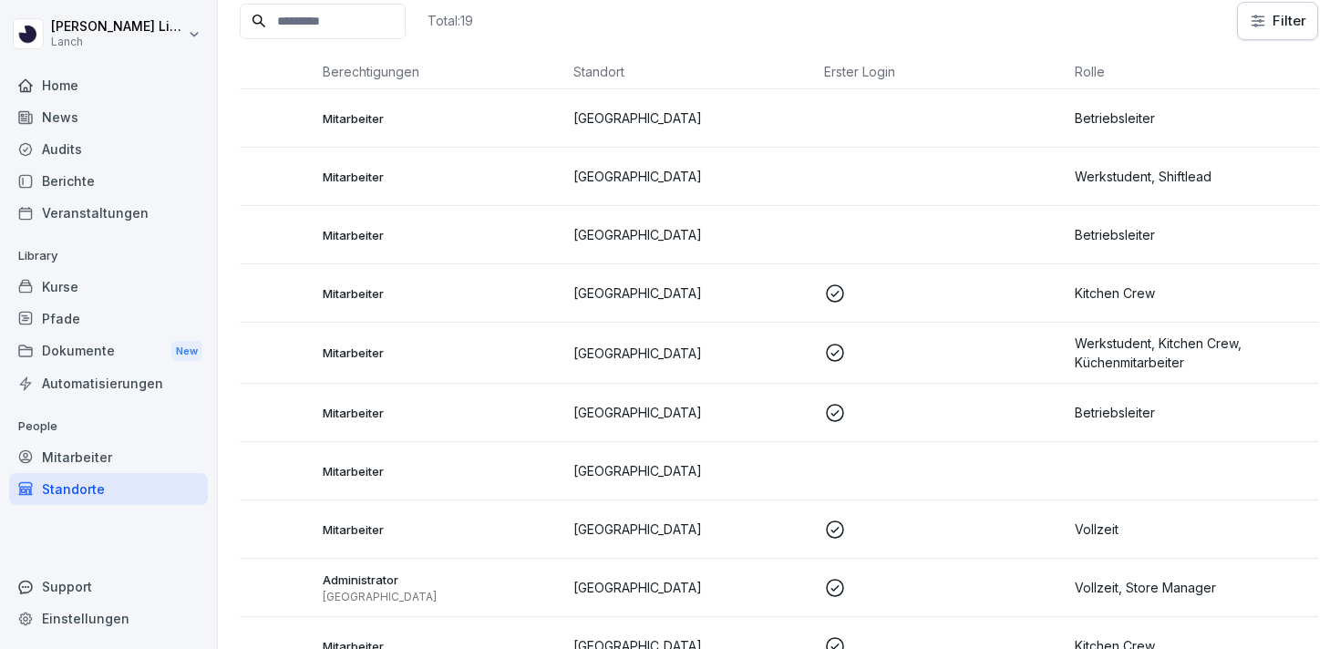
click at [754, 172] on p "[GEOGRAPHIC_DATA]" at bounding box center [691, 176] width 236 height 19
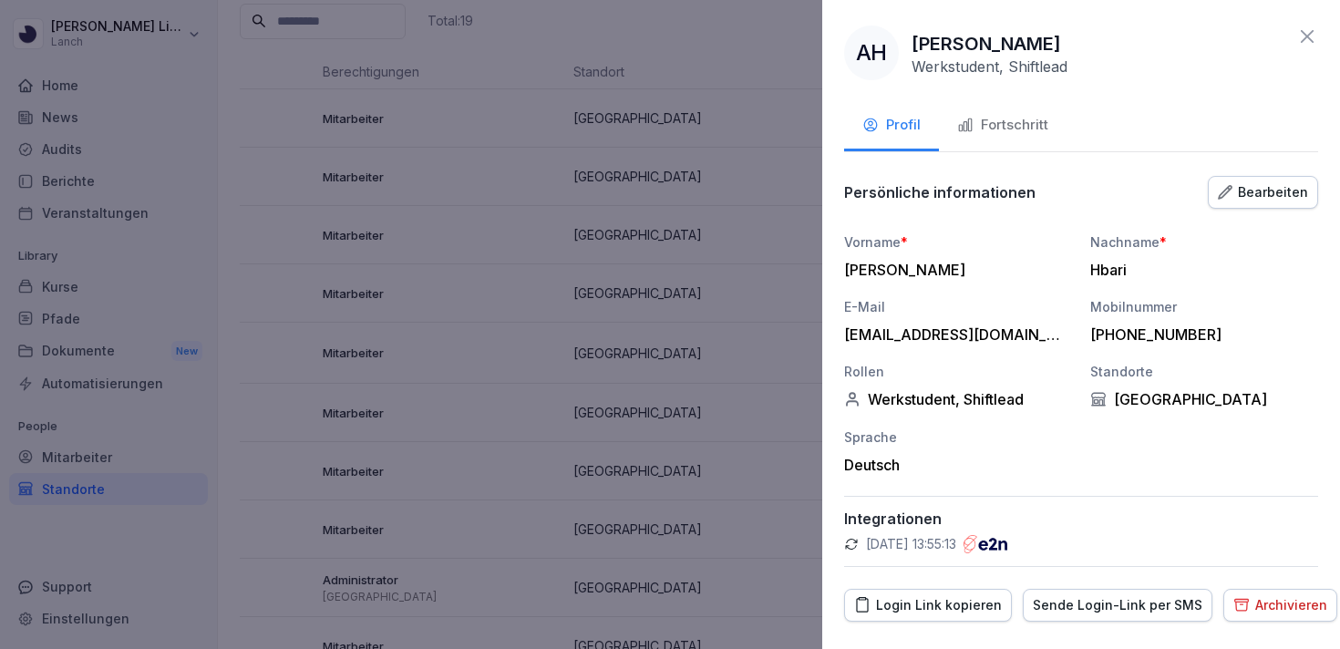
click at [1223, 609] on button "Archivieren" at bounding box center [1280, 605] width 114 height 33
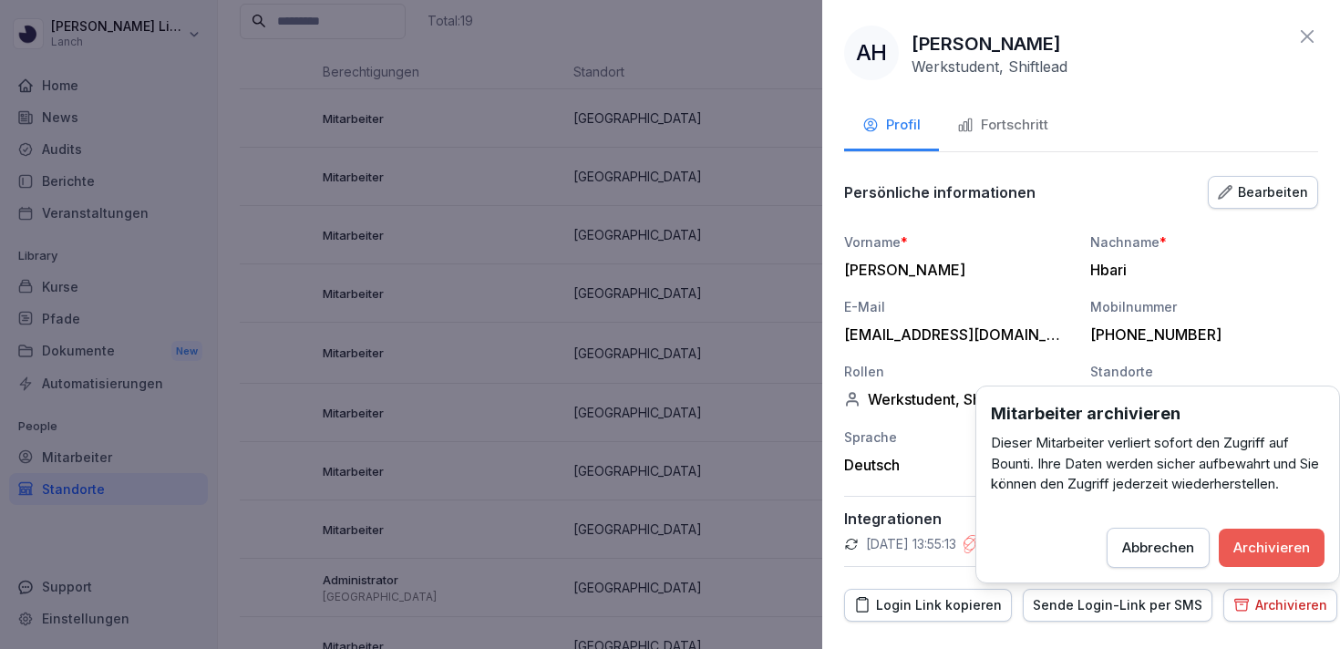
click at [1245, 613] on div "Archivieren" at bounding box center [1280, 605] width 94 height 20
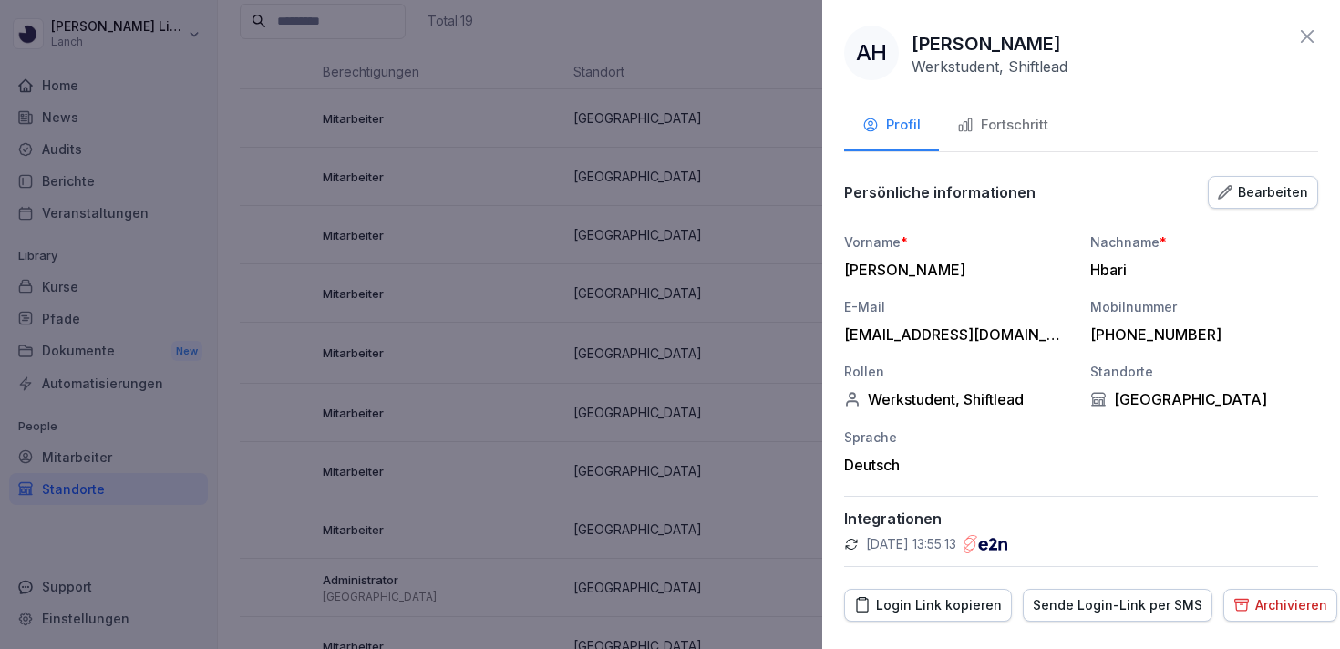
click at [1250, 615] on button "Archivieren" at bounding box center [1280, 605] width 114 height 33
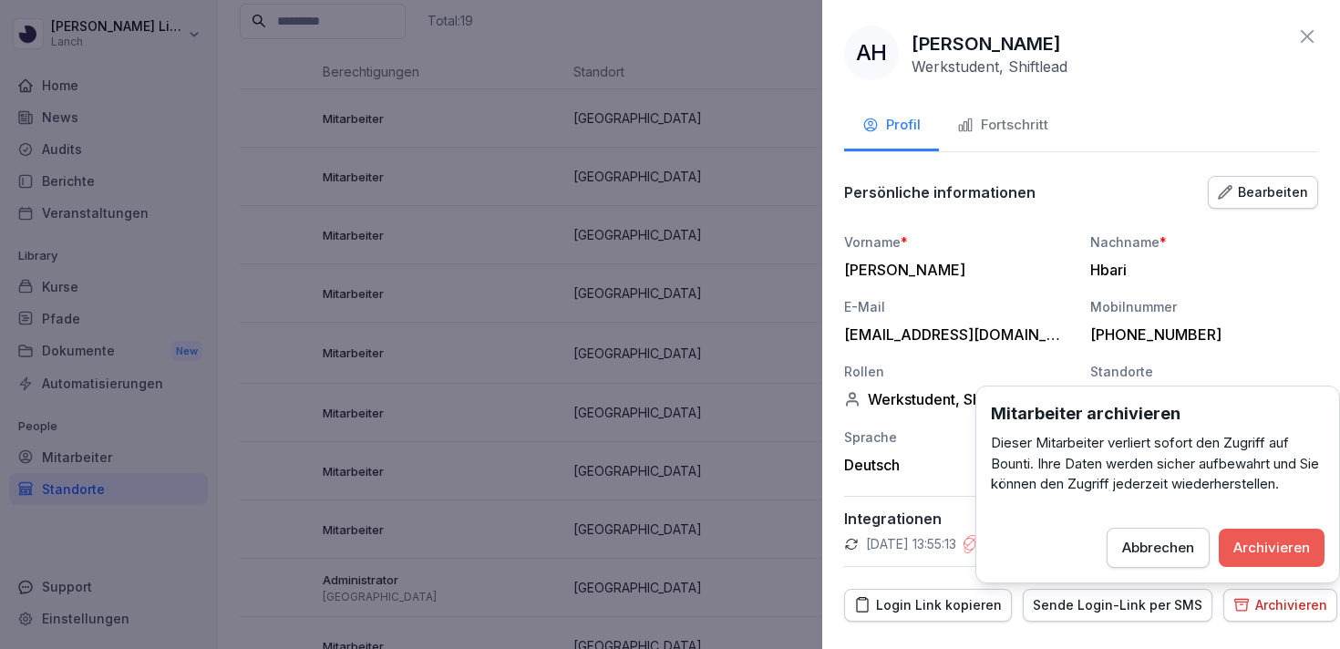
click at [1292, 547] on div "Archivieren" at bounding box center [1271, 548] width 77 height 20
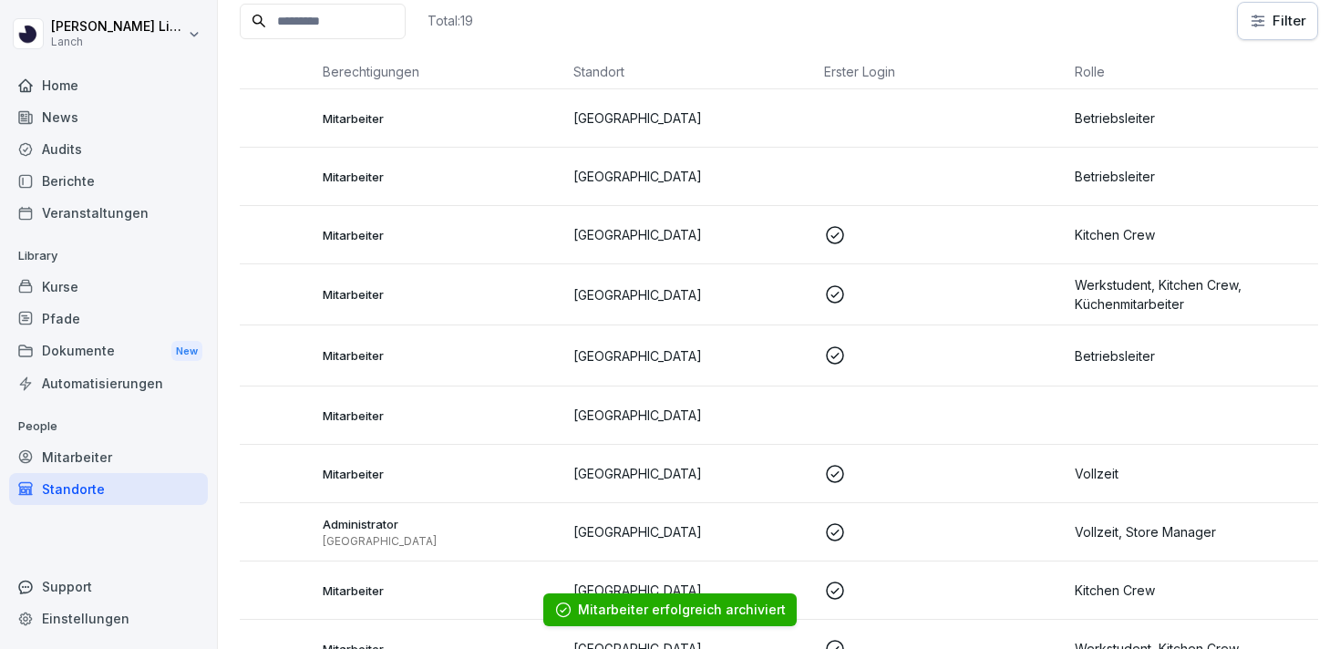
click at [1093, 134] on td "Betriebsleiter" at bounding box center [1192, 118] width 251 height 58
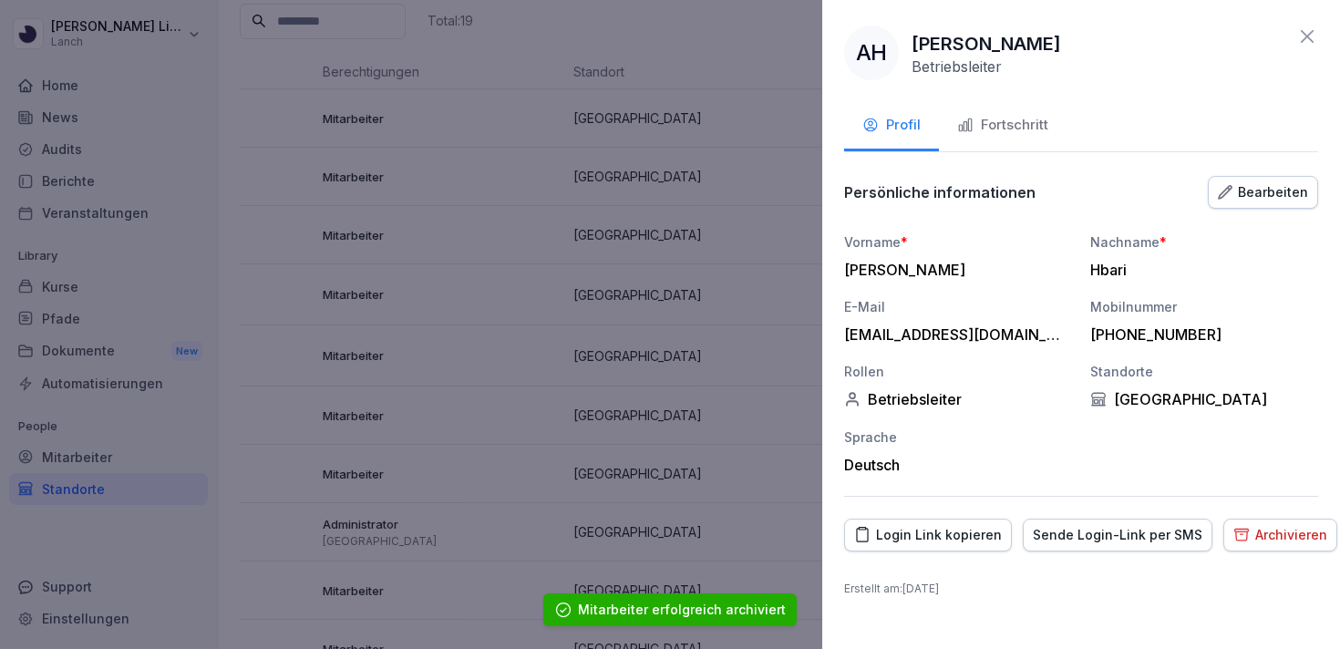
click at [1231, 208] on div "Persönliche informationen Bearbeiten" at bounding box center [1081, 192] width 474 height 36
click at [1231, 205] on button "Bearbeiten" at bounding box center [1262, 192] width 110 height 33
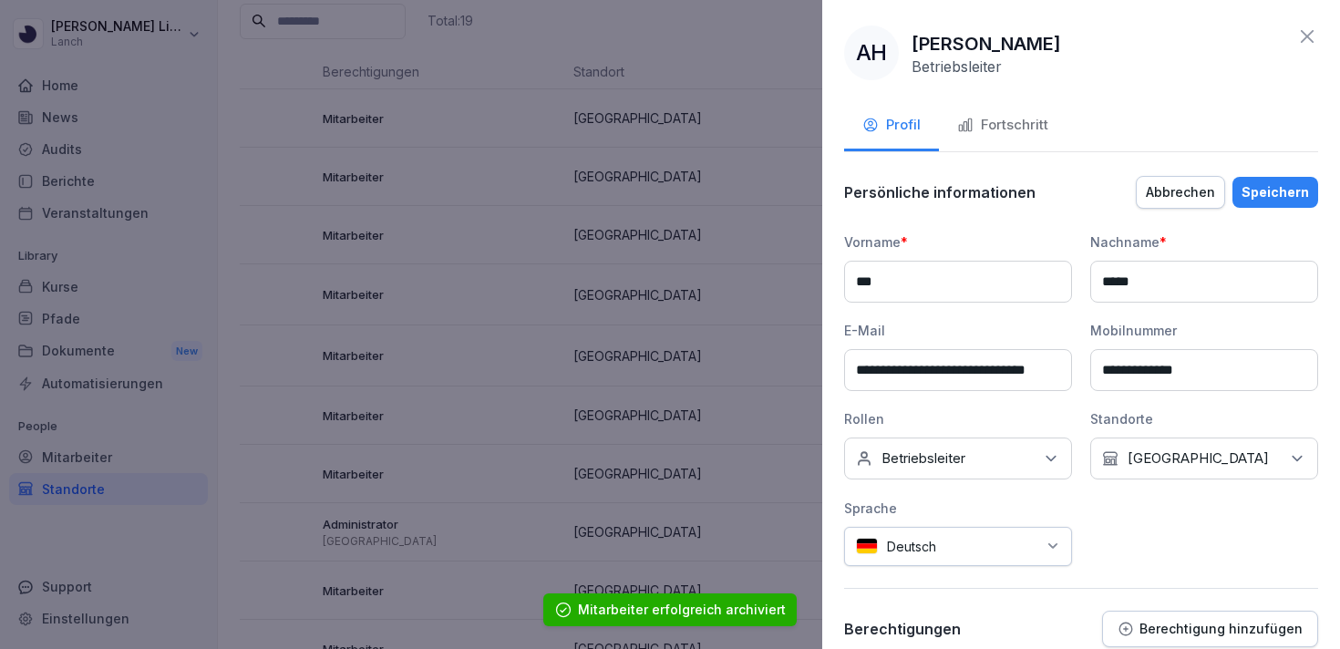
click at [931, 451] on p "Betriebsleiter" at bounding box center [923, 458] width 84 height 18
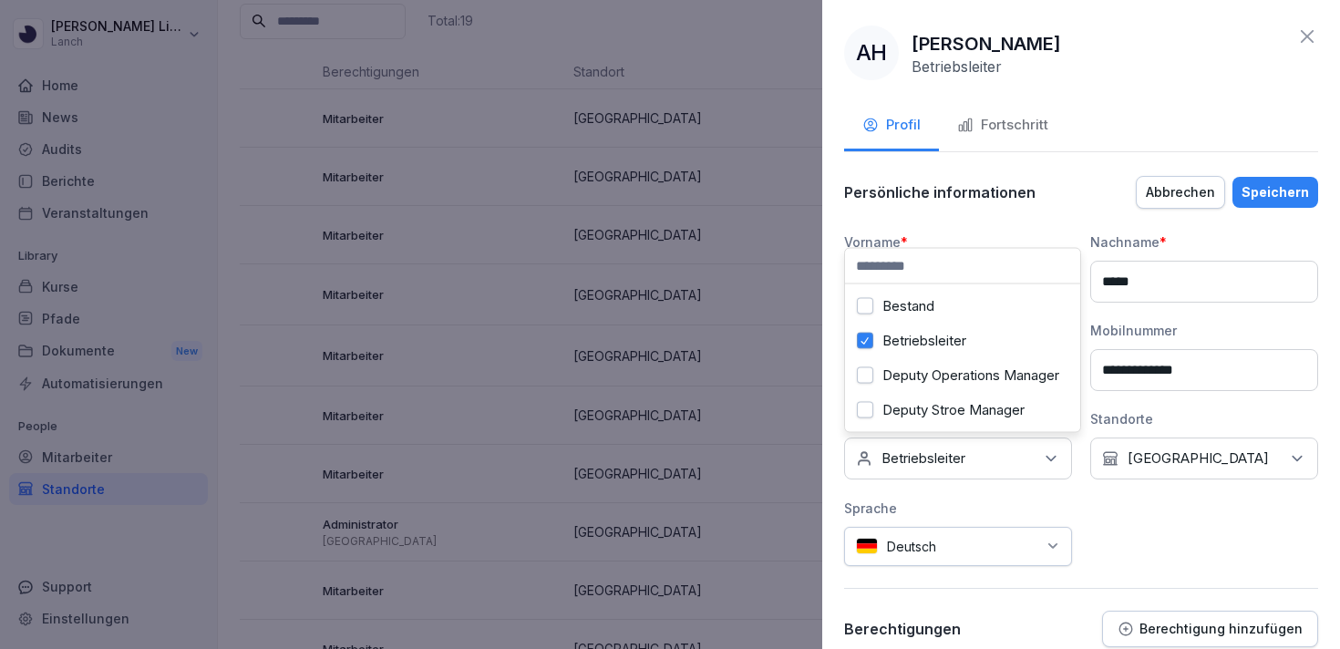
click at [932, 337] on label "Betriebsleiter" at bounding box center [924, 341] width 84 height 16
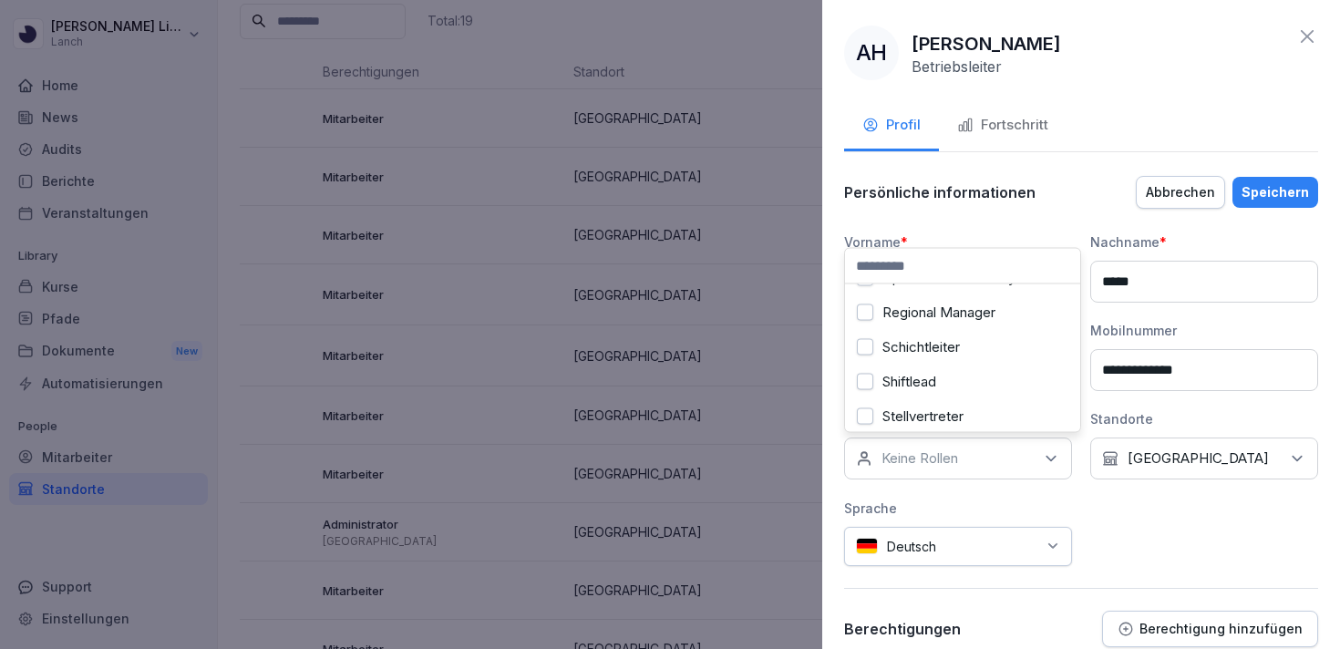
scroll to position [347, 0]
click at [933, 344] on label "Schichtleiter" at bounding box center [920, 340] width 77 height 16
click at [928, 361] on div "Shiftlead" at bounding box center [962, 374] width 226 height 35
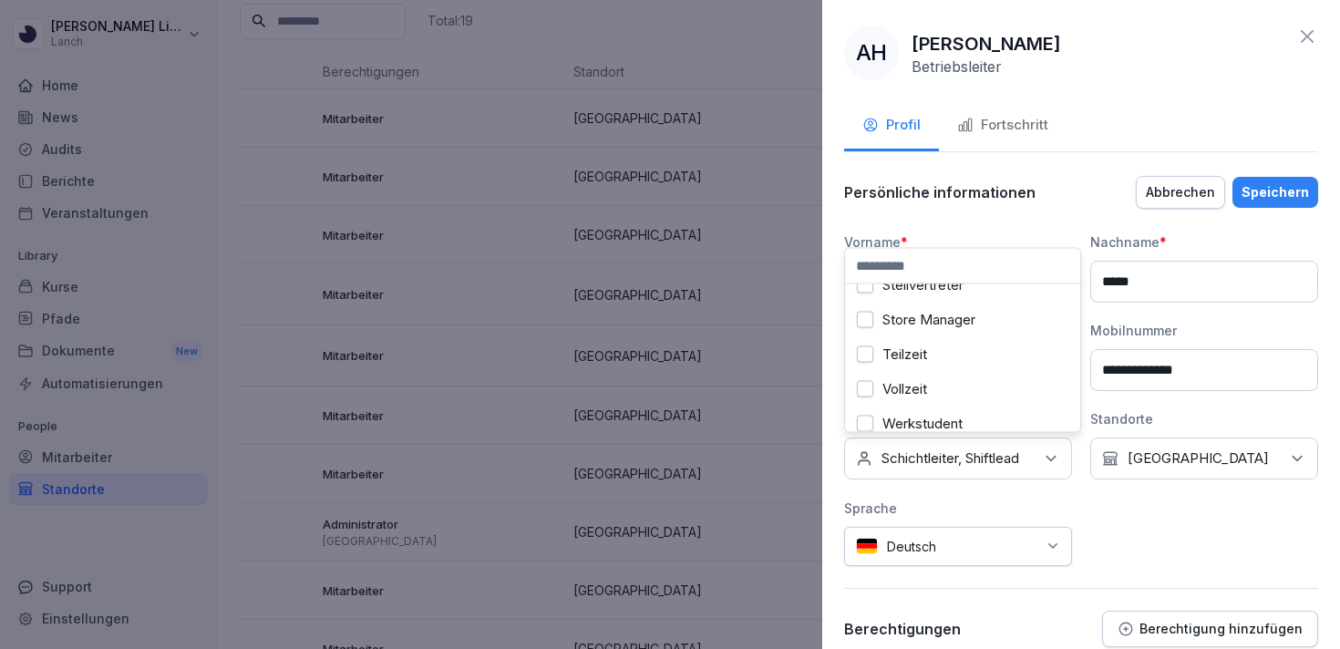
scroll to position [485, 0]
click at [934, 374] on div "Vollzeit" at bounding box center [962, 375] width 226 height 35
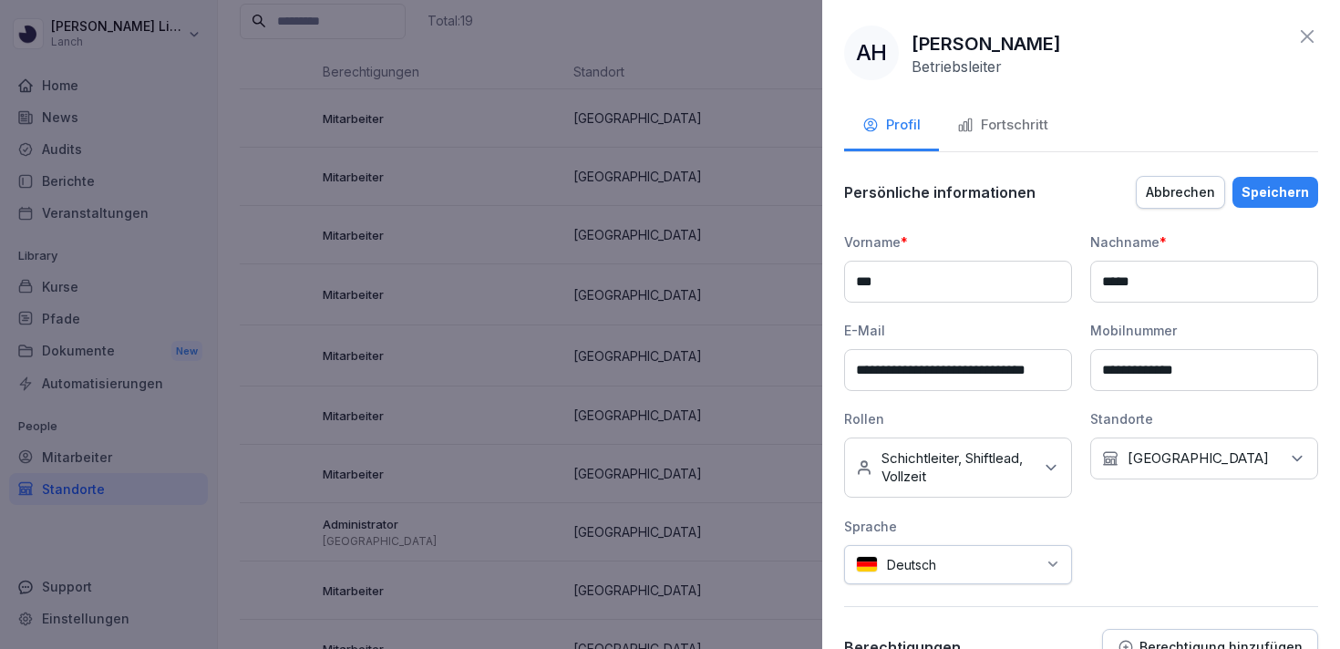
click at [1284, 192] on div "Speichern" at bounding box center [1274, 192] width 67 height 20
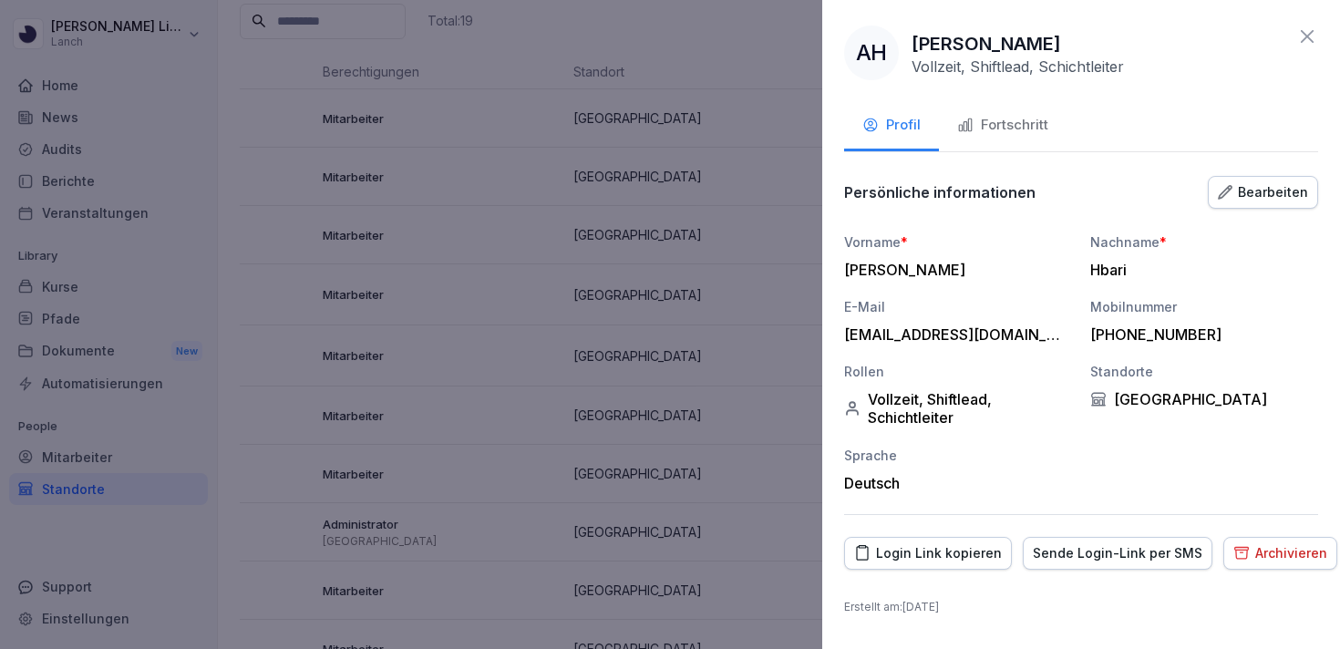
click at [1309, 39] on icon at bounding box center [1306, 36] width 13 height 13
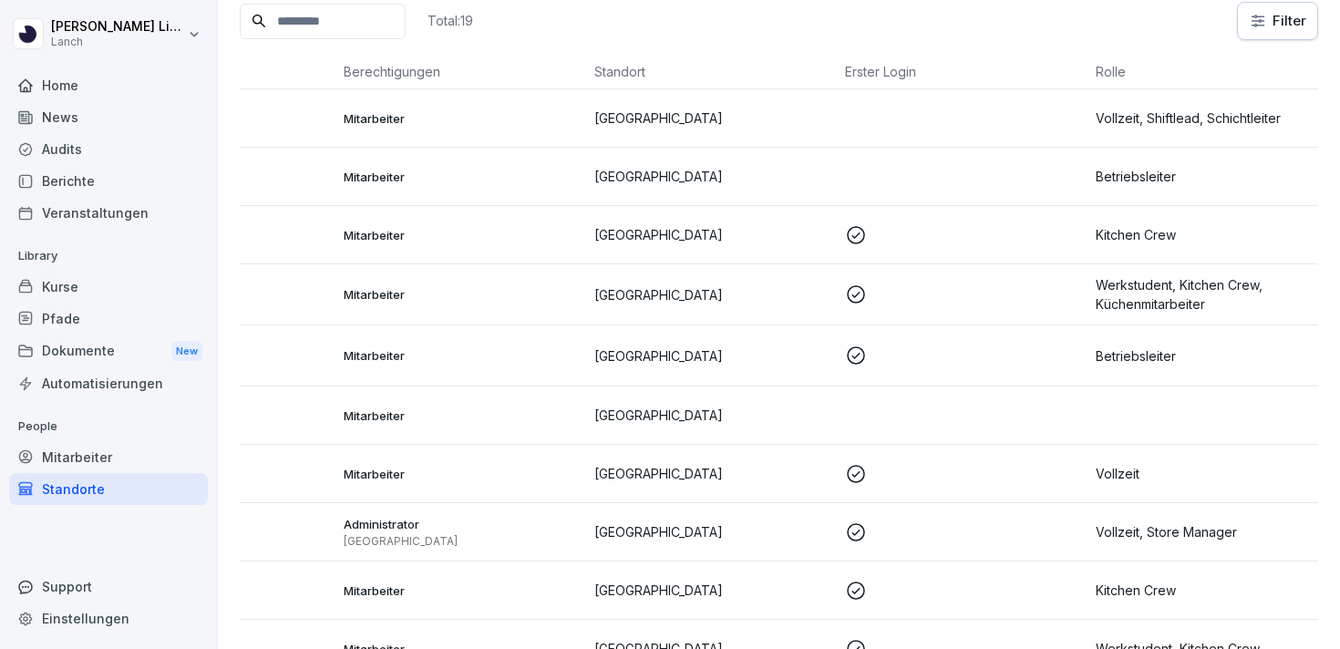
scroll to position [0, 0]
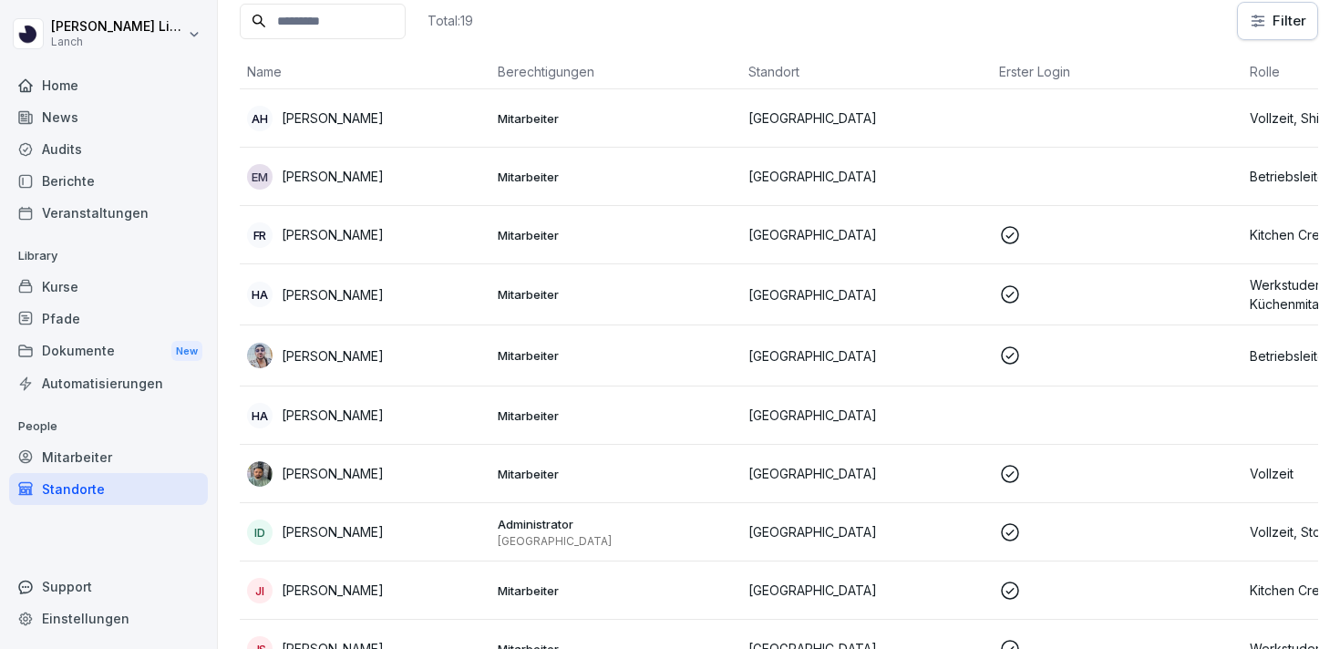
click at [624, 159] on td "Mitarbeiter" at bounding box center [615, 177] width 251 height 58
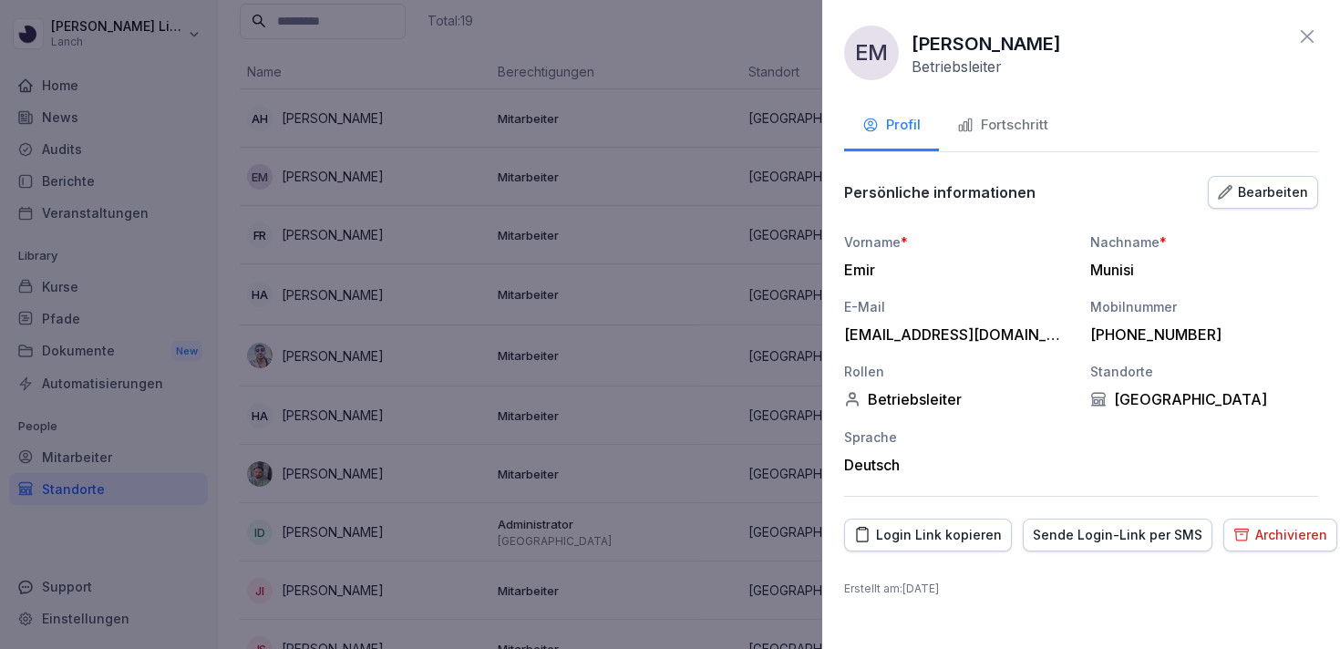
click at [755, 247] on div at bounding box center [670, 324] width 1340 height 649
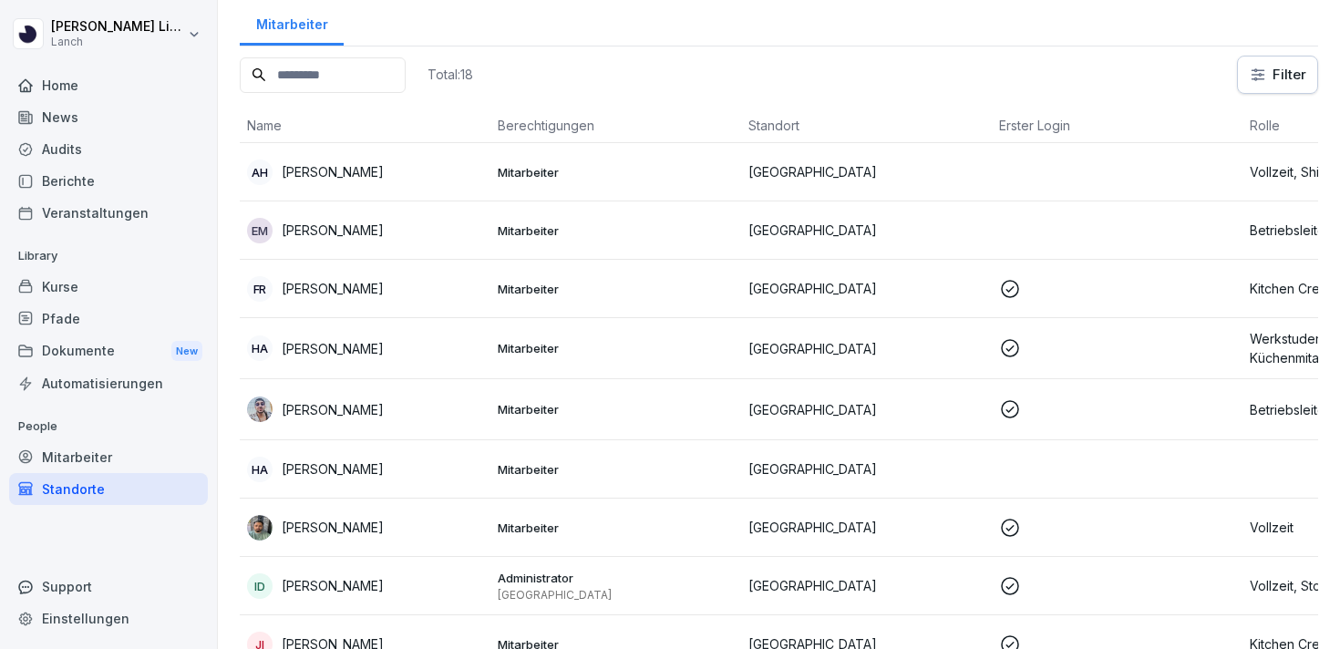
scroll to position [83, 0]
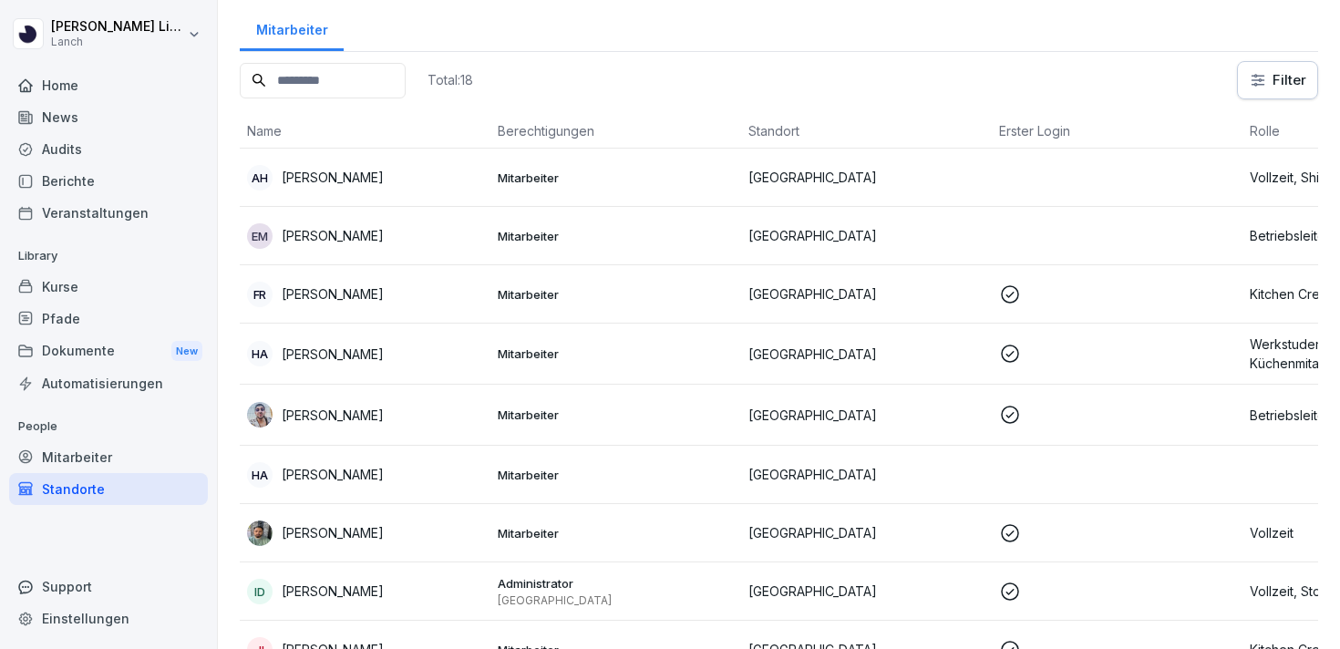
click at [397, 246] on div "EM Emir Munisi" at bounding box center [365, 236] width 236 height 26
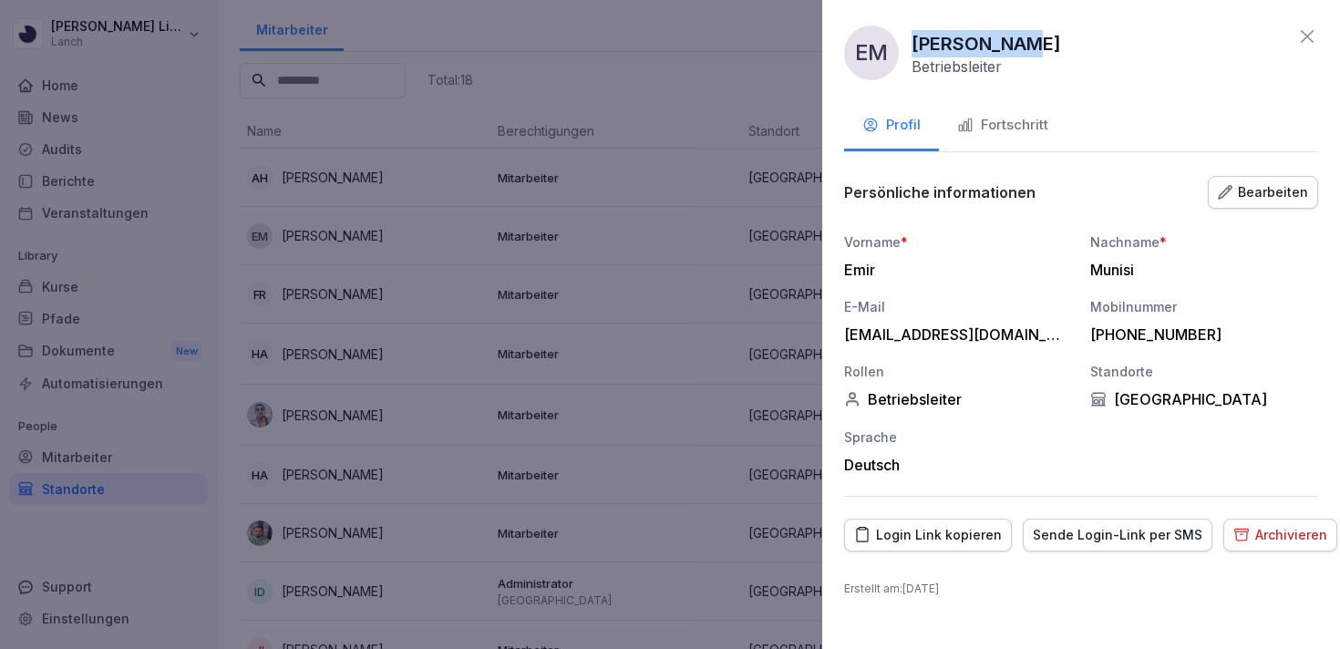
drag, startPoint x: 1023, startPoint y: 49, endPoint x: 914, endPoint y: 49, distance: 109.3
click at [914, 49] on div "EM Emir Munisi Betriebsleiter" at bounding box center [1081, 53] width 474 height 55
copy p "[PERSON_NAME]"
click at [1238, 526] on div "Archivieren" at bounding box center [1280, 535] width 94 height 20
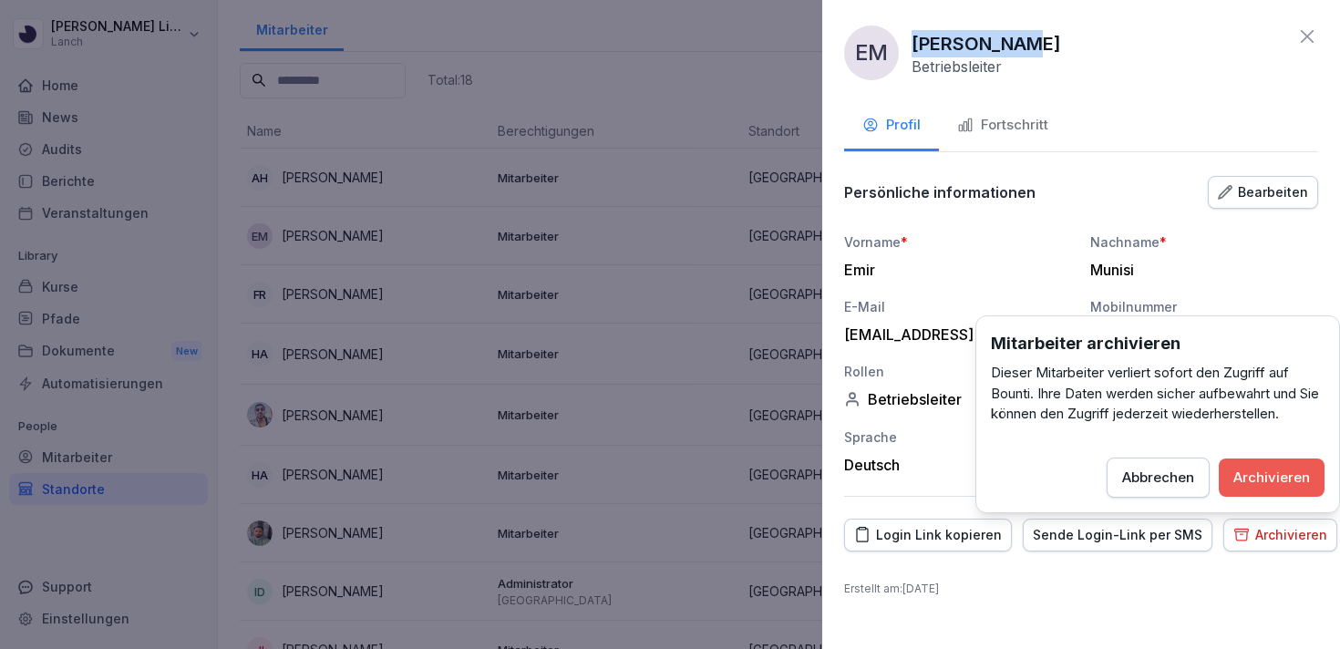
click at [1261, 477] on div "Archivieren" at bounding box center [1271, 477] width 77 height 20
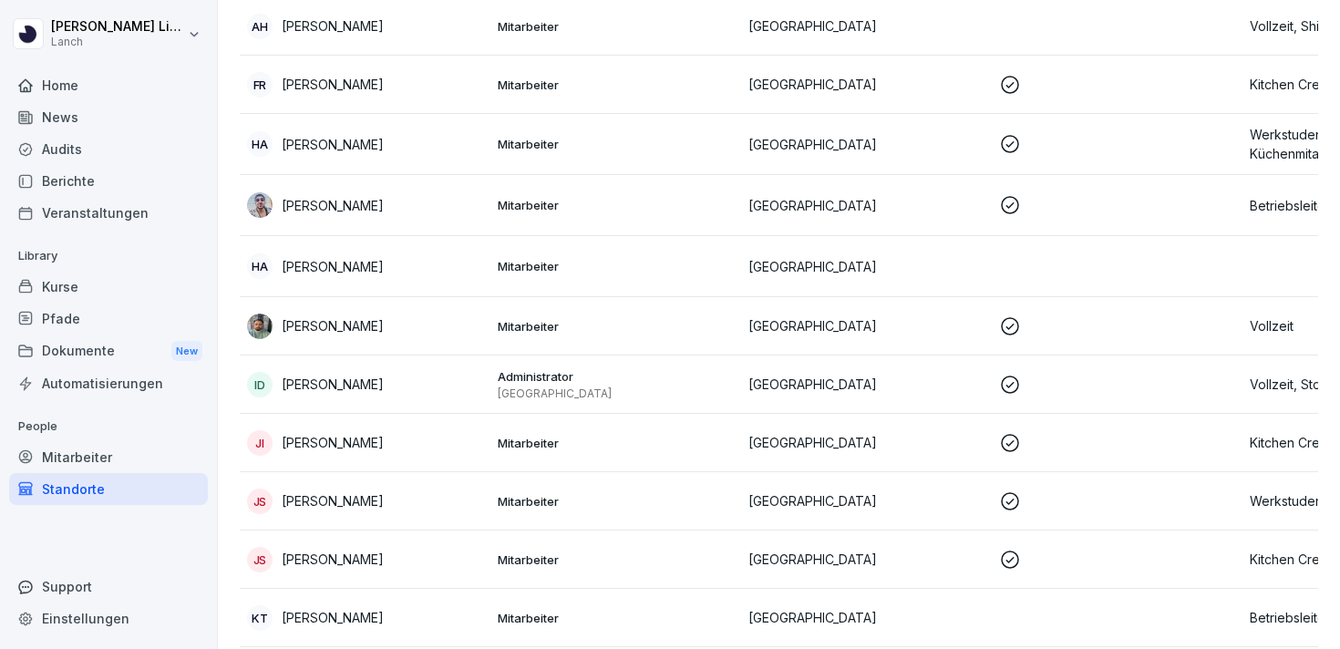
scroll to position [0, 175]
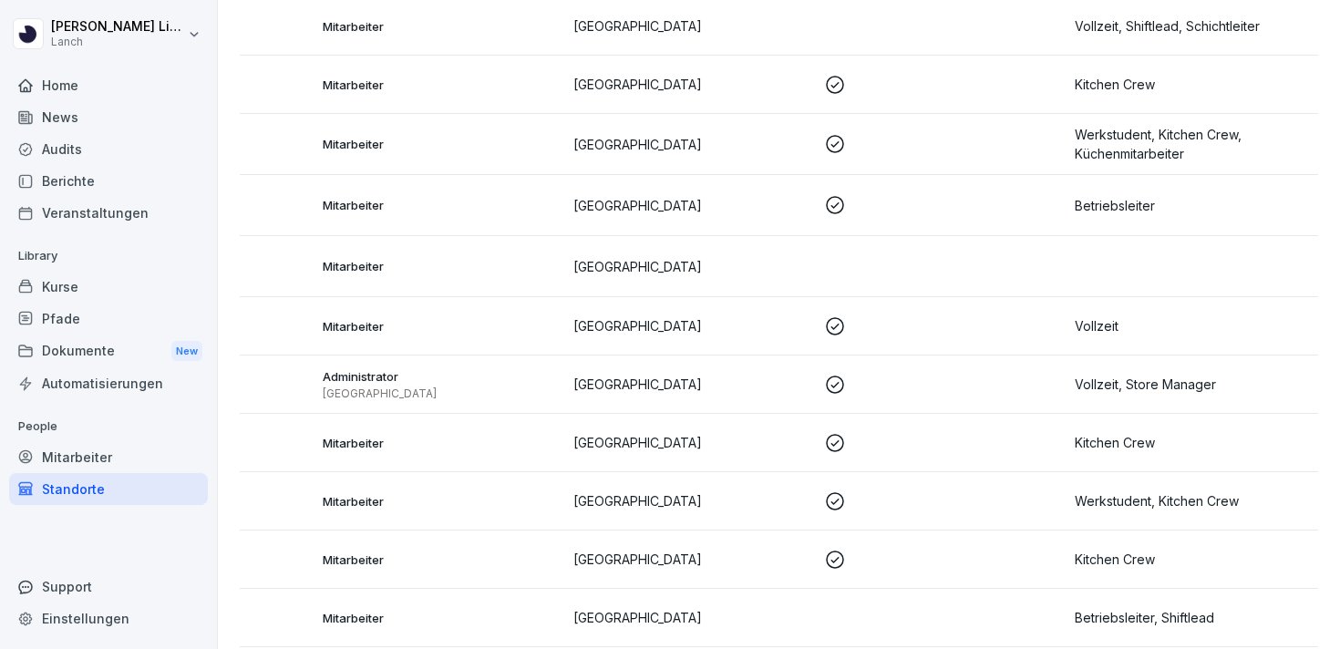
click at [757, 273] on p "[GEOGRAPHIC_DATA]" at bounding box center [691, 266] width 236 height 19
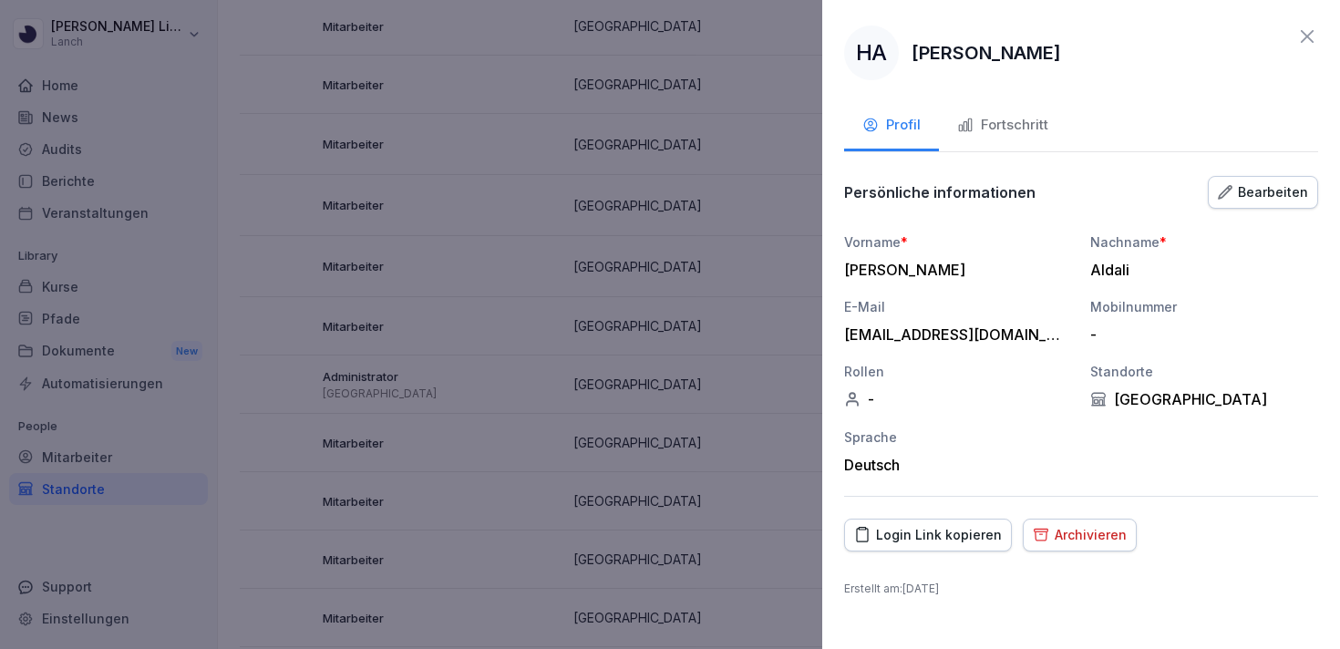
click at [798, 409] on div at bounding box center [670, 324] width 1340 height 649
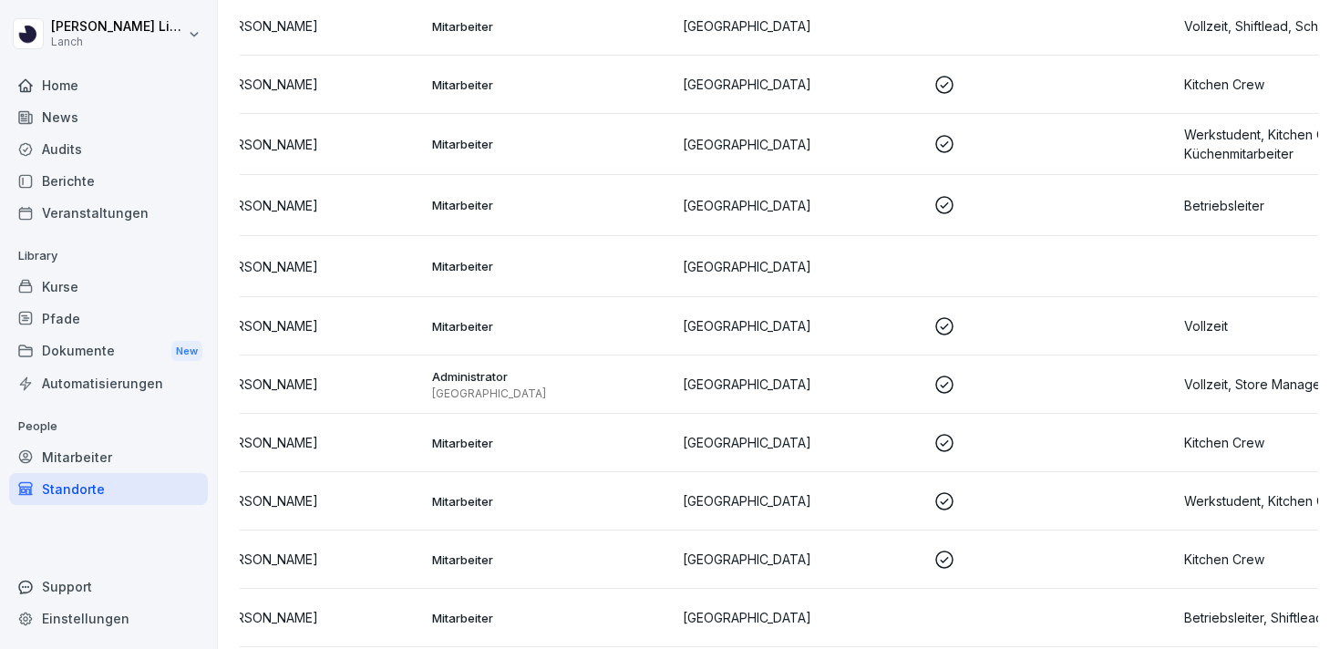
scroll to position [0, 0]
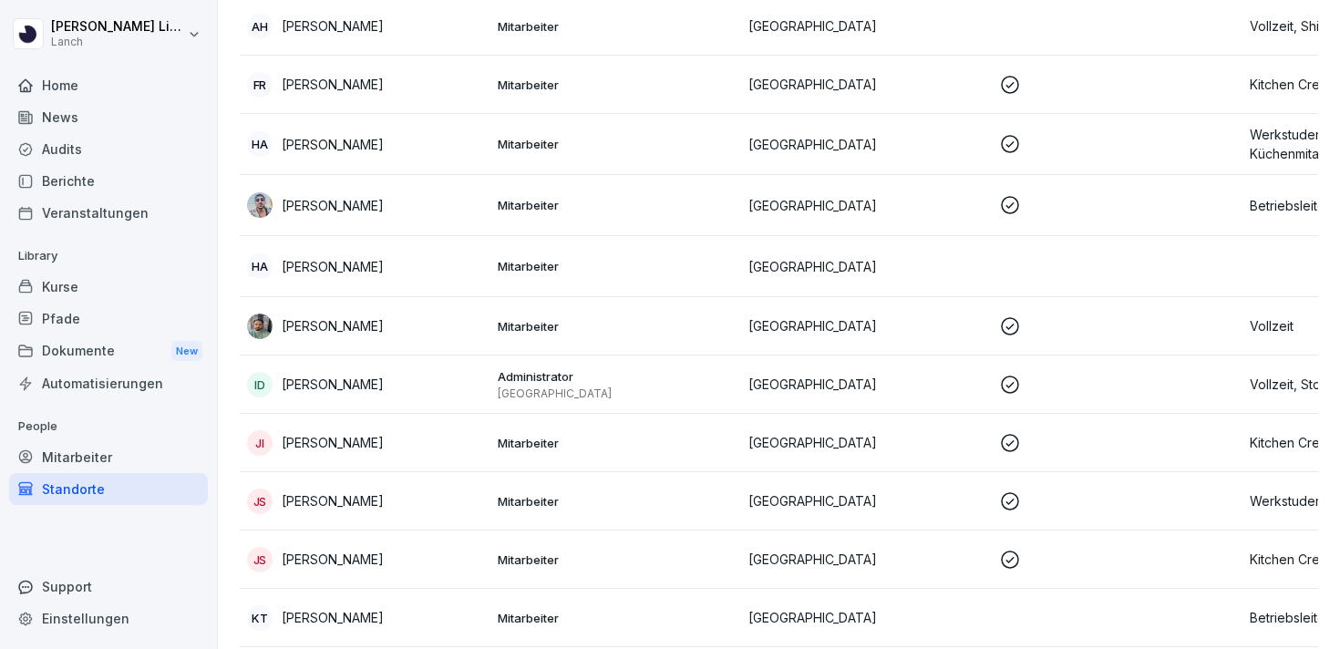
click at [709, 330] on p "Mitarbeiter" at bounding box center [616, 326] width 236 height 16
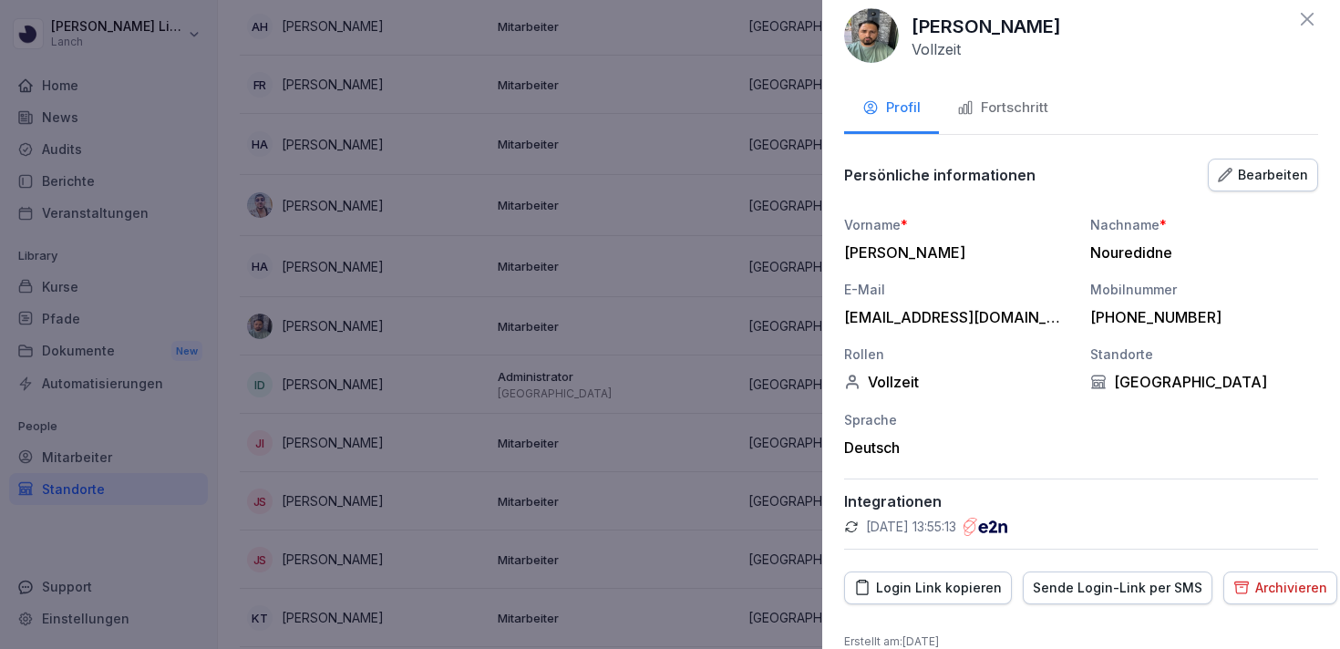
scroll to position [20, 0]
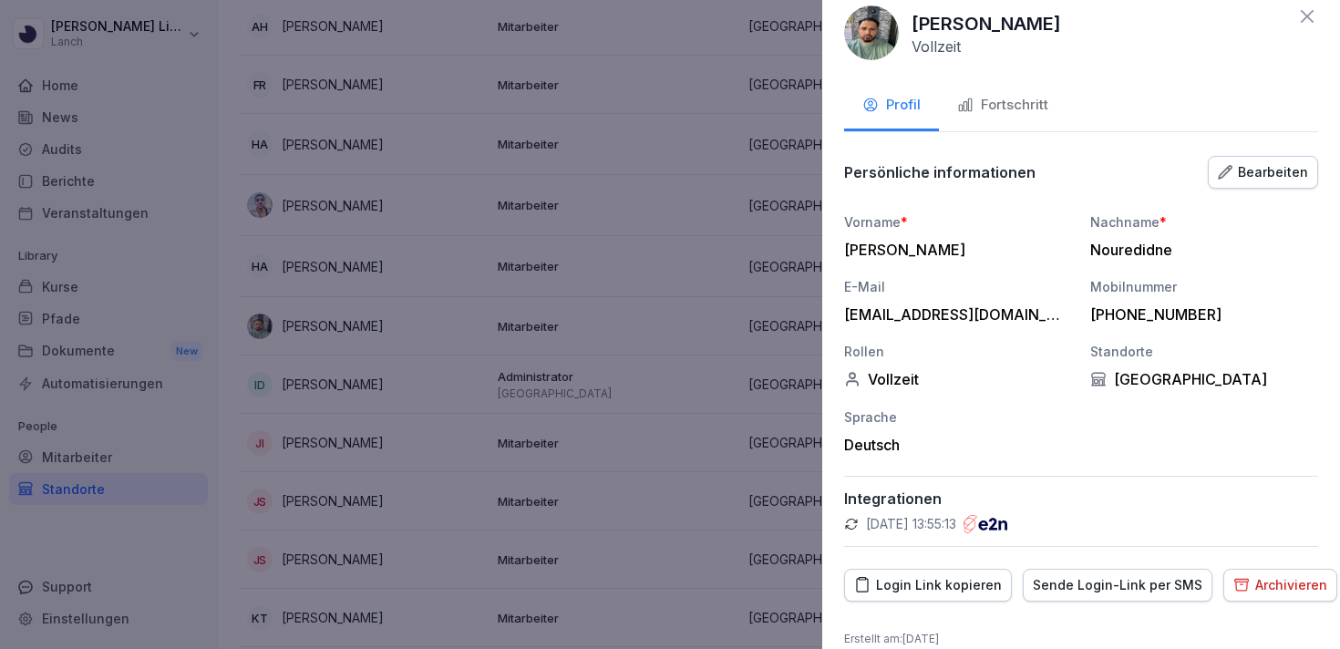
click at [1257, 183] on button "Bearbeiten" at bounding box center [1262, 172] width 110 height 33
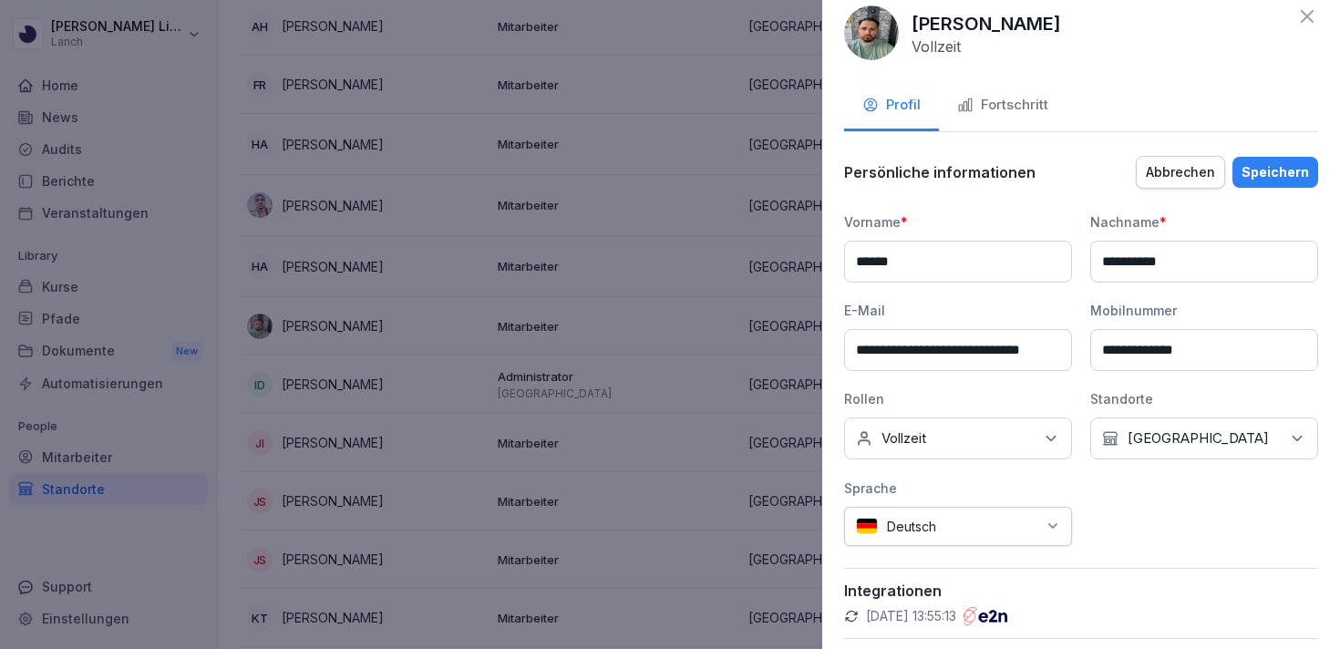
click at [937, 426] on div "Keine Rollen Vollzeit" at bounding box center [958, 438] width 228 height 42
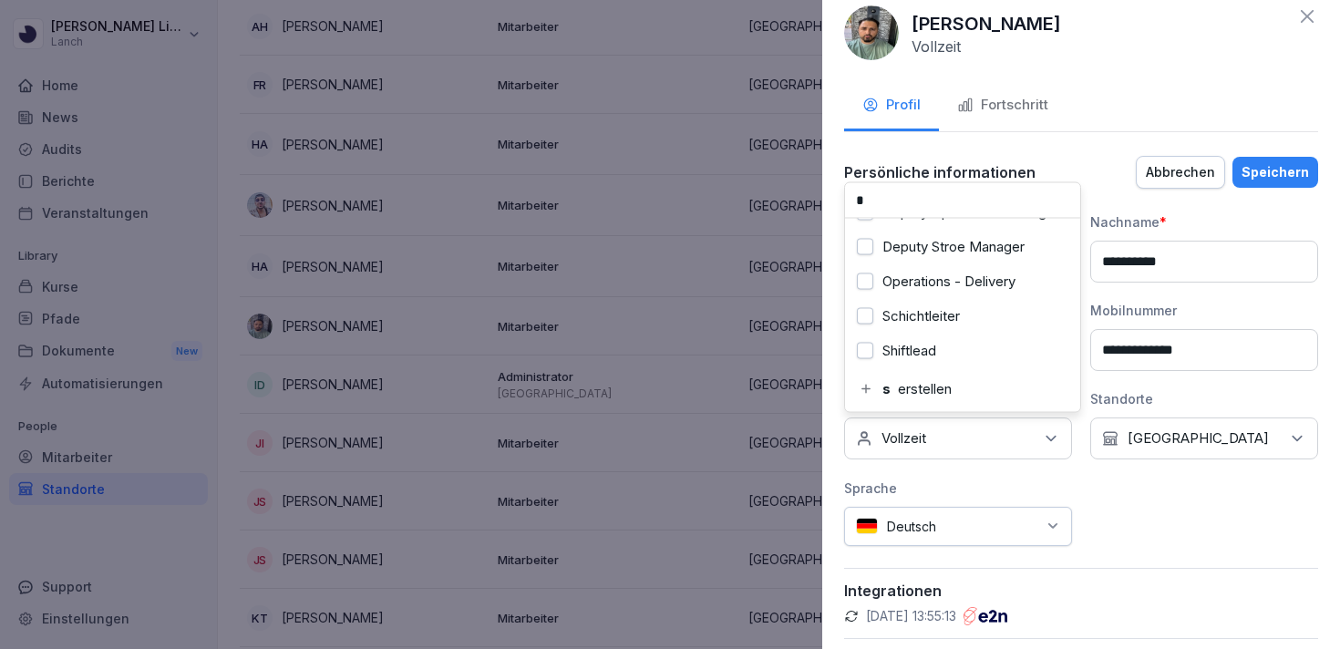
scroll to position [131, 0]
type input "*"
click at [957, 283] on label "Schichtleiter" at bounding box center [920, 282] width 77 height 16
click at [951, 305] on div "Shiftlead" at bounding box center [962, 317] width 226 height 35
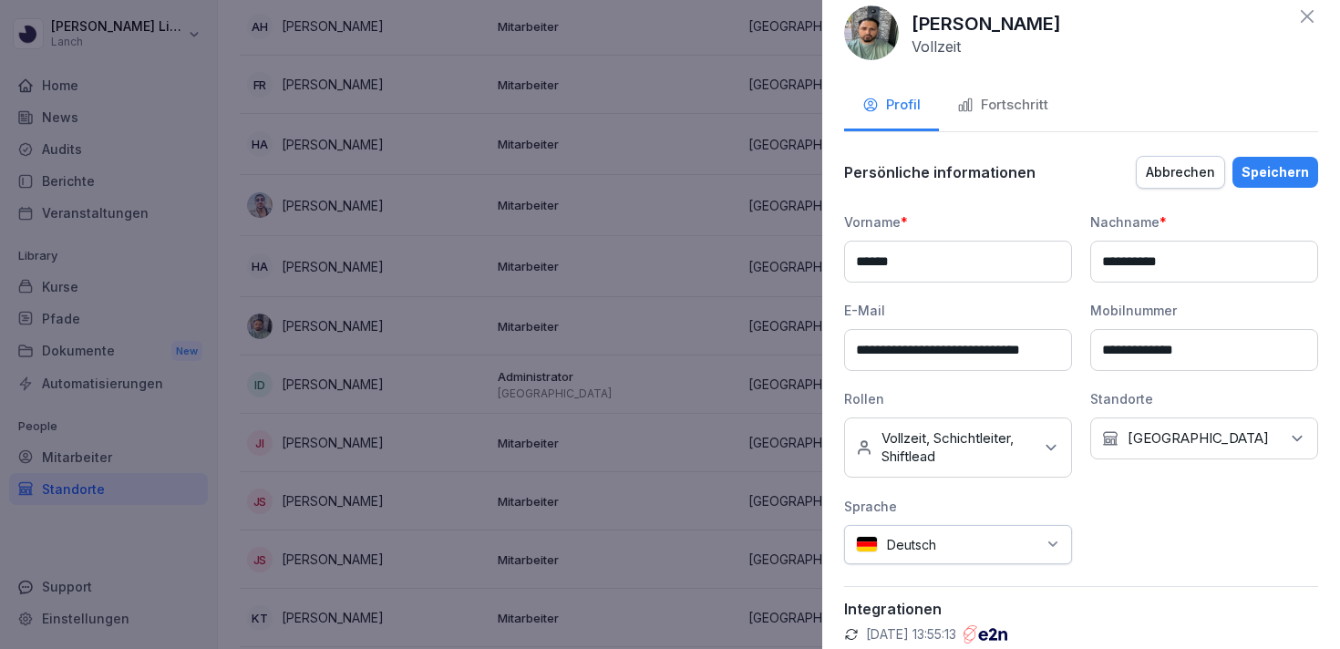
click at [1307, 181] on button "Speichern" at bounding box center [1275, 172] width 86 height 31
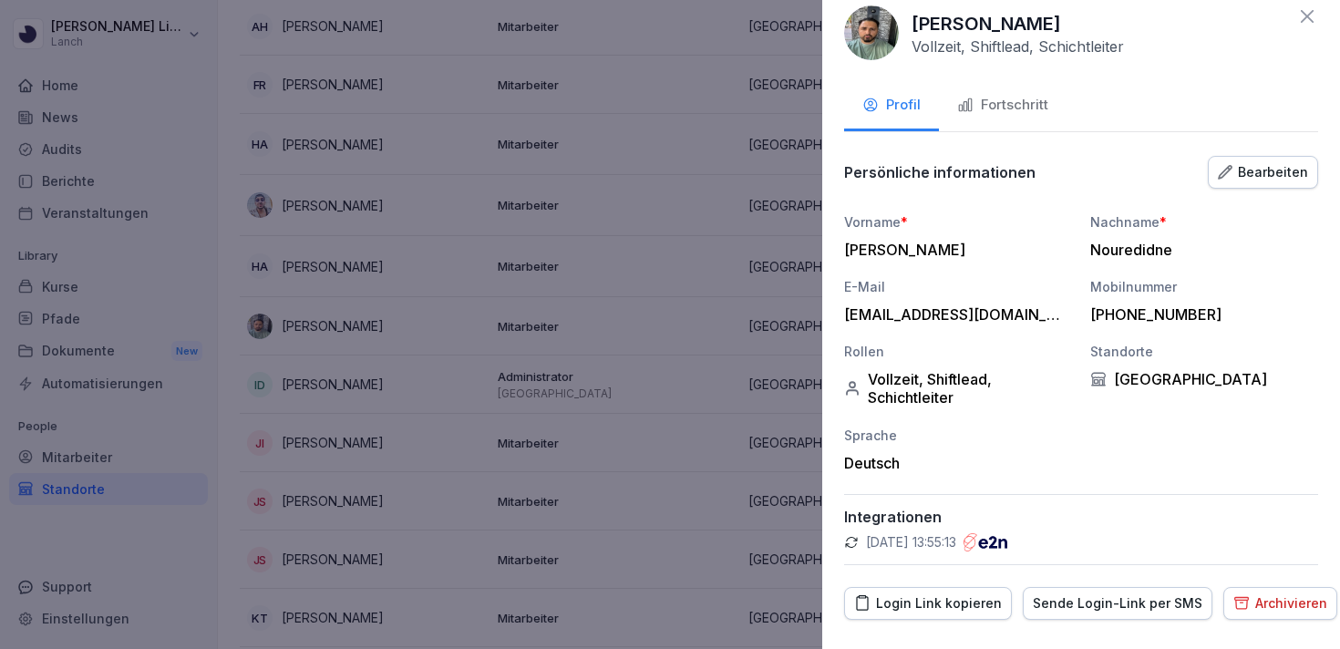
click at [943, 390] on div "Vollzeit, Shiftlead, Schichtleiter" at bounding box center [958, 388] width 228 height 36
click at [1262, 169] on div "Bearbeiten" at bounding box center [1262, 172] width 90 height 20
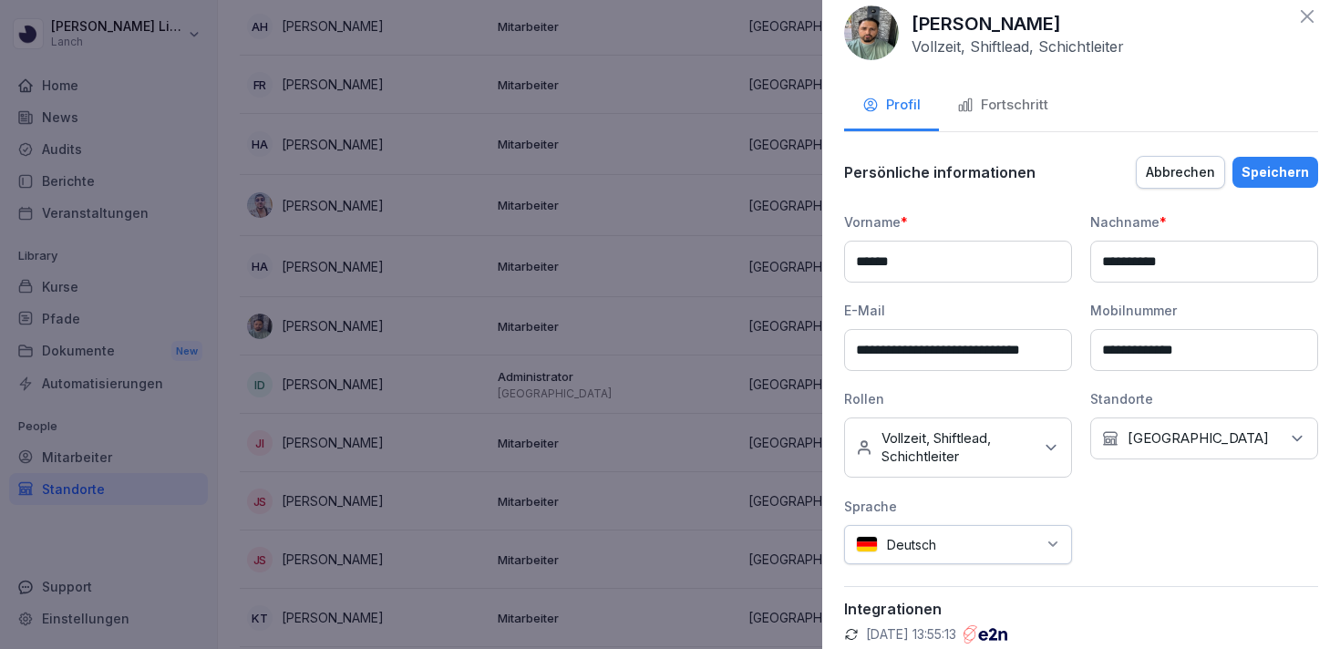
click at [950, 432] on p "Vollzeit, Shiftlead, Schichtleiter" at bounding box center [956, 447] width 151 height 36
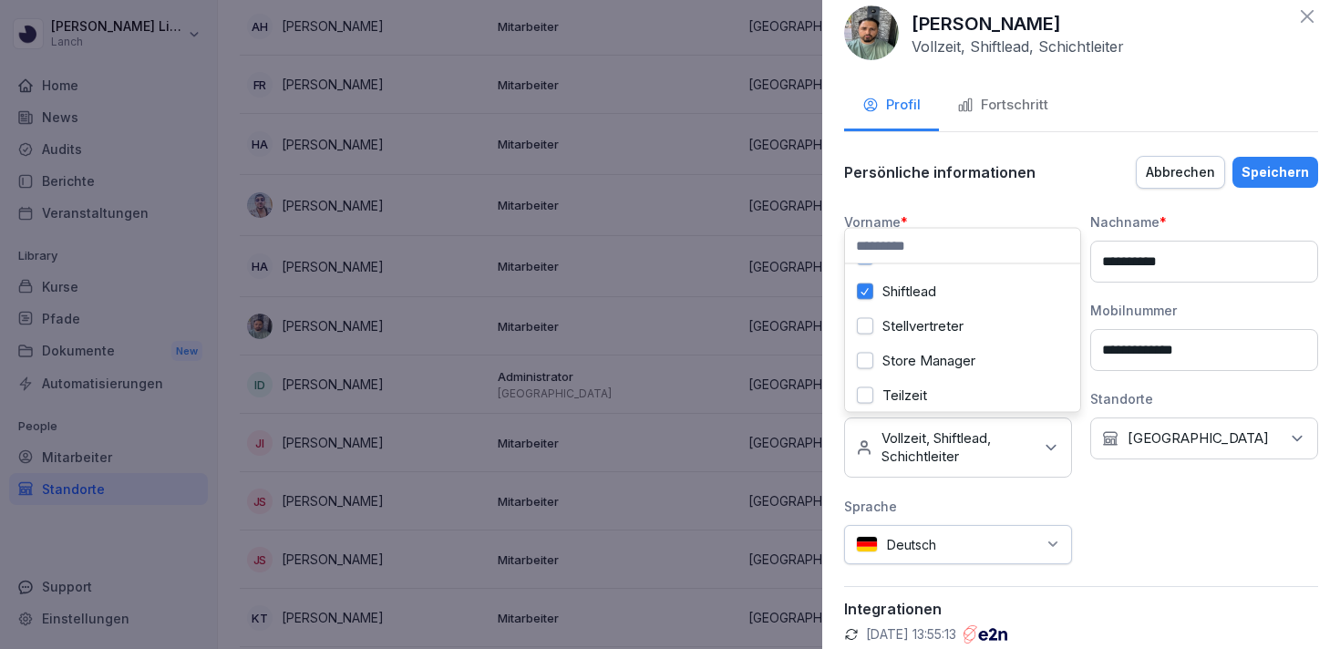
scroll to position [397, 0]
click at [928, 291] on div "Shiftlead" at bounding box center [962, 304] width 226 height 35
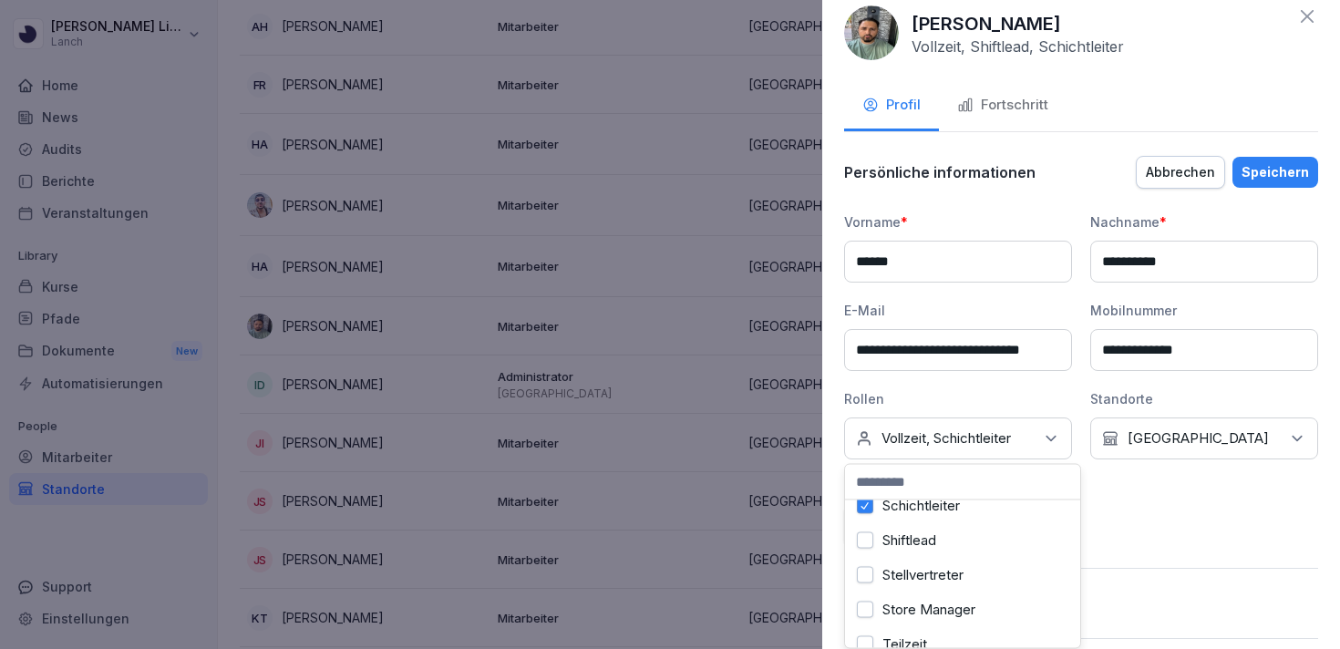
click at [938, 517] on div "Schichtleiter" at bounding box center [962, 505] width 226 height 35
click at [937, 579] on label "Stellvertreter" at bounding box center [922, 575] width 81 height 16
click at [1266, 170] on div "Speichern" at bounding box center [1274, 172] width 67 height 20
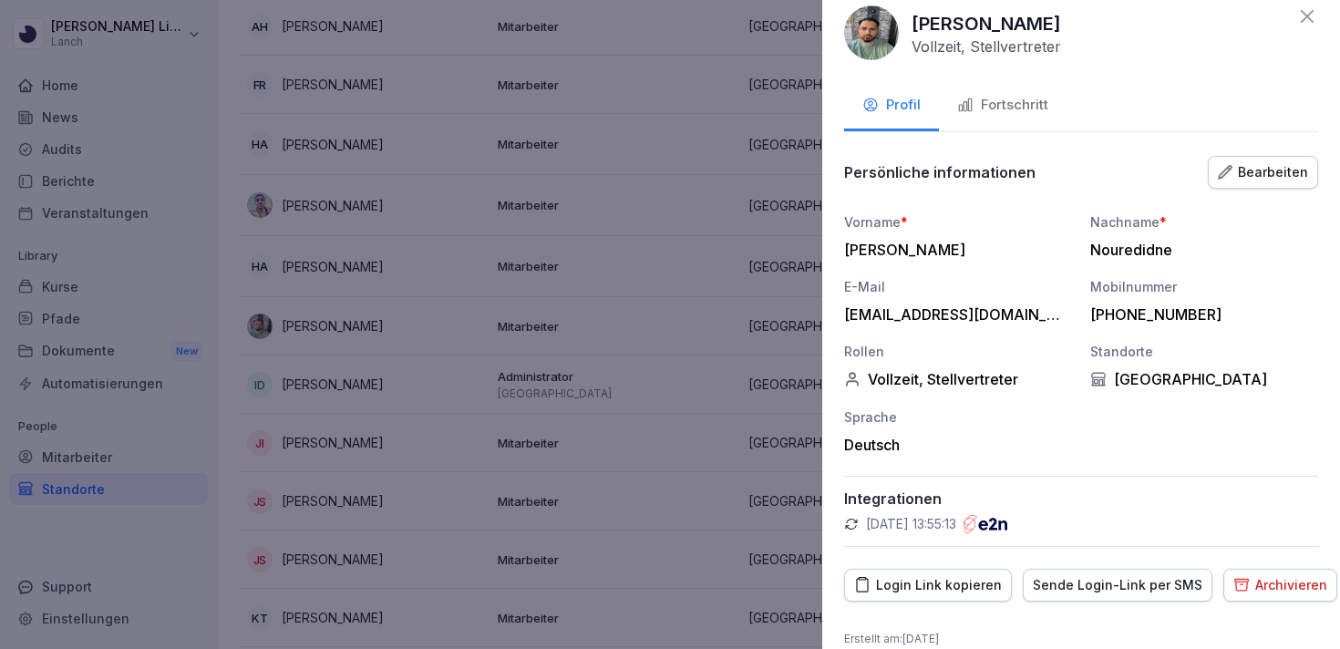
click at [669, 344] on div at bounding box center [670, 324] width 1340 height 649
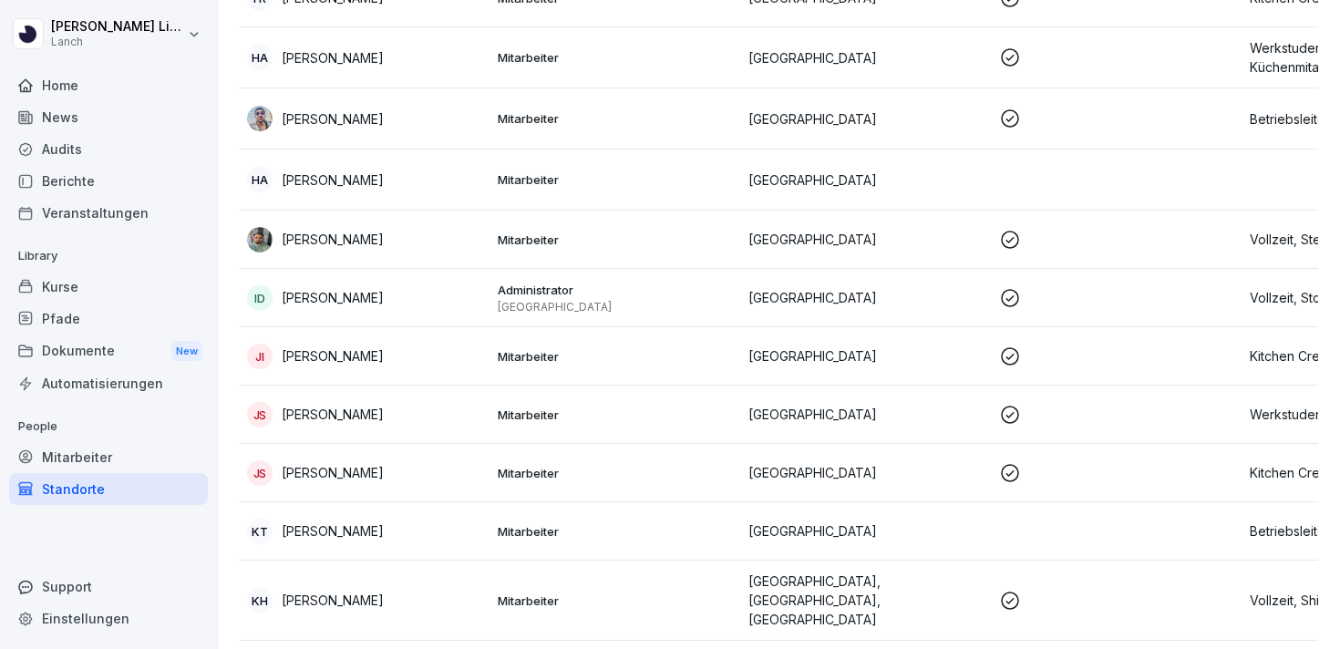
scroll to position [333, 0]
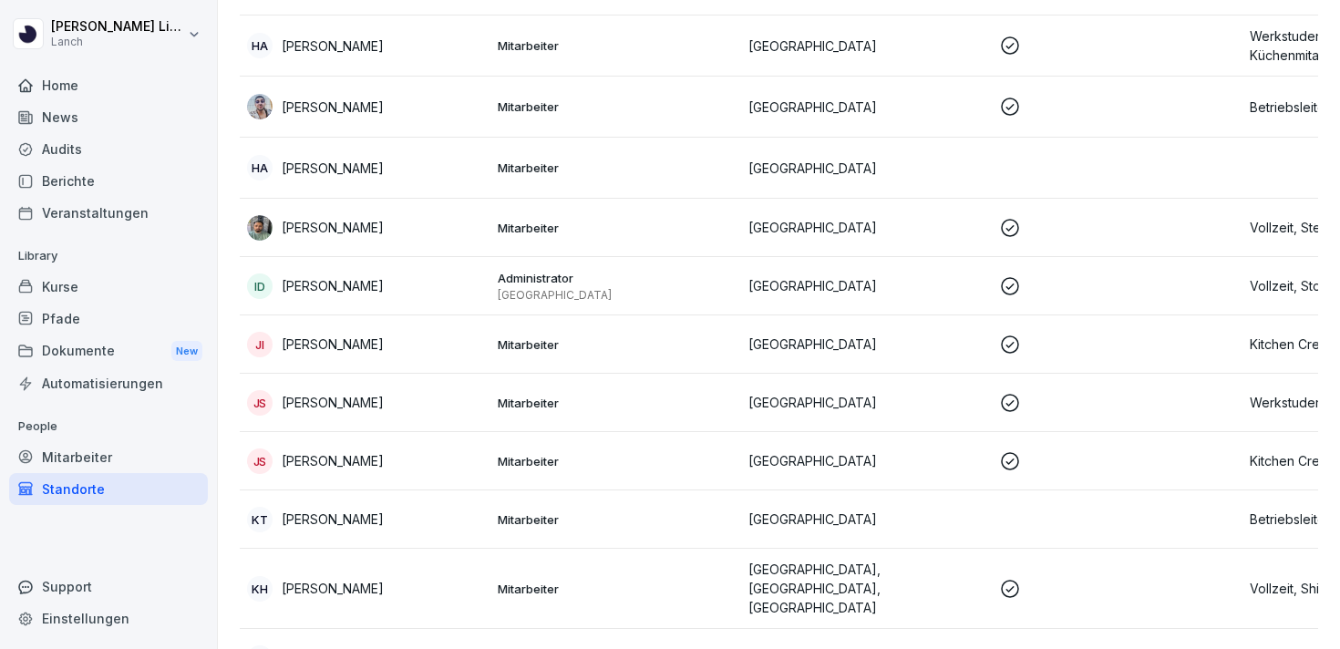
click at [669, 344] on p "Mitarbeiter" at bounding box center [616, 344] width 236 height 16
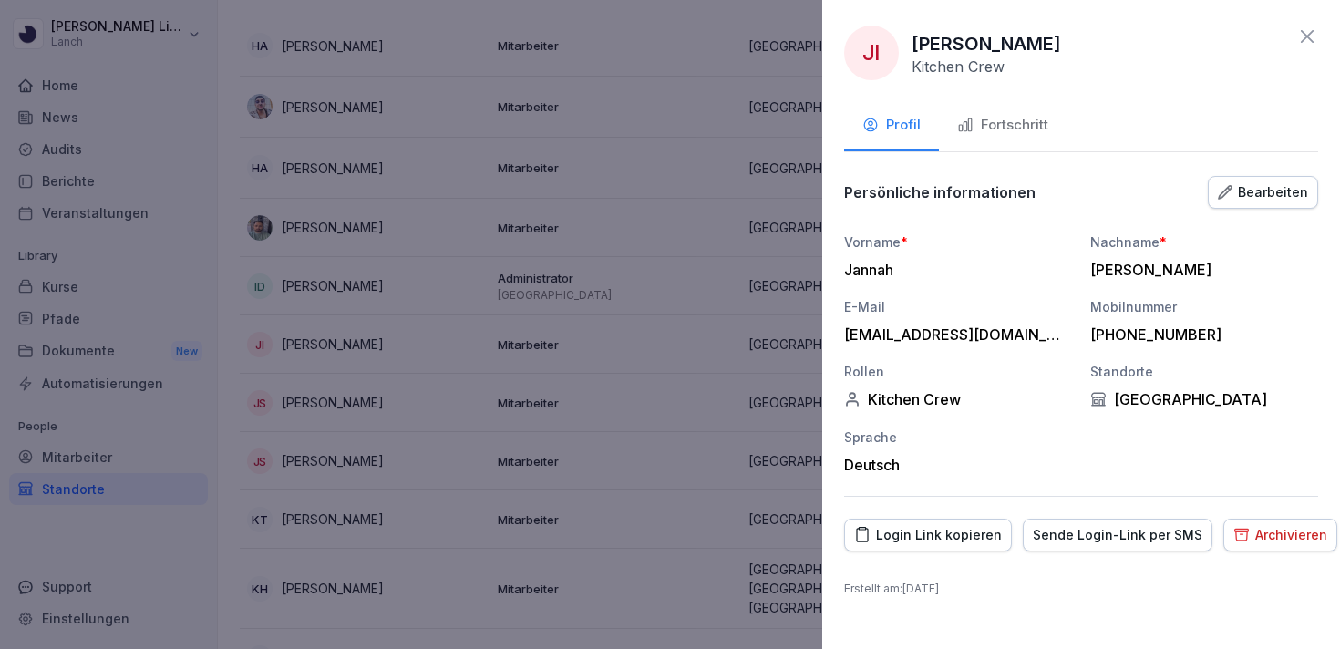
click at [1256, 532] on div "Archivieren" at bounding box center [1280, 535] width 94 height 20
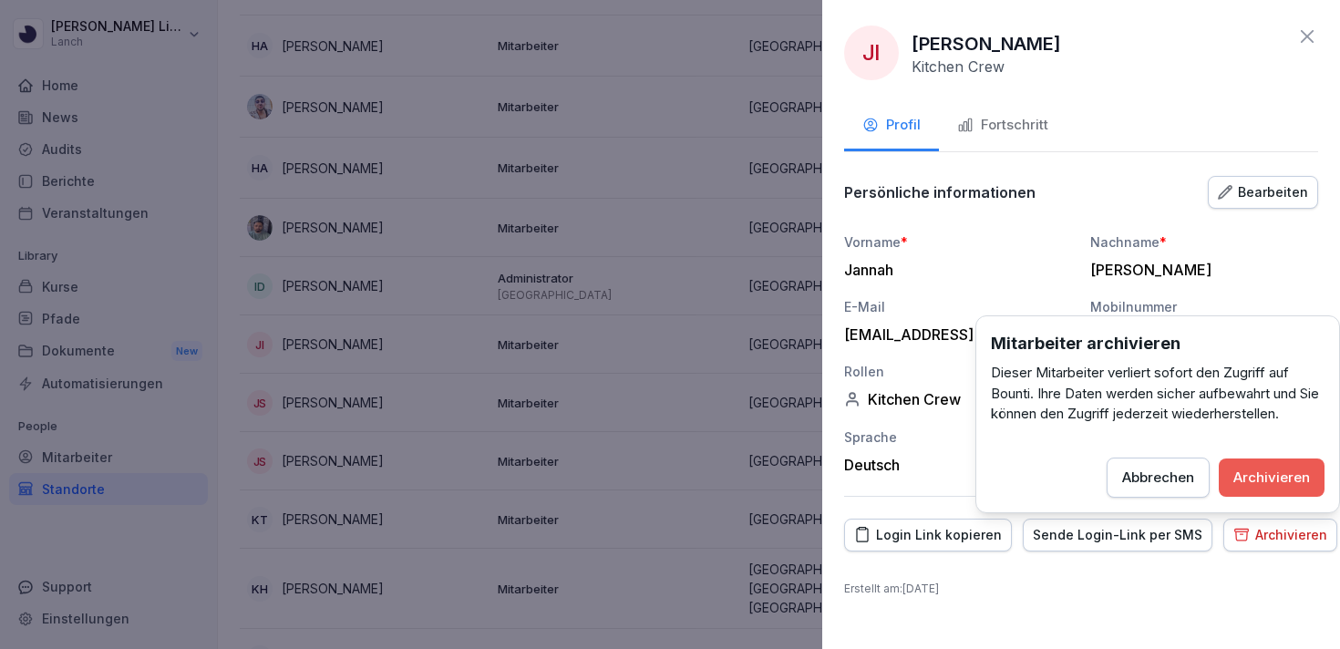
click at [1247, 470] on div "Archivieren" at bounding box center [1271, 477] width 77 height 20
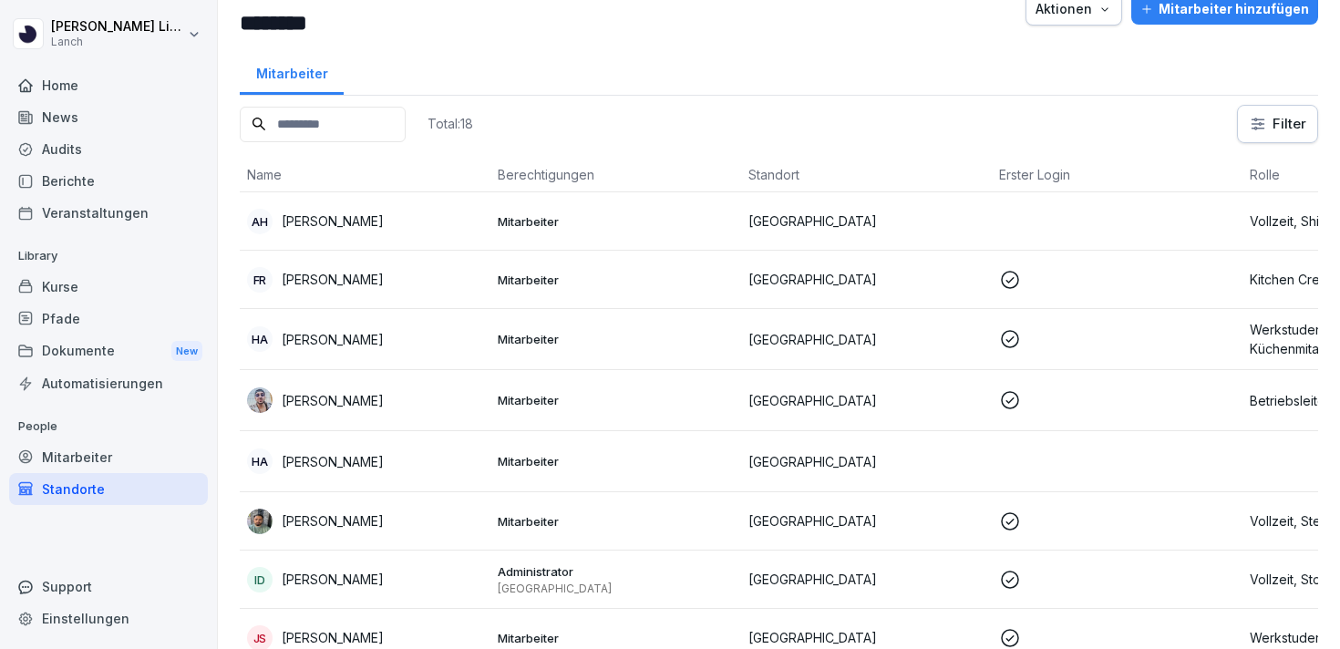
scroll to position [526, 0]
